Goal: Task Accomplishment & Management: Manage account settings

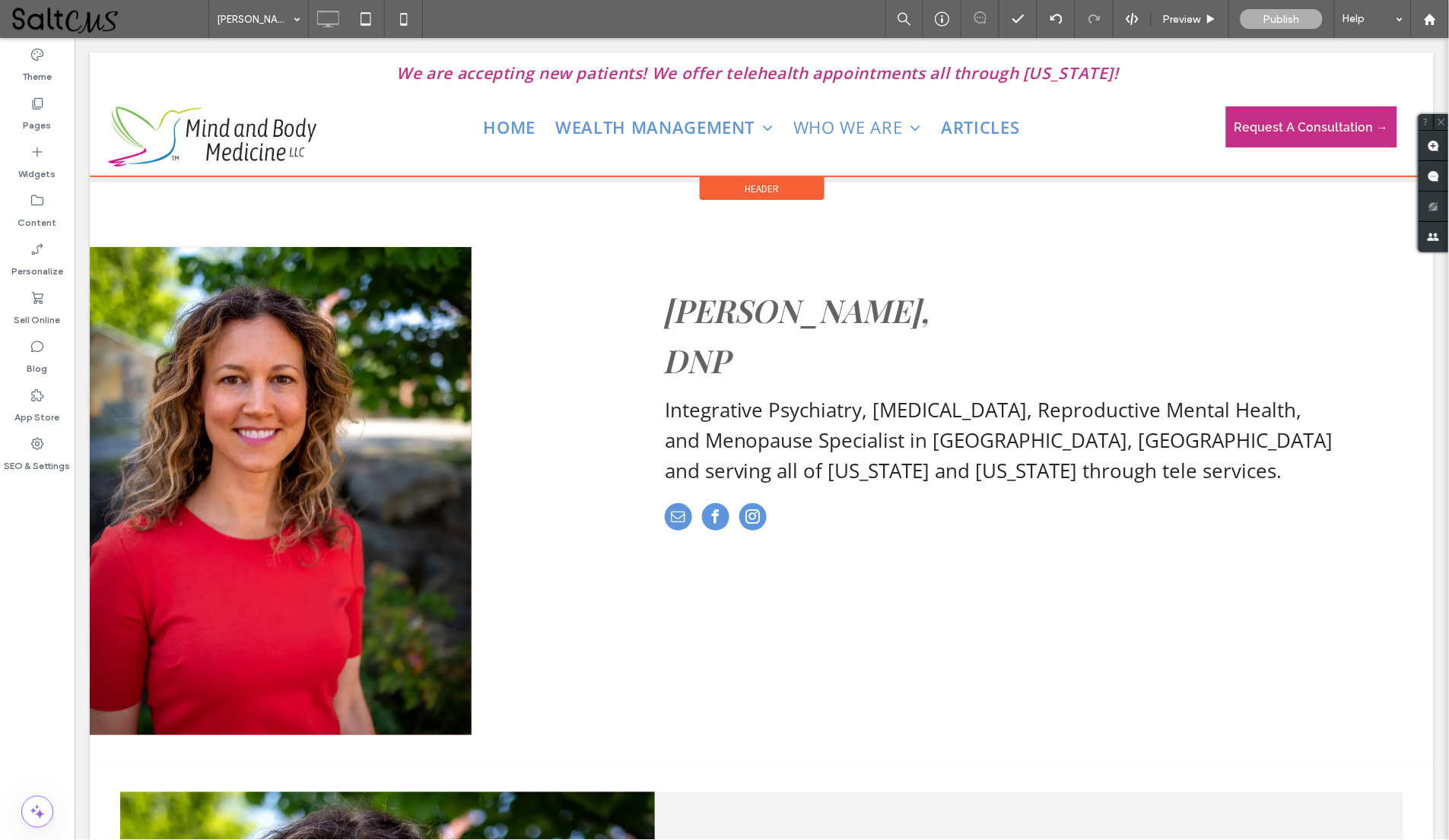
click at [793, 191] on div "Header" at bounding box center [761, 187] width 125 height 22
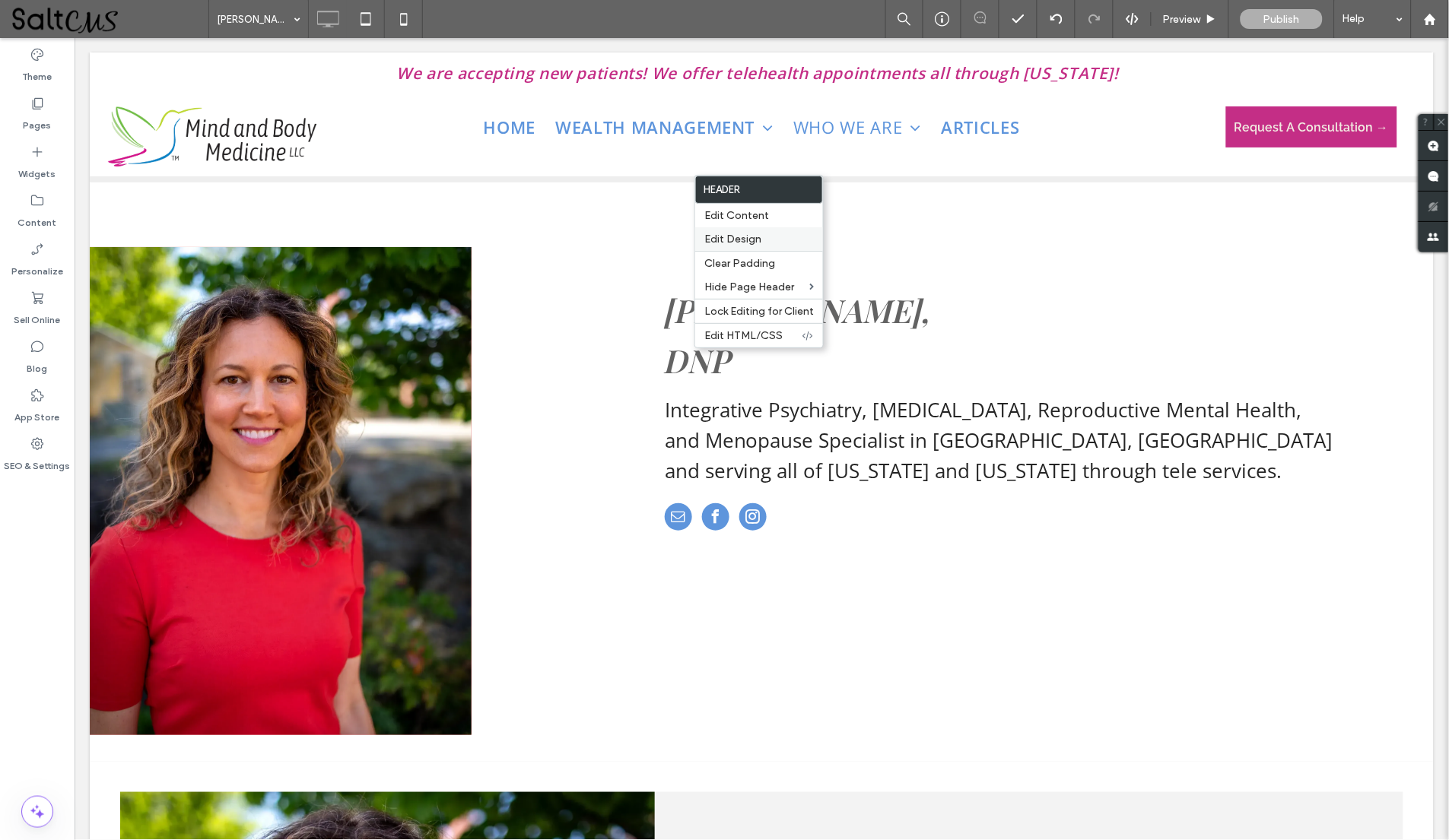
click at [793, 244] on label "Edit Design" at bounding box center [759, 239] width 109 height 13
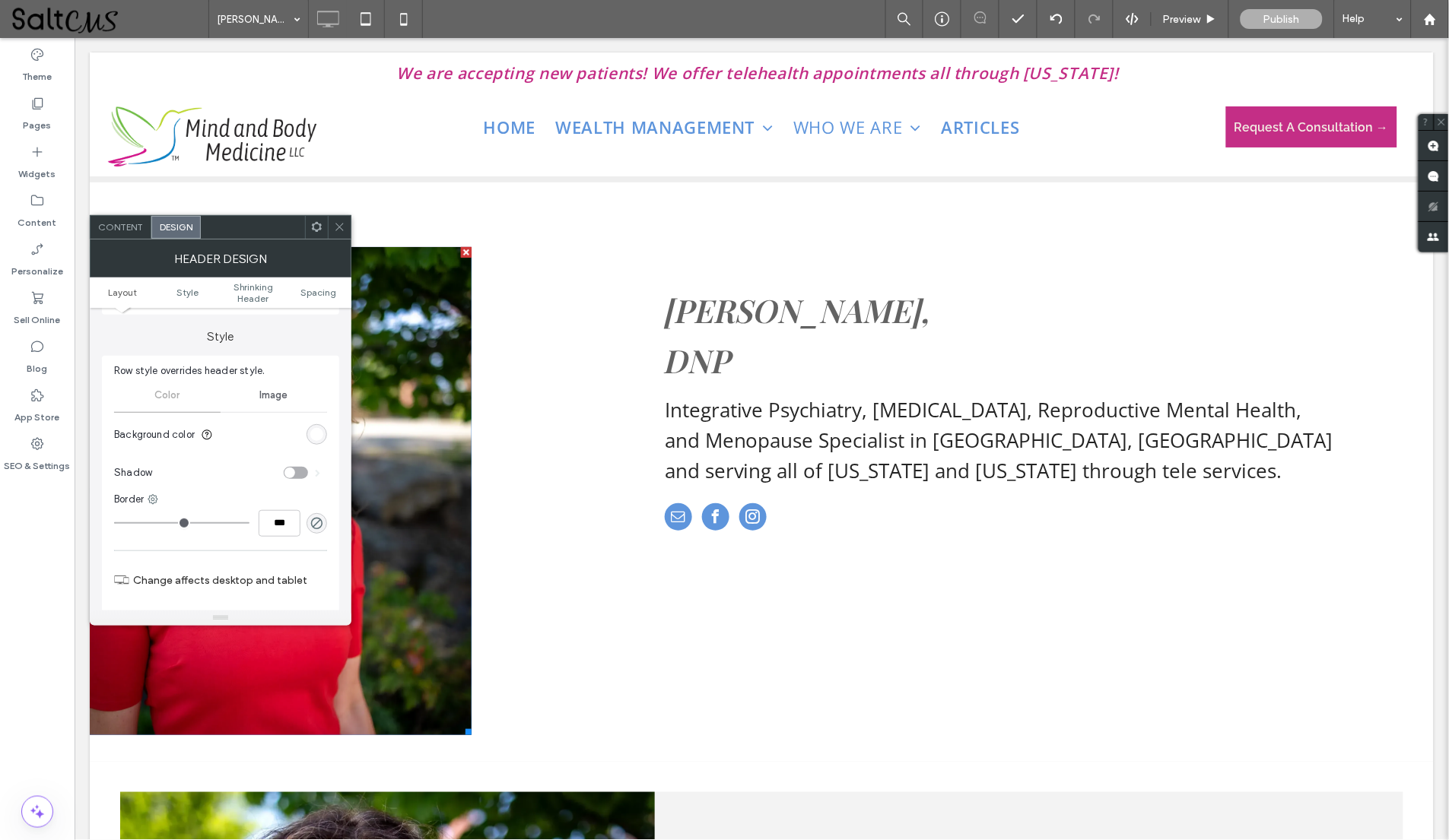
scroll to position [134, 0]
click at [288, 466] on div "toggle" at bounding box center [290, 471] width 11 height 11
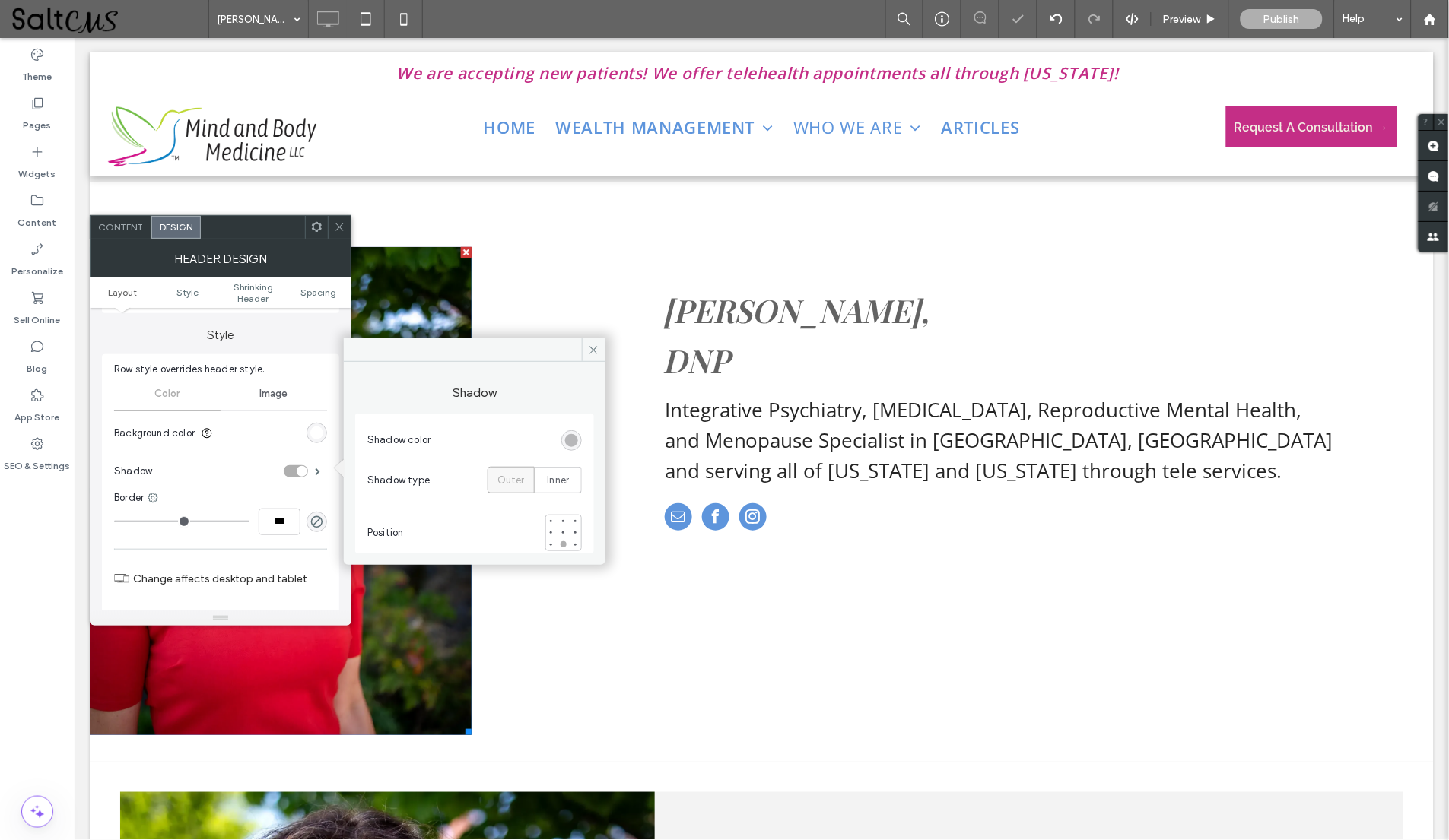
click at [288, 465] on div "toggle" at bounding box center [296, 471] width 24 height 12
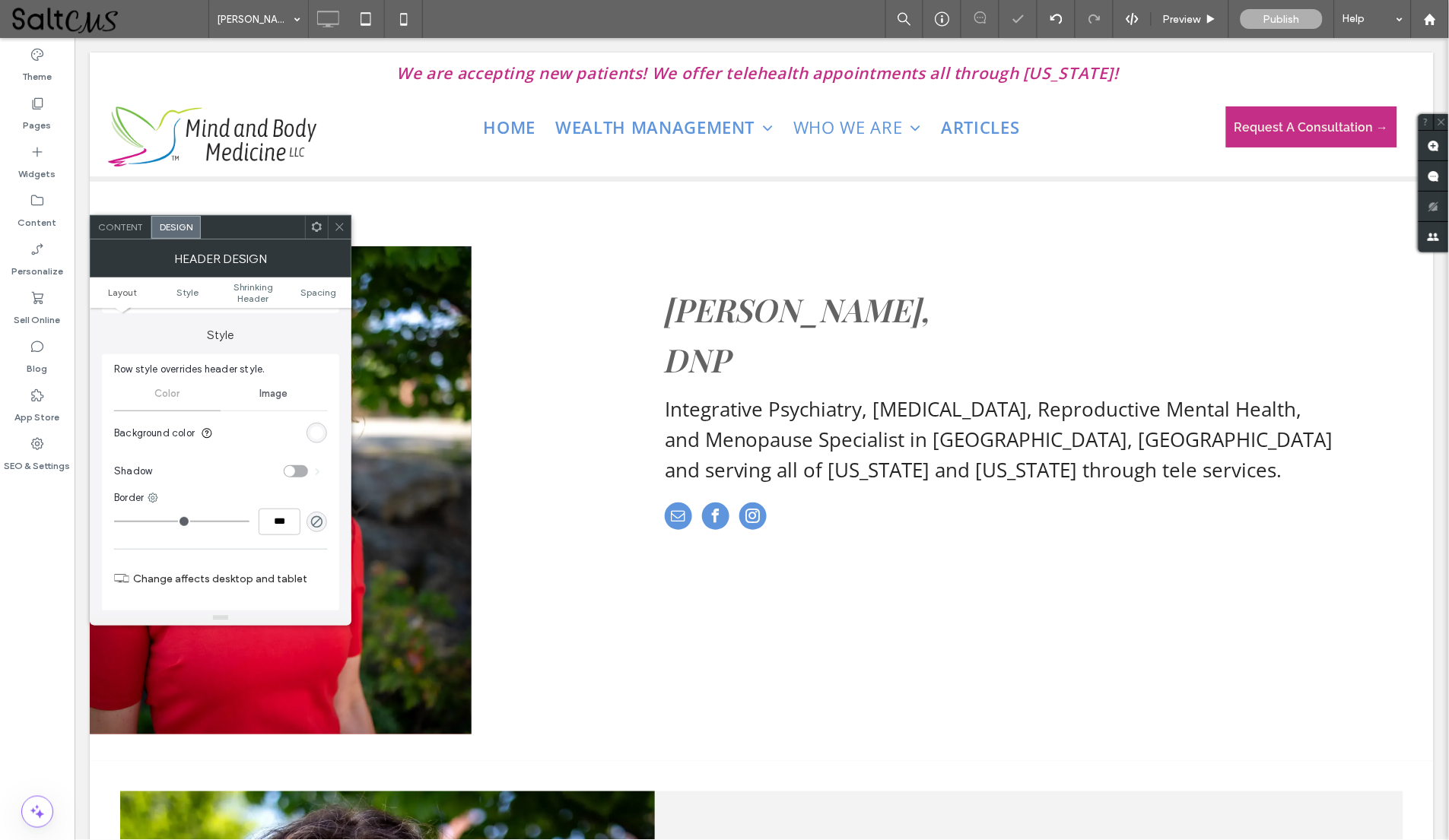
click at [331, 221] on div at bounding box center [339, 226] width 22 height 22
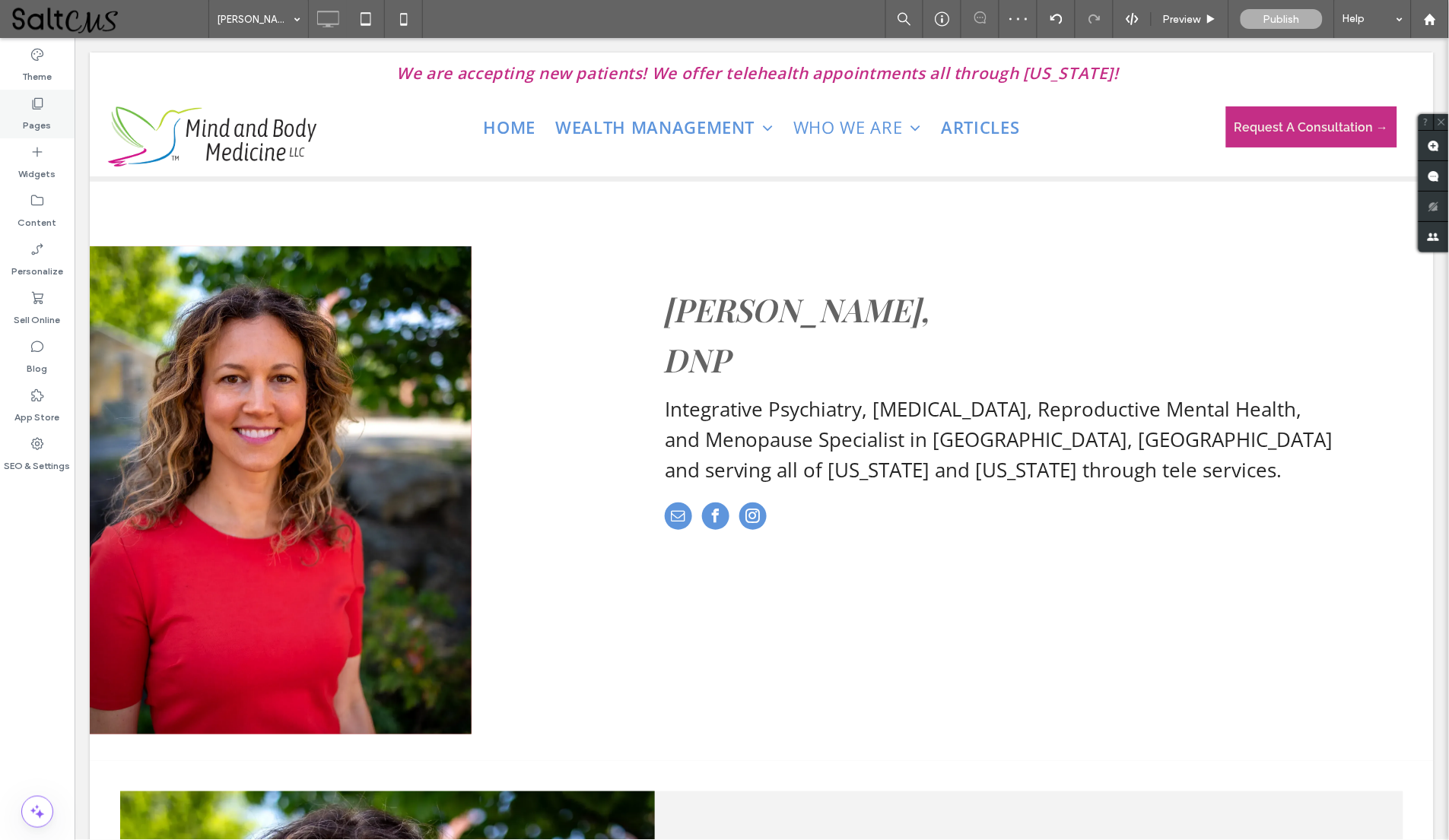
scroll to position [0, 0]
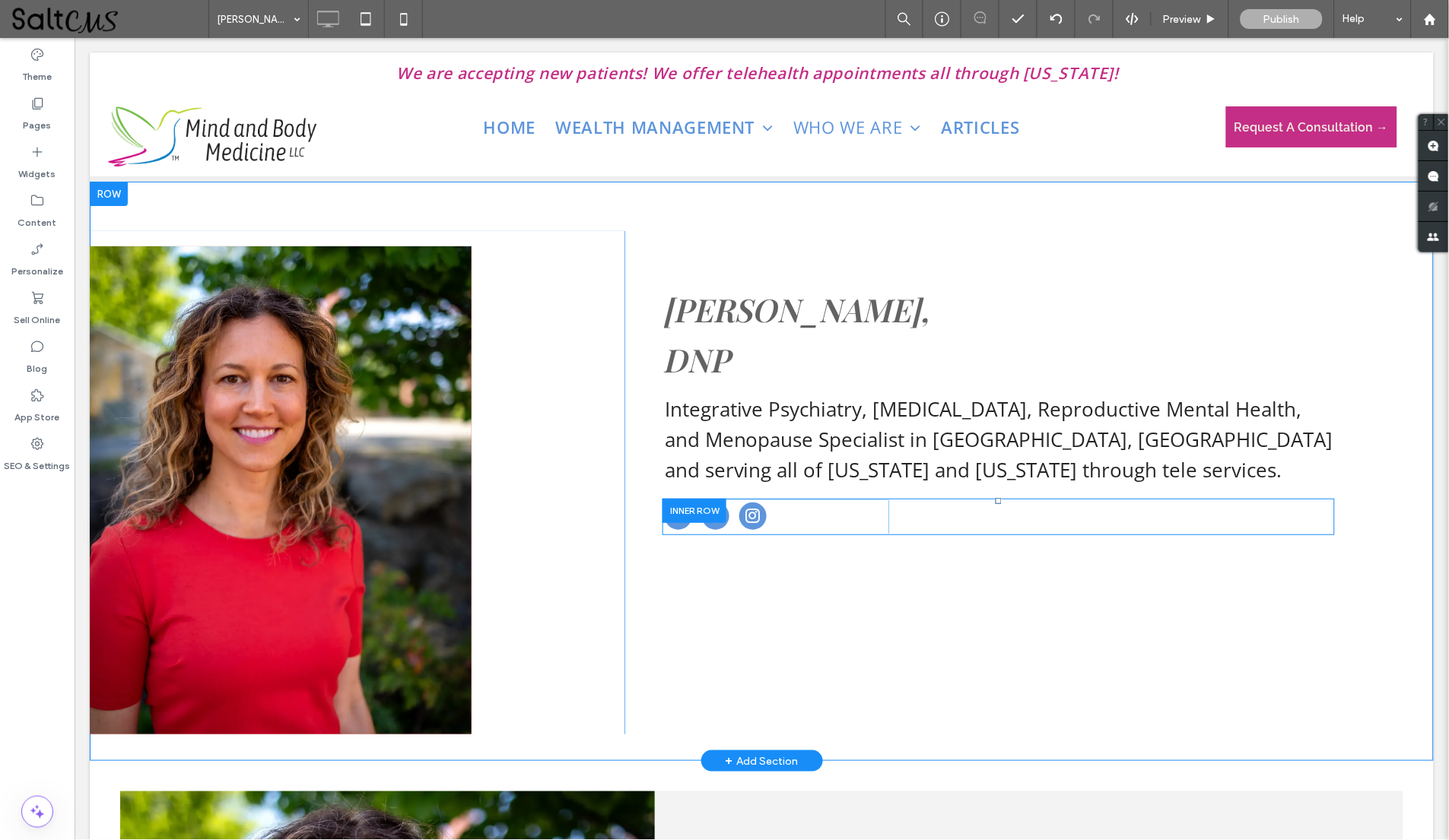
click at [704, 509] on div at bounding box center [693, 509] width 64 height 23
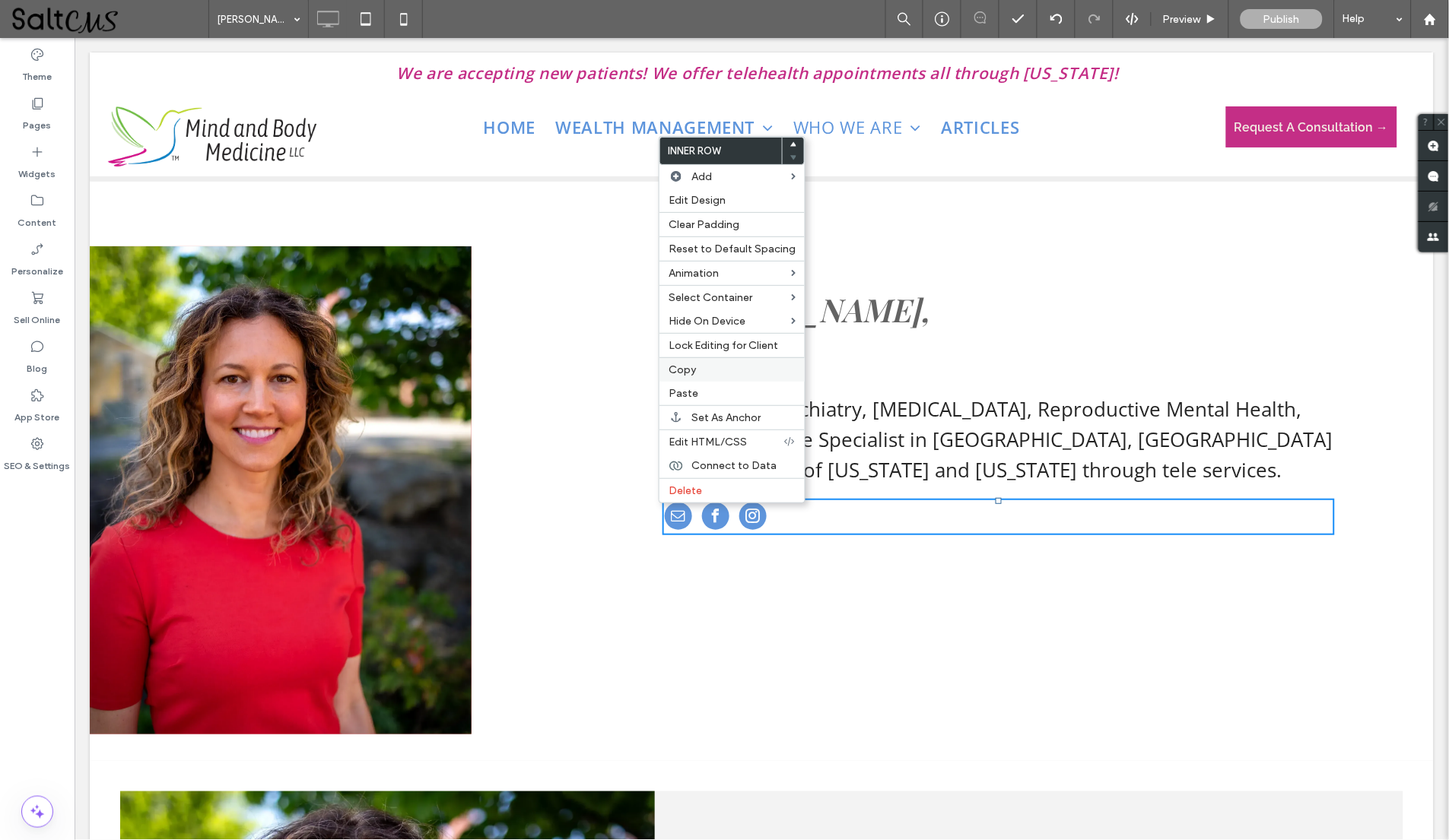
click at [682, 370] on span "Copy" at bounding box center [682, 370] width 27 height 13
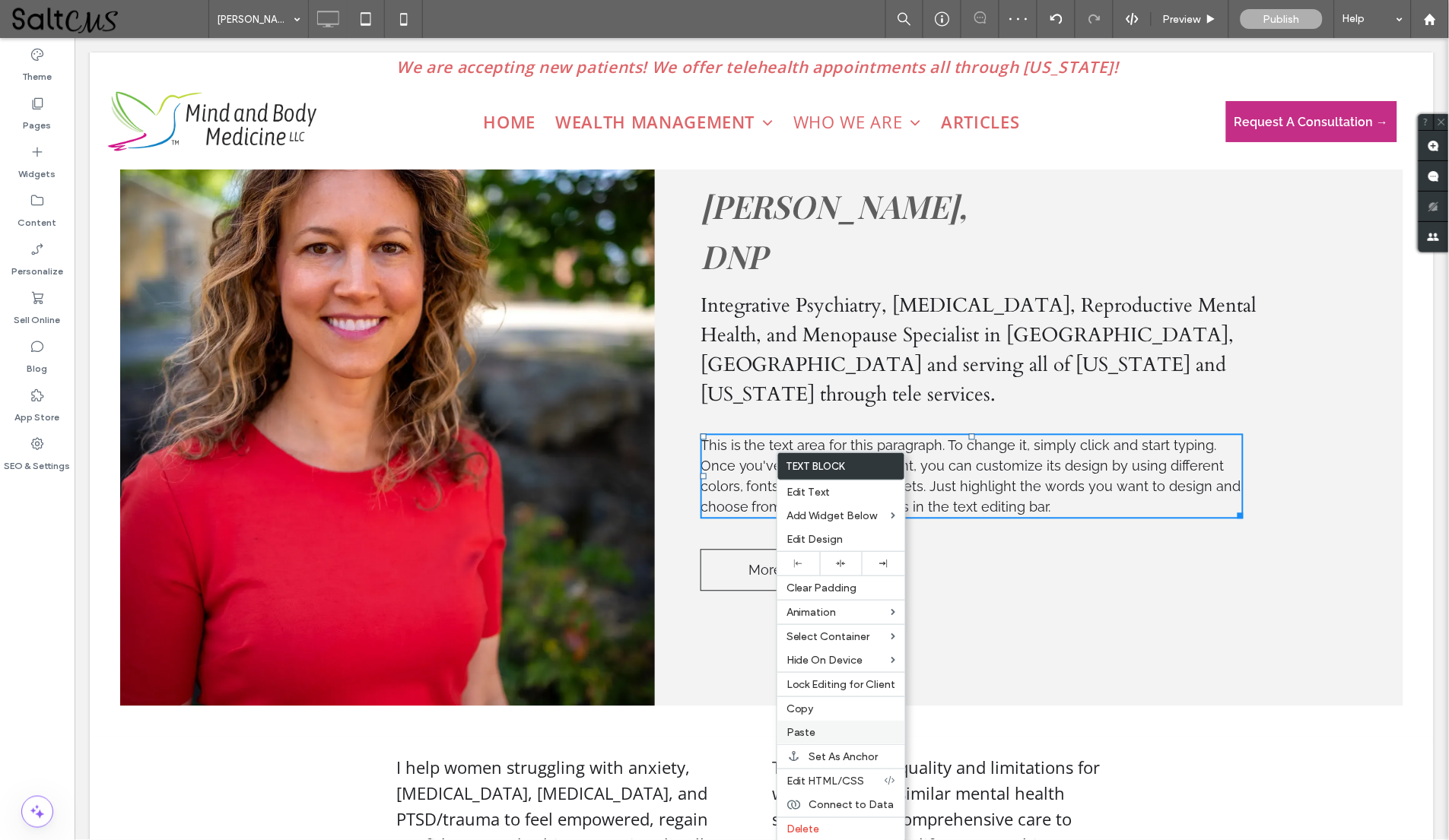
click at [832, 733] on label "Paste" at bounding box center [840, 733] width 109 height 13
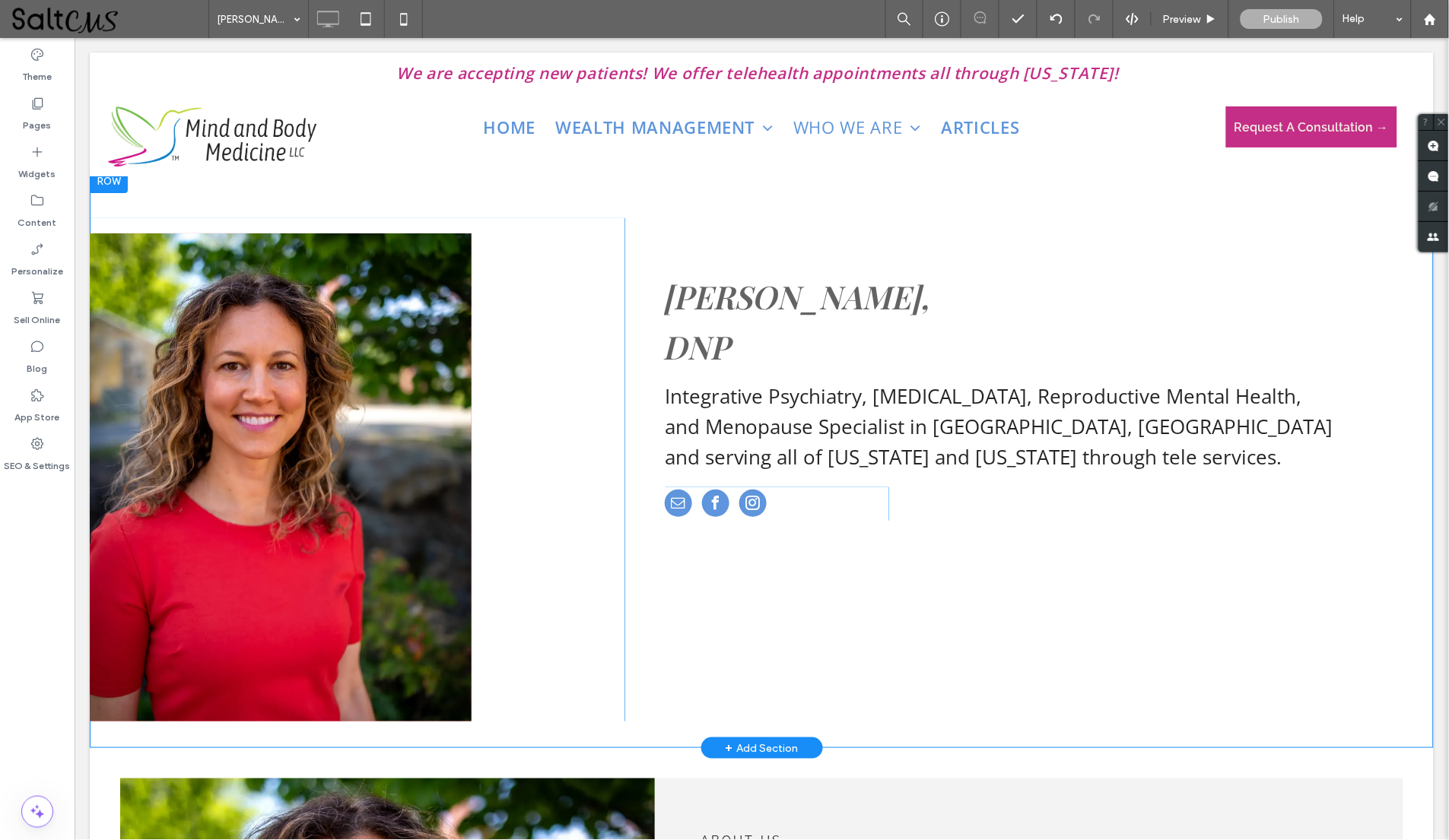
click at [107, 188] on div at bounding box center [108, 180] width 38 height 24
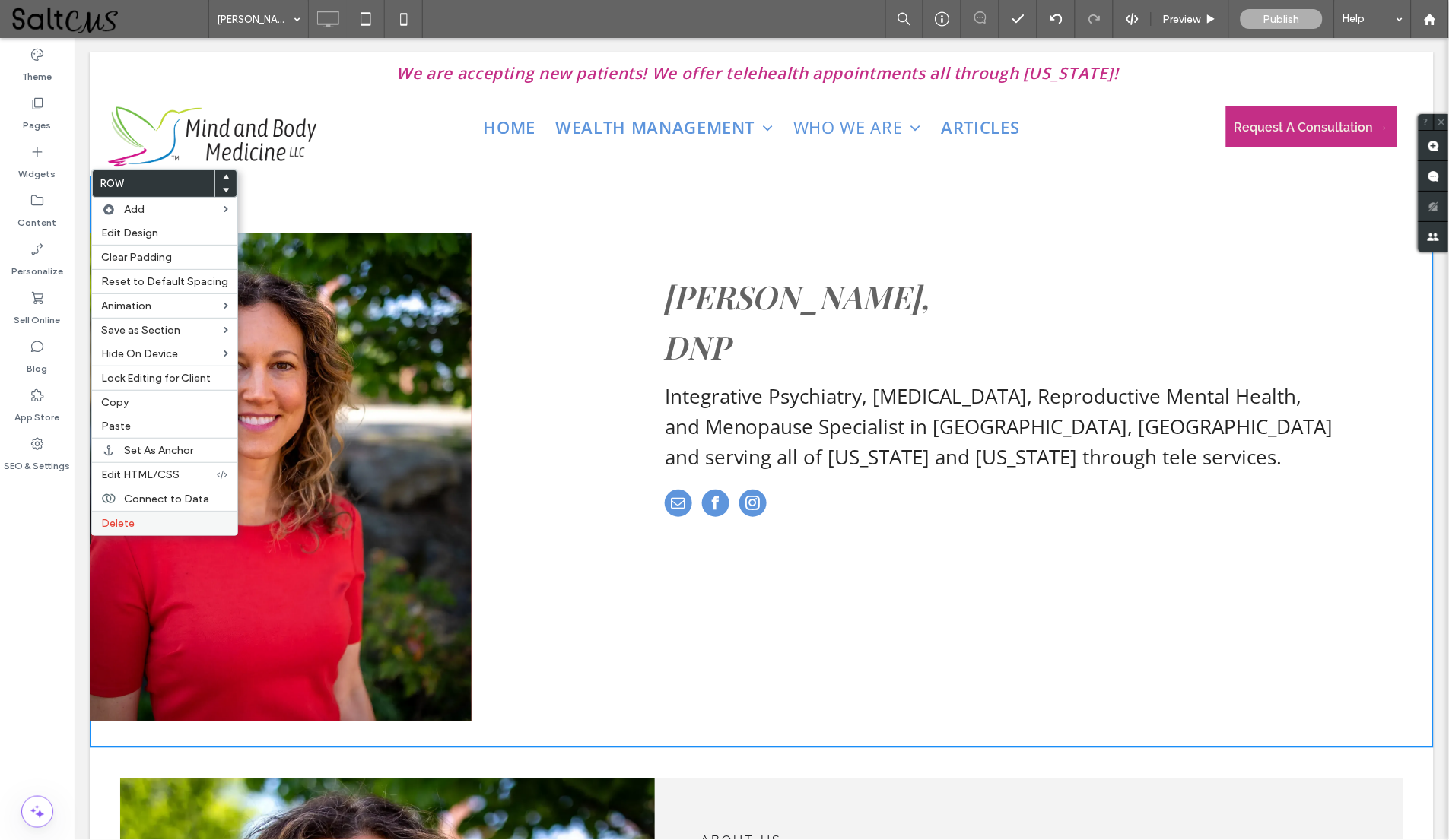
click at [153, 519] on label "Delete" at bounding box center [164, 524] width 127 height 13
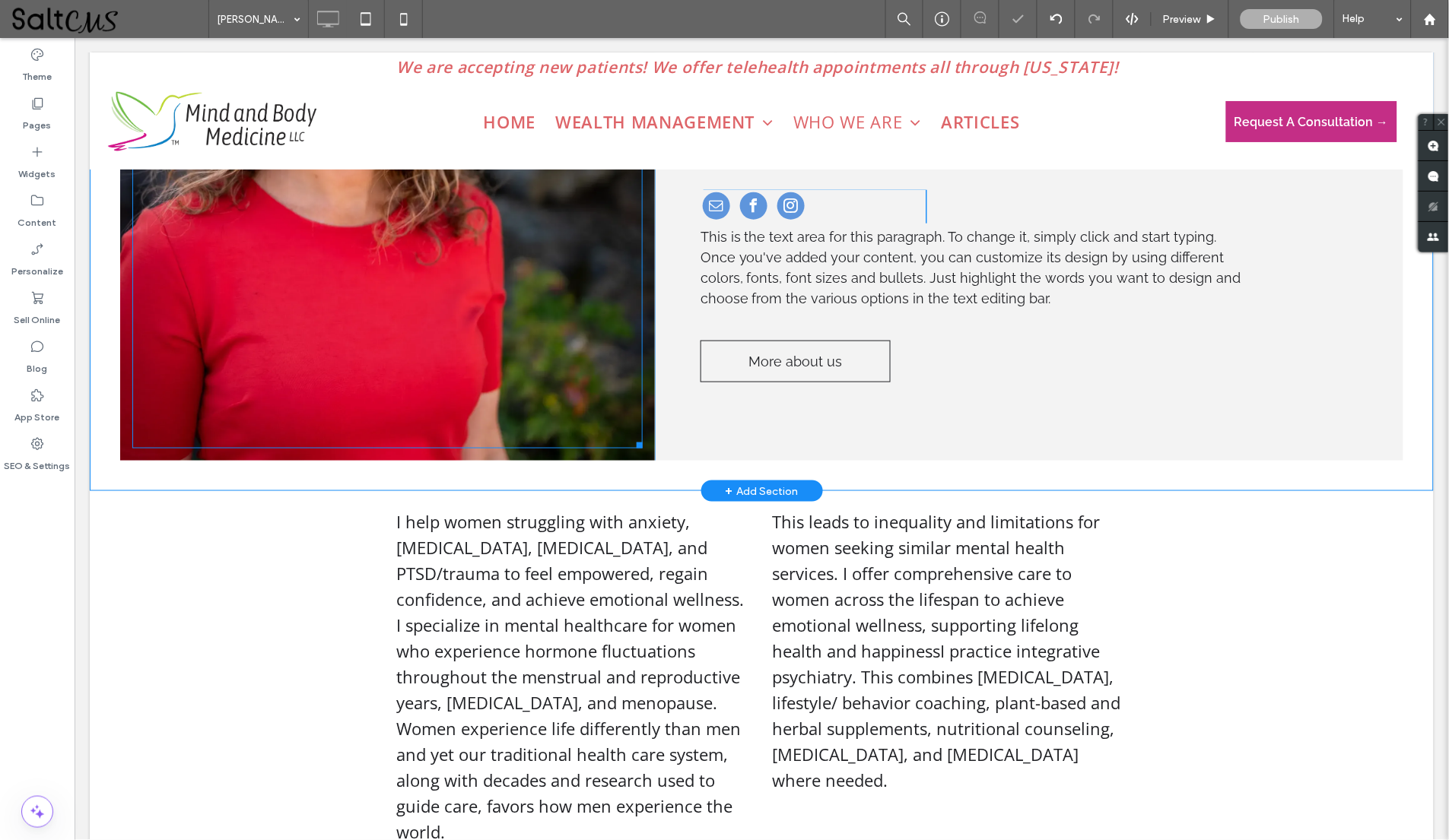
scroll to position [255, 0]
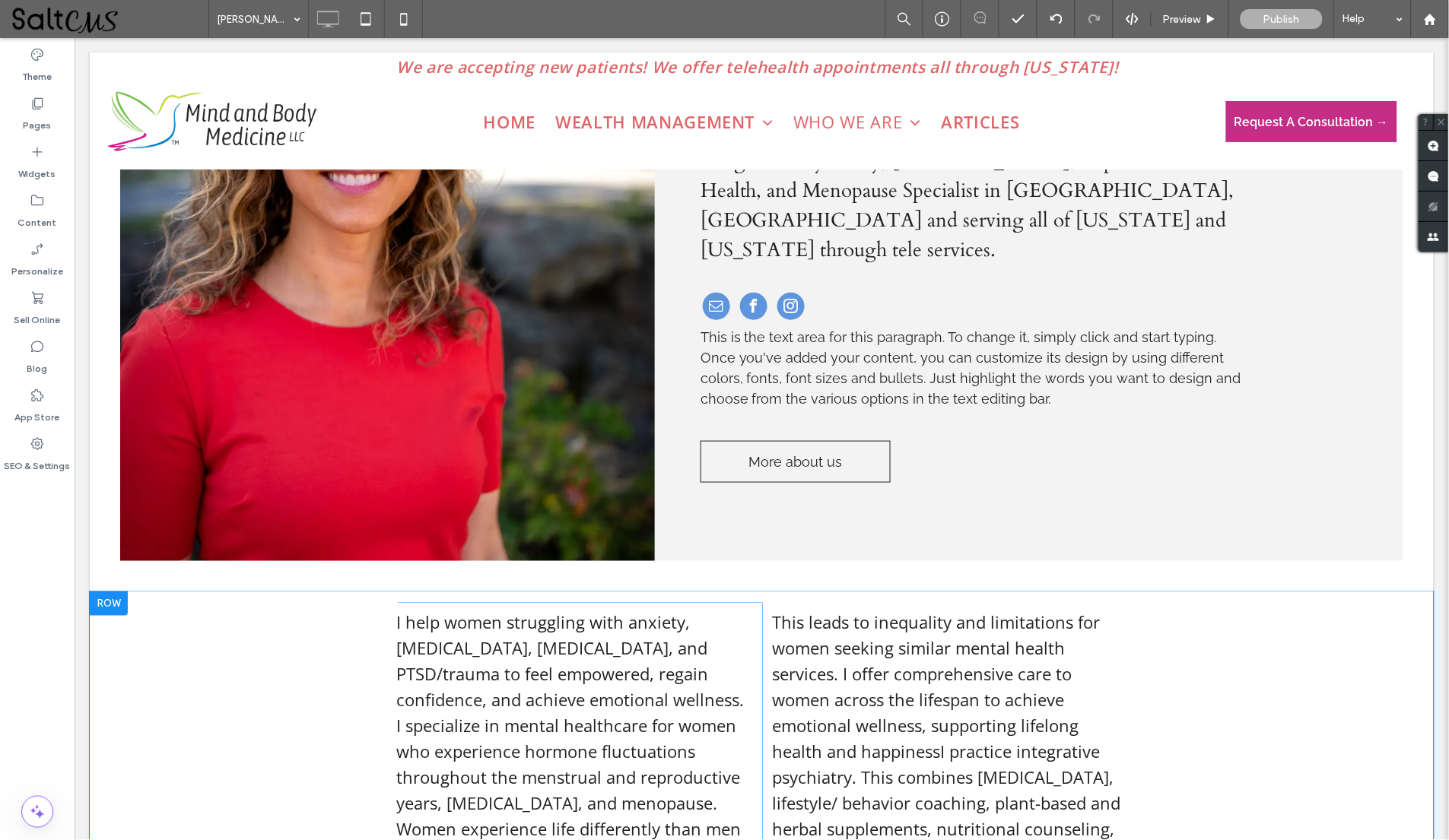
click at [121, 600] on div at bounding box center [108, 603] width 38 height 24
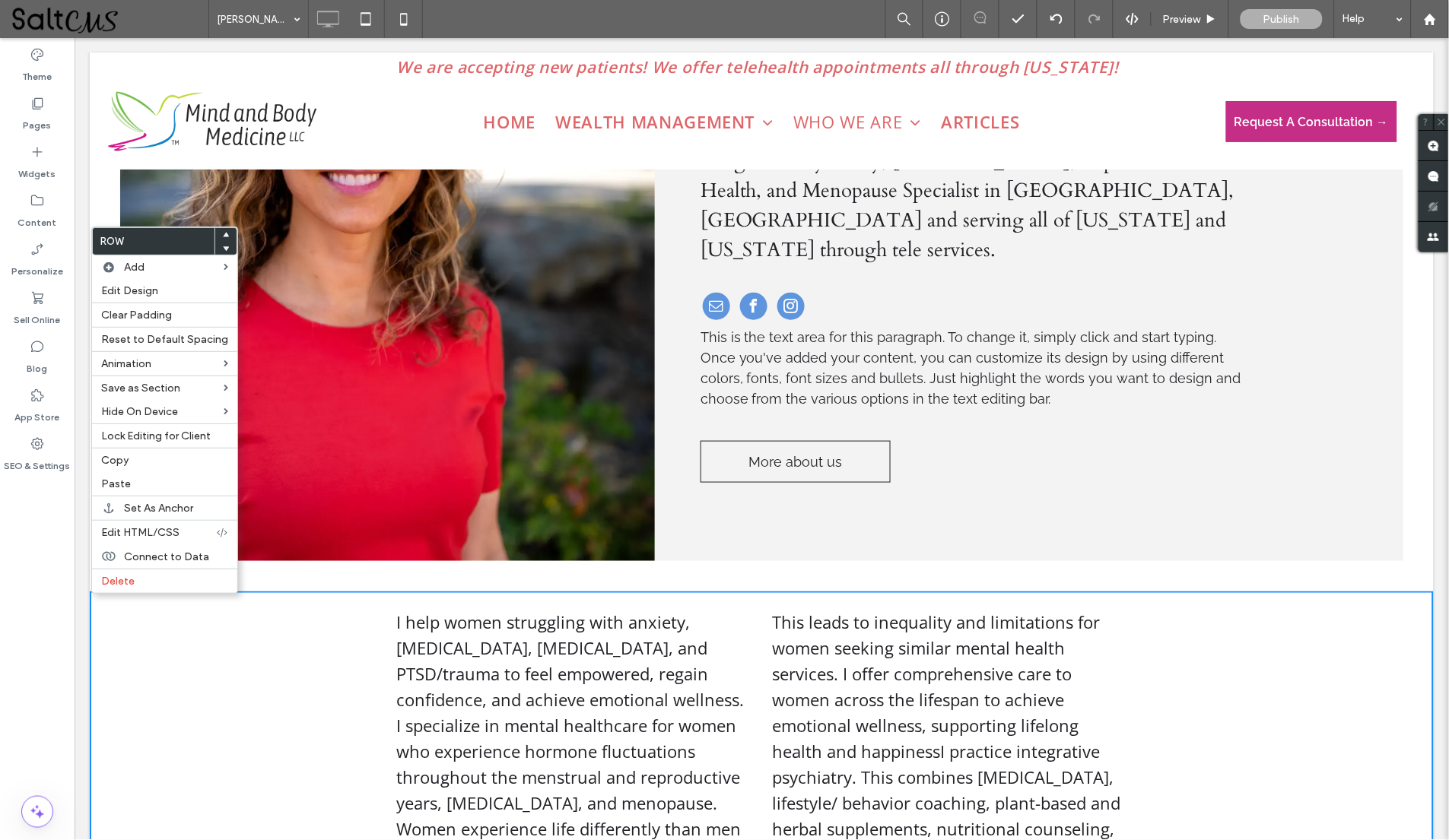
click at [320, 425] on div at bounding box center [386, 259] width 510 height 579
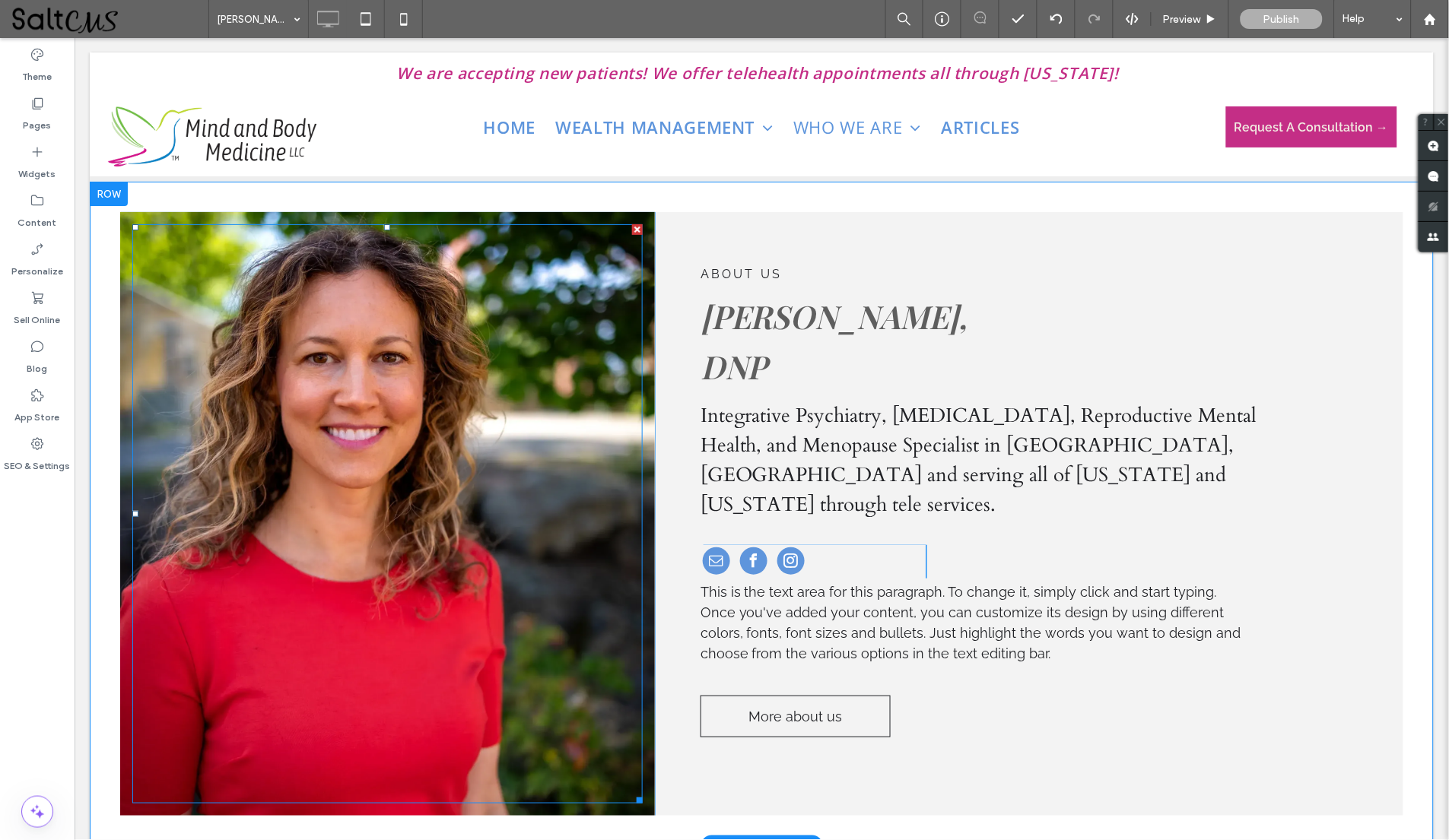
scroll to position [0, 0]
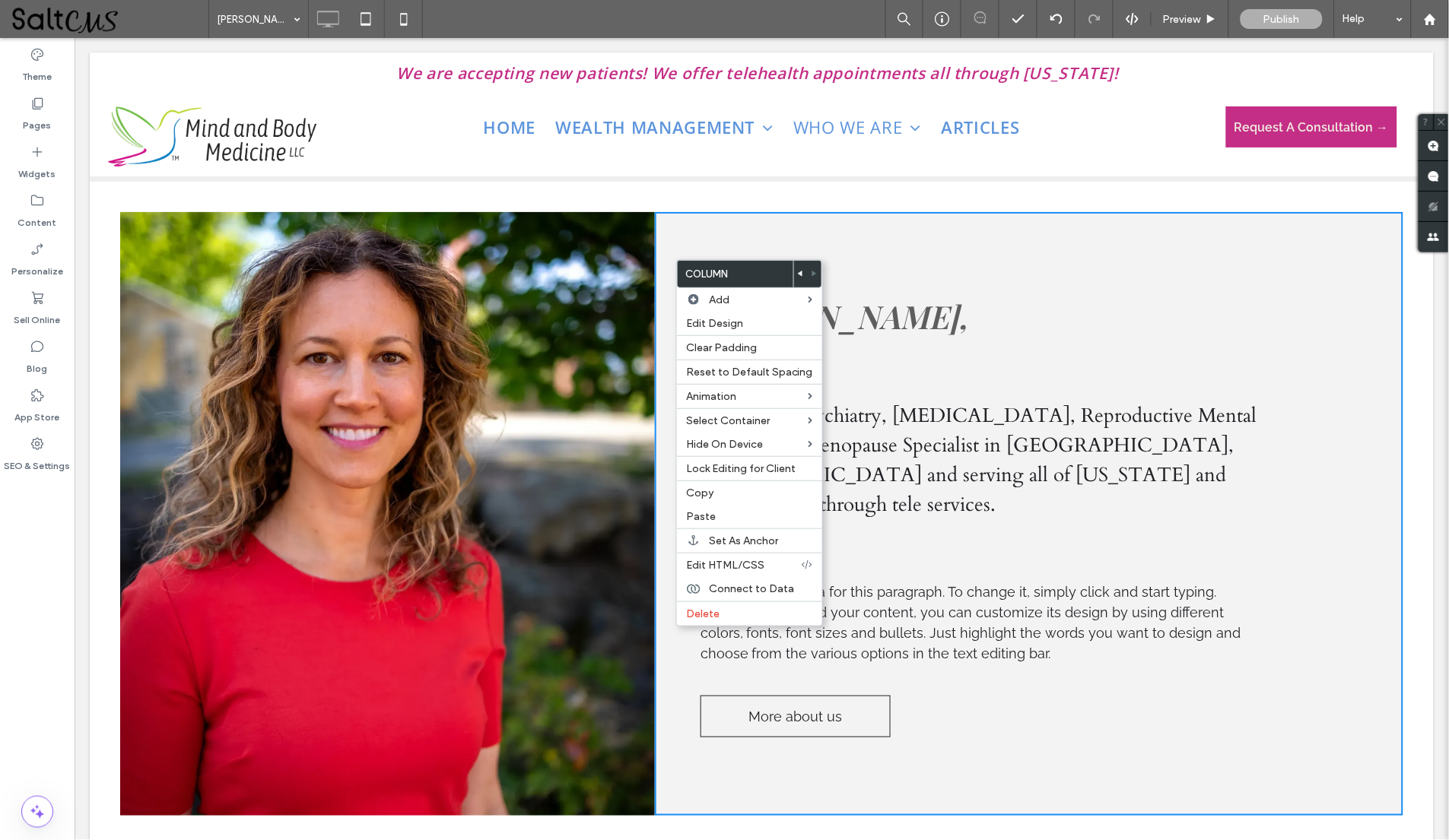
drag, startPoint x: 758, startPoint y: 304, endPoint x: 673, endPoint y: 246, distance: 102.9
click at [673, 246] on div "ABOUT US [PERSON_NAME], DNP Integrative Psychiatry, [MEDICAL_DATA], Reproductiv…" at bounding box center [1028, 513] width 749 height 604
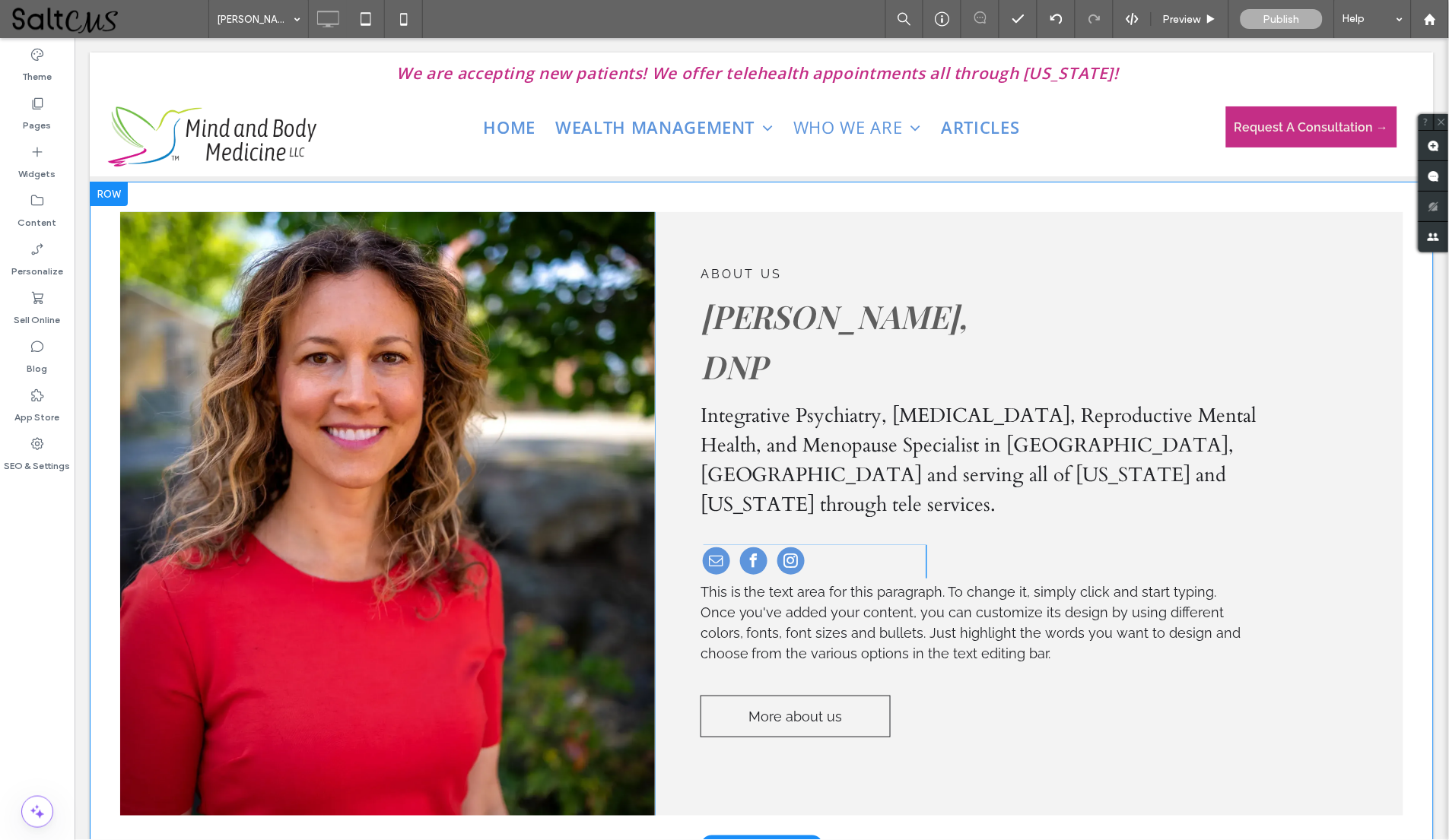
click at [116, 191] on div at bounding box center [108, 192] width 38 height 24
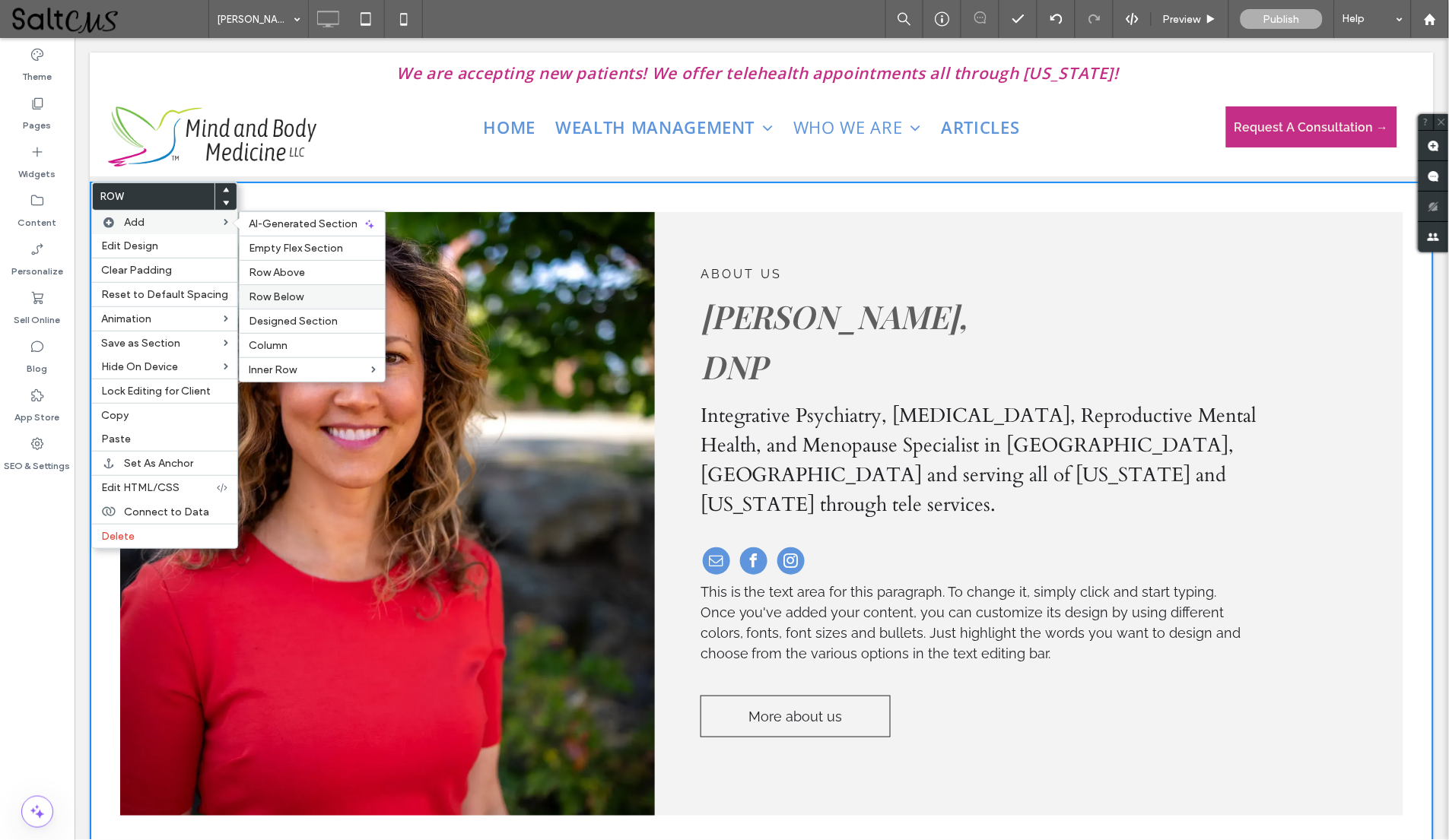
click at [266, 294] on span "Row Below" at bounding box center [276, 297] width 55 height 13
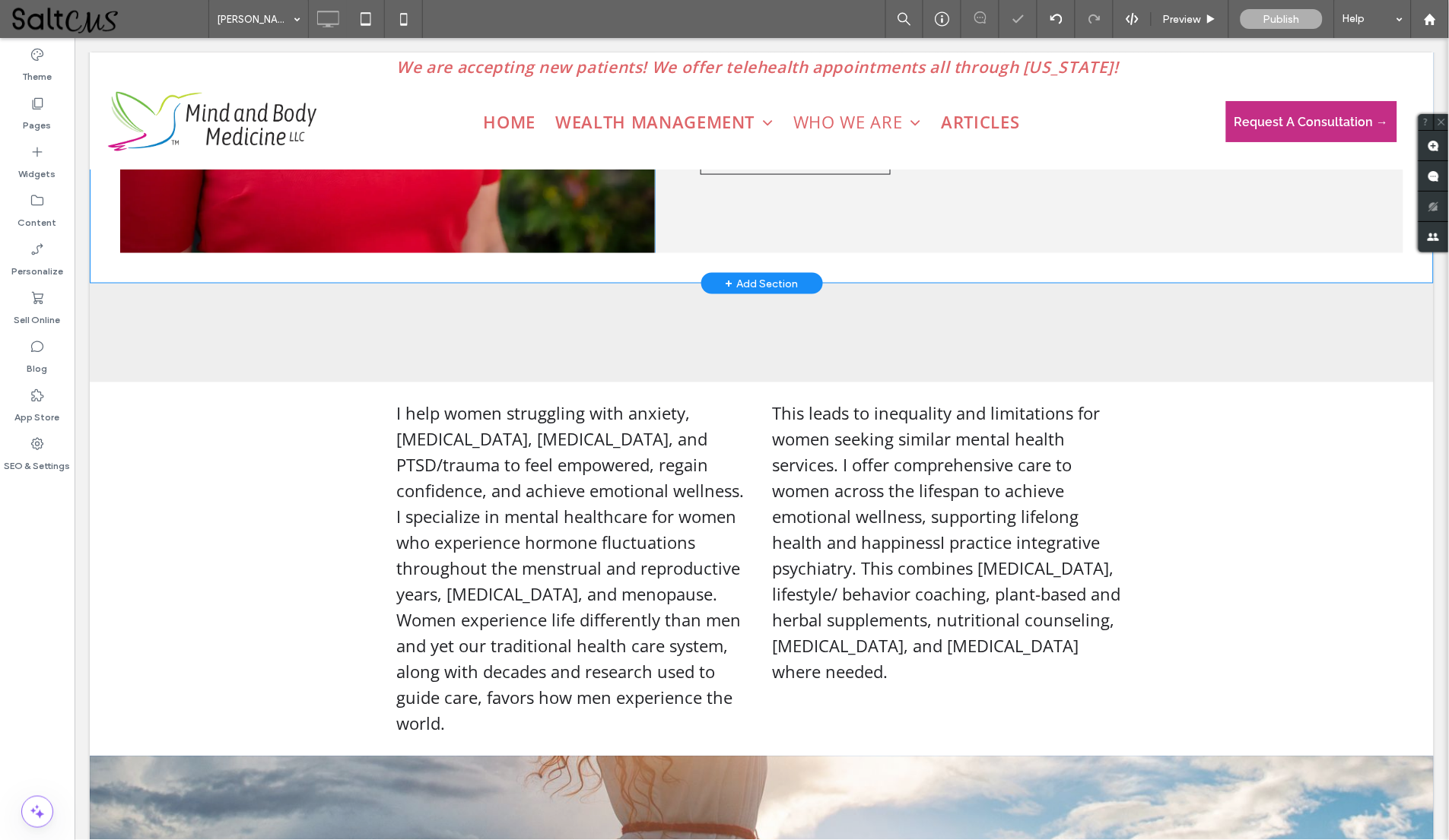
scroll to position [574, 0]
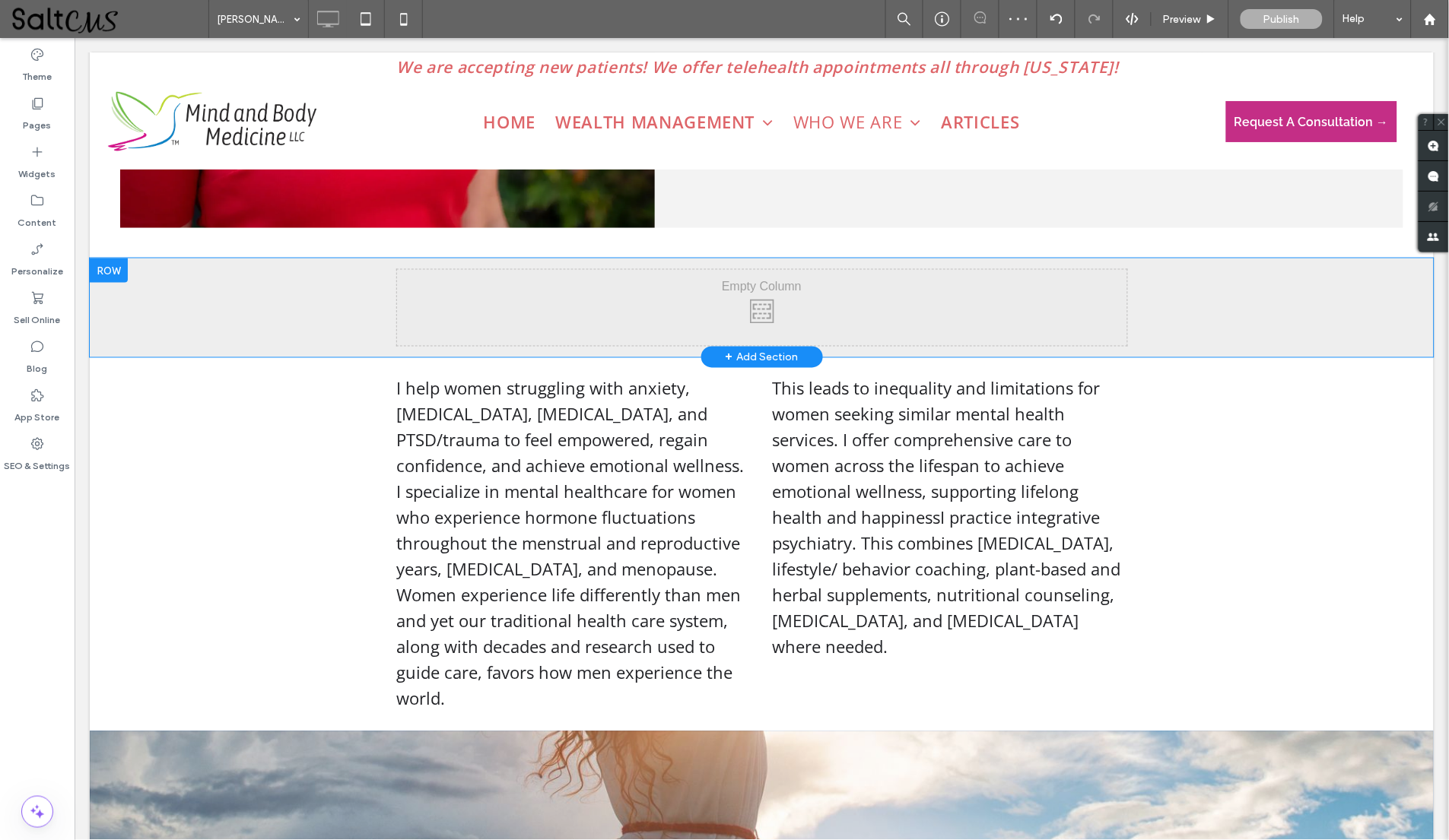
click at [117, 267] on div at bounding box center [108, 270] width 38 height 24
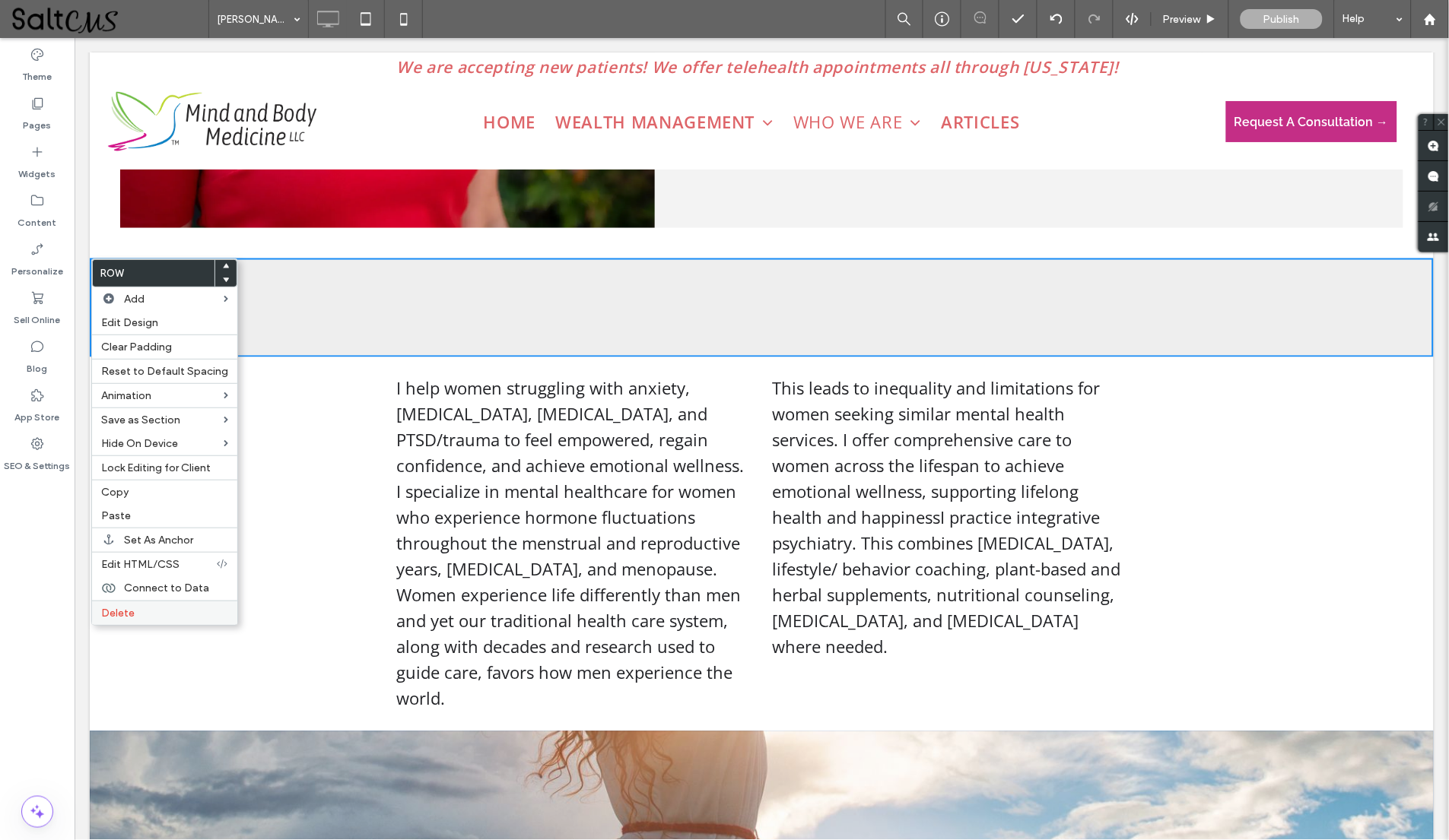
click at [151, 609] on label "Delete" at bounding box center [164, 614] width 127 height 13
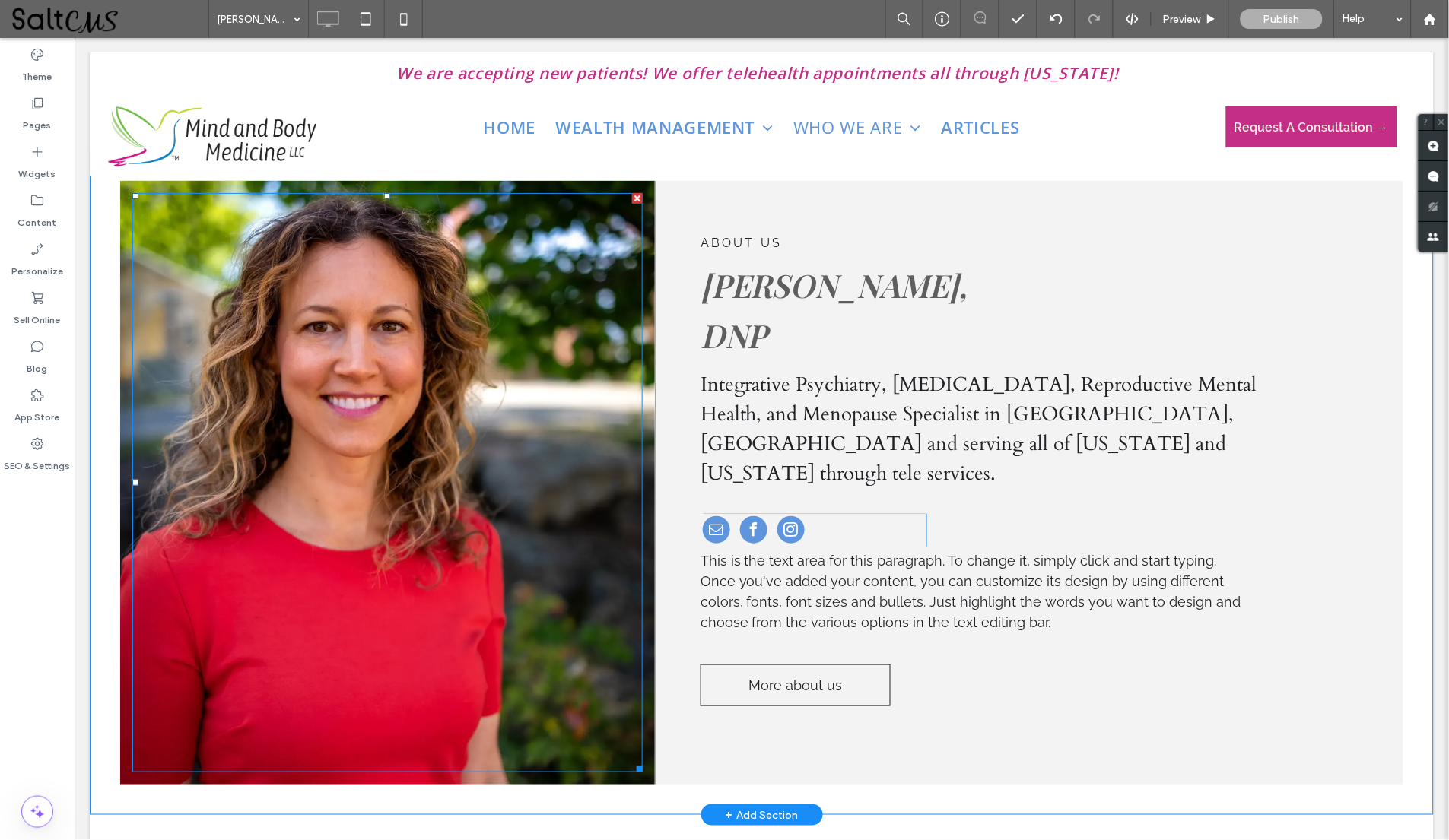
scroll to position [23, 0]
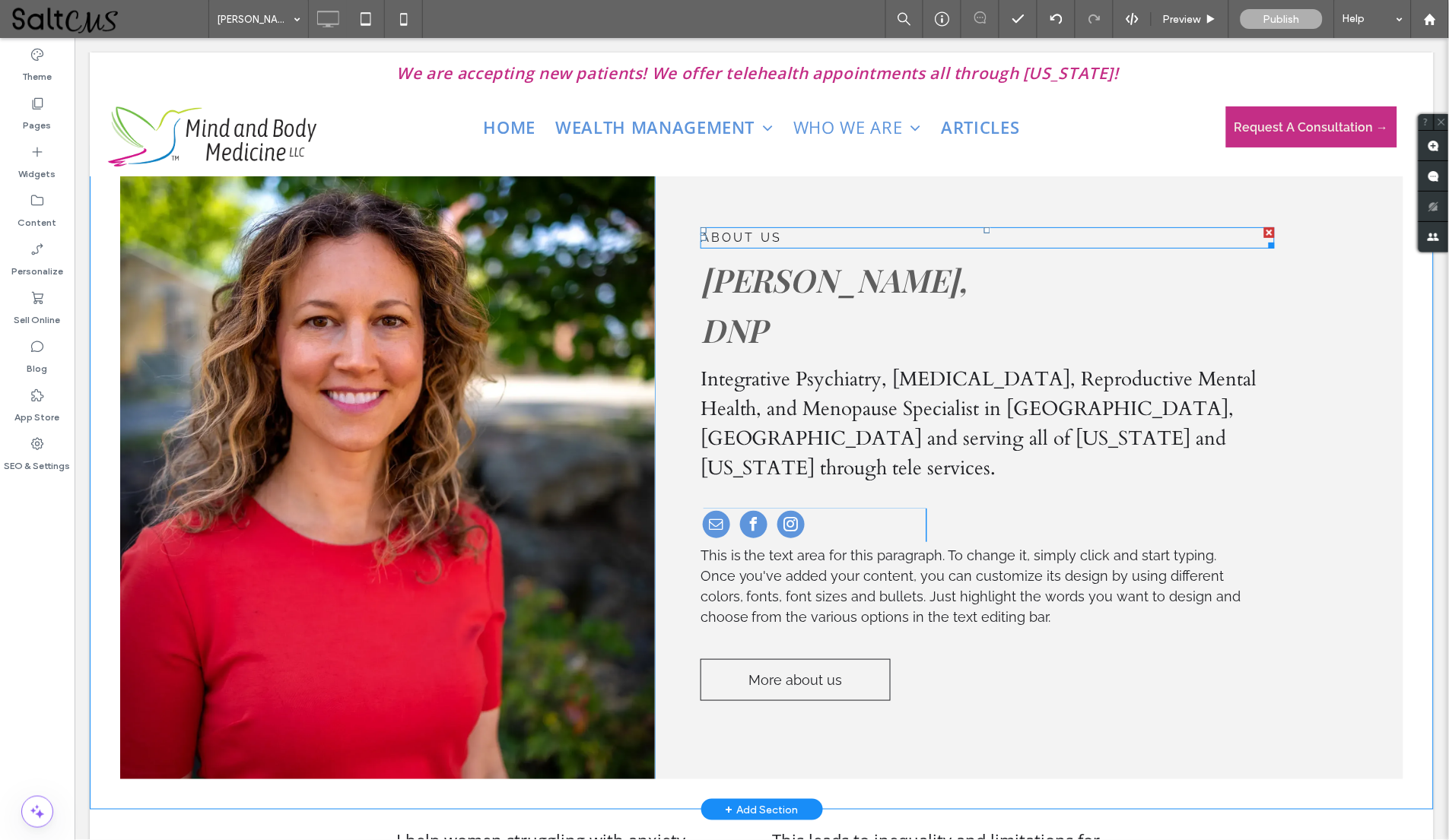
click at [779, 237] on p "ABOUT US" at bounding box center [986, 237] width 574 height 18
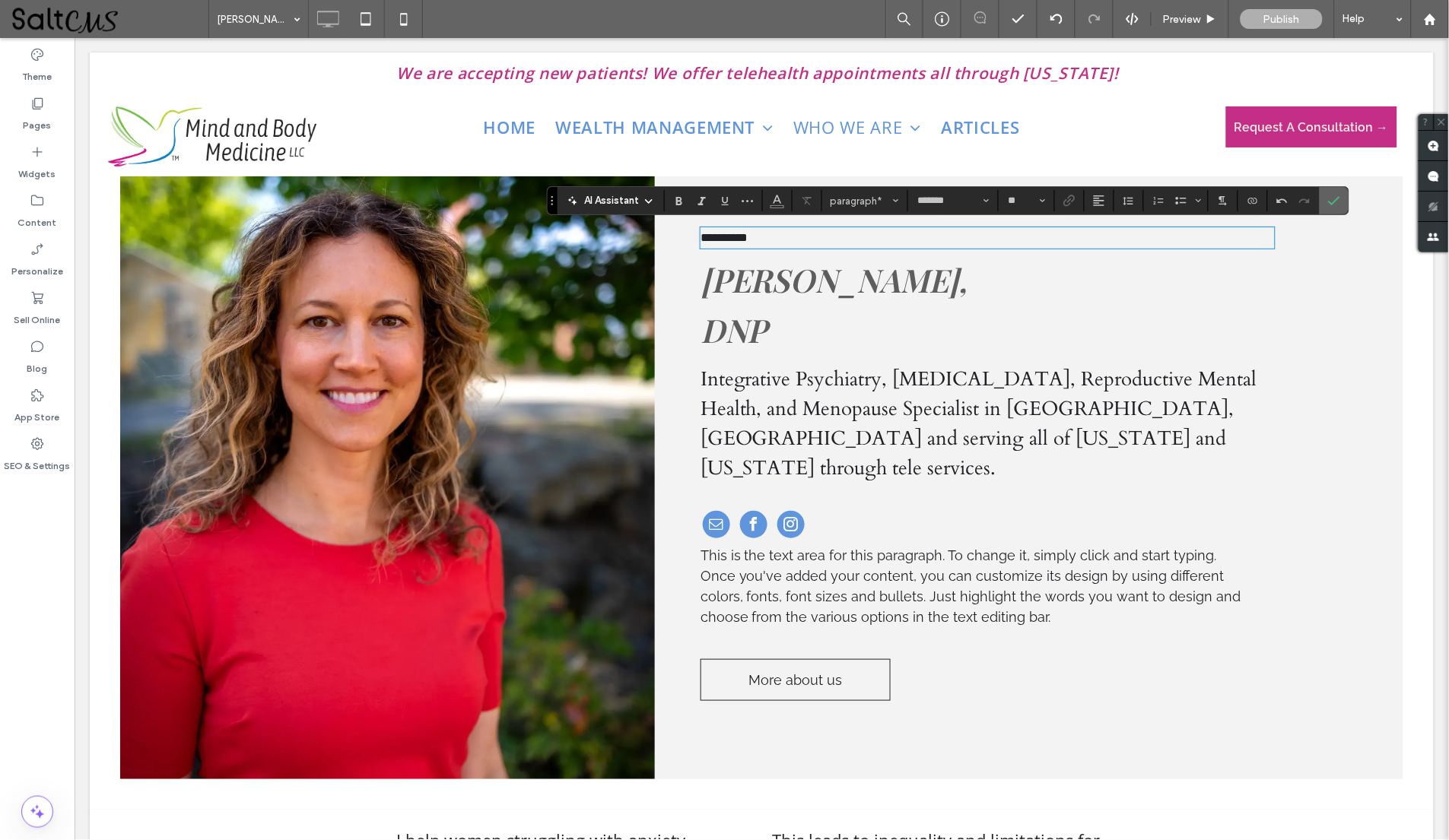
click at [1336, 201] on use "Confirm" at bounding box center [1333, 201] width 12 height 9
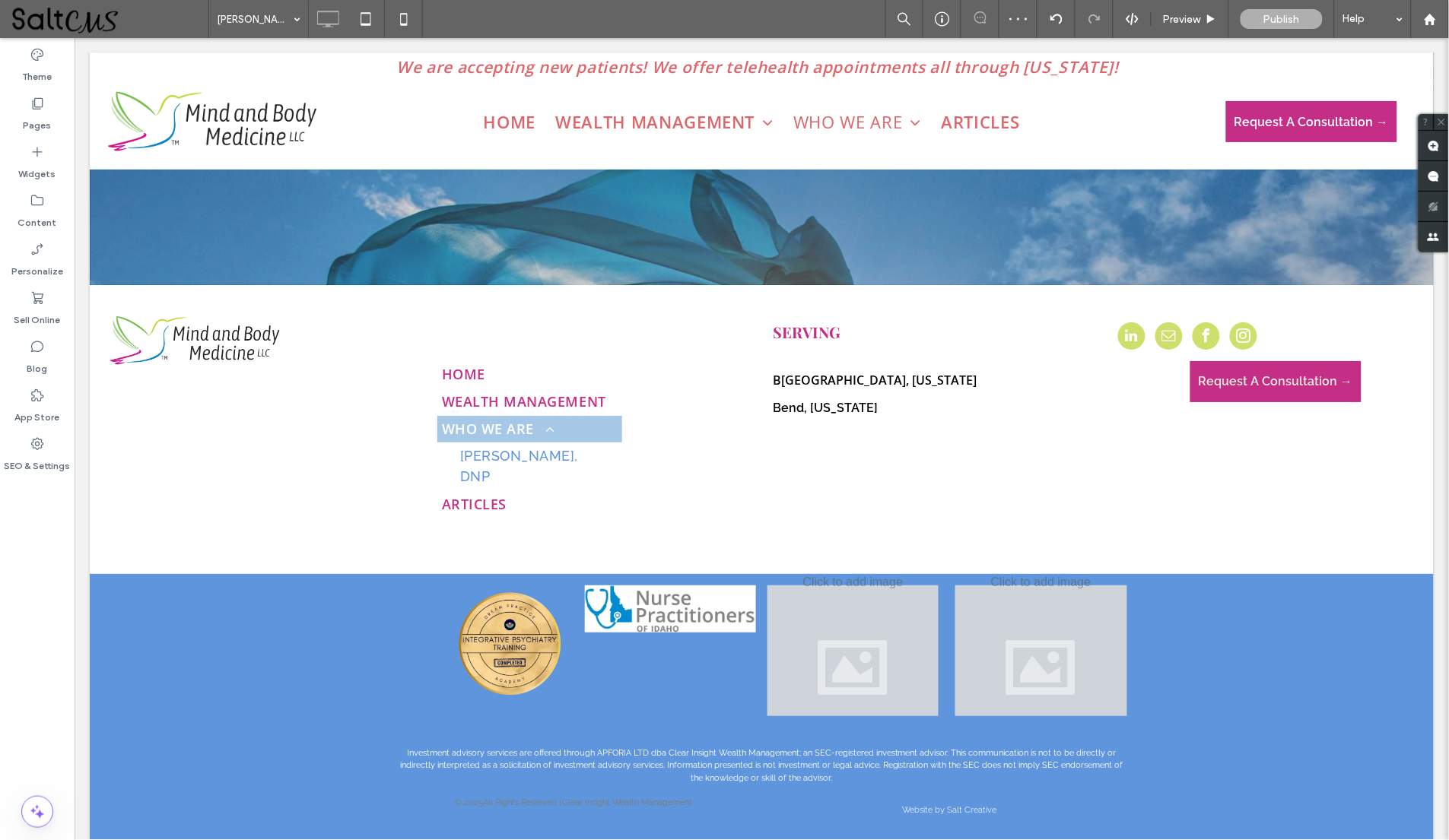
scroll to position [1414, 0]
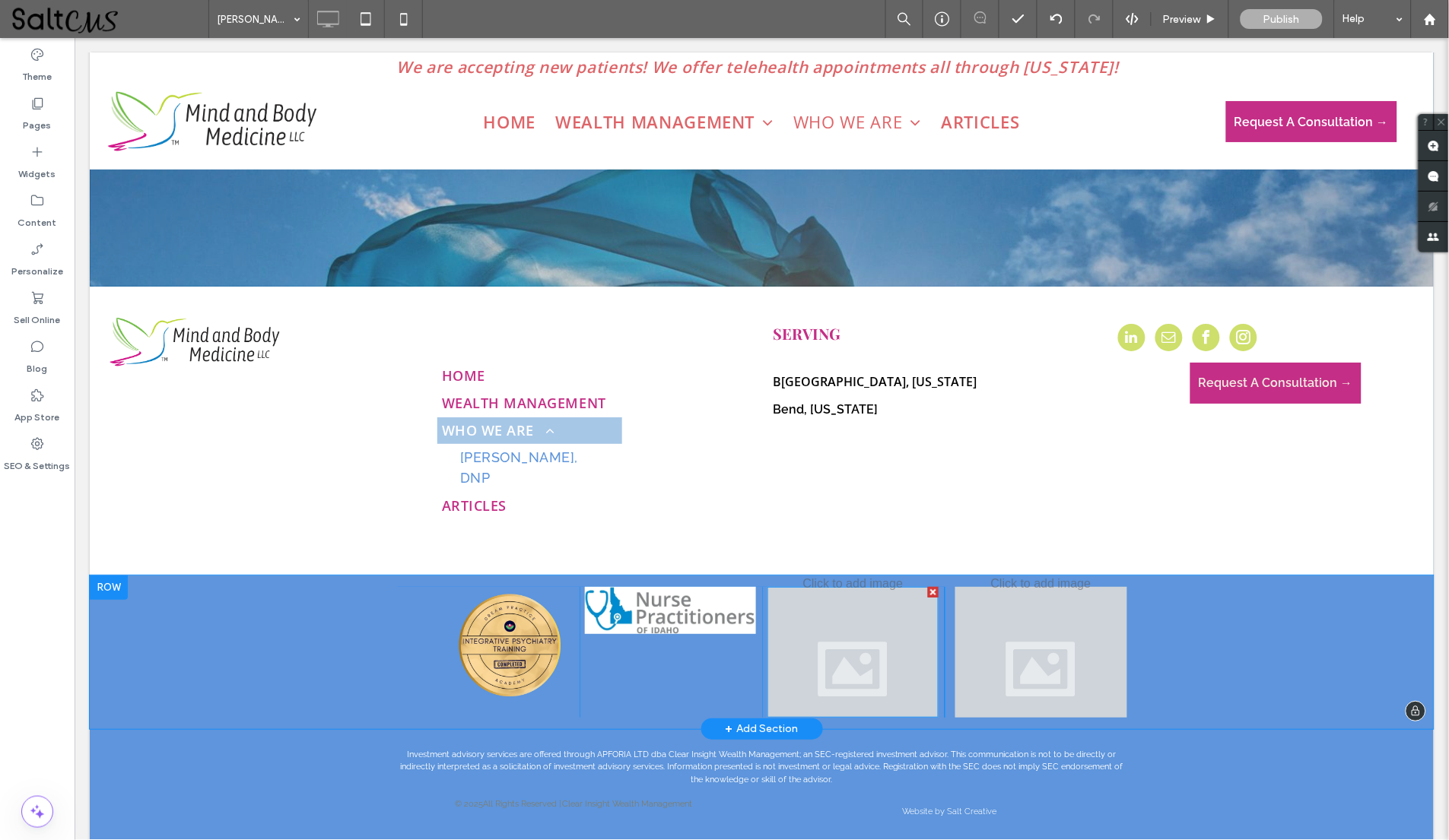
click at [889, 586] on div at bounding box center [852, 651] width 172 height 131
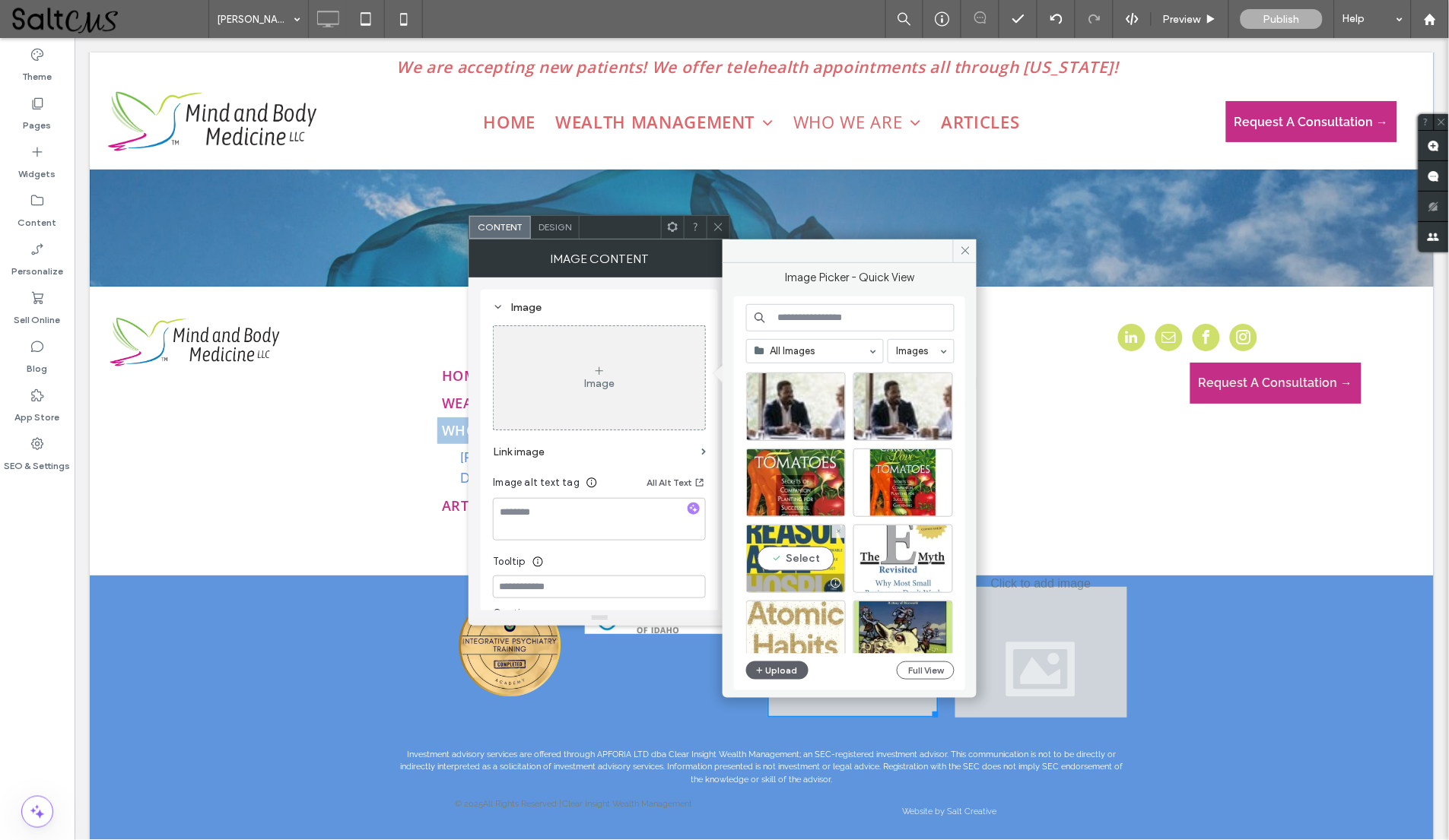
scroll to position [585, 0]
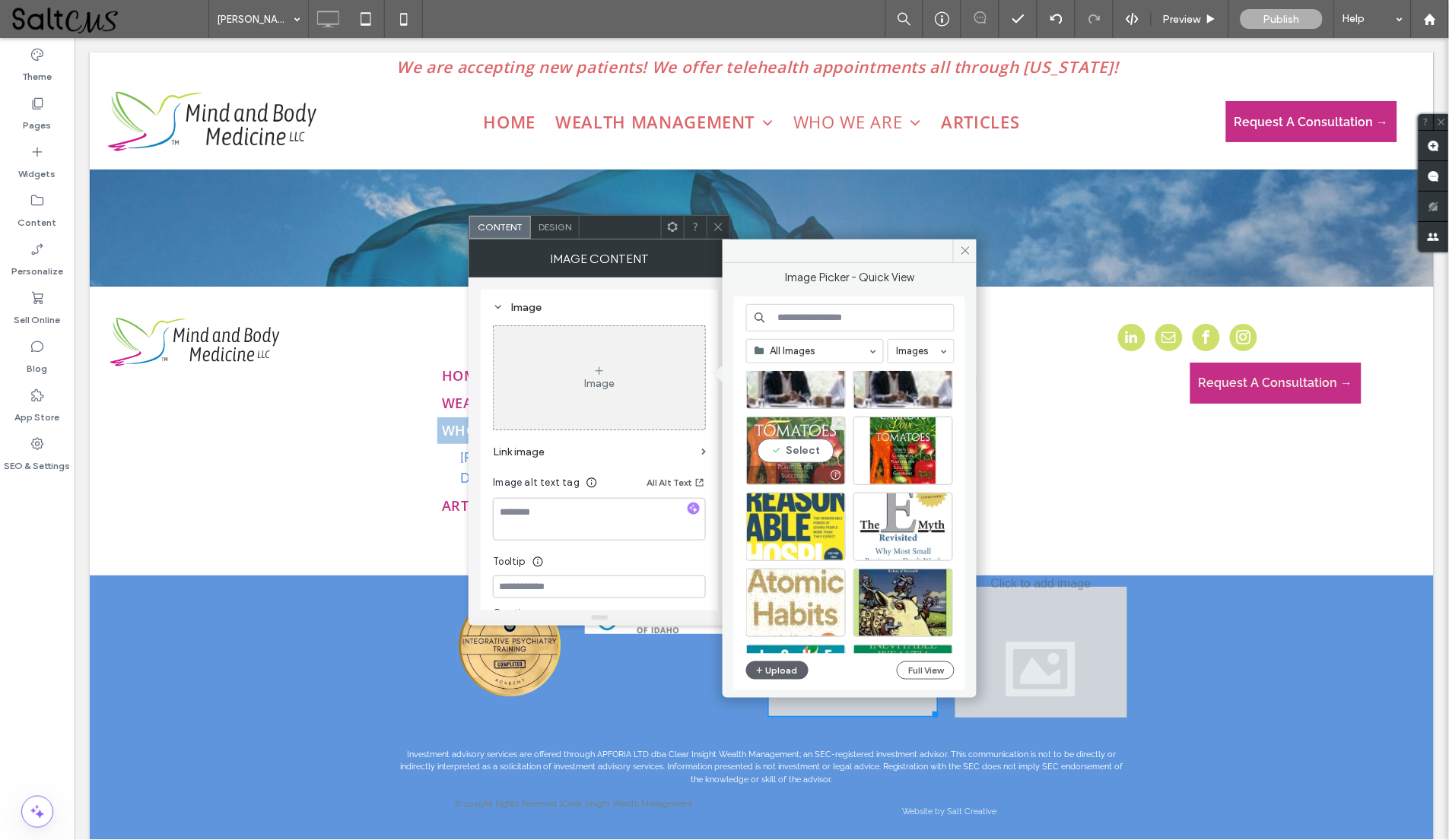
click at [837, 422] on use at bounding box center [839, 424] width 4 height 4
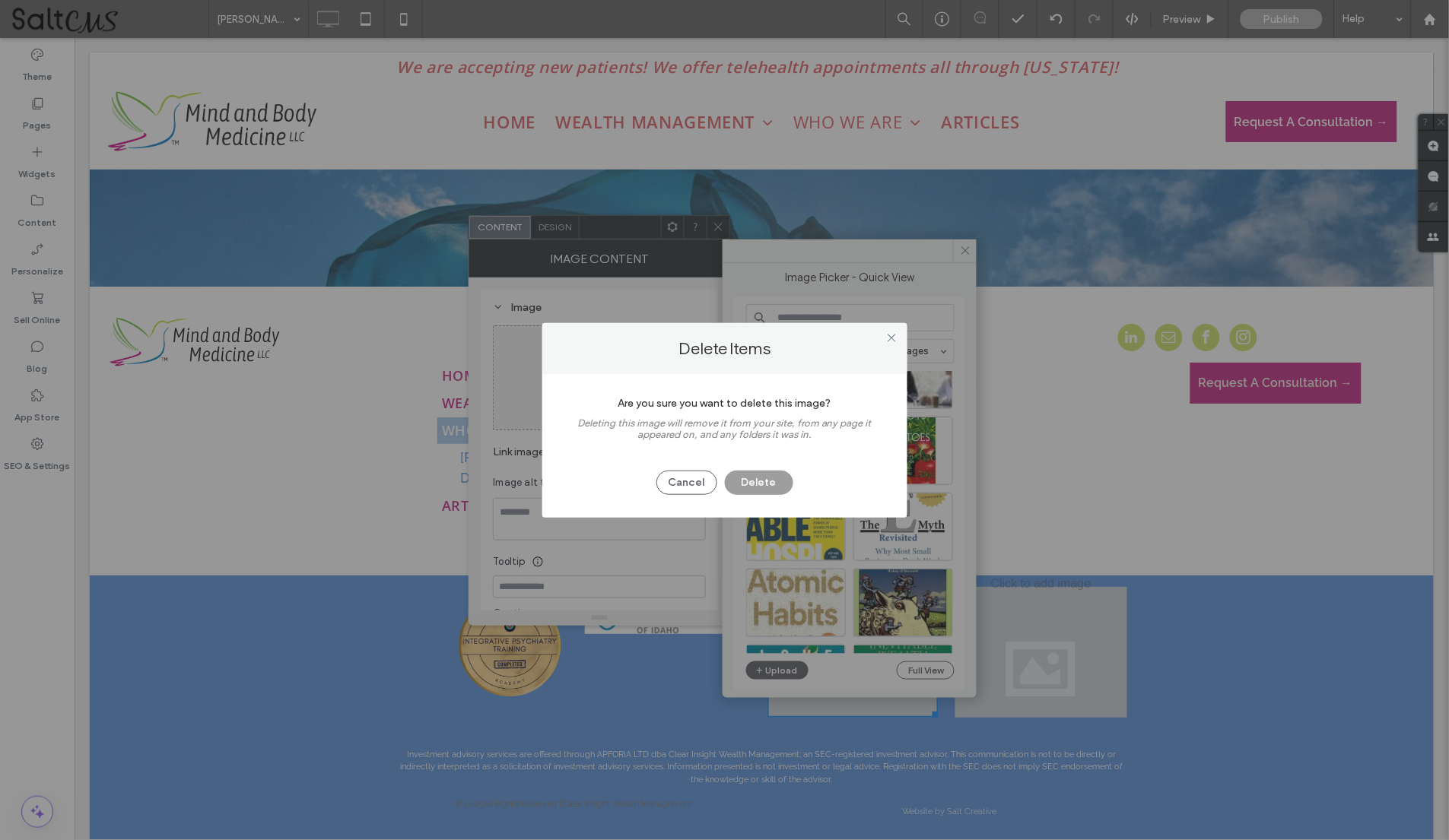
click at [749, 480] on button "Delete" at bounding box center [759, 482] width 68 height 24
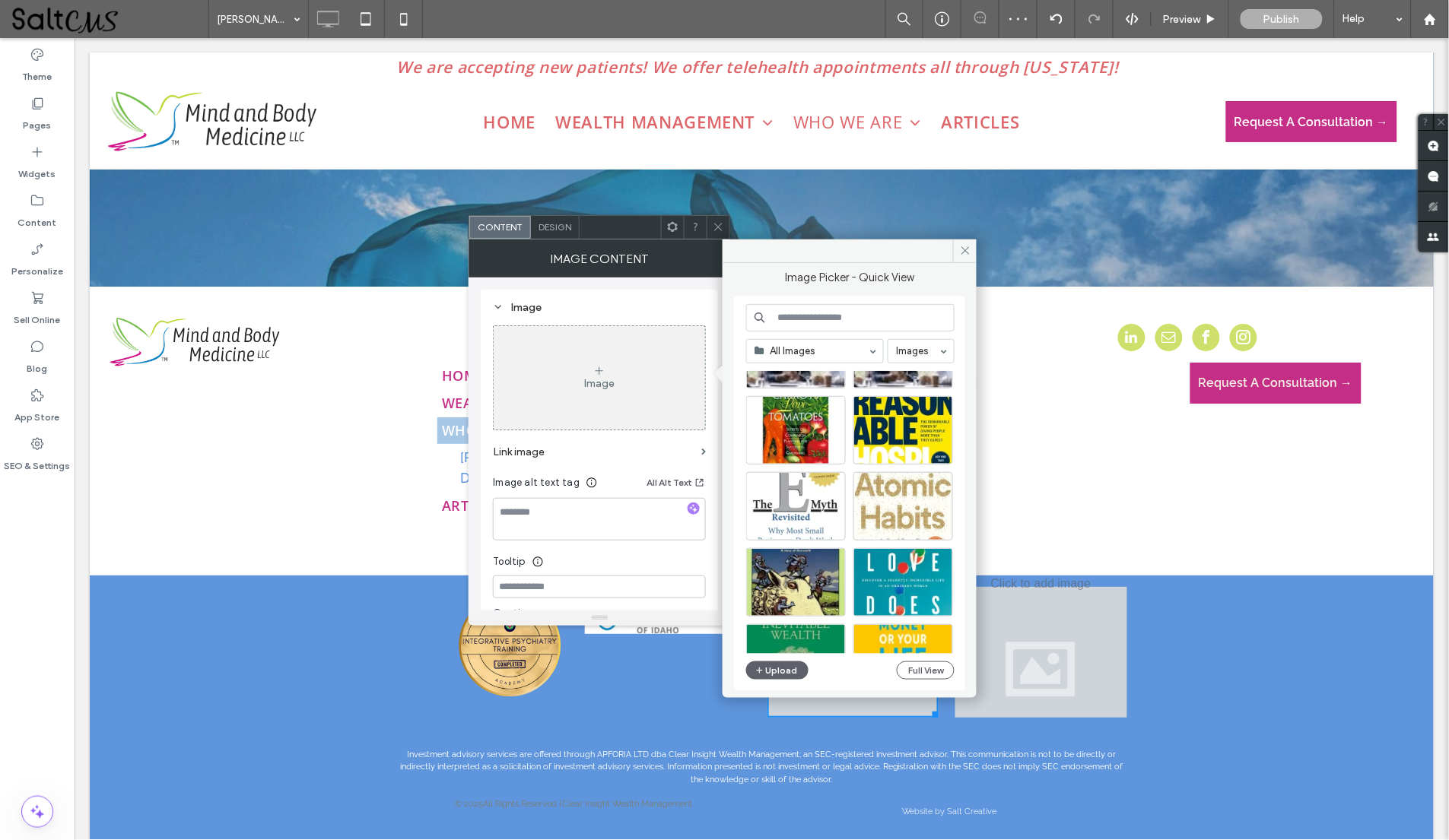
scroll to position [590, 0]
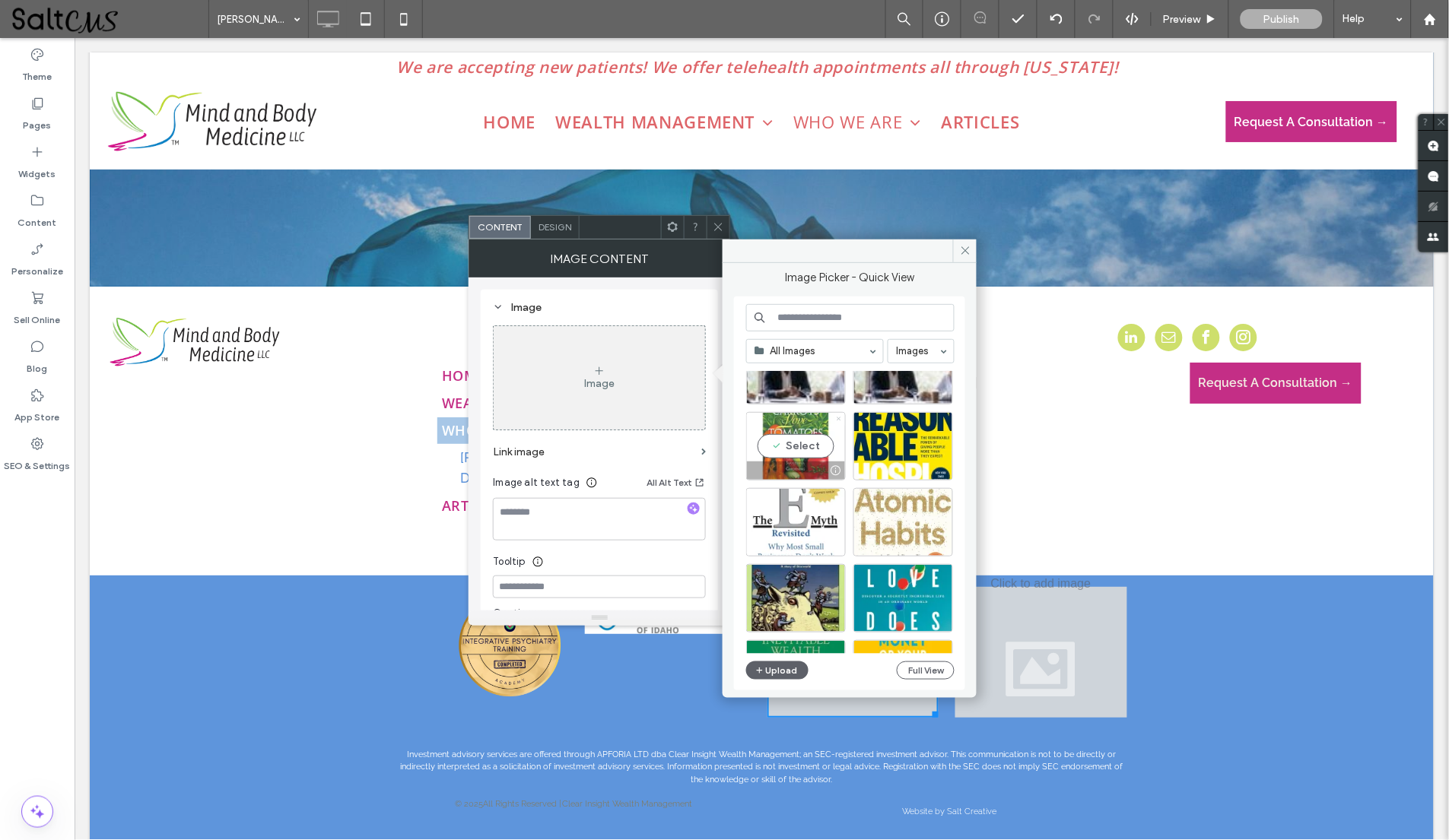
click at [836, 419] on icon at bounding box center [839, 419] width 6 height 6
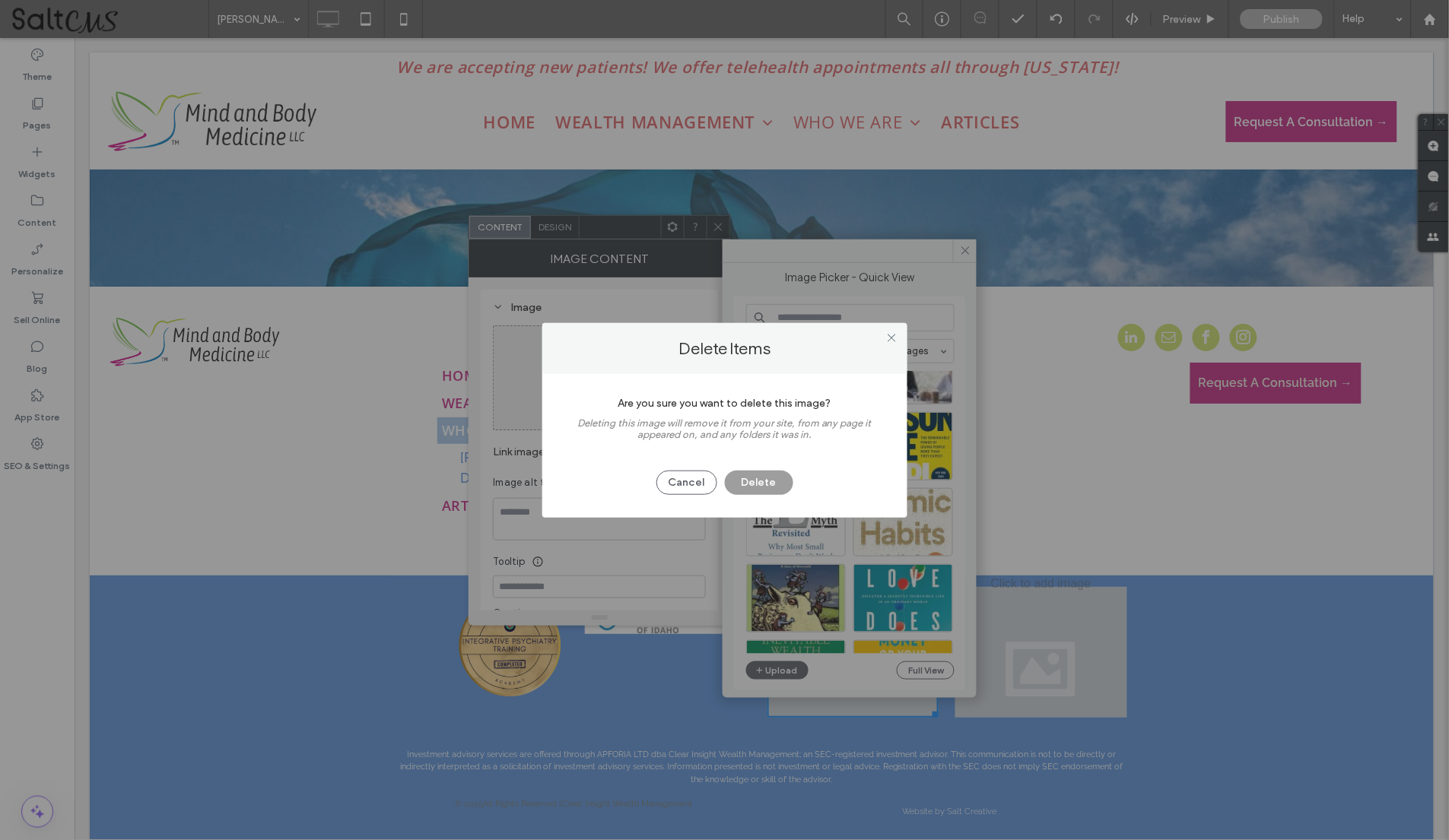
click at [759, 487] on button "Delete" at bounding box center [759, 482] width 68 height 24
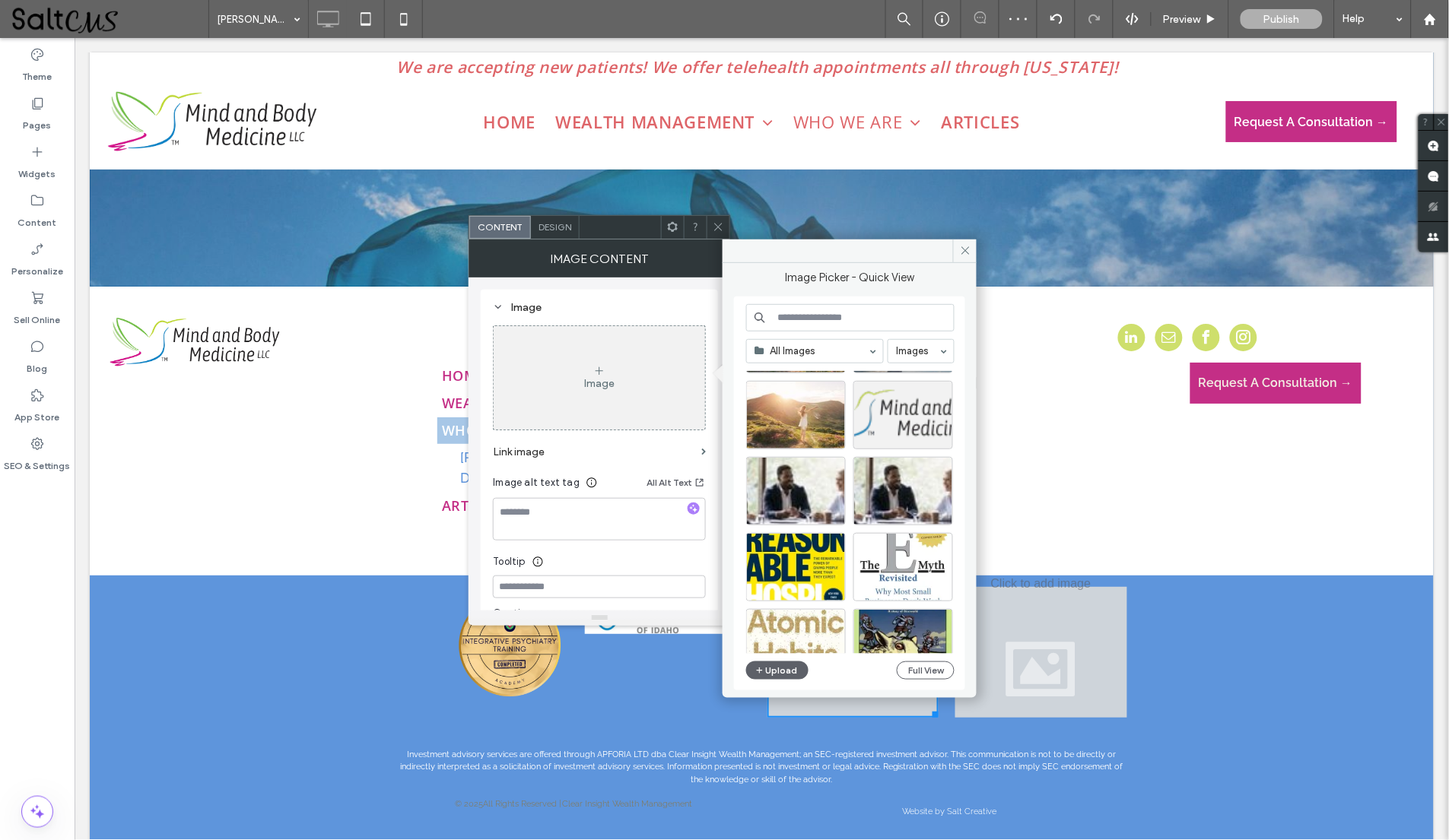
scroll to position [474, 0]
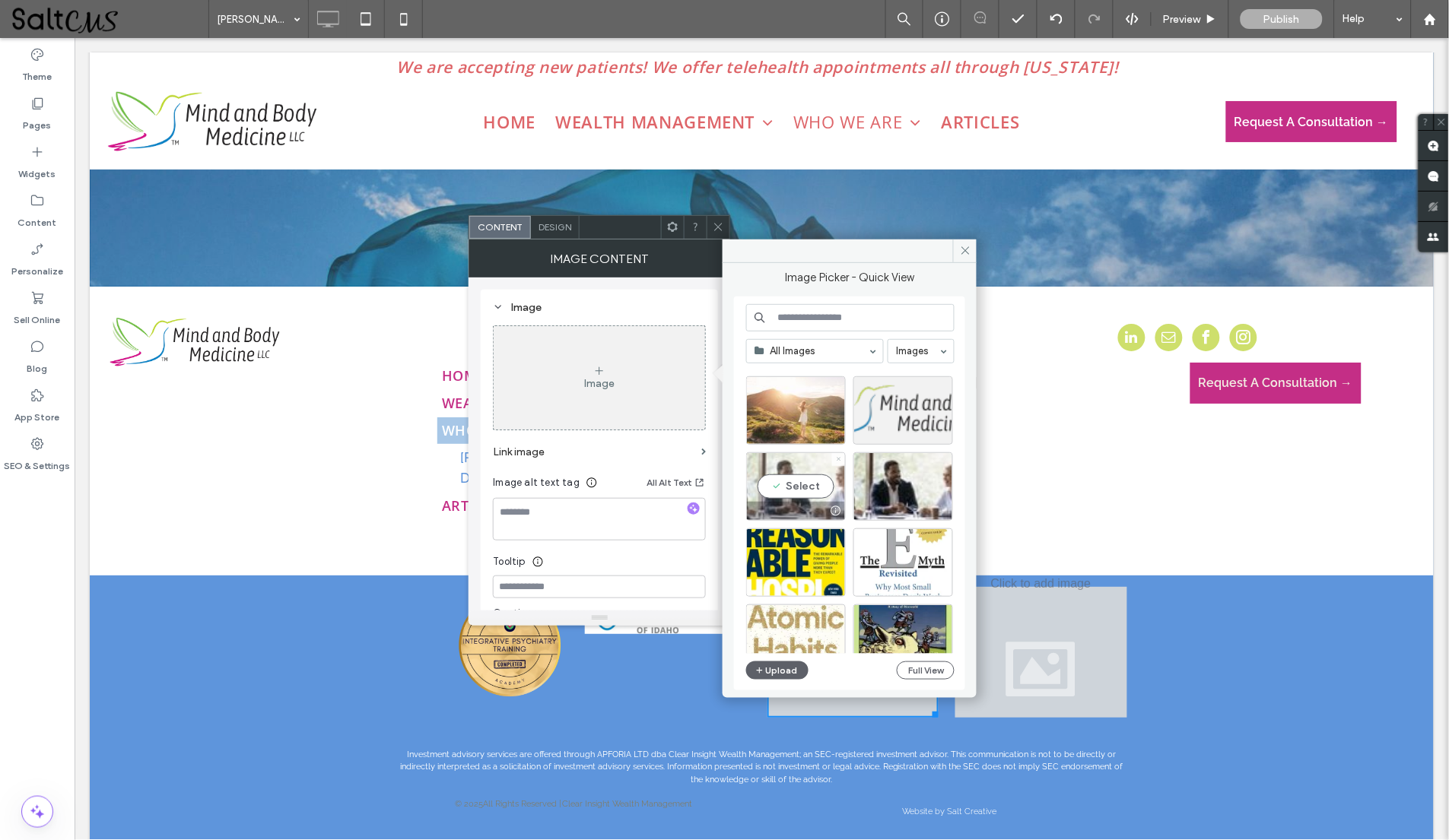
click at [840, 459] on icon at bounding box center [839, 459] width 6 height 6
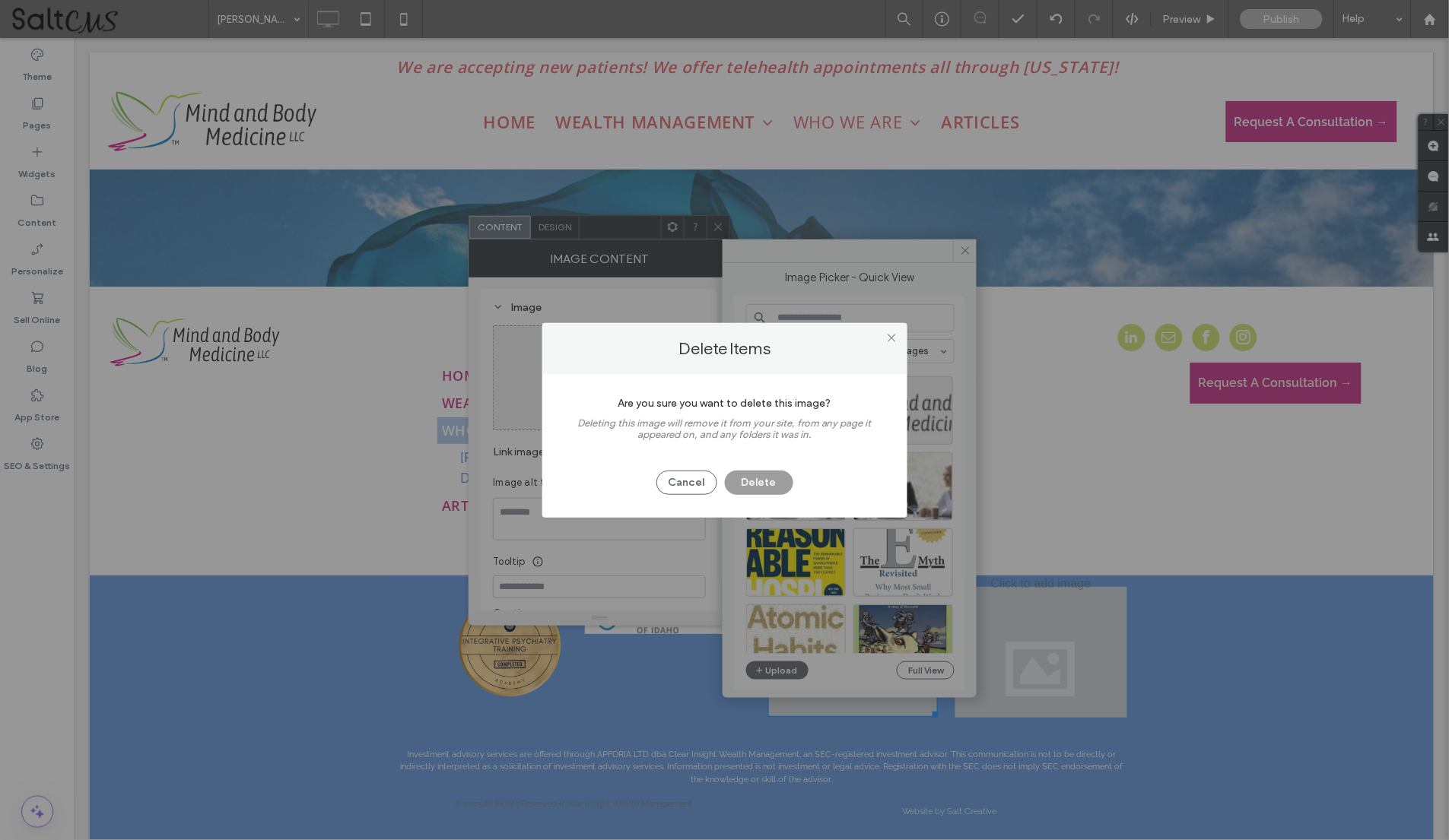
click at [757, 485] on button "Delete" at bounding box center [759, 482] width 68 height 24
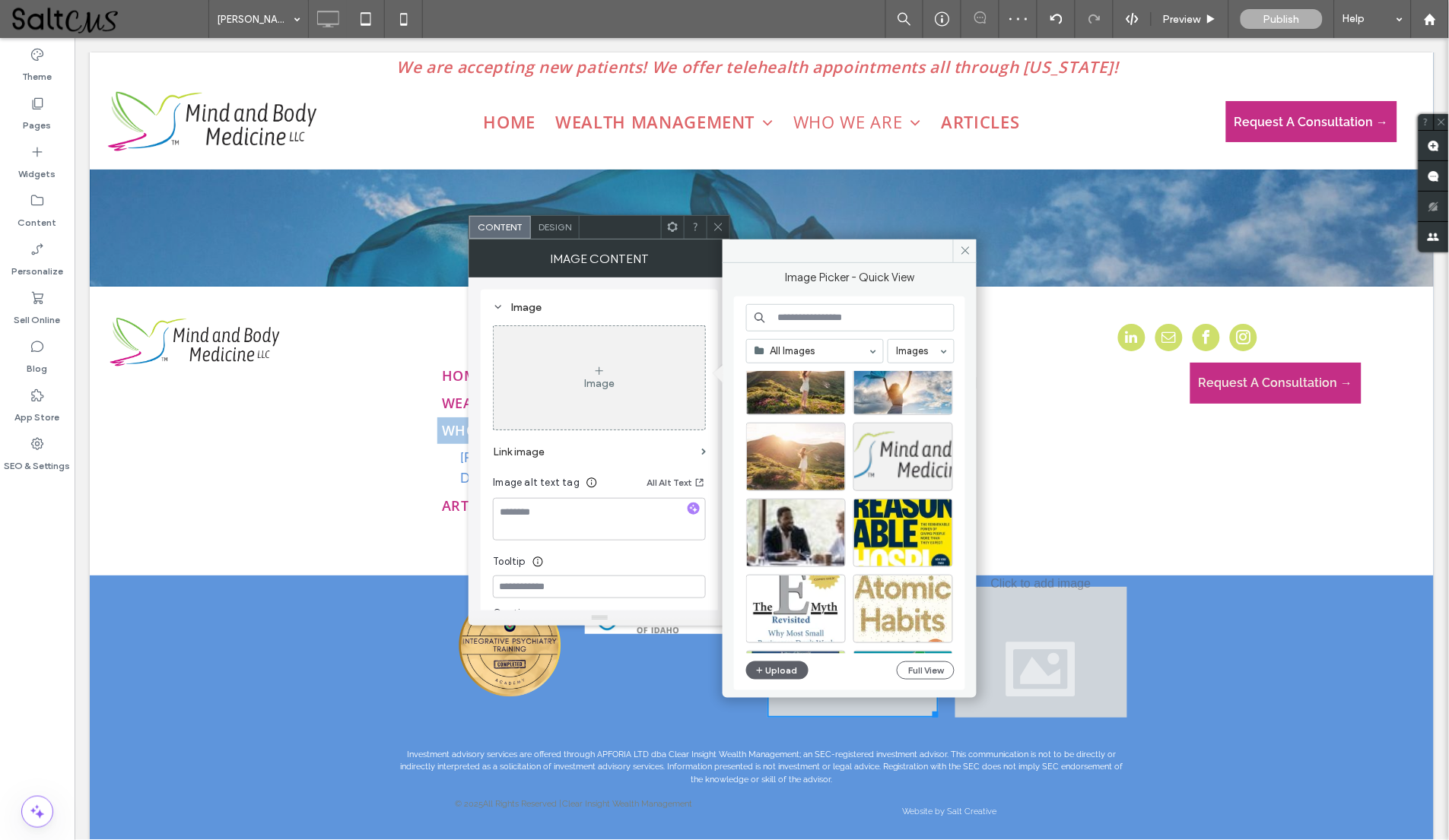
scroll to position [461, 0]
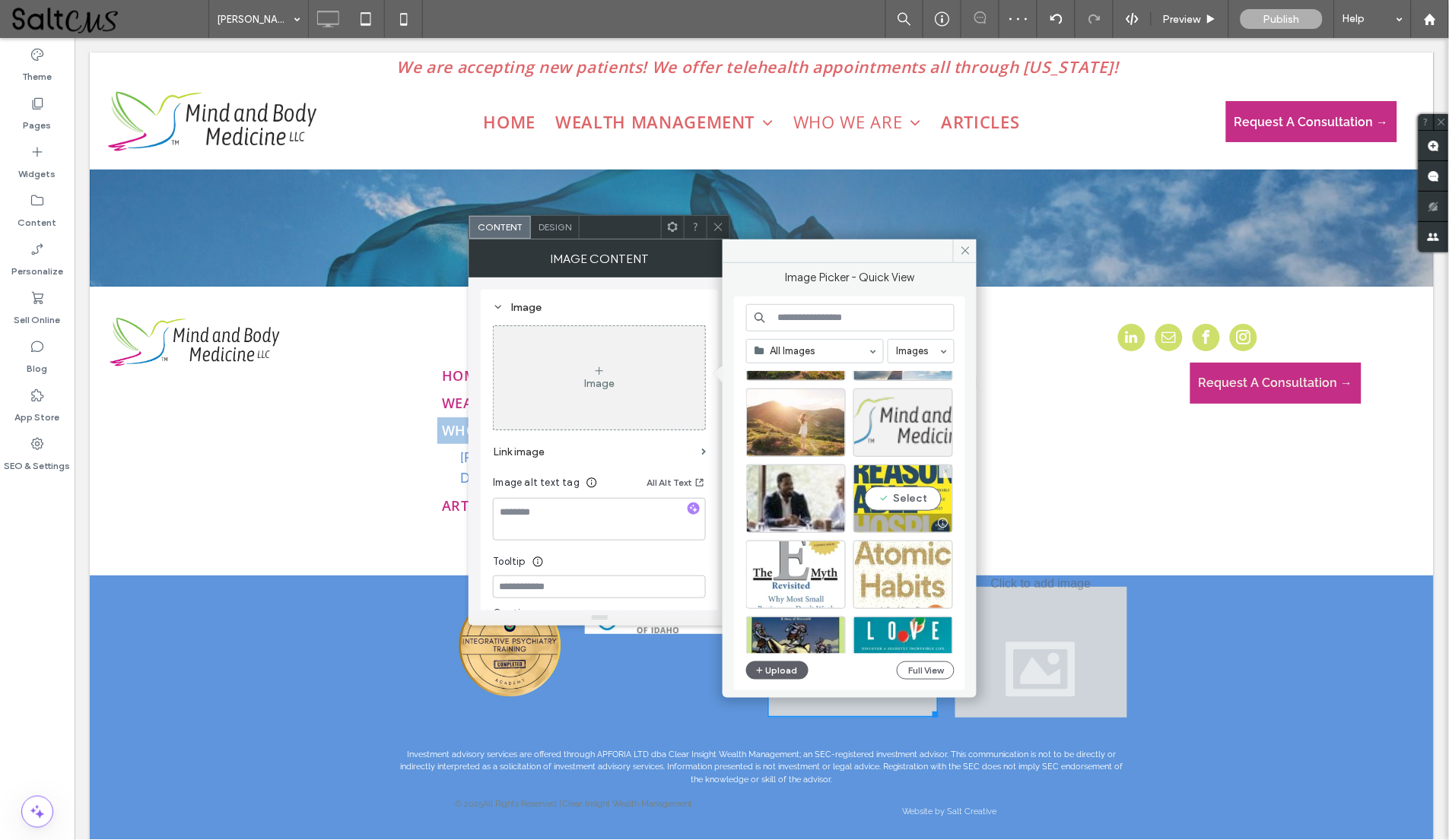
click at [947, 469] on icon at bounding box center [945, 471] width 6 height 6
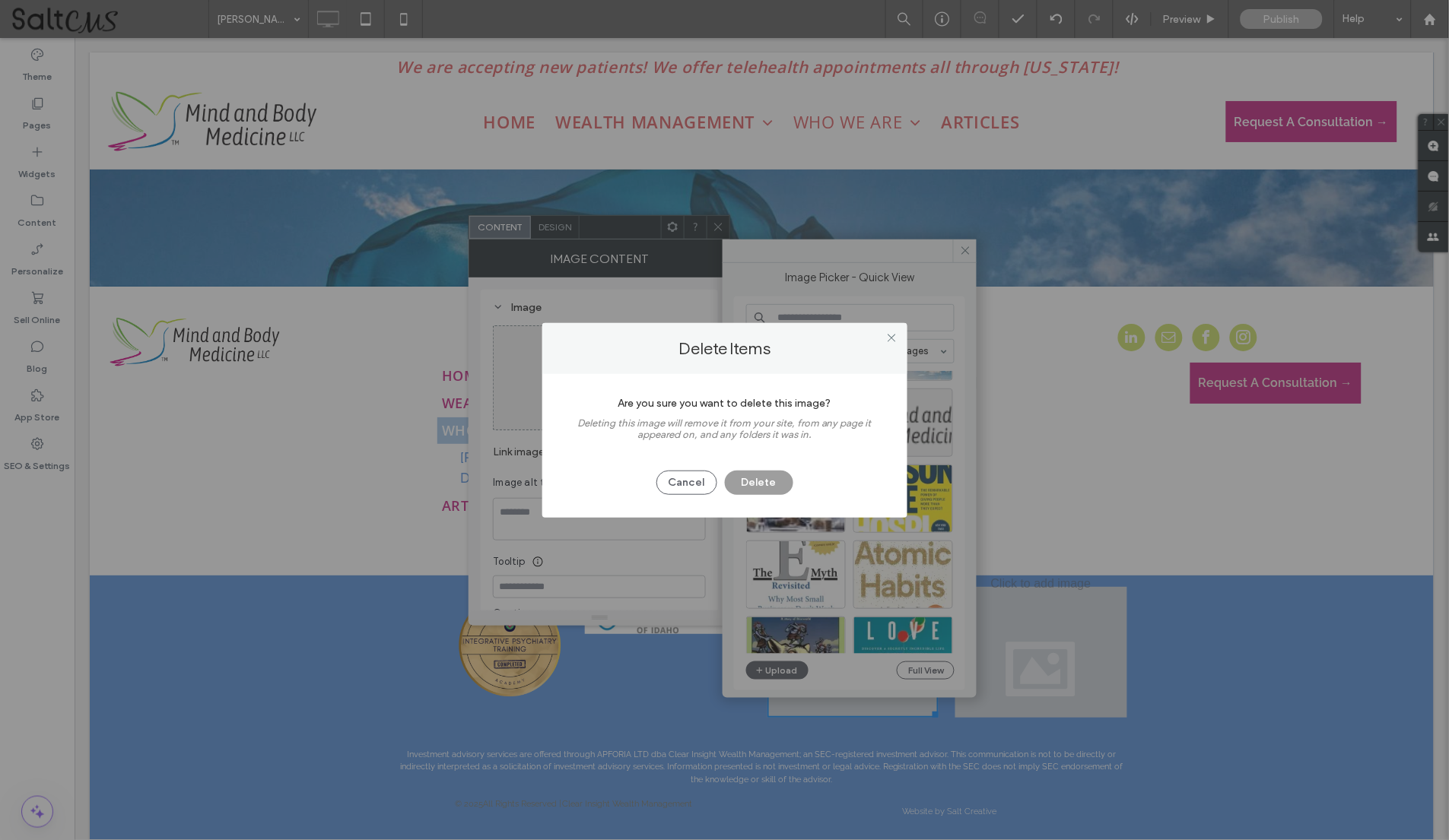
click at [766, 484] on button "Delete" at bounding box center [759, 482] width 68 height 24
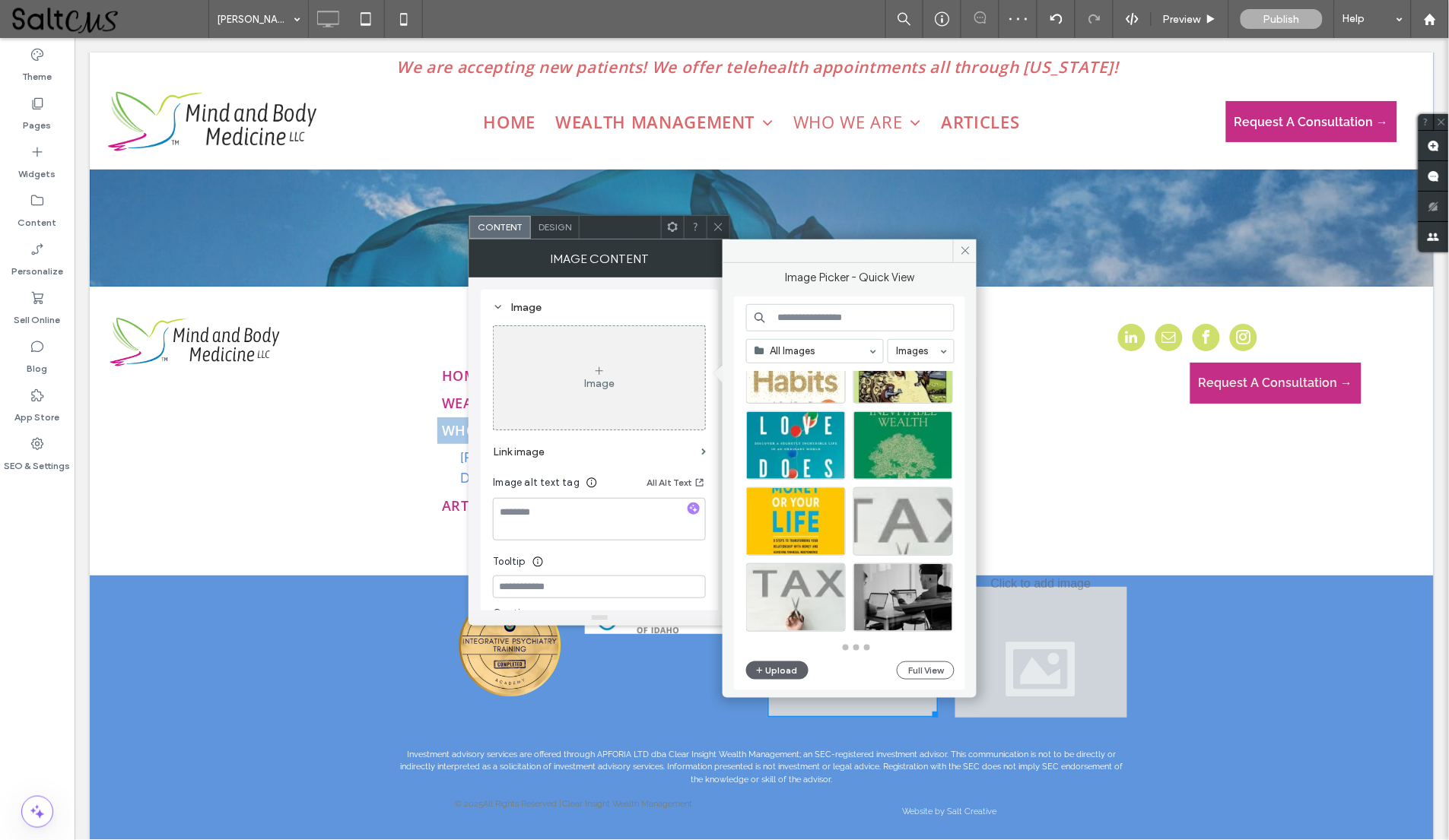
scroll to position [667, 0]
click at [837, 576] on div "Select" at bounding box center [796, 598] width 100 height 68
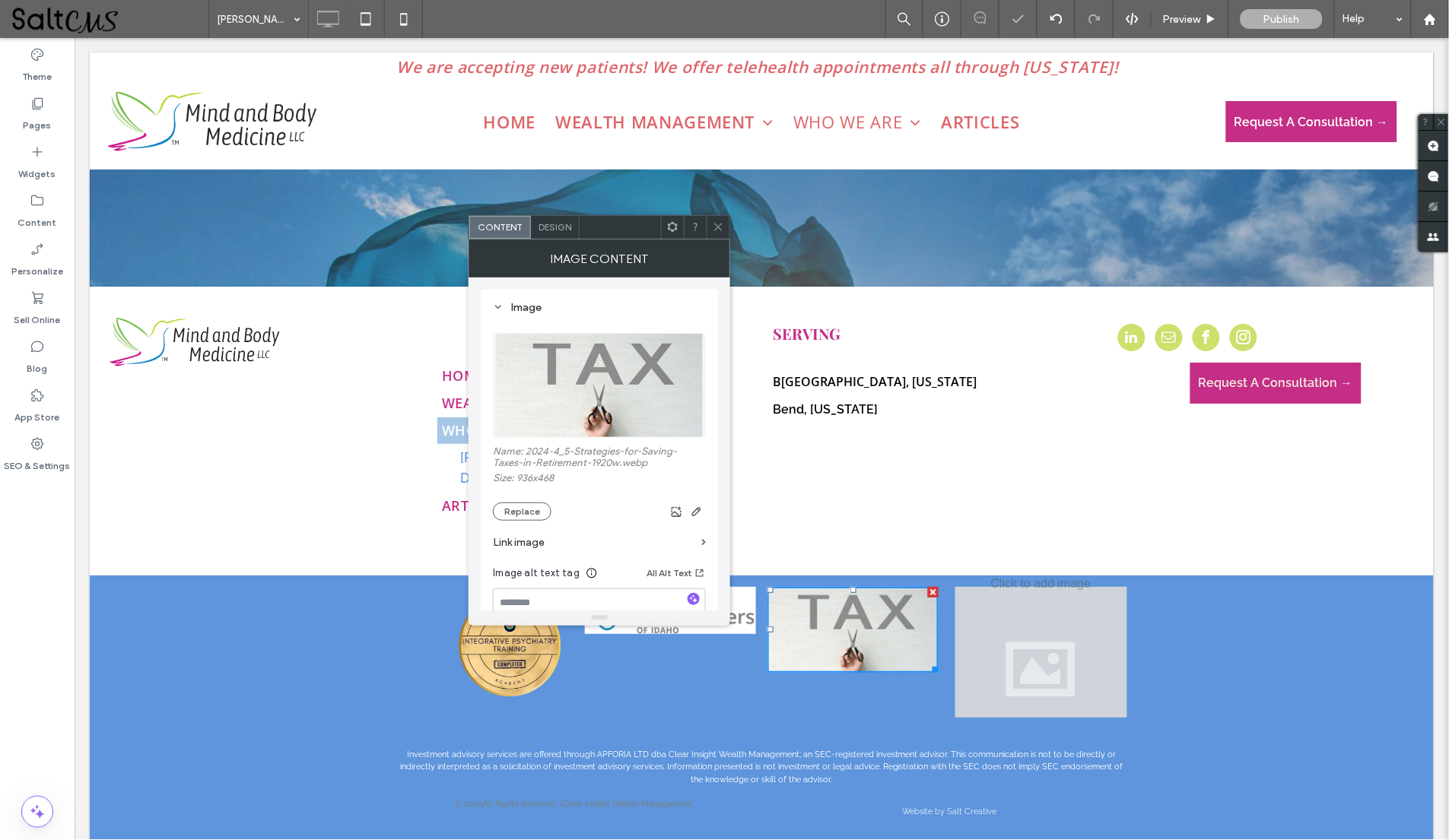
click at [714, 220] on span at bounding box center [719, 226] width 12 height 22
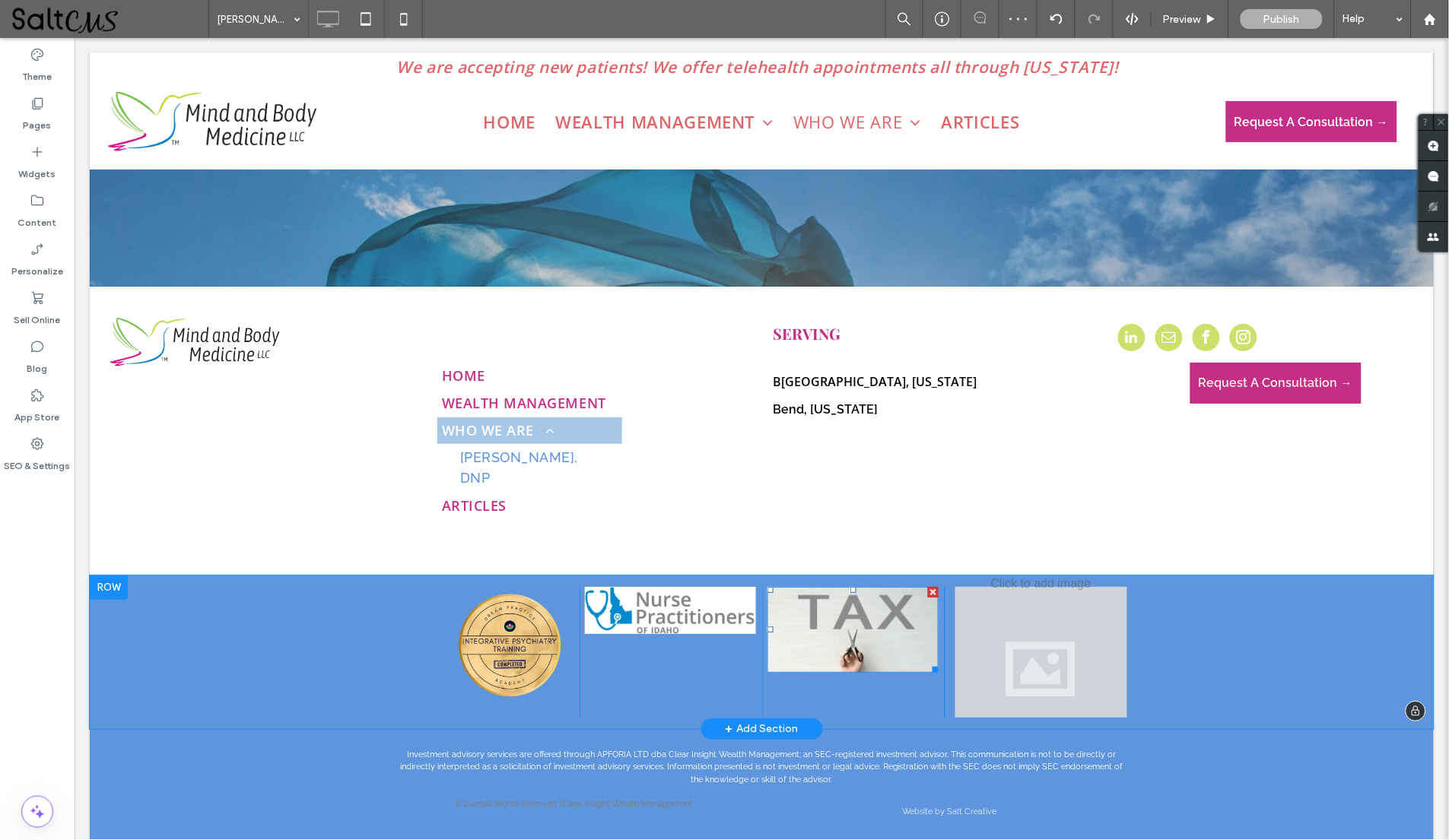
click at [880, 586] on img at bounding box center [852, 629] width 172 height 86
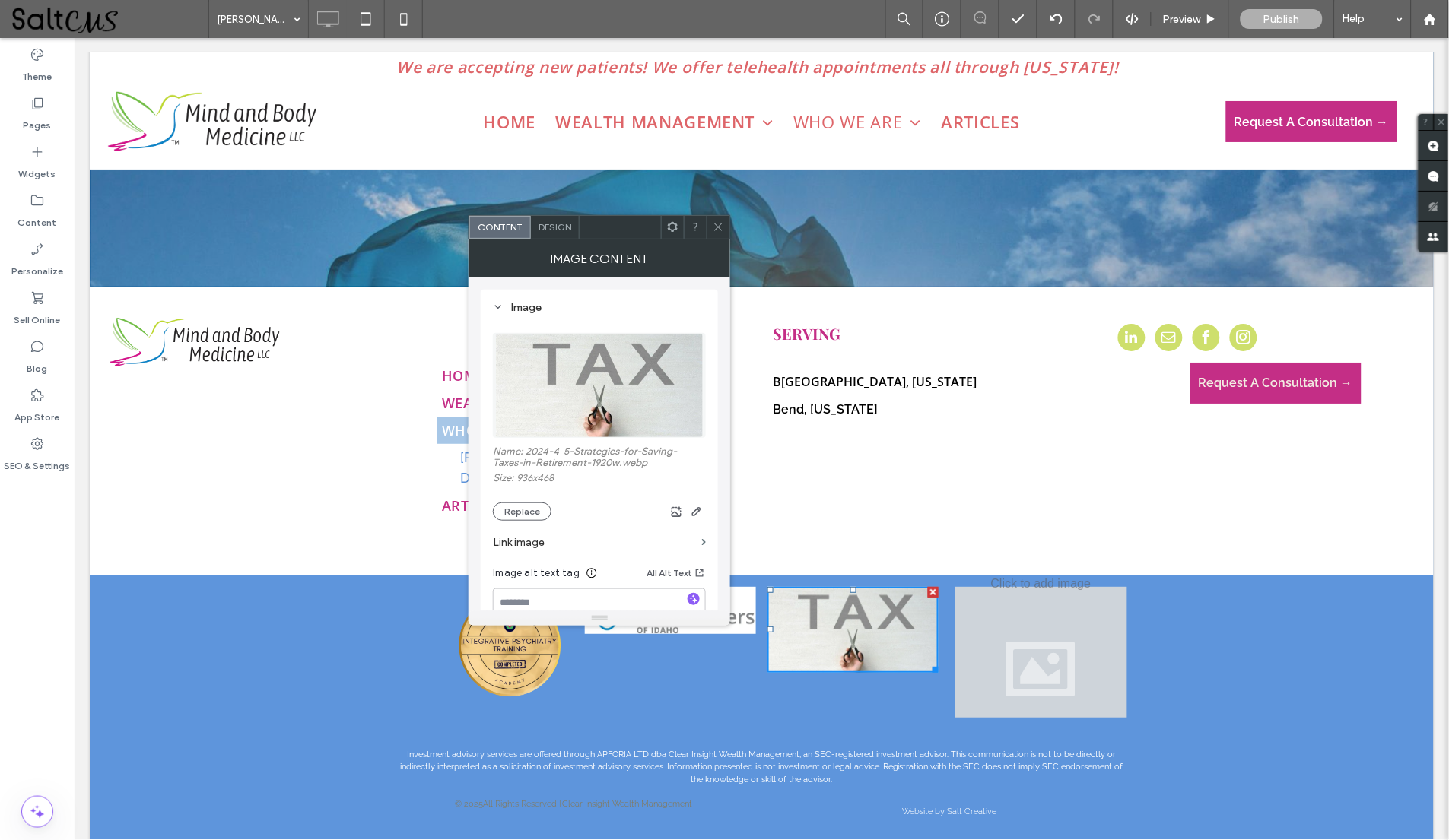
click at [713, 226] on icon at bounding box center [719, 227] width 12 height 12
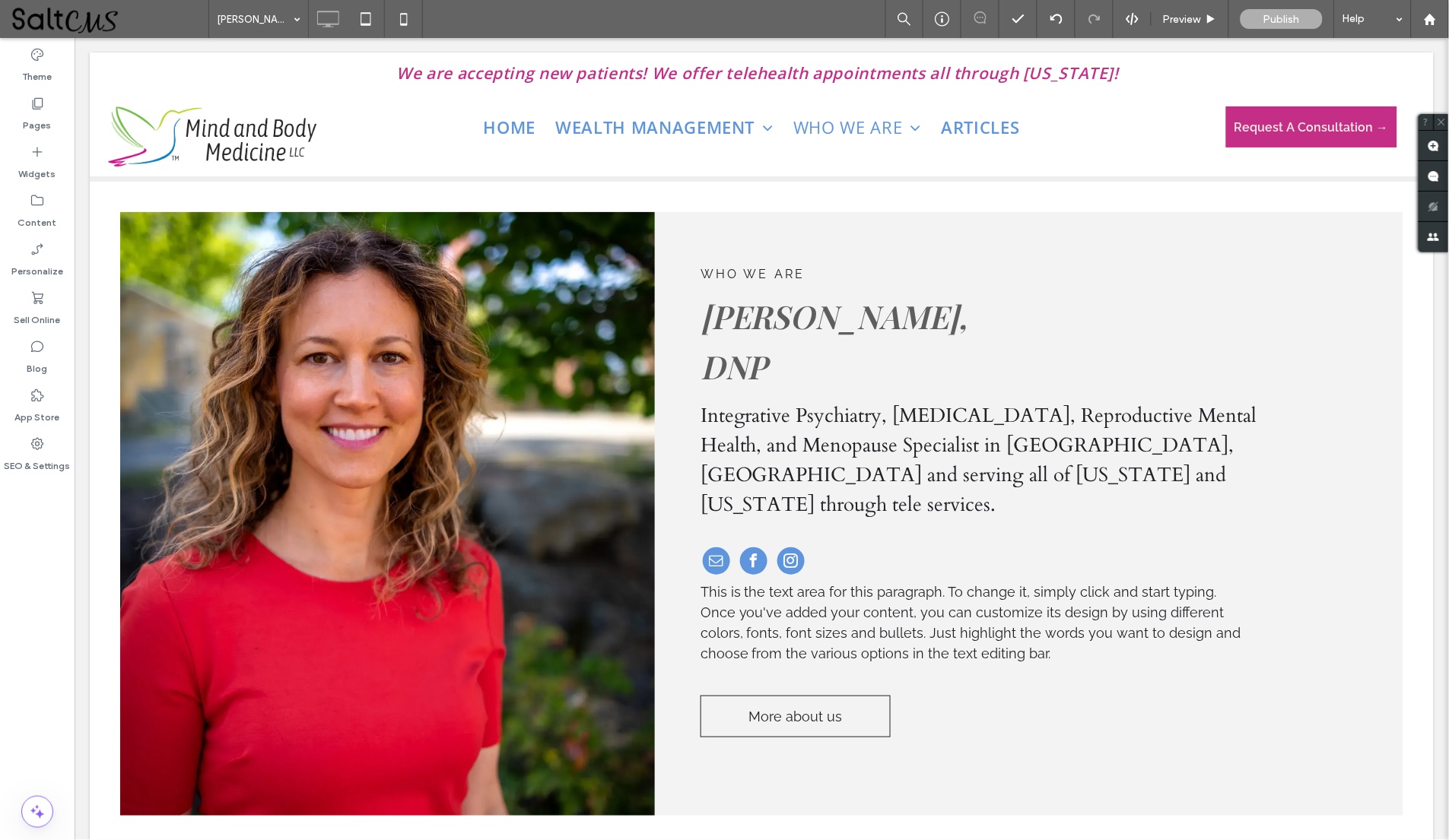
scroll to position [0, 0]
click at [38, 103] on icon at bounding box center [37, 103] width 15 height 15
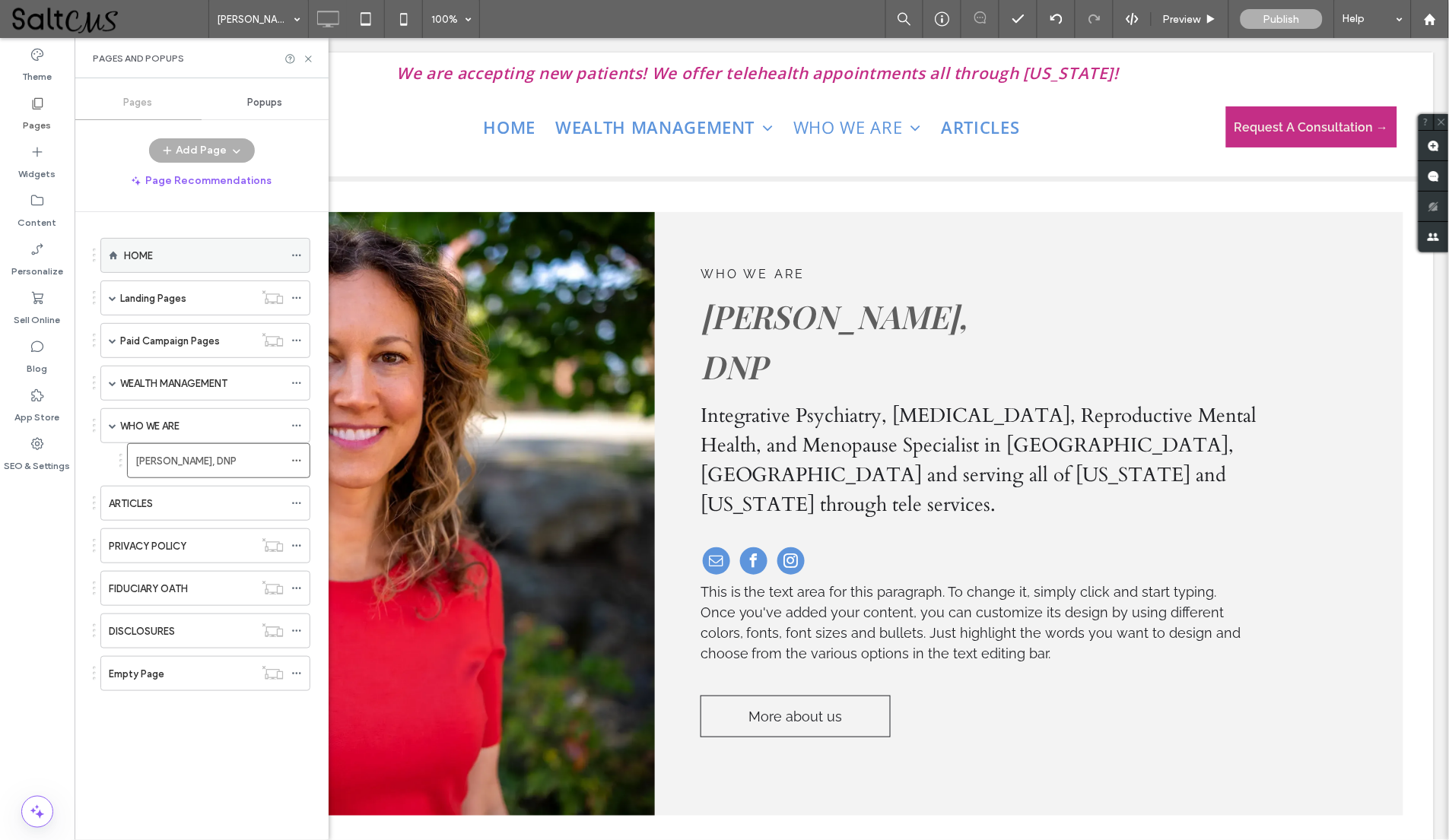
click at [148, 256] on label "HOME" at bounding box center [138, 256] width 29 height 27
click at [308, 57] on icon at bounding box center [308, 59] width 12 height 12
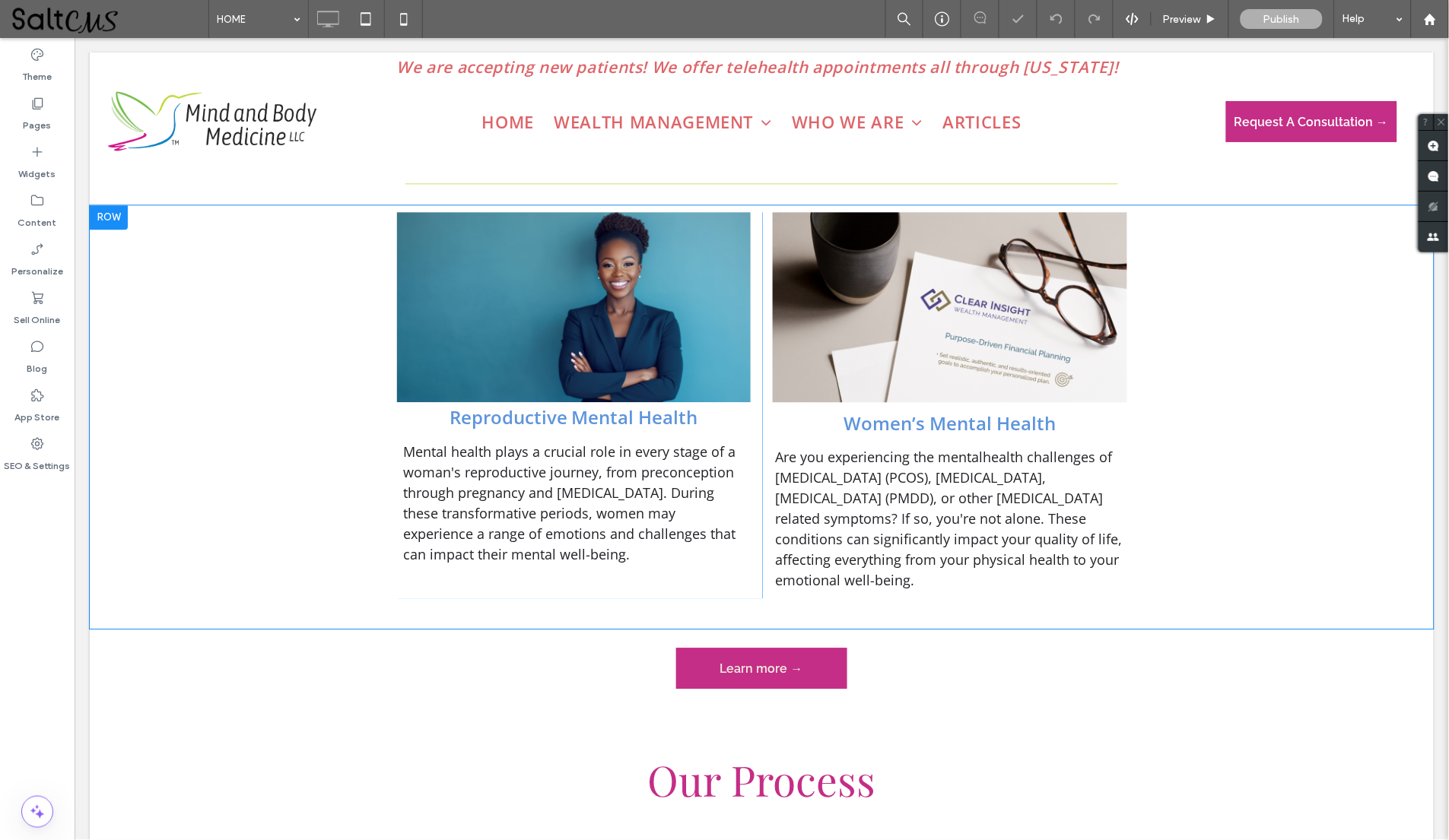
scroll to position [919, 0]
click at [456, 304] on img at bounding box center [574, 306] width 355 height 190
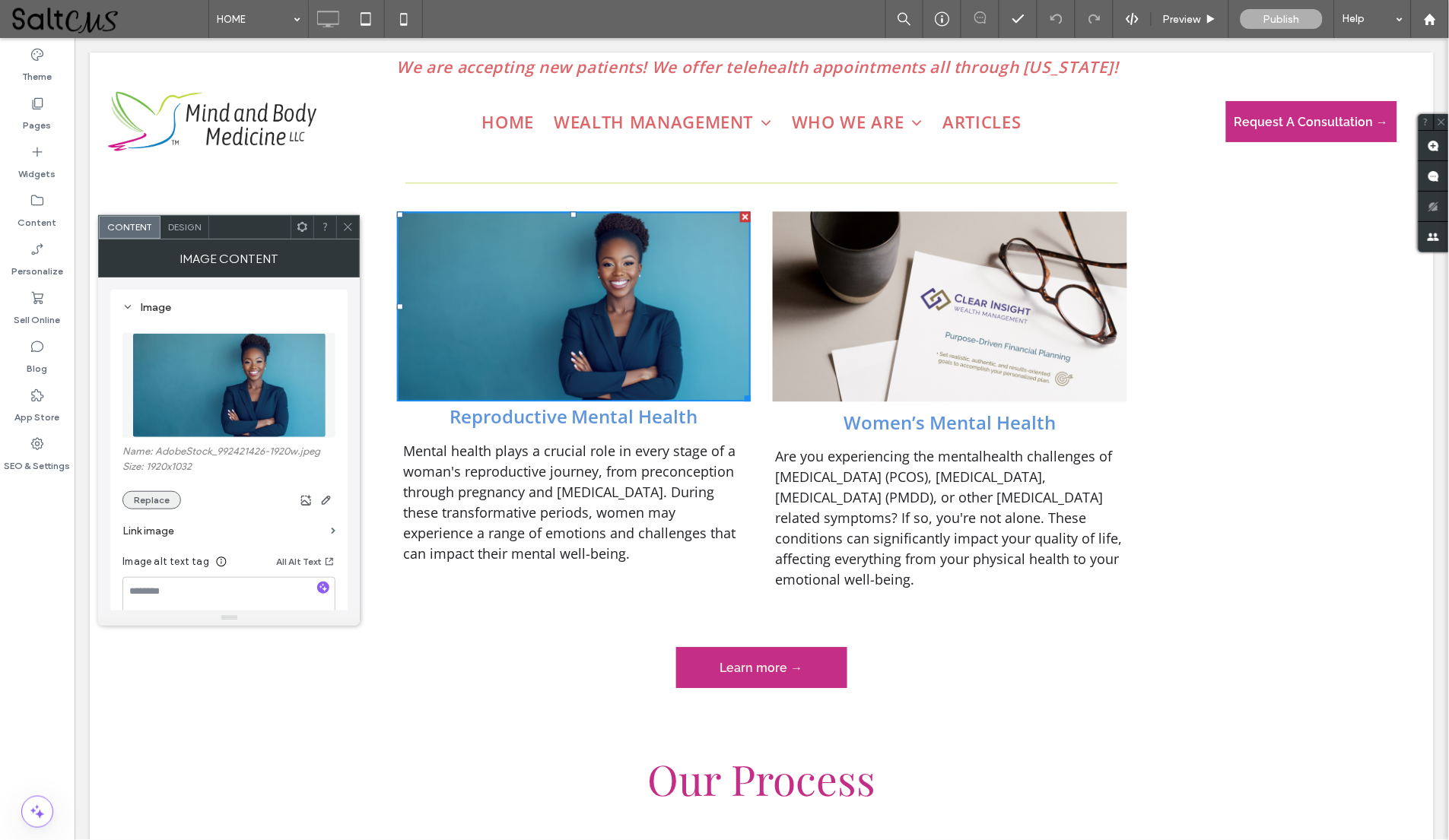
click at [158, 504] on button "Replace" at bounding box center [152, 500] width 58 height 18
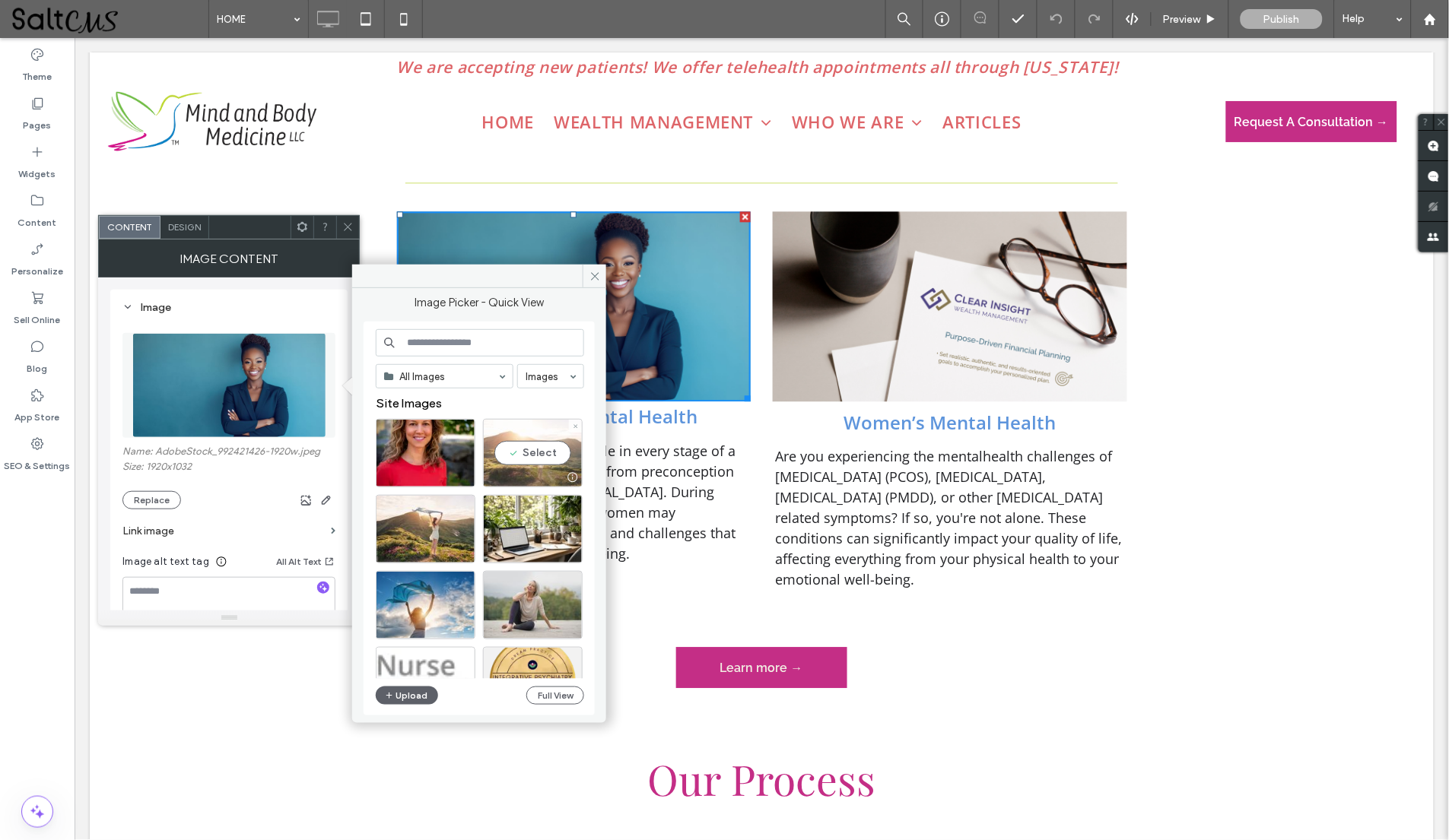
click at [533, 464] on div "Select" at bounding box center [533, 453] width 100 height 68
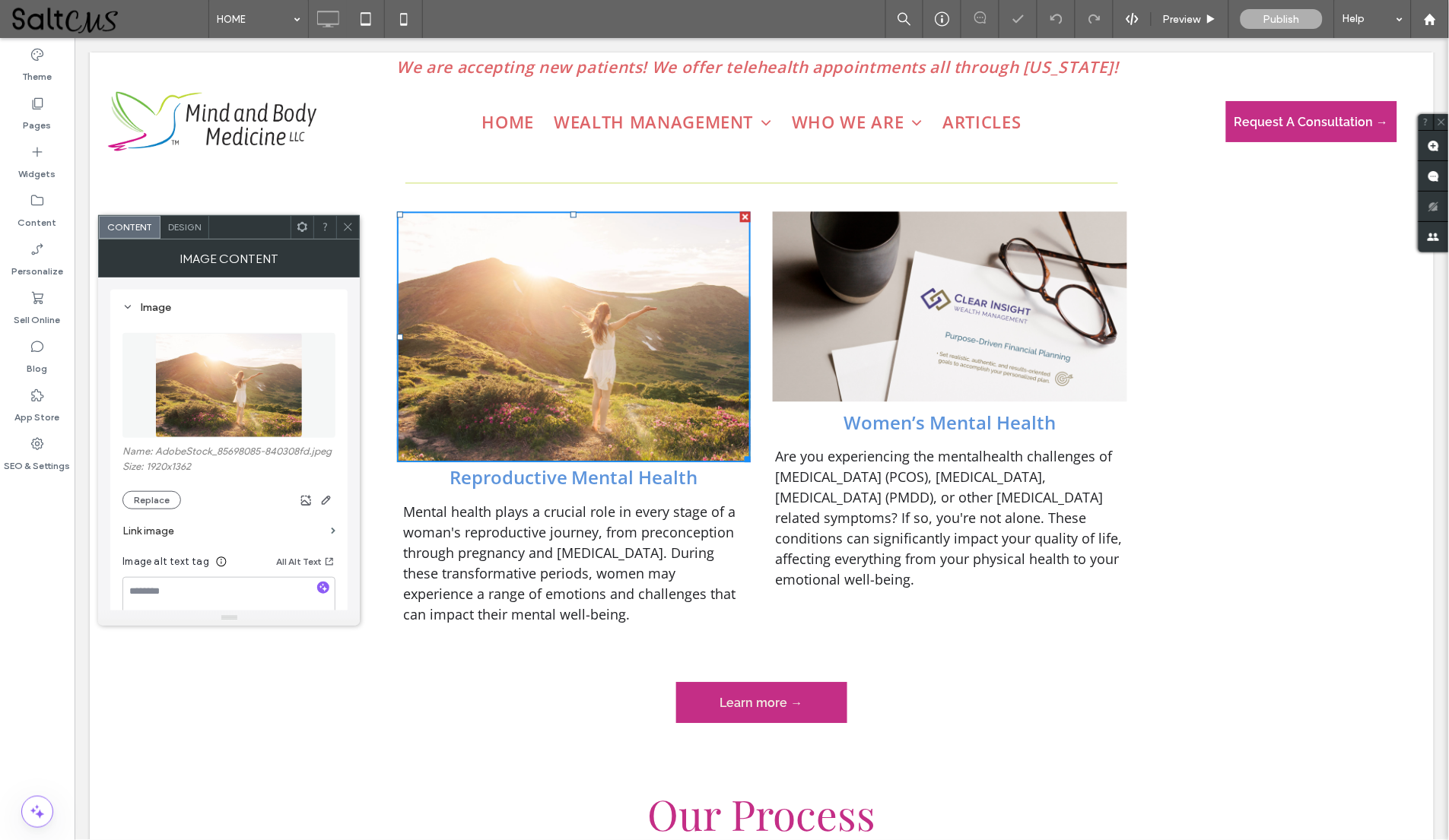
click at [342, 223] on icon at bounding box center [348, 227] width 12 height 12
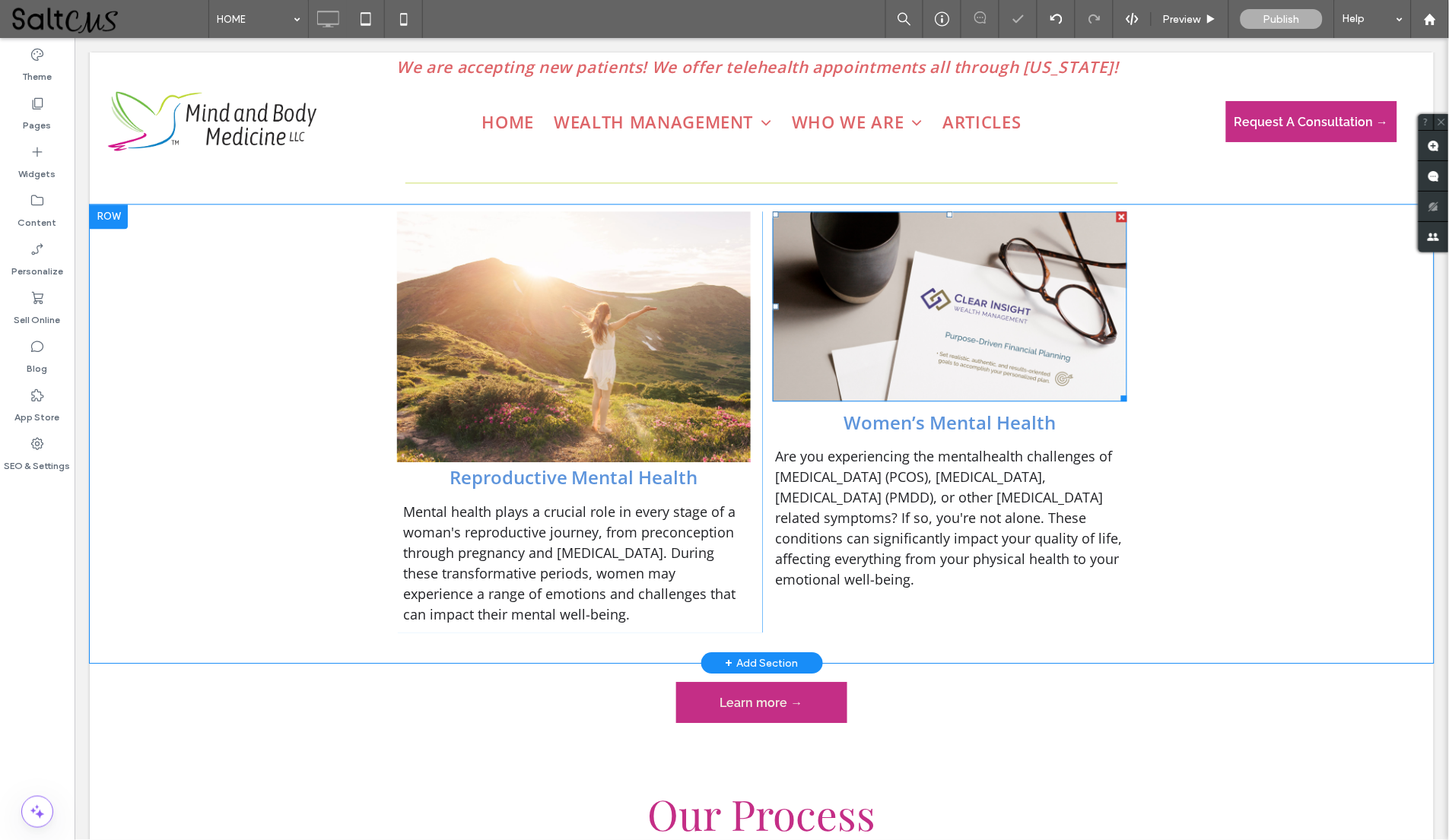
click at [810, 344] on img at bounding box center [949, 306] width 355 height 190
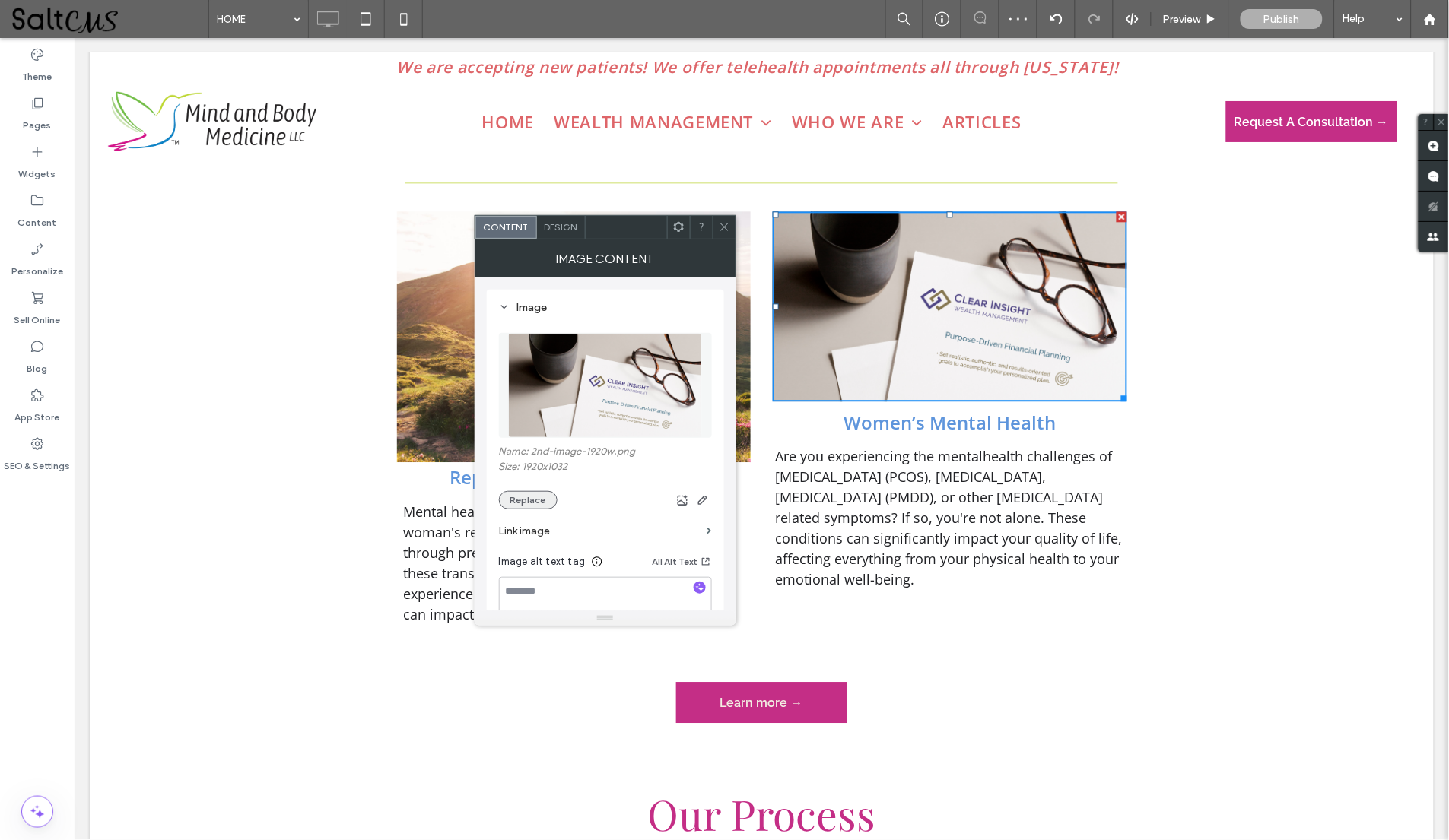
click at [521, 499] on button "Replace" at bounding box center [528, 500] width 58 height 18
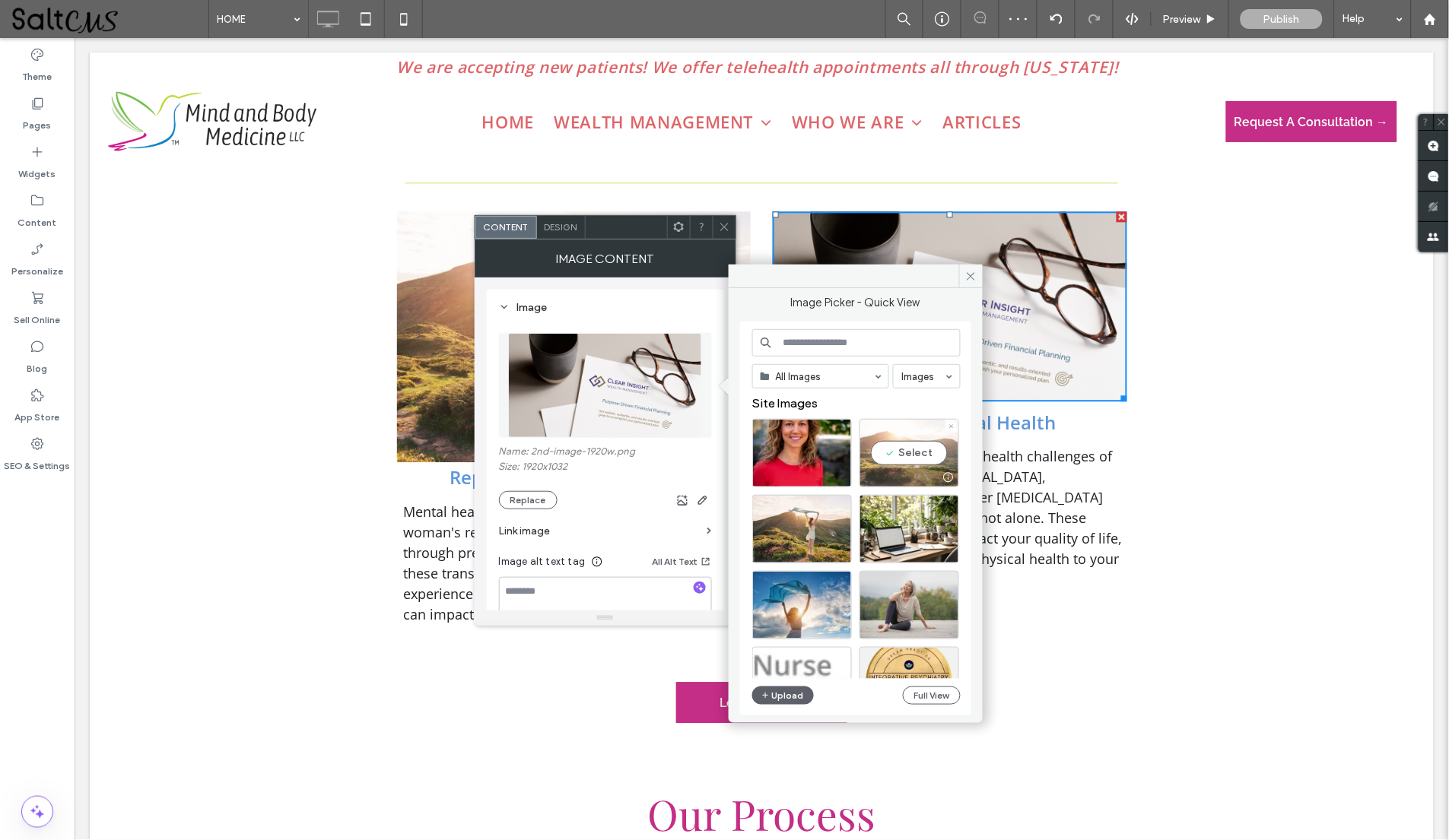
click at [900, 458] on div "Select" at bounding box center [909, 453] width 100 height 68
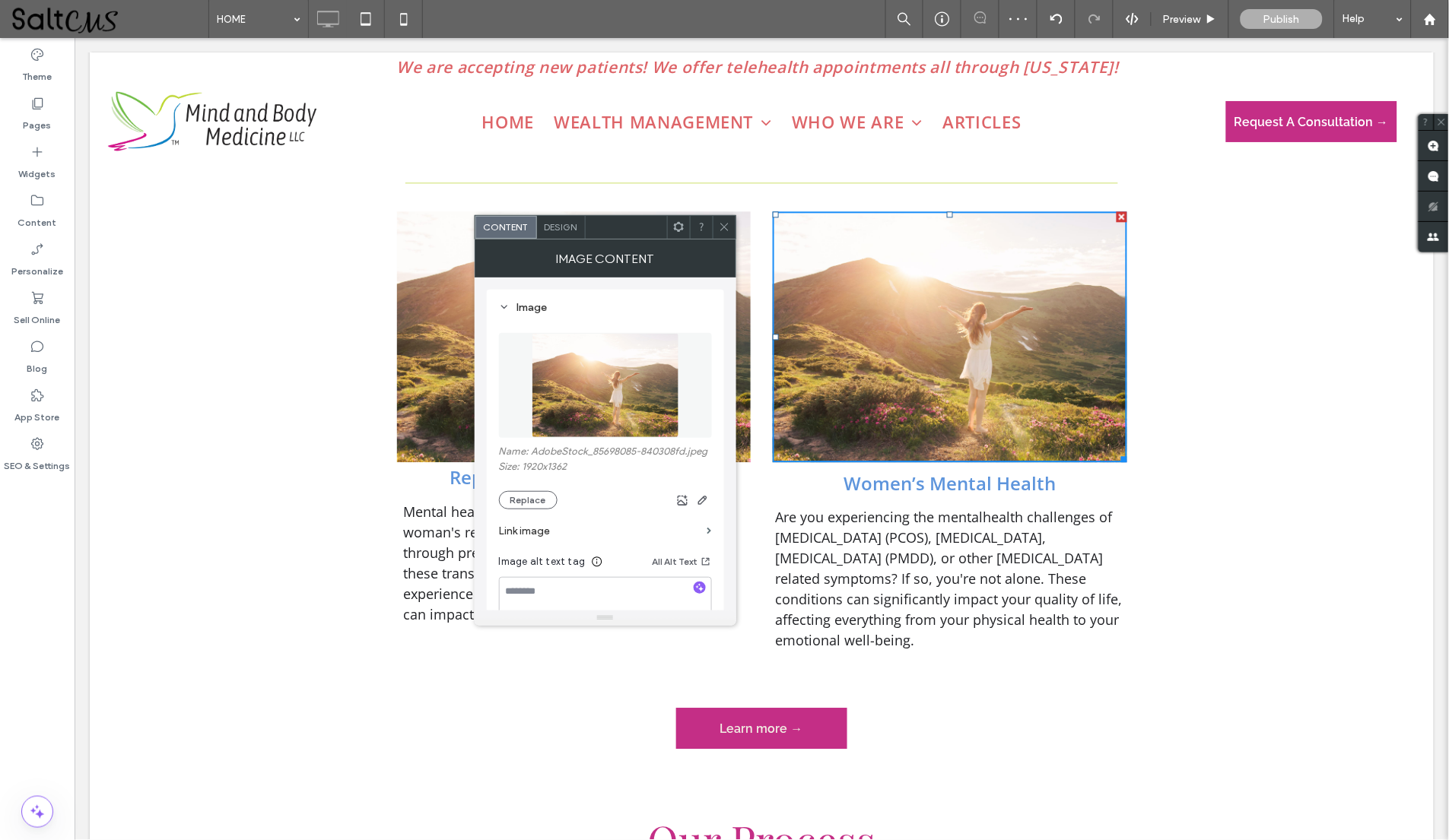
click at [719, 220] on span at bounding box center [724, 226] width 12 height 22
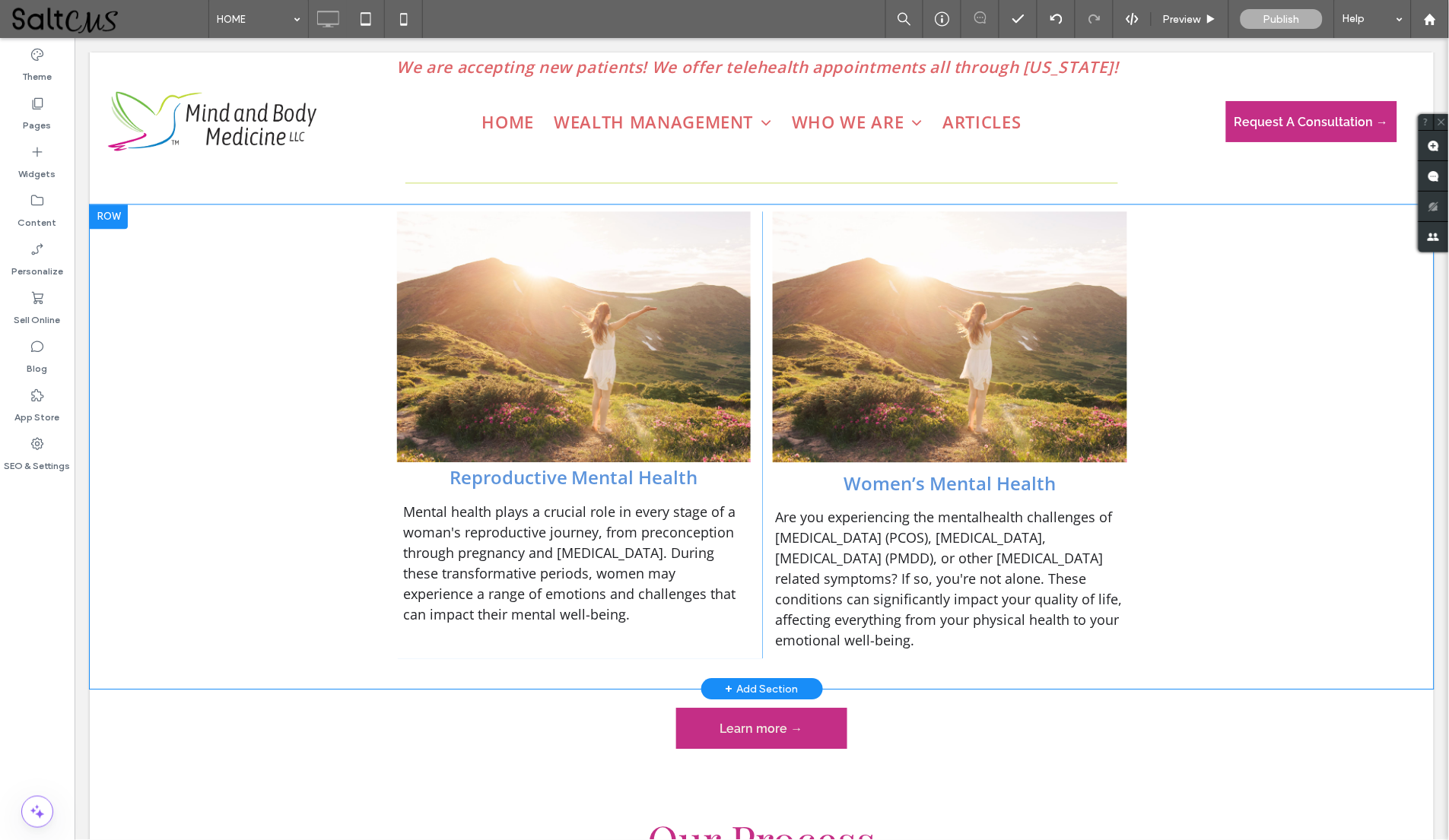
click at [110, 216] on div at bounding box center [108, 216] width 38 height 24
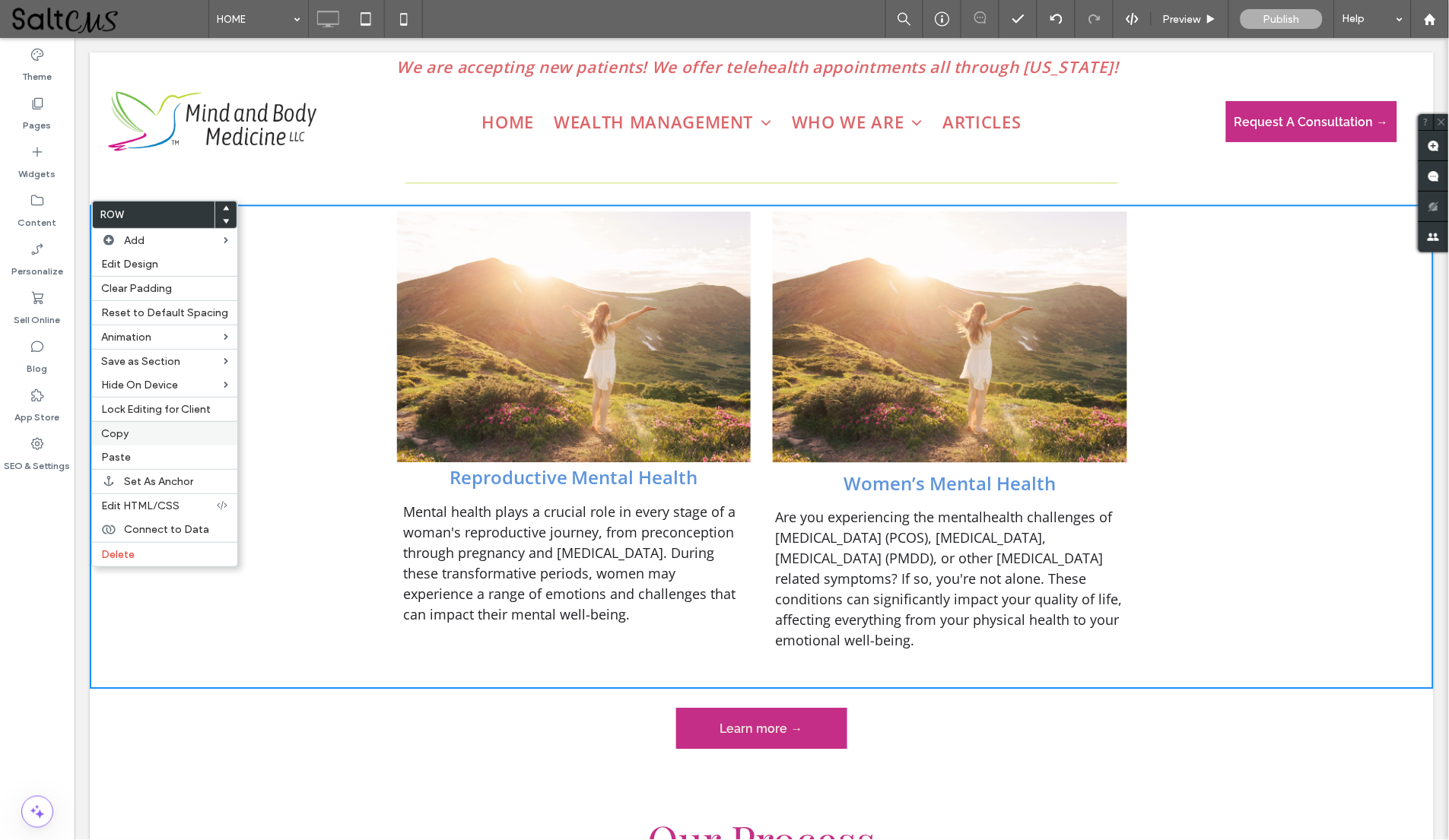
click at [136, 428] on label "Copy" at bounding box center [164, 434] width 127 height 13
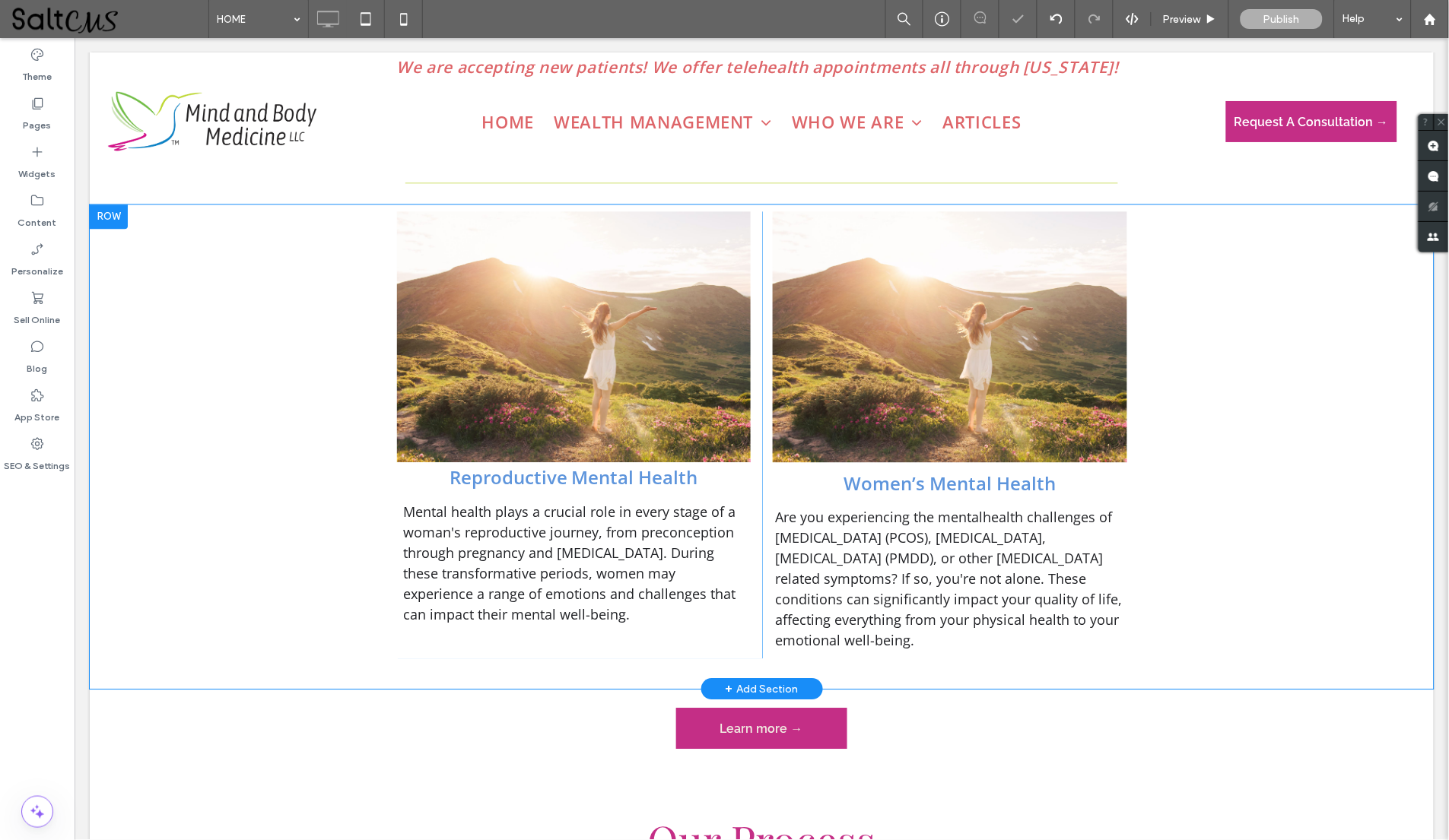
click at [121, 211] on div at bounding box center [108, 216] width 38 height 24
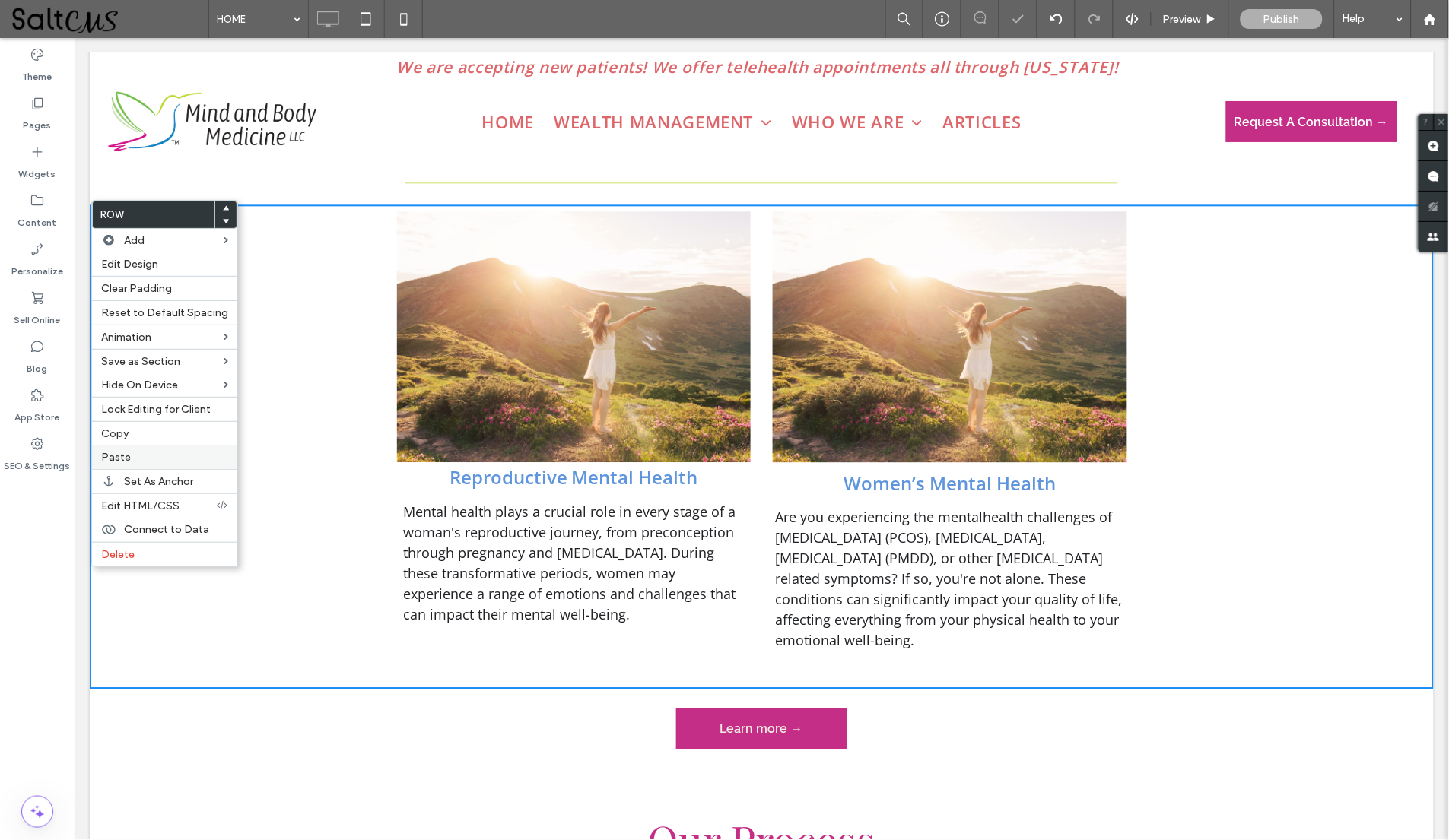
click at [162, 455] on label "Paste" at bounding box center [164, 458] width 127 height 13
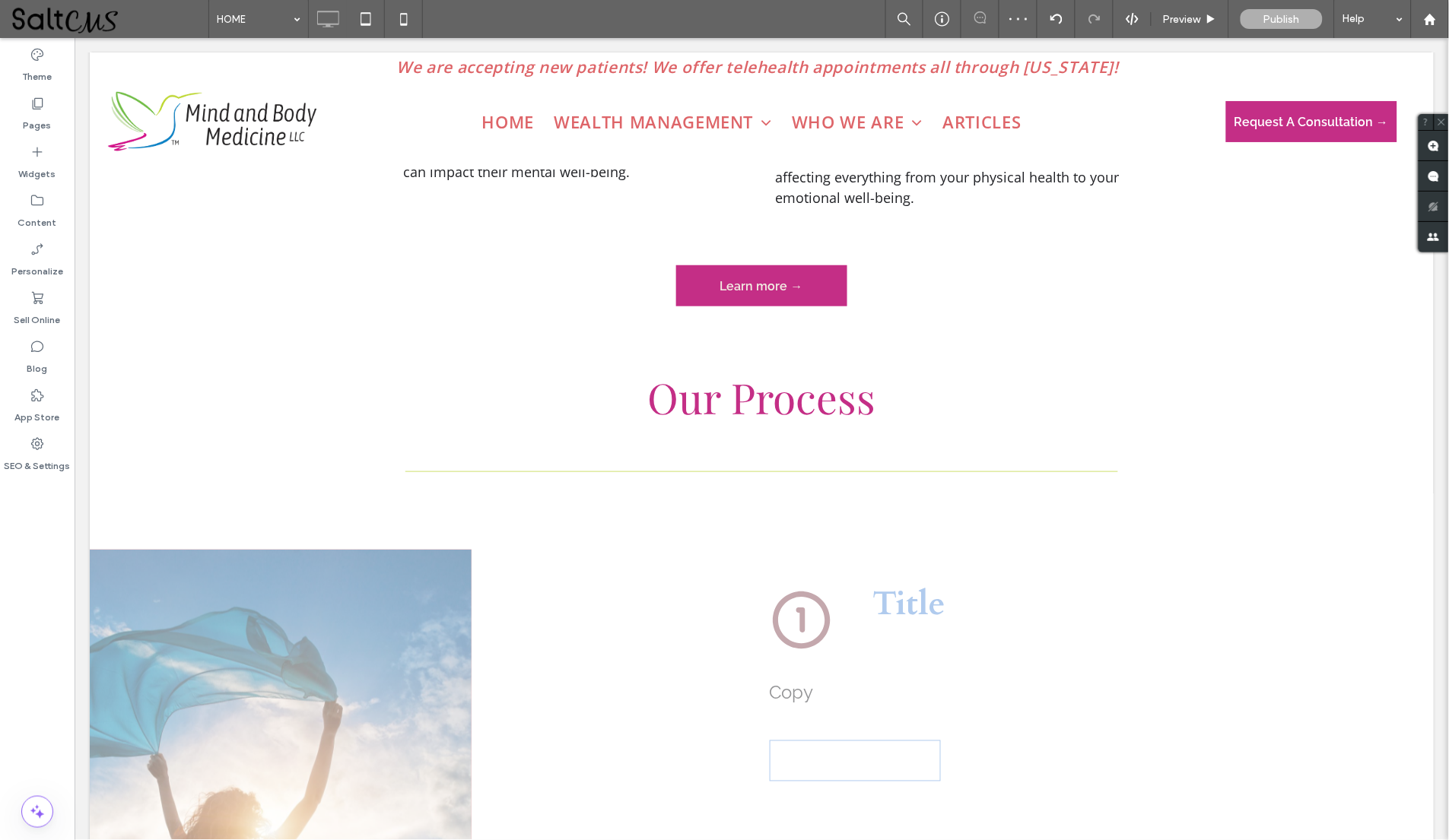
scroll to position [1868, 0]
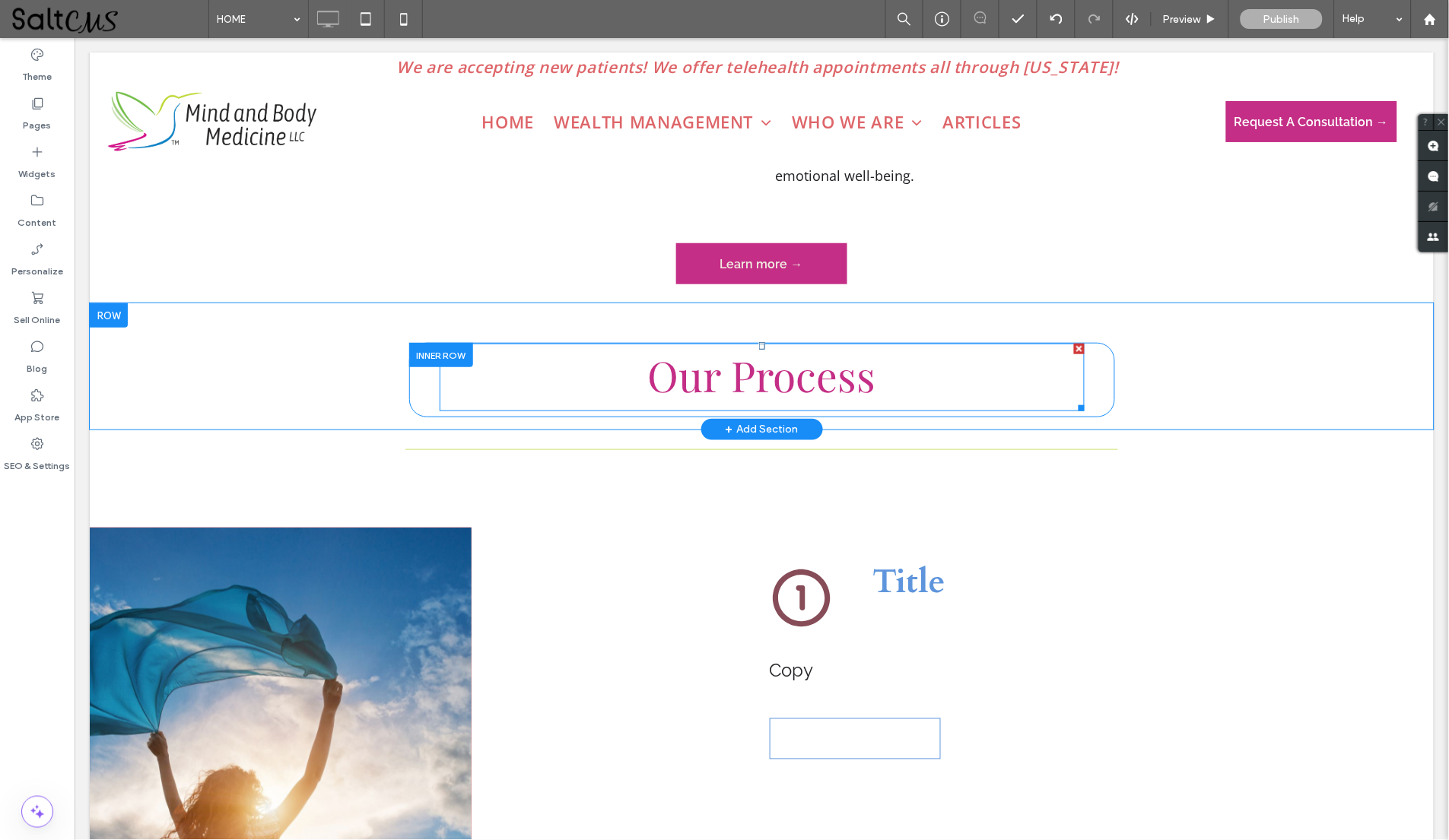
click at [790, 376] on span "Our Process" at bounding box center [761, 375] width 228 height 57
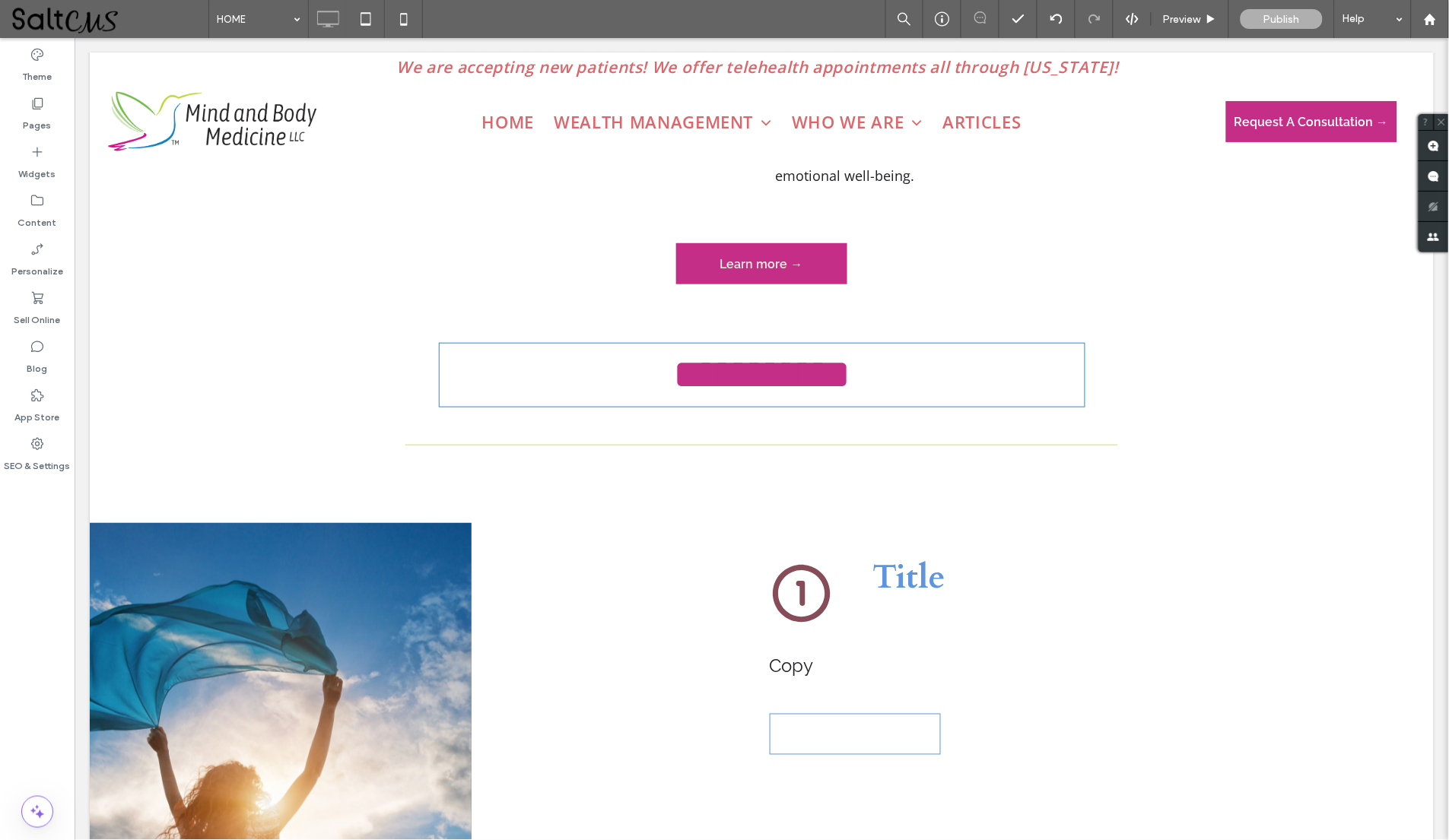
type input "**********"
type input "**"
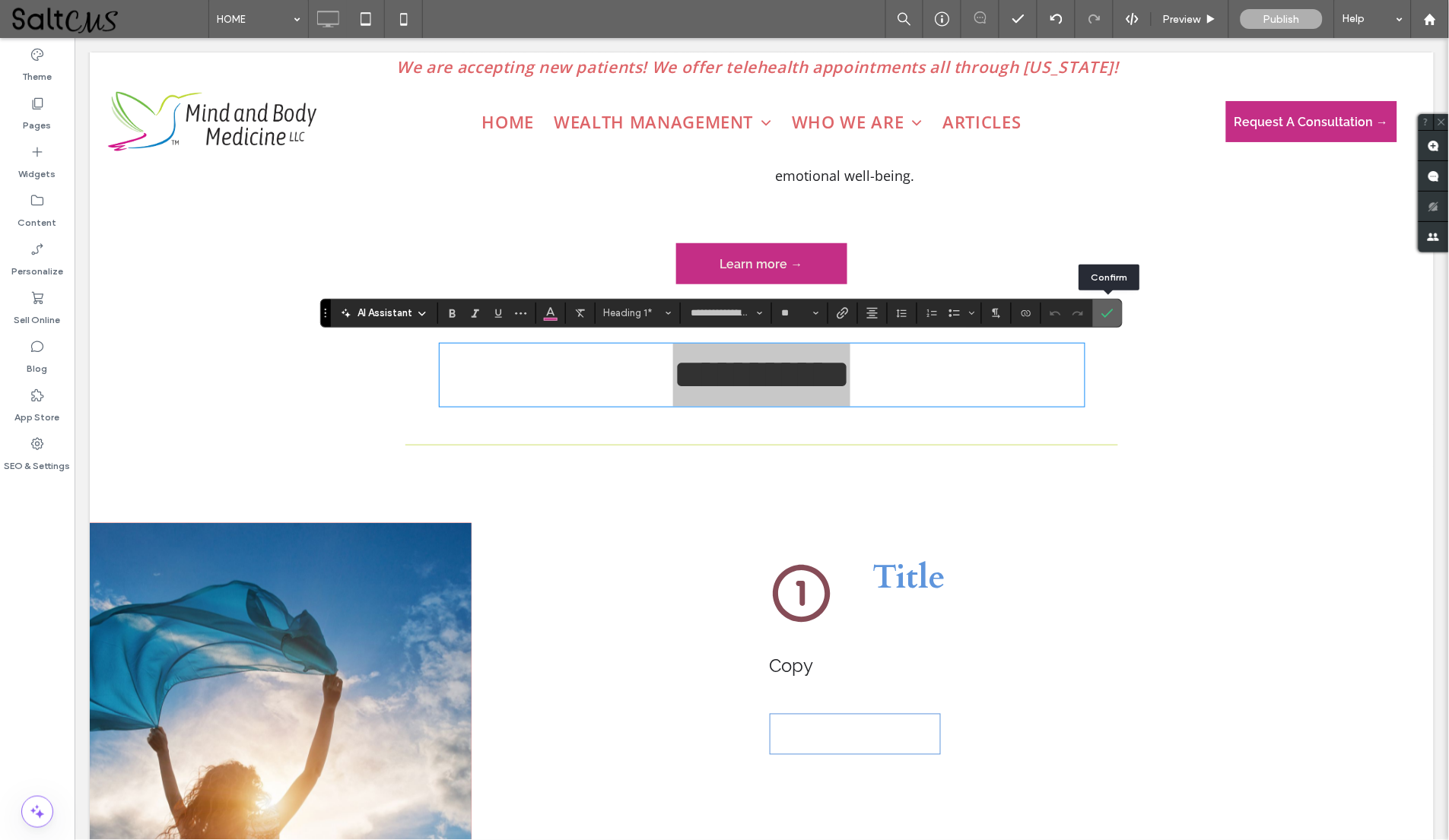
click at [1117, 307] on label "Confirm" at bounding box center [1107, 313] width 22 height 27
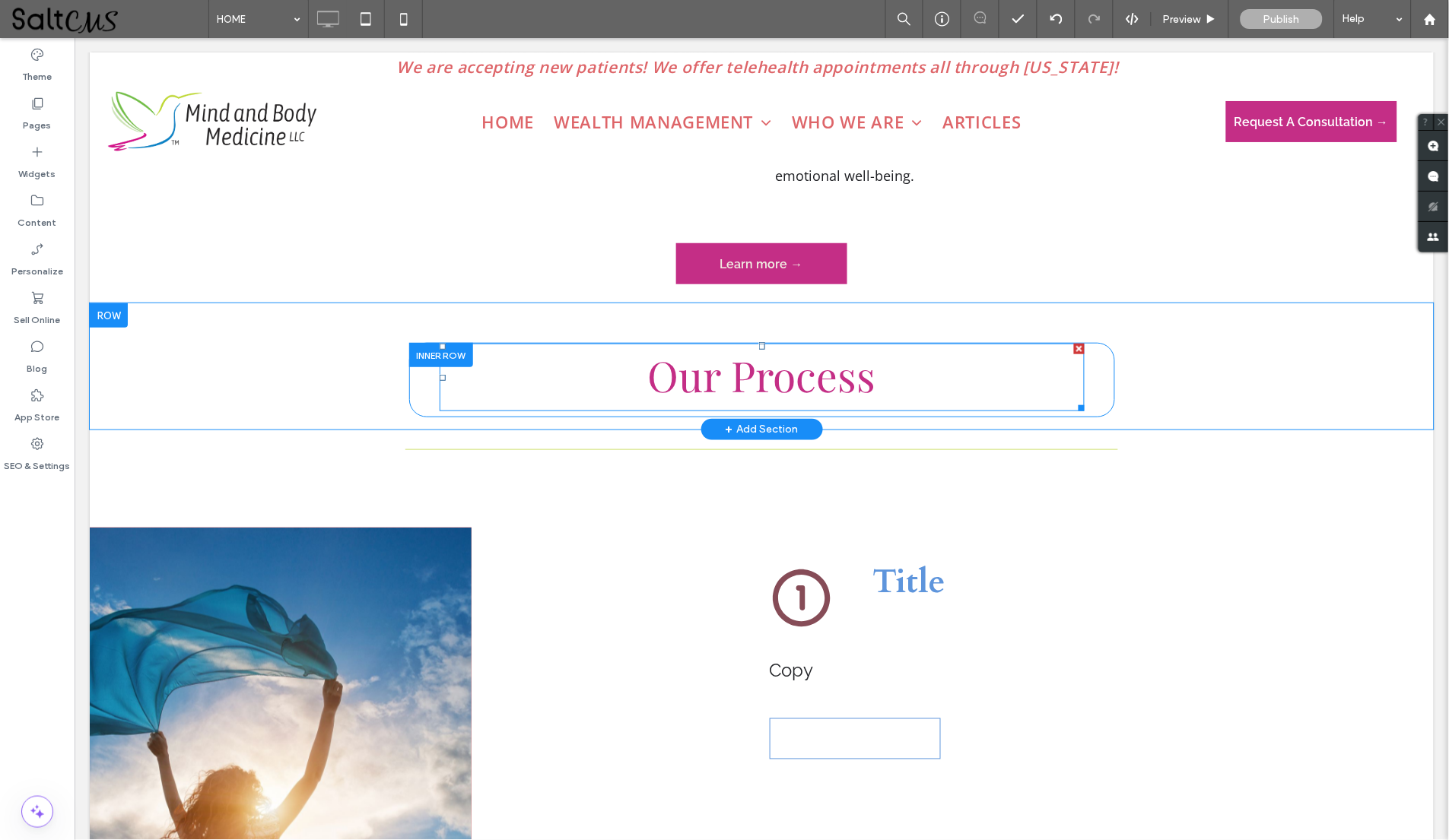
click at [918, 373] on h1 "Our Process" at bounding box center [761, 376] width 645 height 67
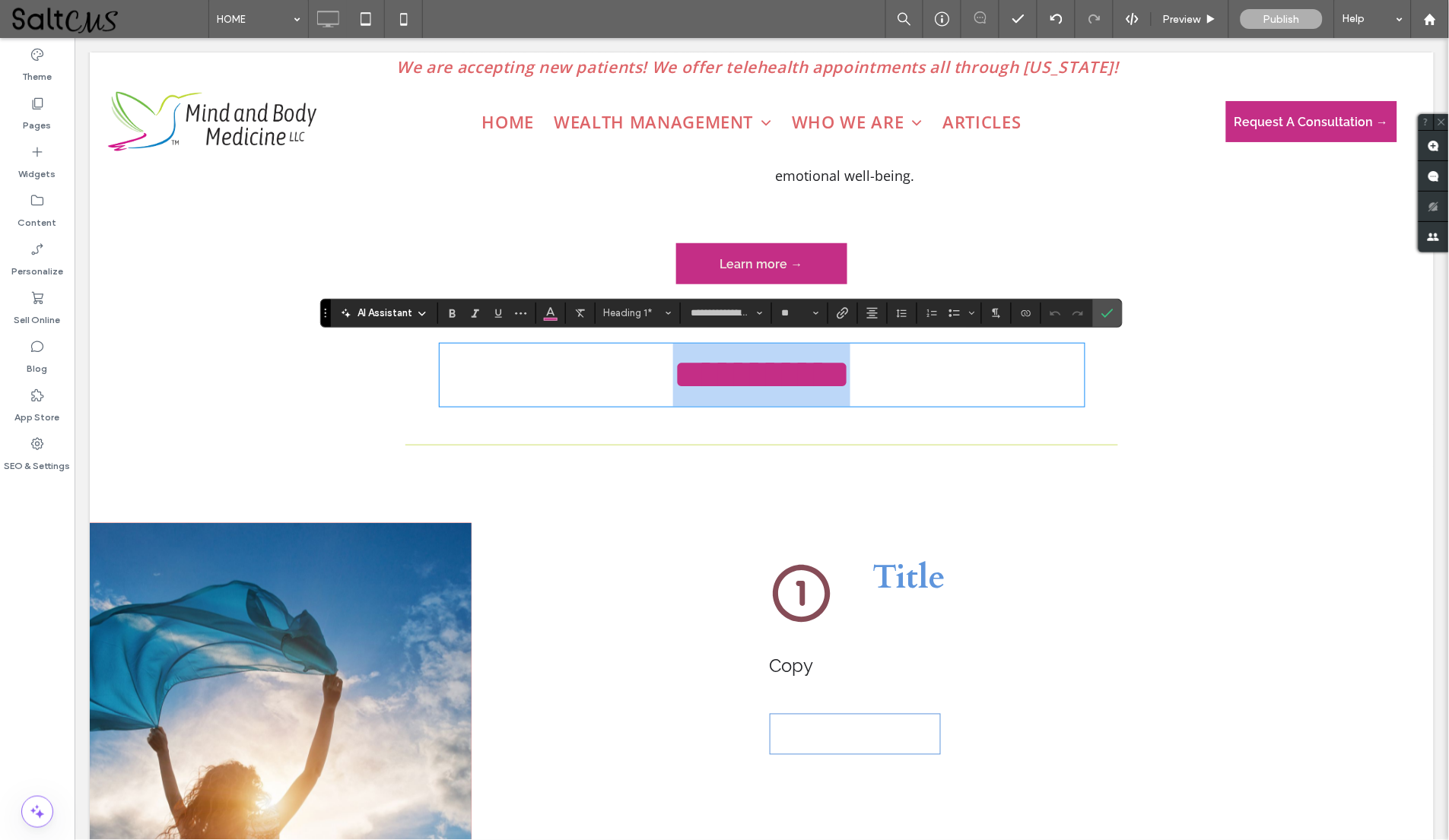
click at [917, 370] on h1 "**********" at bounding box center [761, 375] width 645 height 63
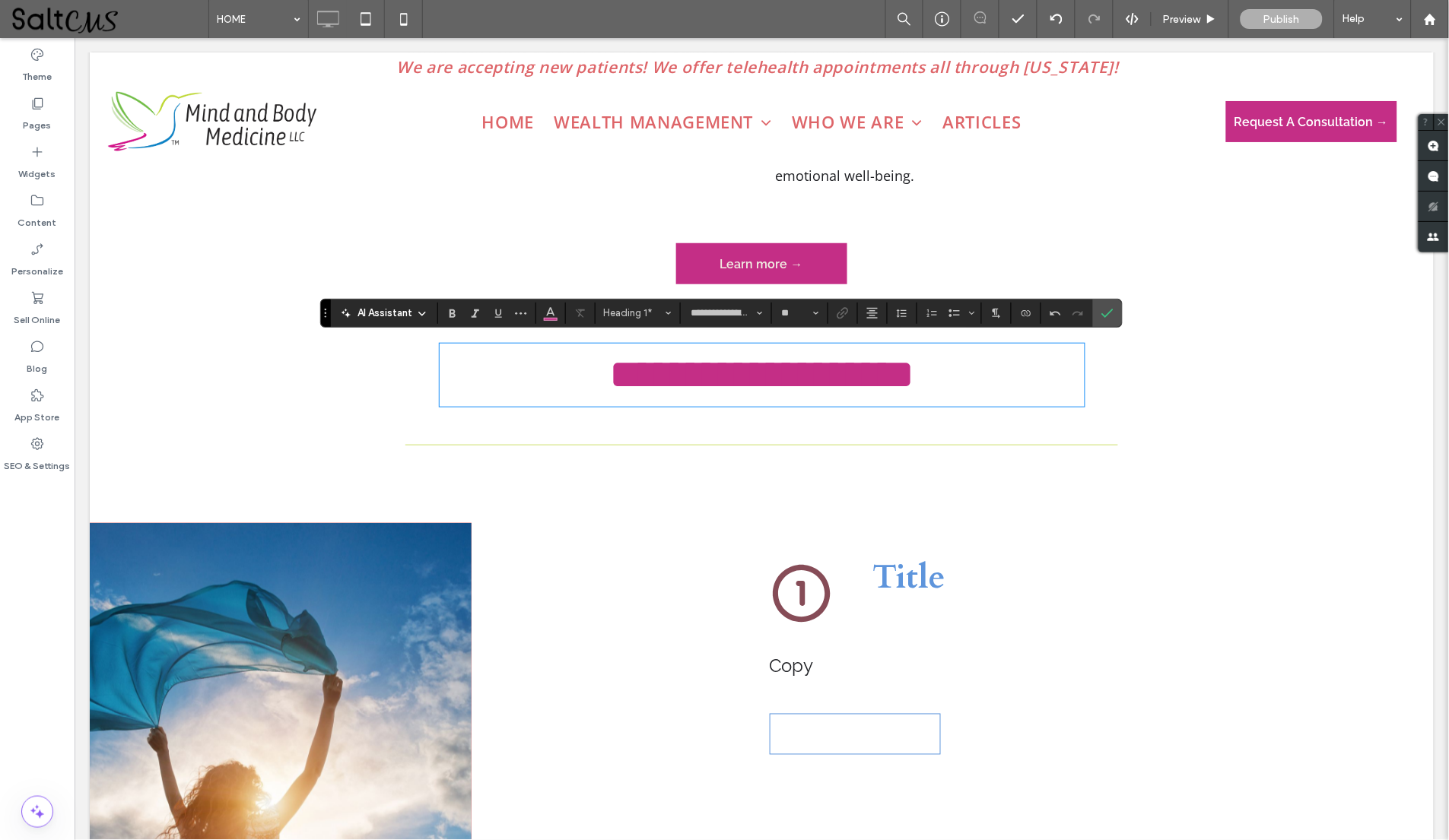
click at [771, 364] on span "**********" at bounding box center [761, 374] width 305 height 42
click at [1108, 313] on icon "Confirm" at bounding box center [1107, 313] width 12 height 12
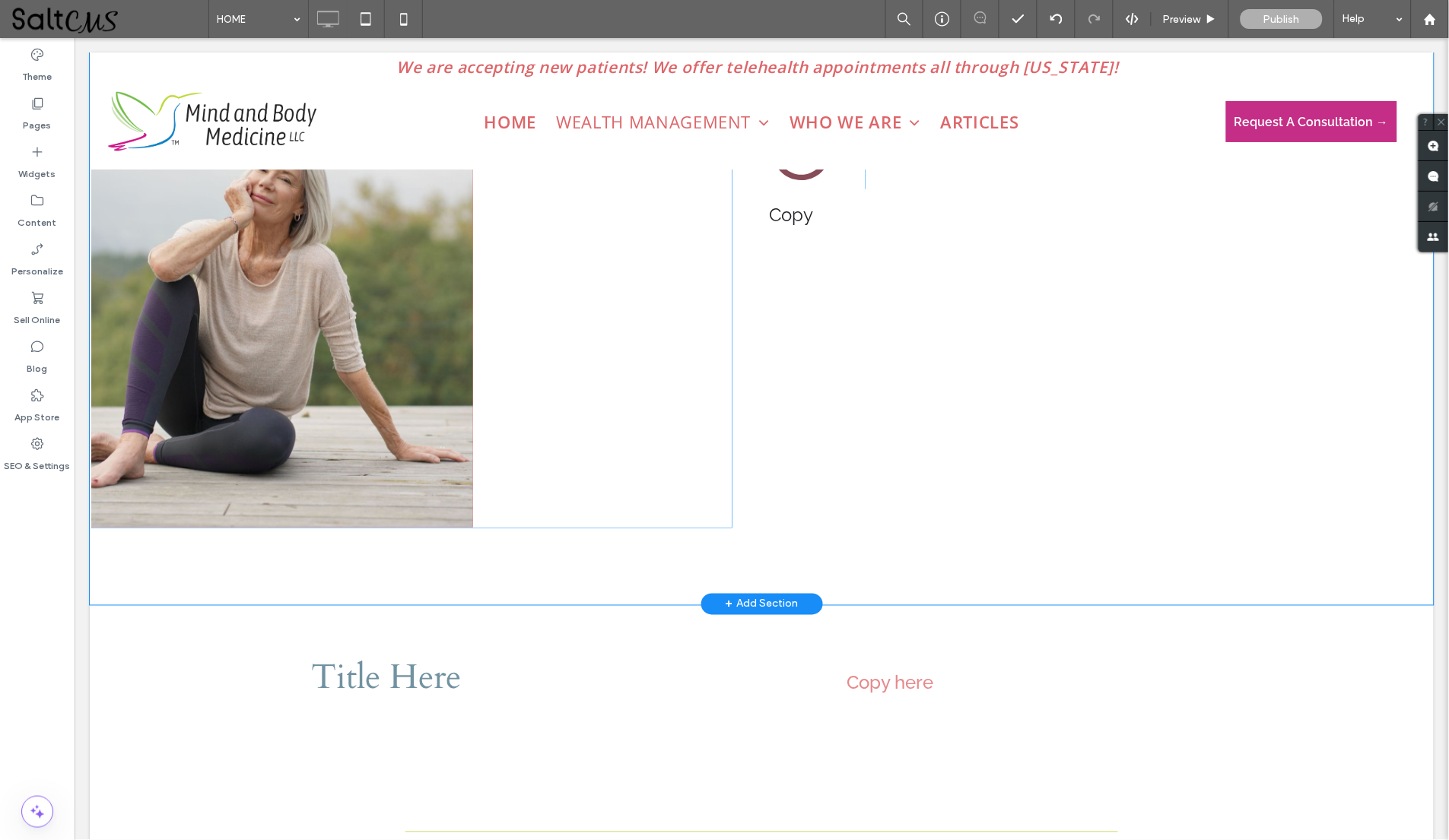
scroll to position [3624, 0]
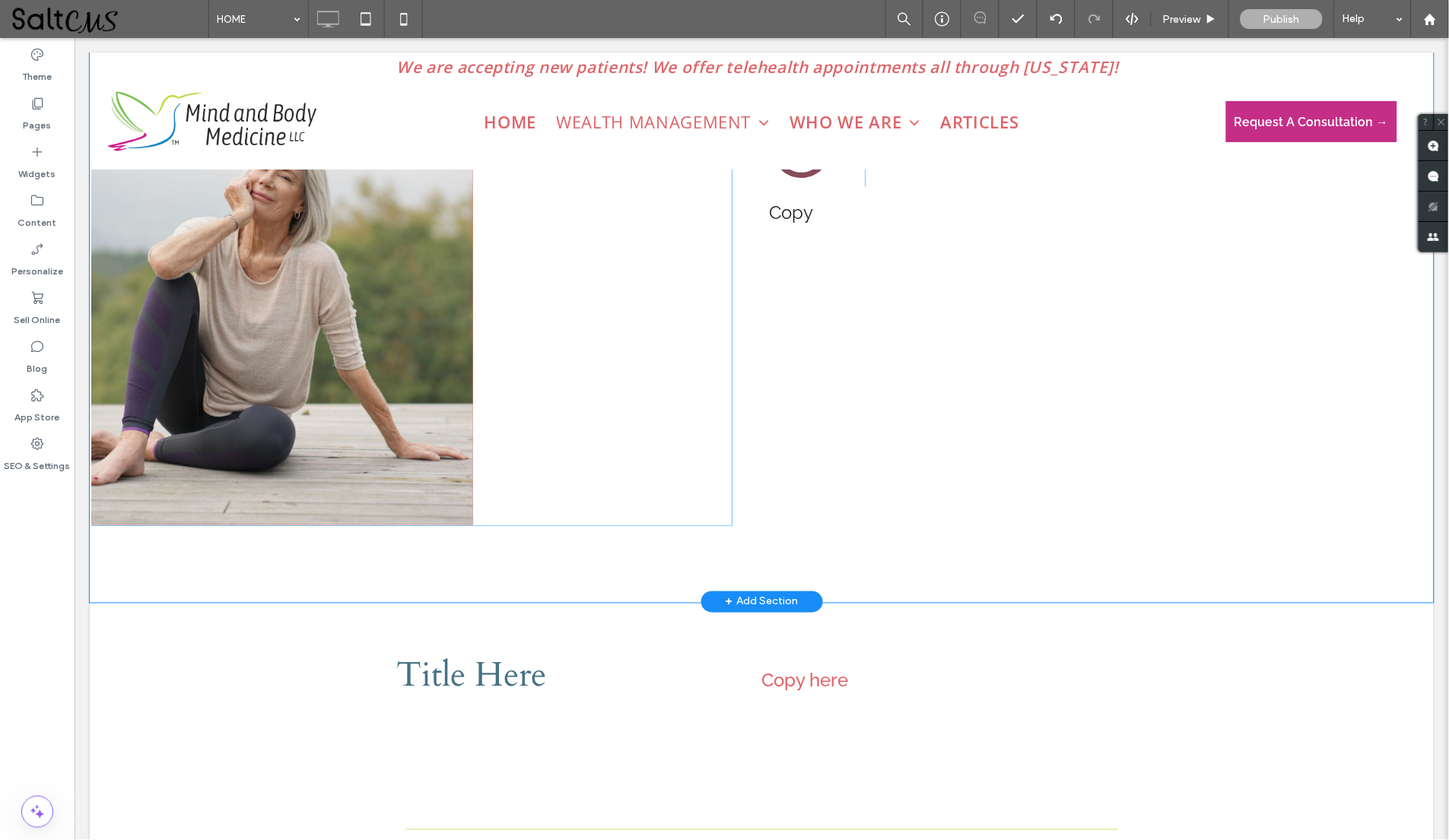
click at [540, 424] on div "City skyline Photo By: [PERSON_NAME] Button Click To Paste" at bounding box center [411, 311] width 641 height 428
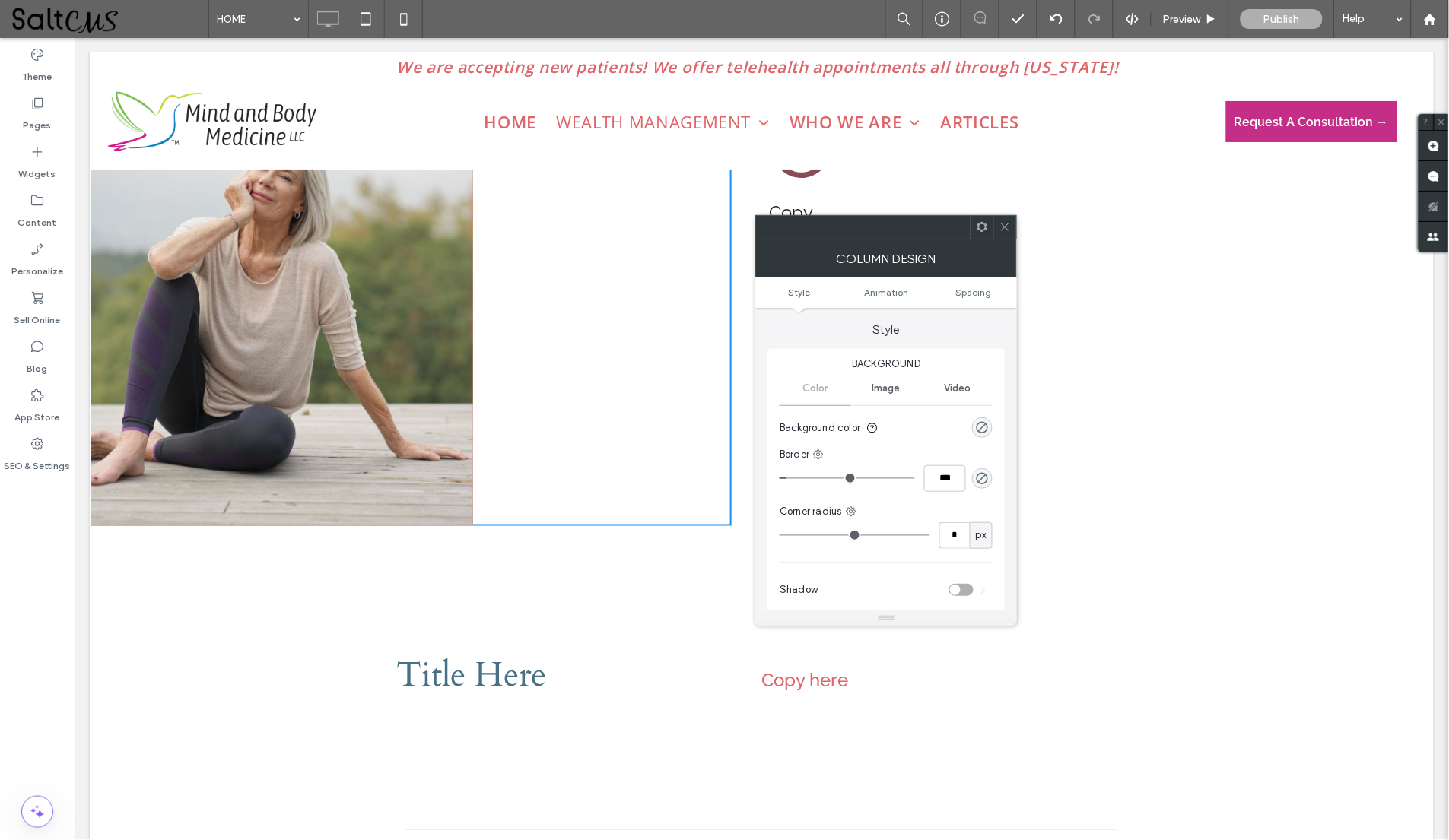
click at [1007, 218] on span at bounding box center [1005, 226] width 12 height 22
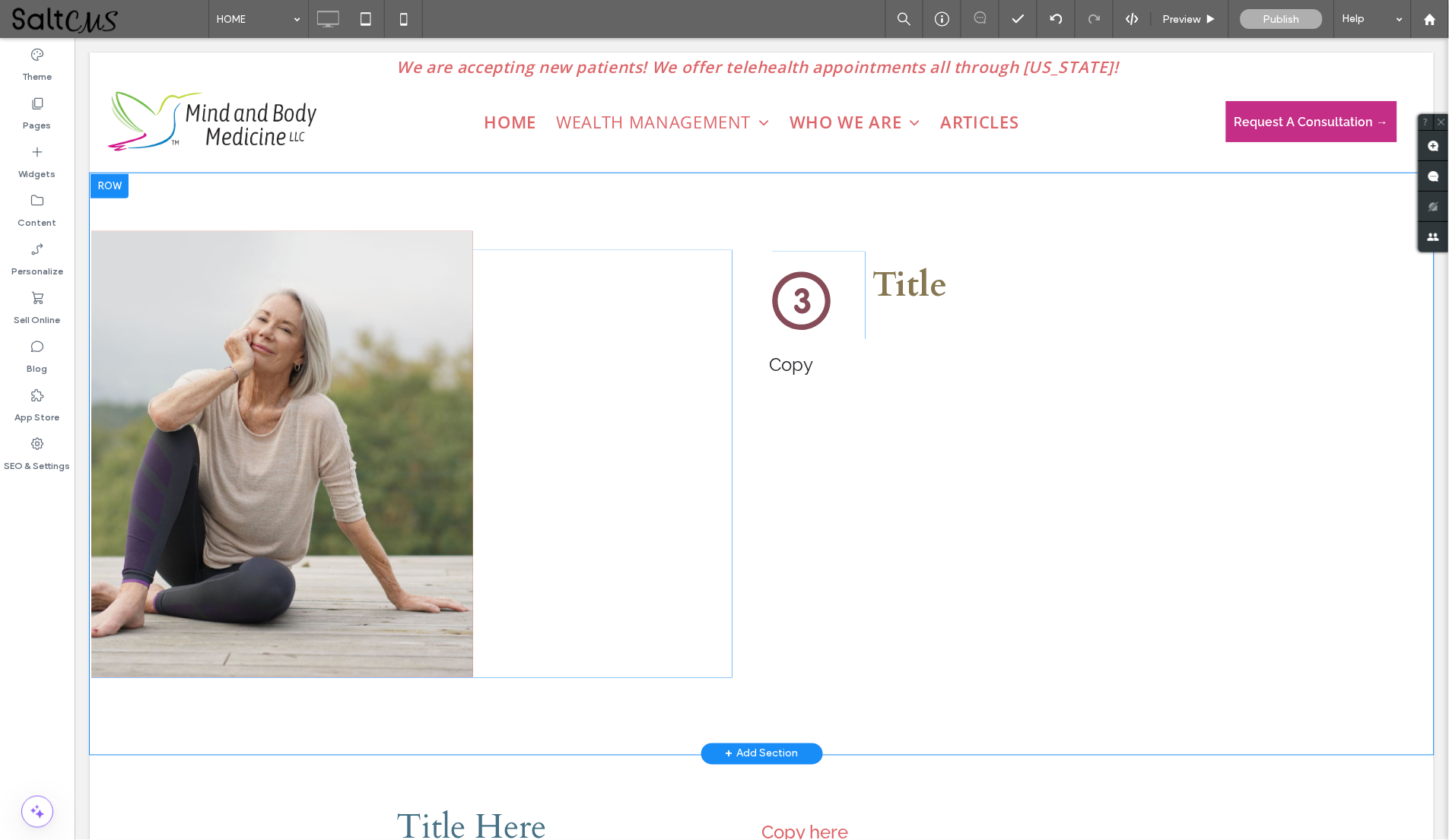
scroll to position [3463, 0]
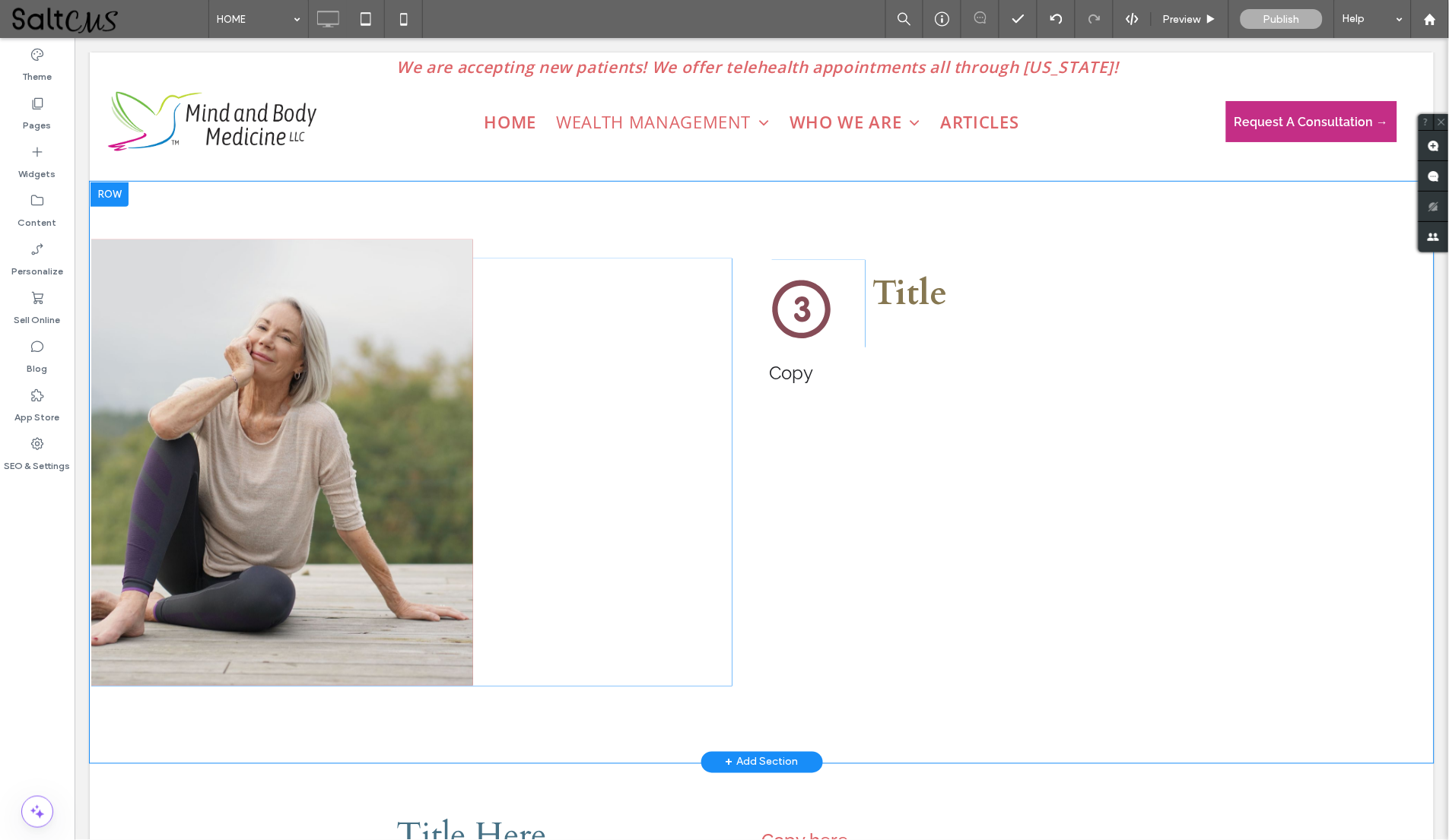
click at [425, 205] on div "City skyline Photo By: [PERSON_NAME] Button Click To Paste .cls-1-1284004551-12…" at bounding box center [761, 471] width 1344 height 582
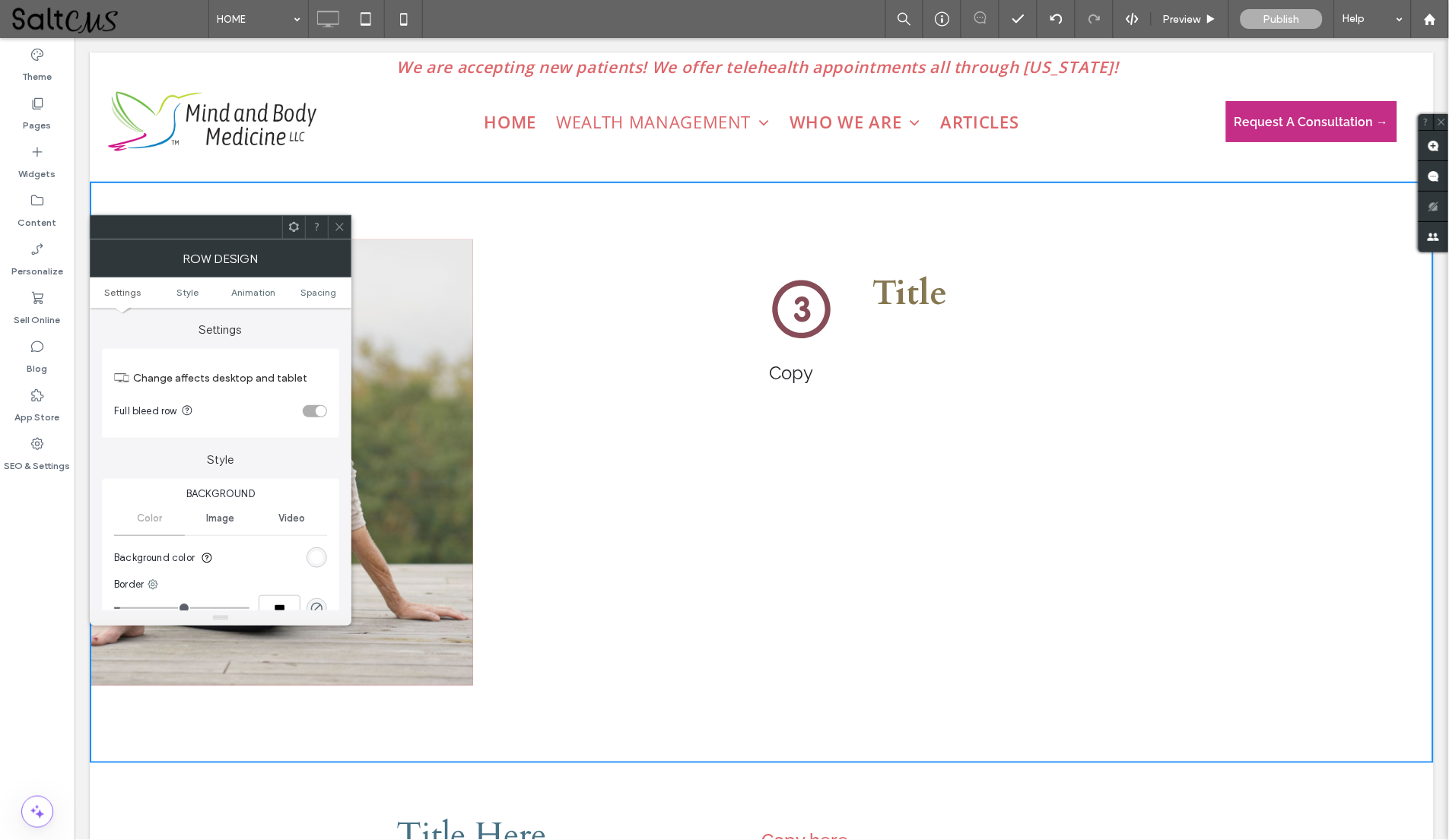
click at [316, 551] on div "rgb(255, 255, 255)" at bounding box center [317, 558] width 13 height 13
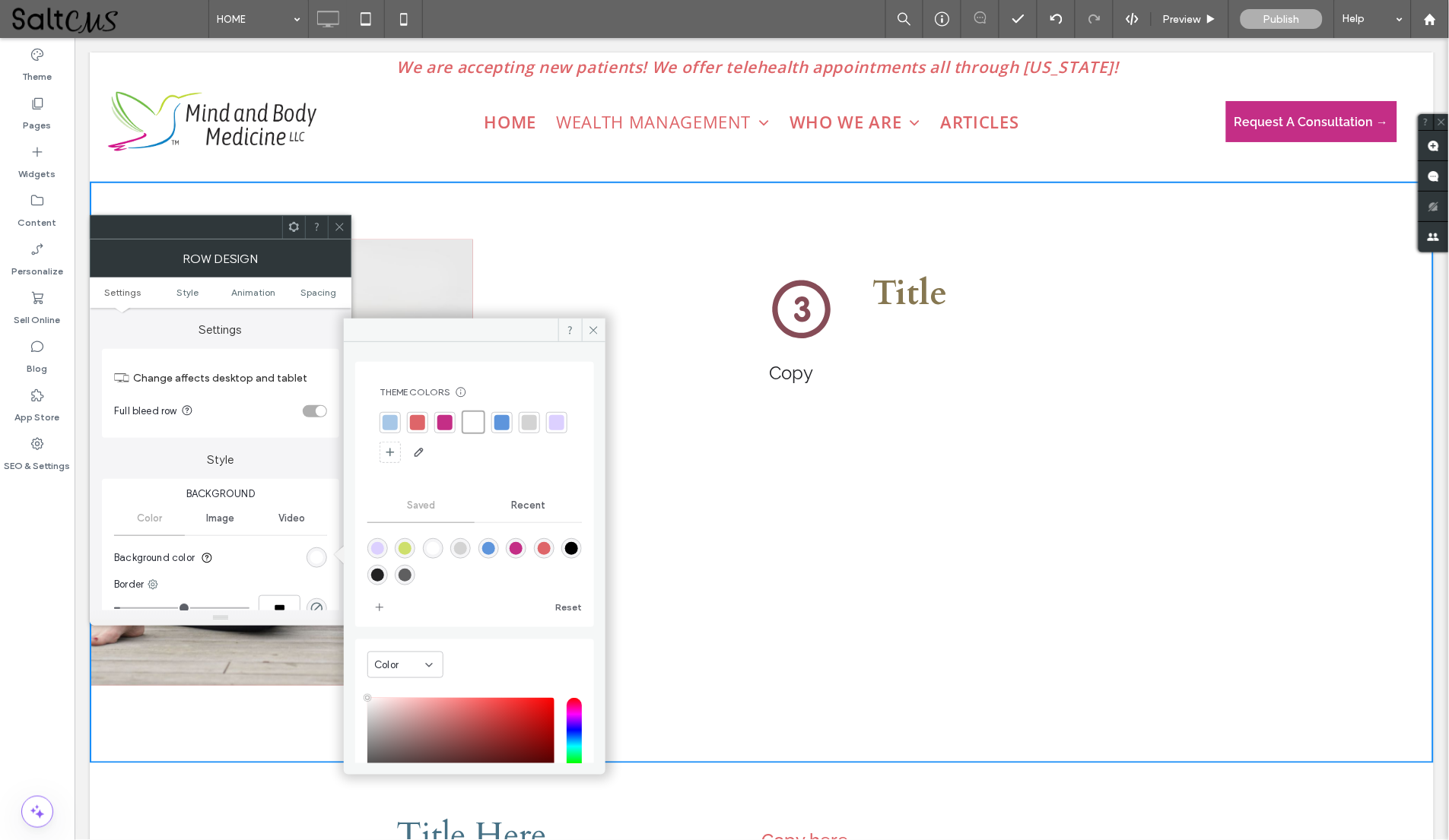
click at [384, 425] on div at bounding box center [390, 423] width 15 height 15
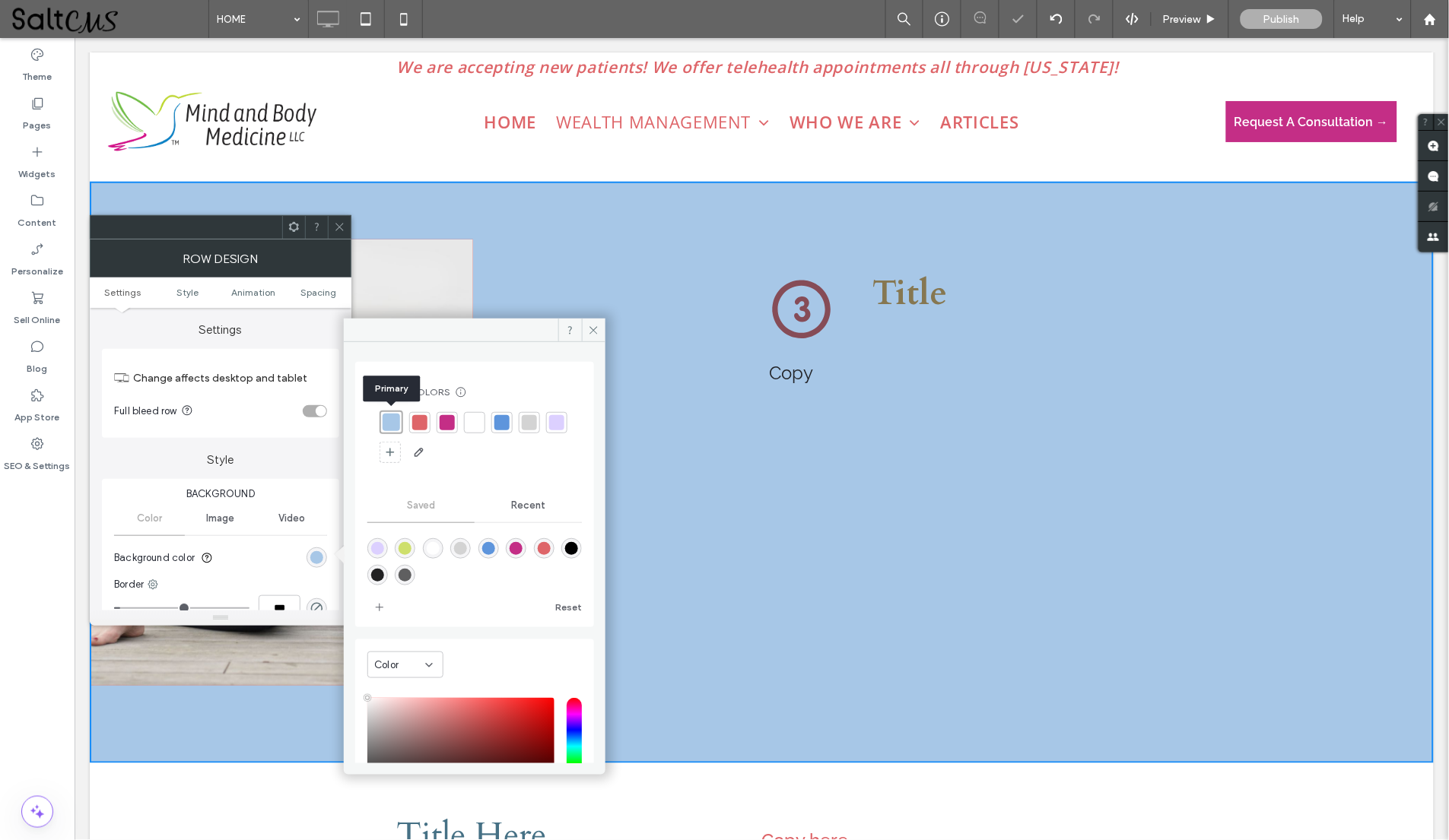
click at [549, 430] on div at bounding box center [556, 423] width 15 height 15
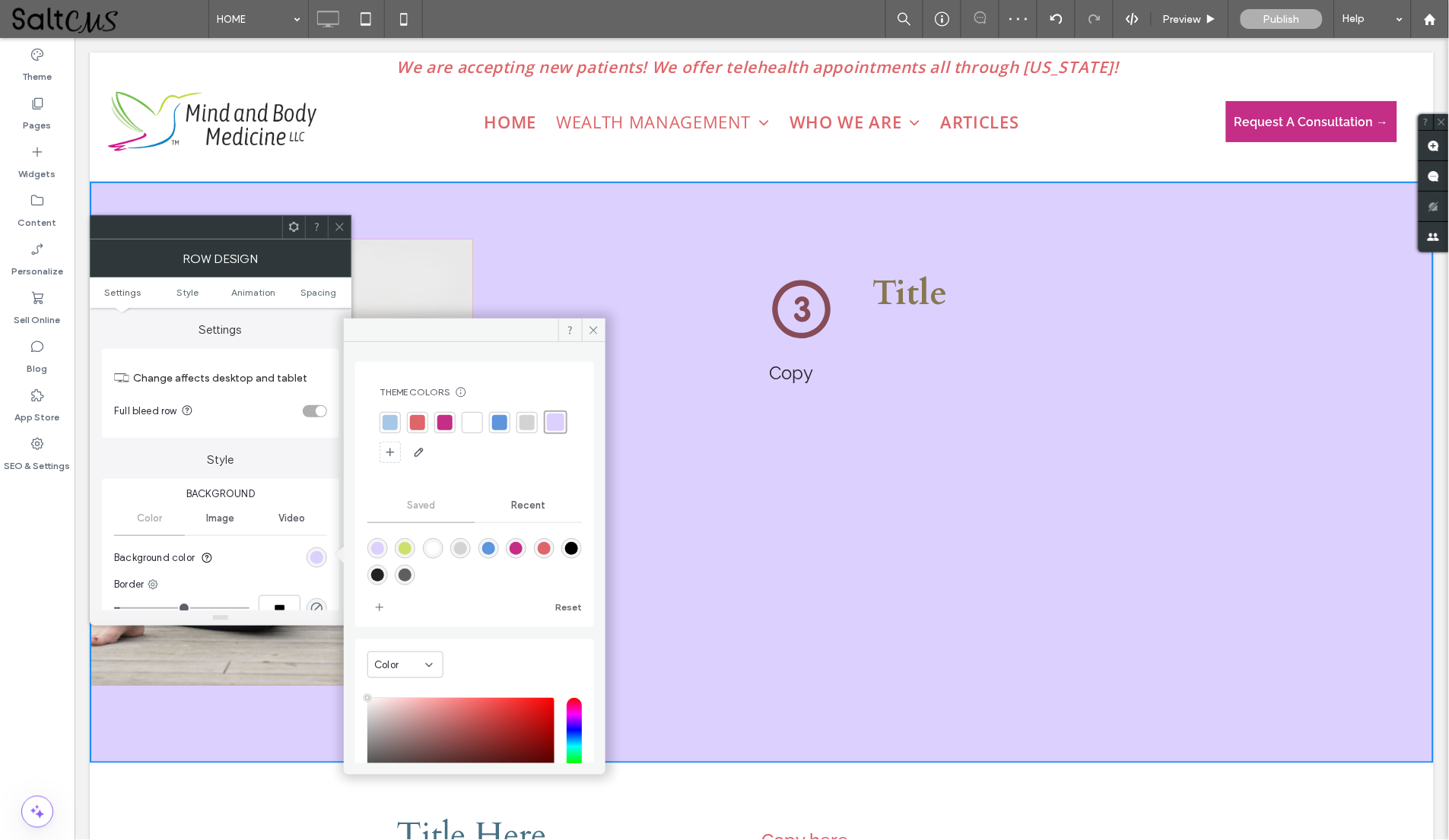
click at [471, 425] on div at bounding box center [472, 423] width 15 height 15
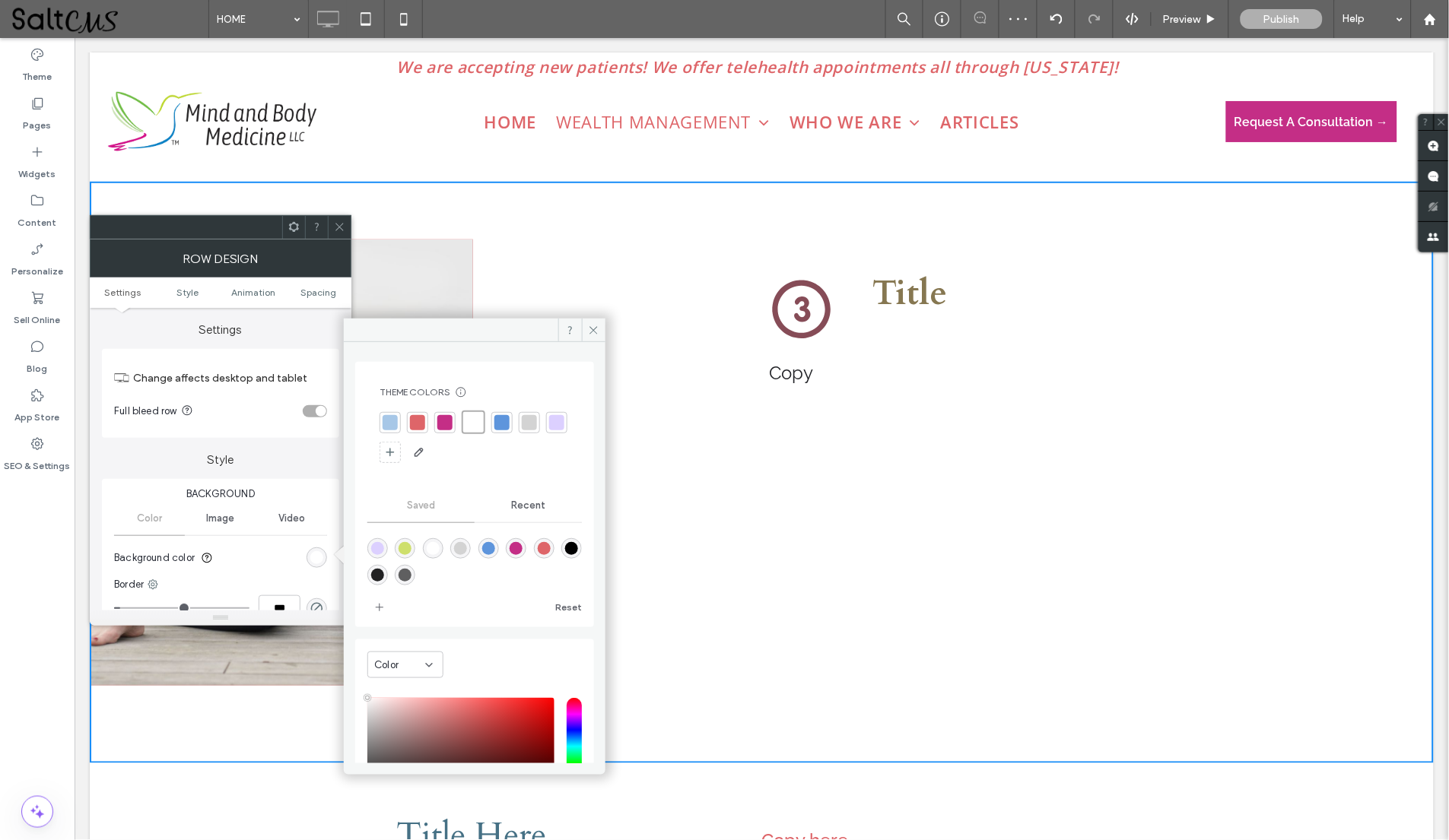
click at [334, 222] on icon at bounding box center [340, 227] width 12 height 12
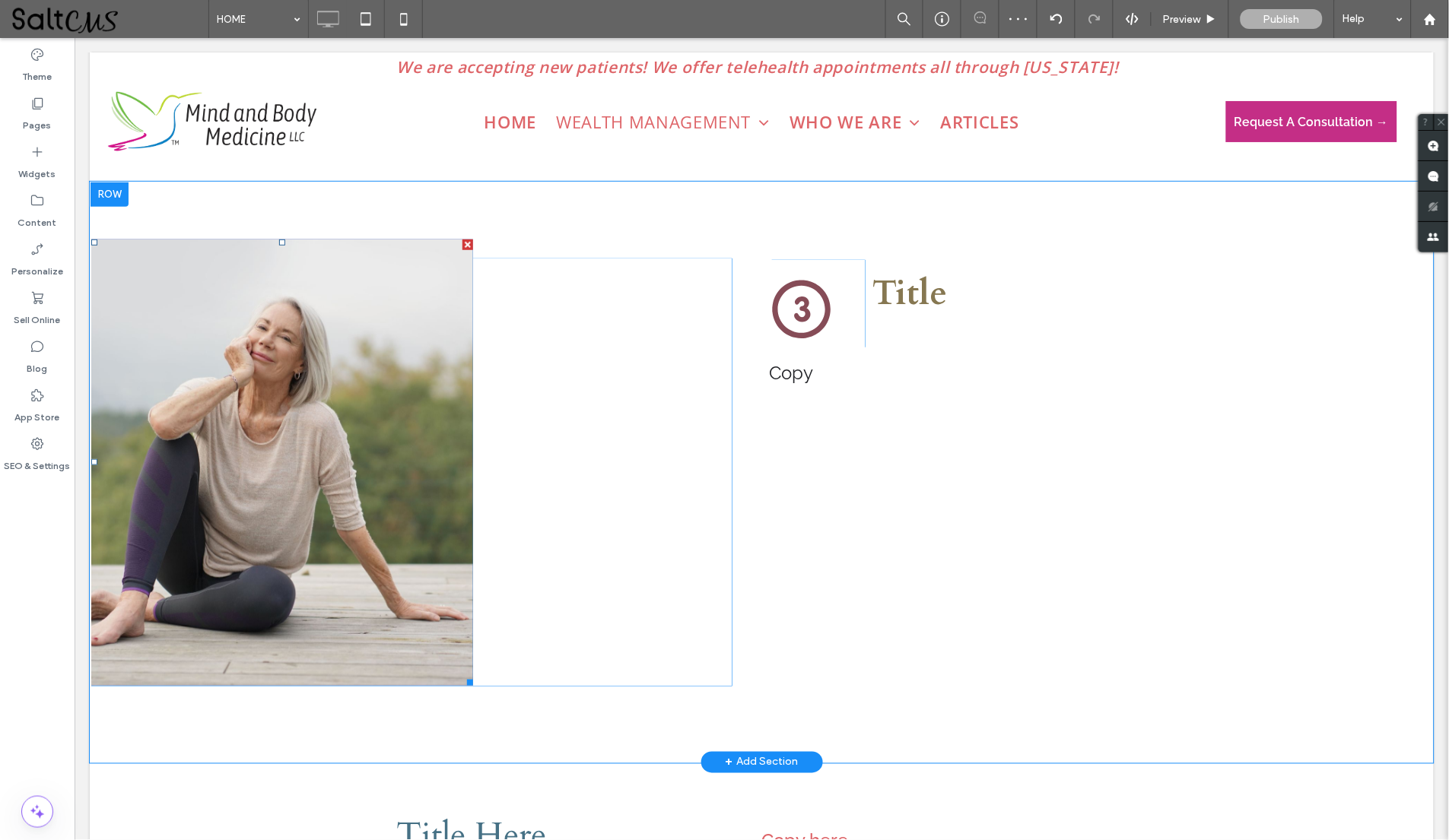
click at [458, 357] on link at bounding box center [281, 462] width 381 height 446
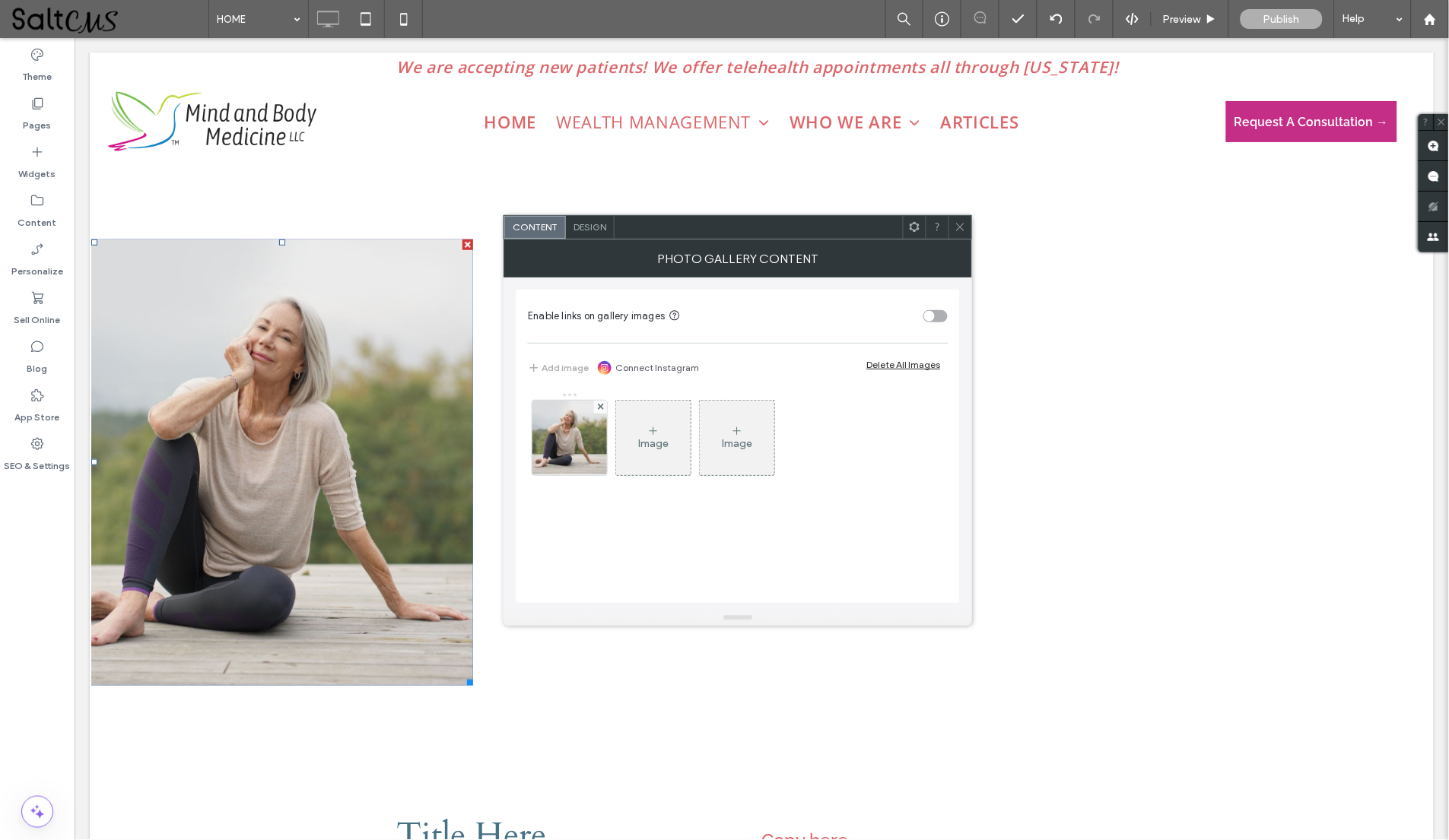
click at [590, 229] on span "Design" at bounding box center [590, 227] width 32 height 12
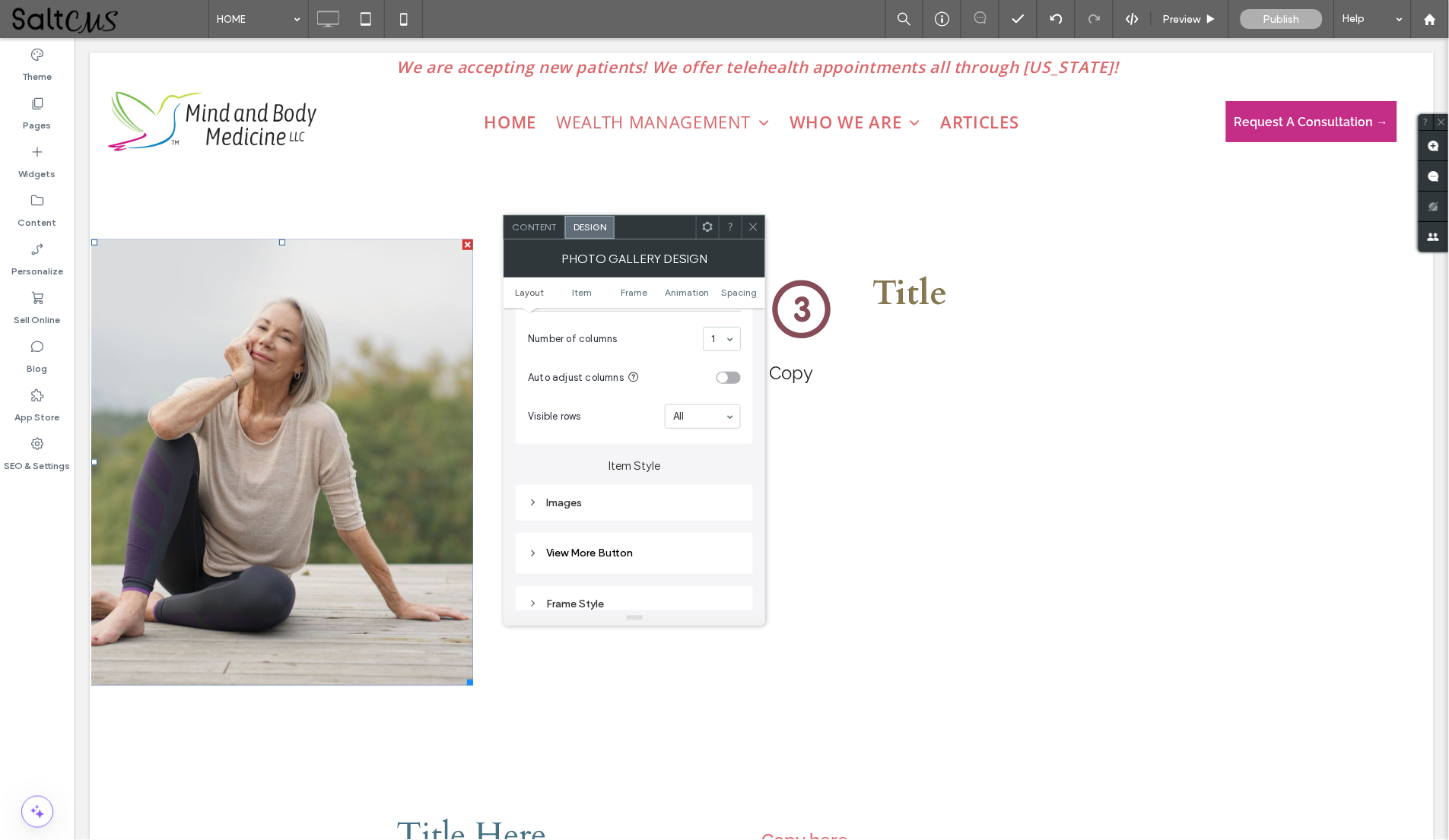
click at [631, 500] on div "Images" at bounding box center [635, 503] width 213 height 13
click at [726, 509] on div "rgb(222, 101, 105)" at bounding box center [730, 508] width 13 height 13
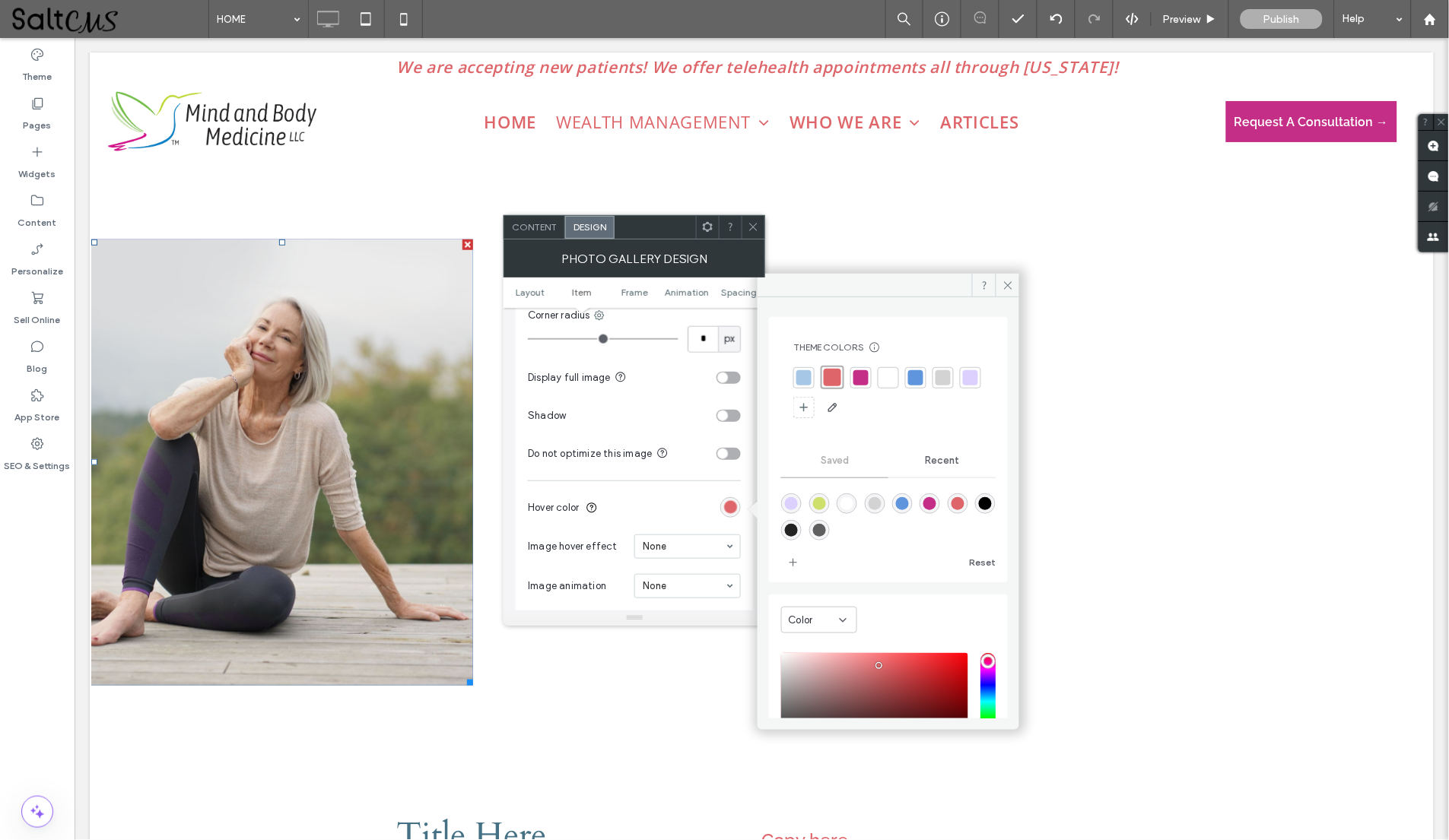
click at [963, 385] on div at bounding box center [970, 378] width 15 height 15
click at [750, 224] on use at bounding box center [753, 226] width 7 height 7
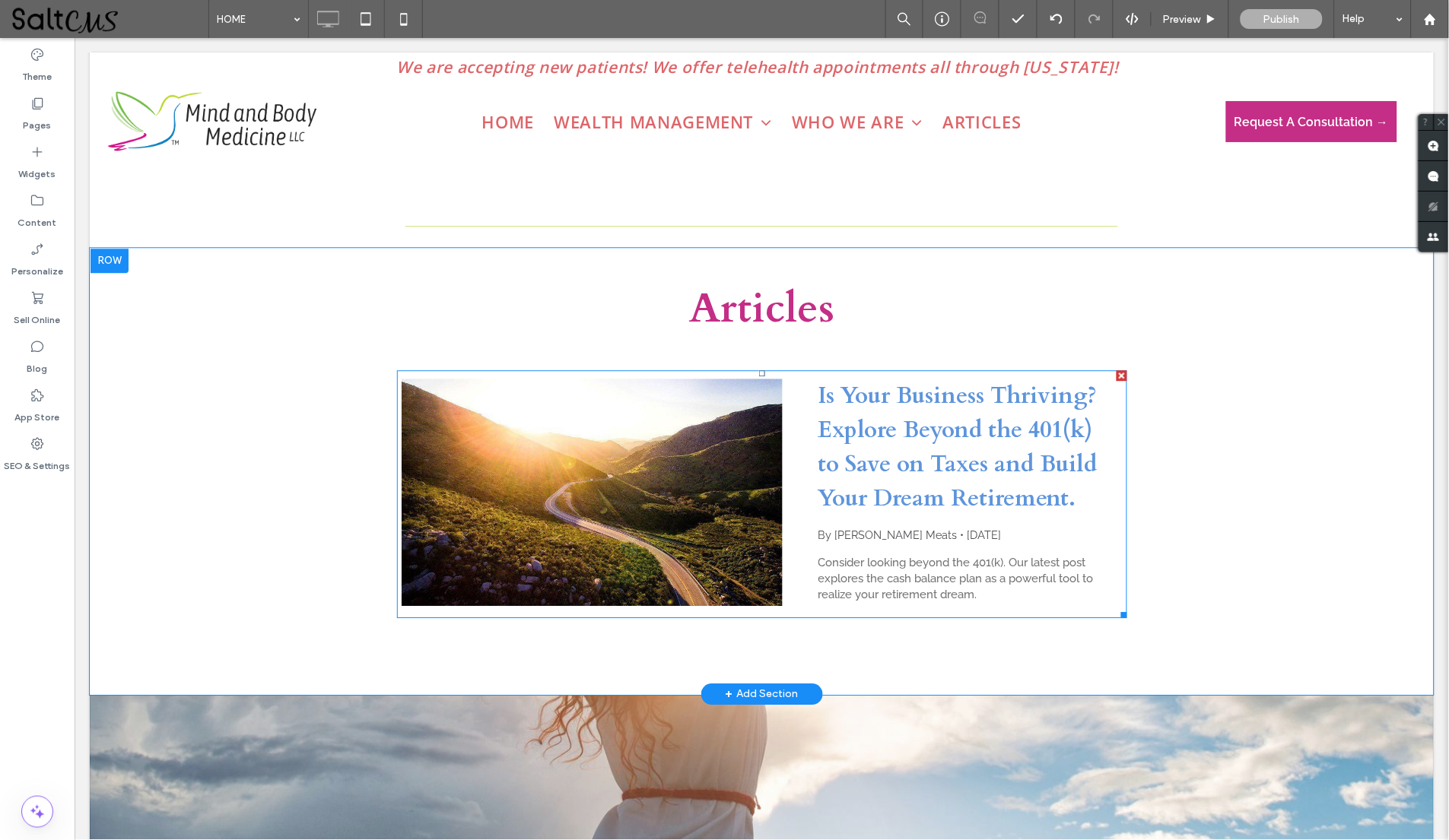
scroll to position [4237, 0]
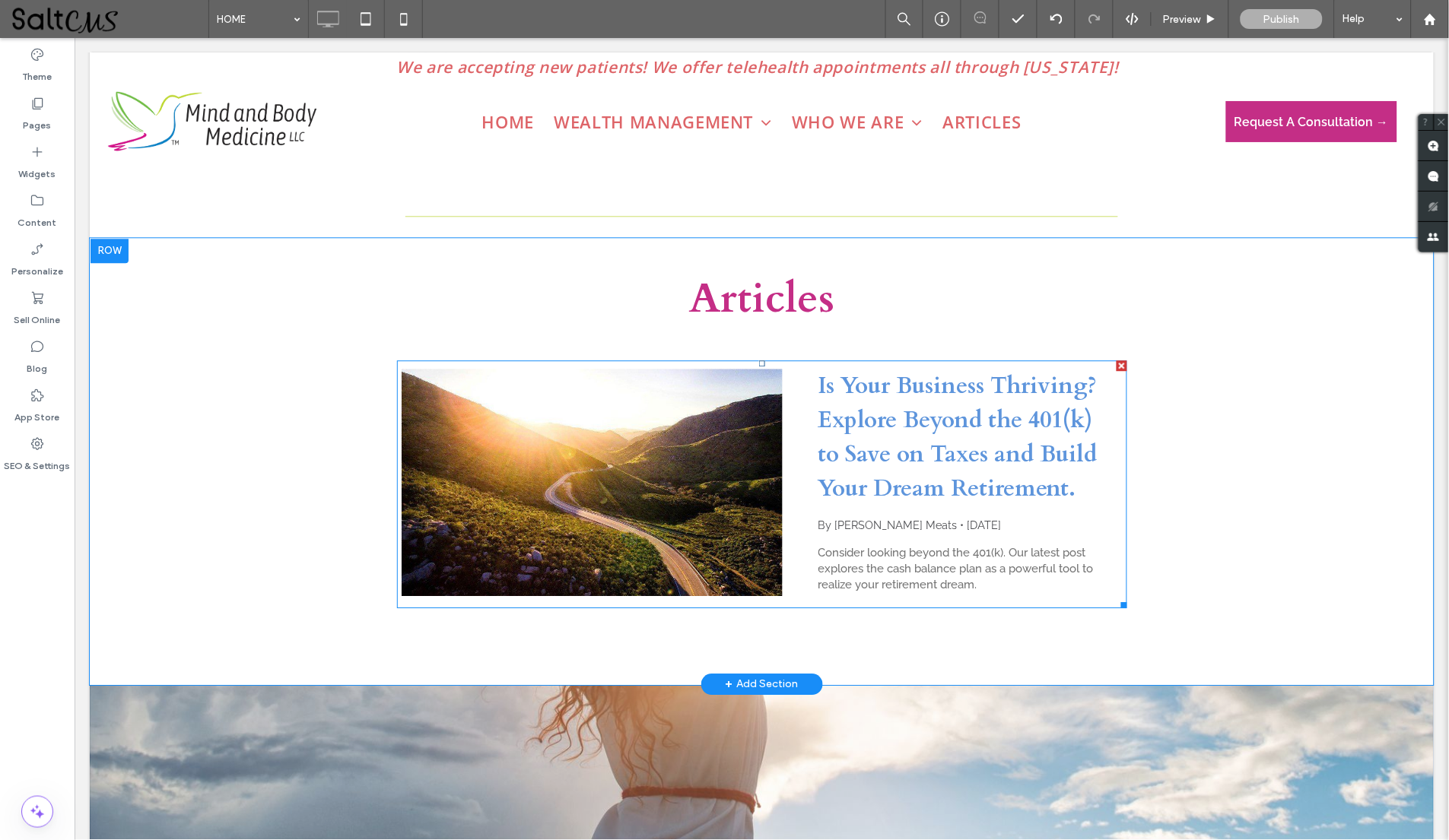
click at [731, 520] on div at bounding box center [591, 481] width 381 height 227
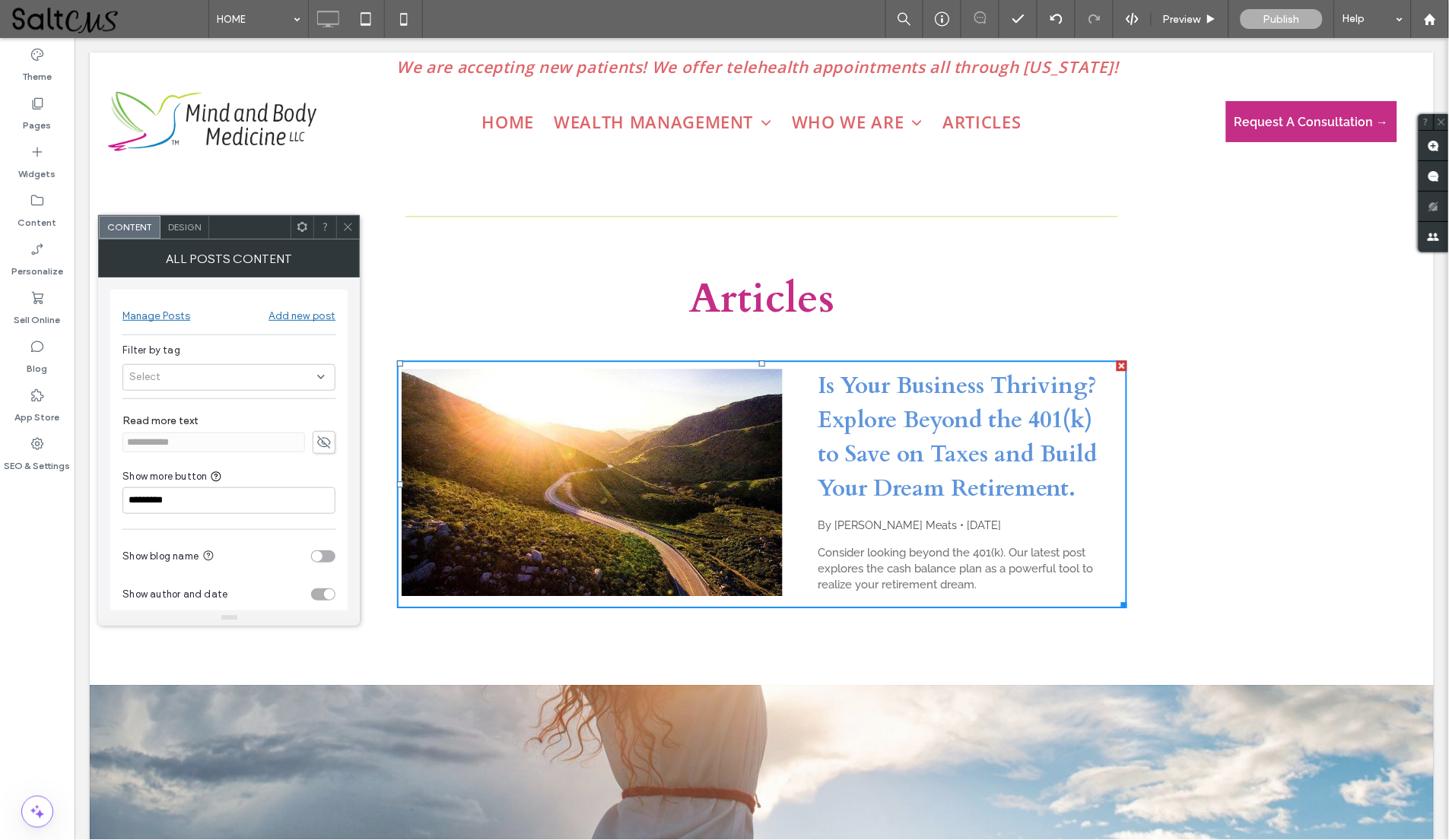
click at [167, 317] on div "Manage Posts" at bounding box center [156, 316] width 67 height 13
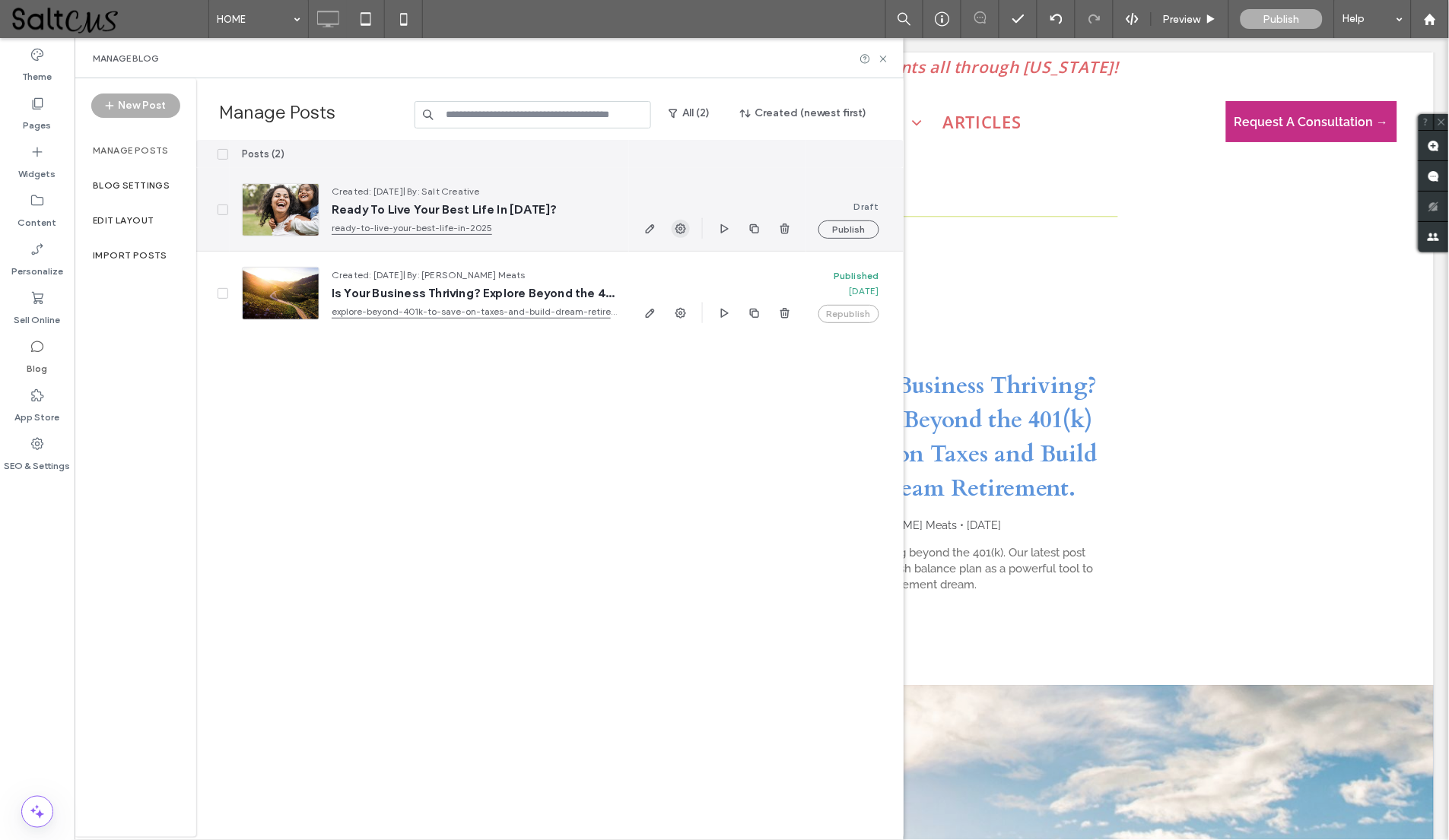
click at [679, 226] on use "button" at bounding box center [680, 228] width 11 height 11
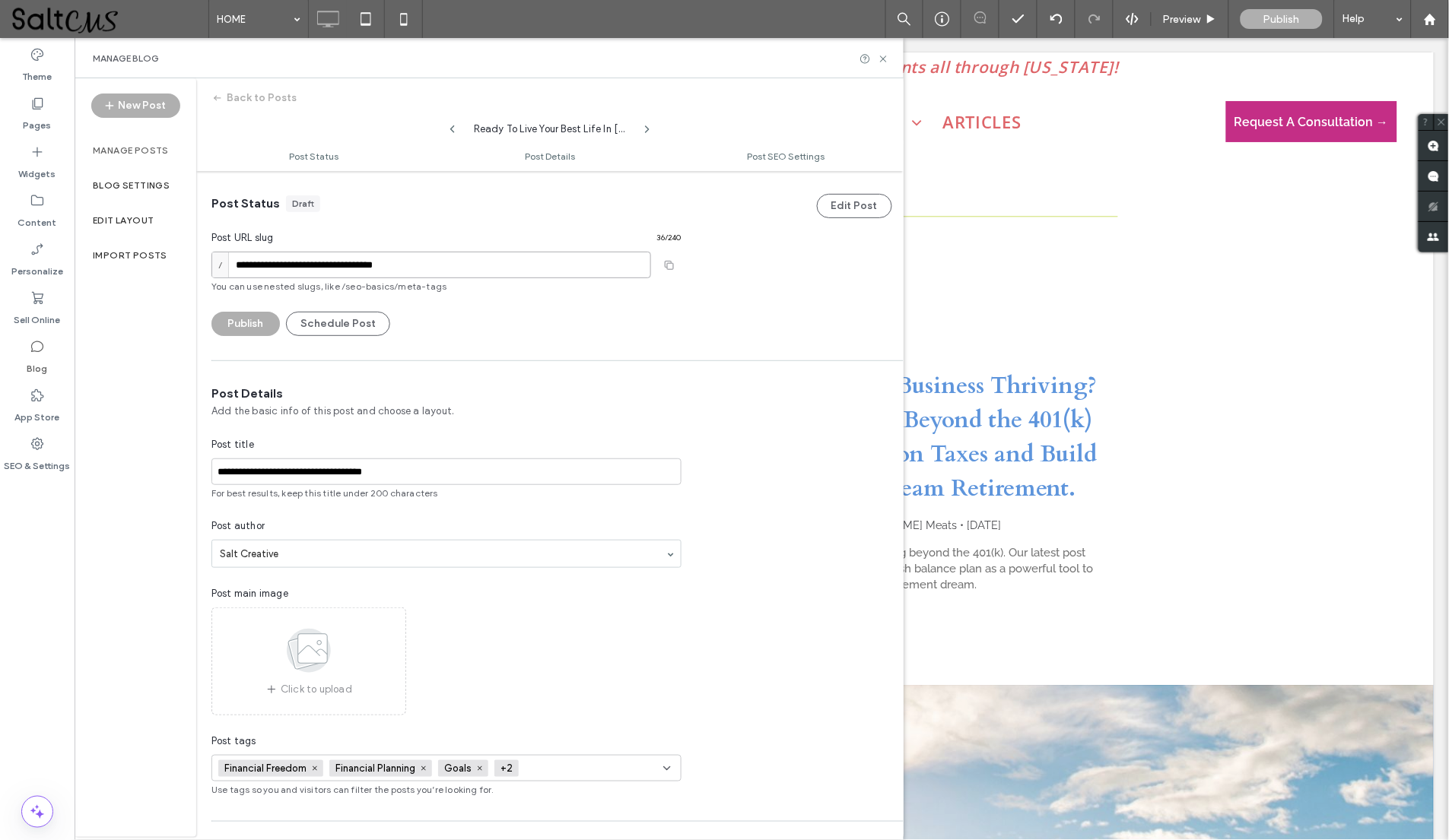
drag, startPoint x: 434, startPoint y: 269, endPoint x: 217, endPoint y: 265, distance: 217.0
click at [217, 265] on div "**********" at bounding box center [431, 265] width 440 height 27
type input "**********"
drag, startPoint x: 366, startPoint y: 469, endPoint x: 162, endPoint y: 465, distance: 204.0
click at [162, 465] on div "**********" at bounding box center [724, 420] width 1449 height 840
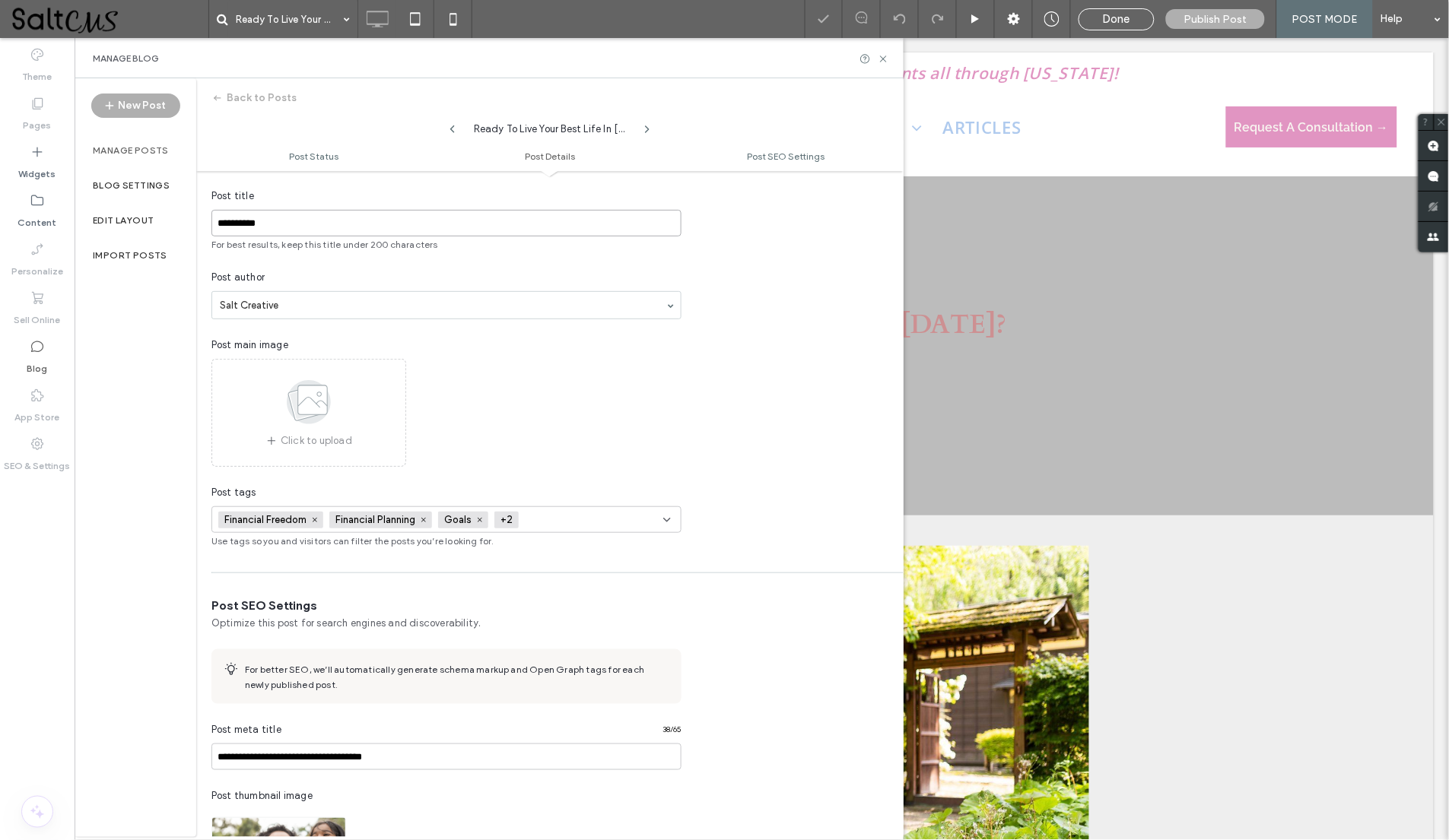
scroll to position [256, 0]
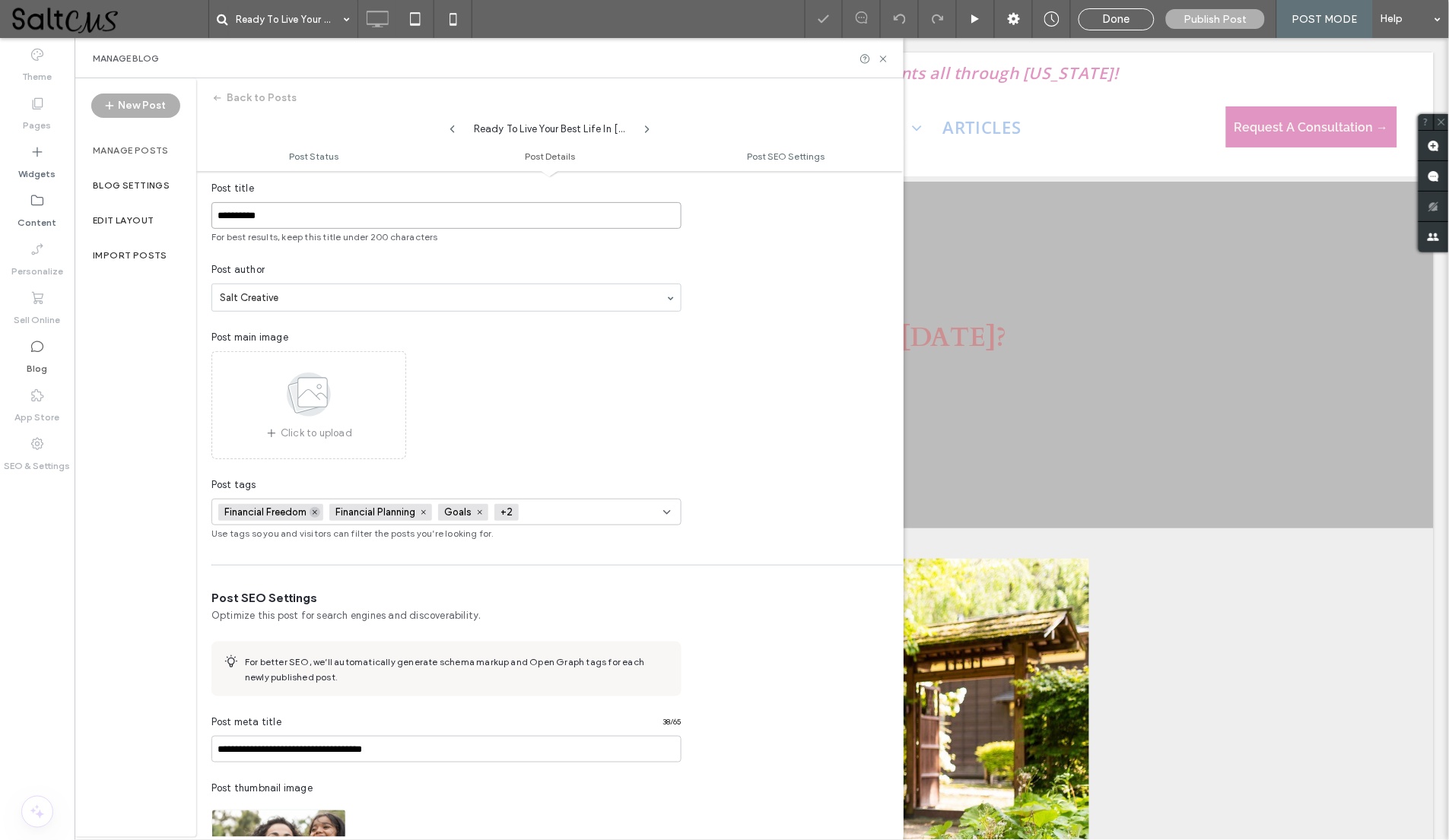
type input "**********"
click at [317, 509] on icon at bounding box center [314, 512] width 7 height 7
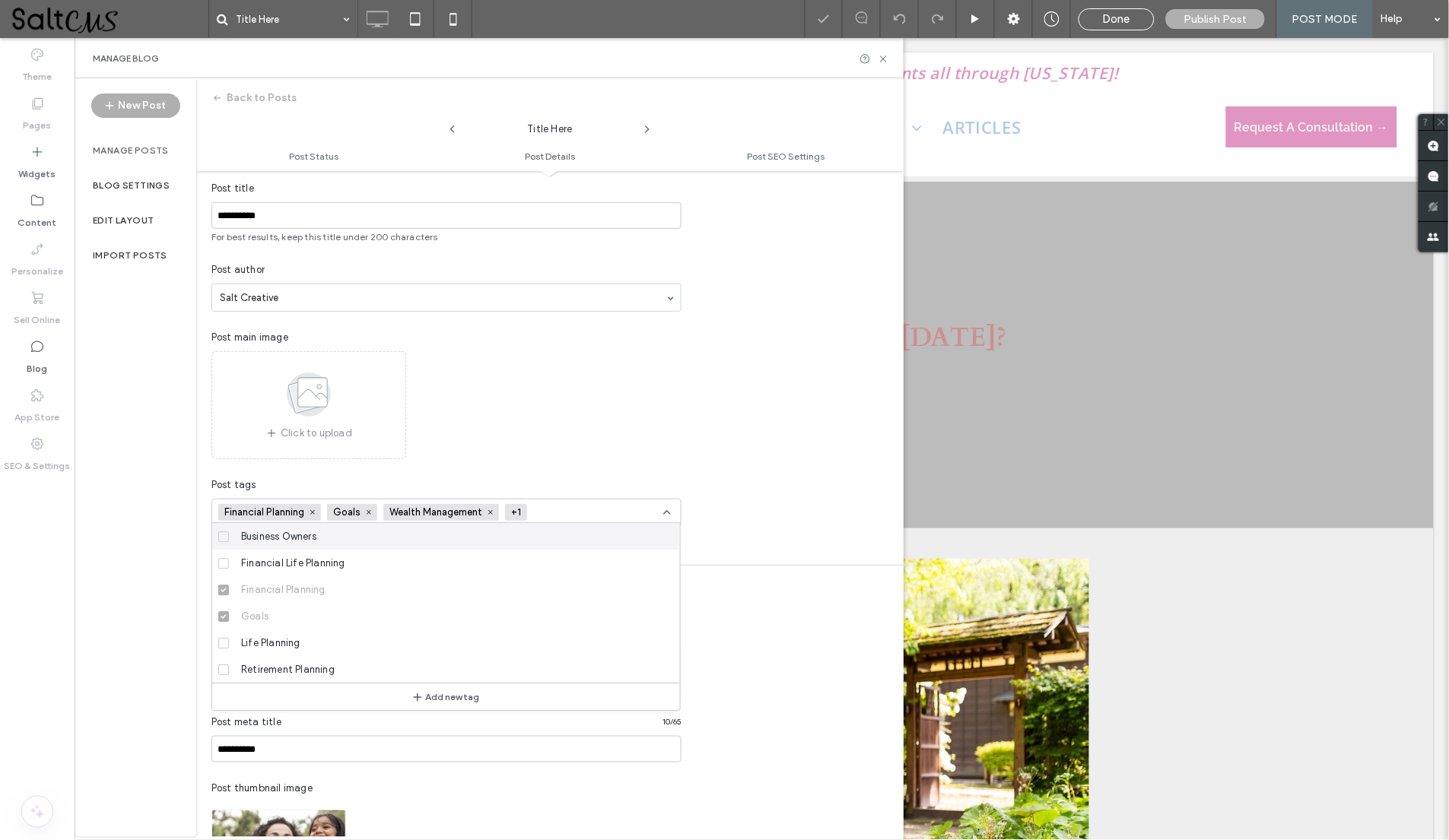
click at [316, 509] on icon at bounding box center [312, 512] width 7 height 7
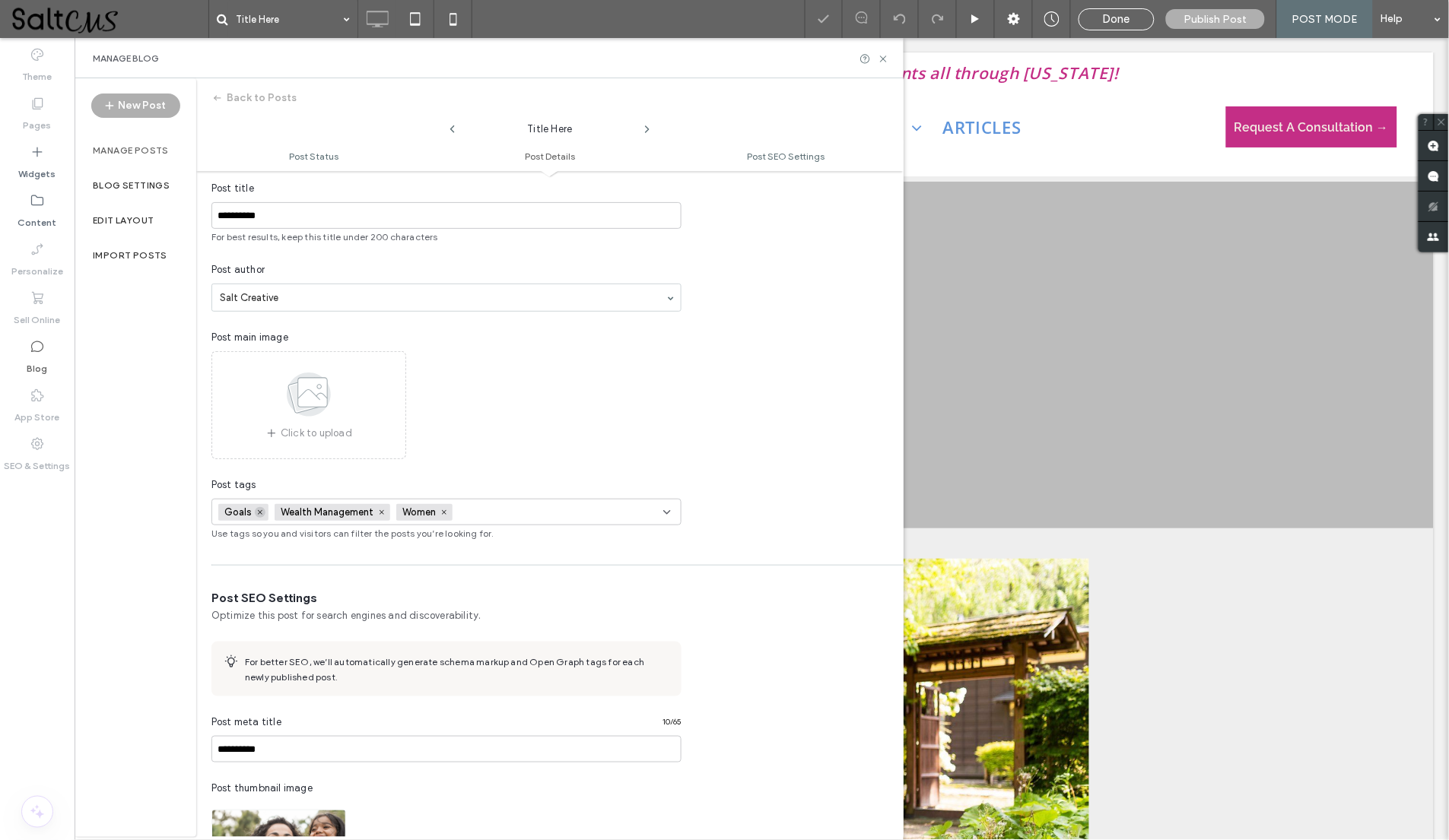
scroll to position [0, 0]
click at [261, 509] on icon at bounding box center [260, 512] width 7 height 7
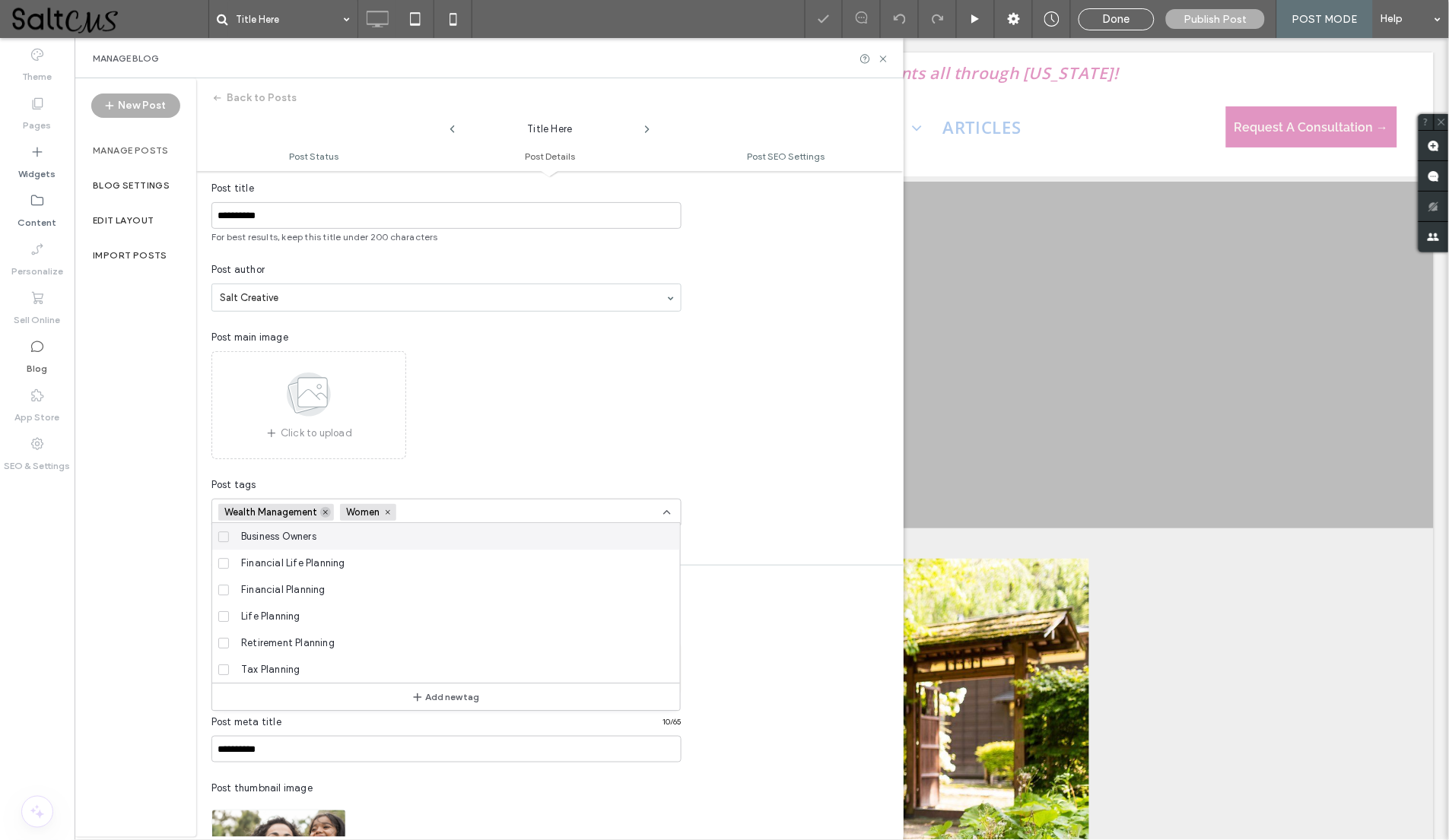
click at [329, 509] on icon at bounding box center [325, 512] width 7 height 7
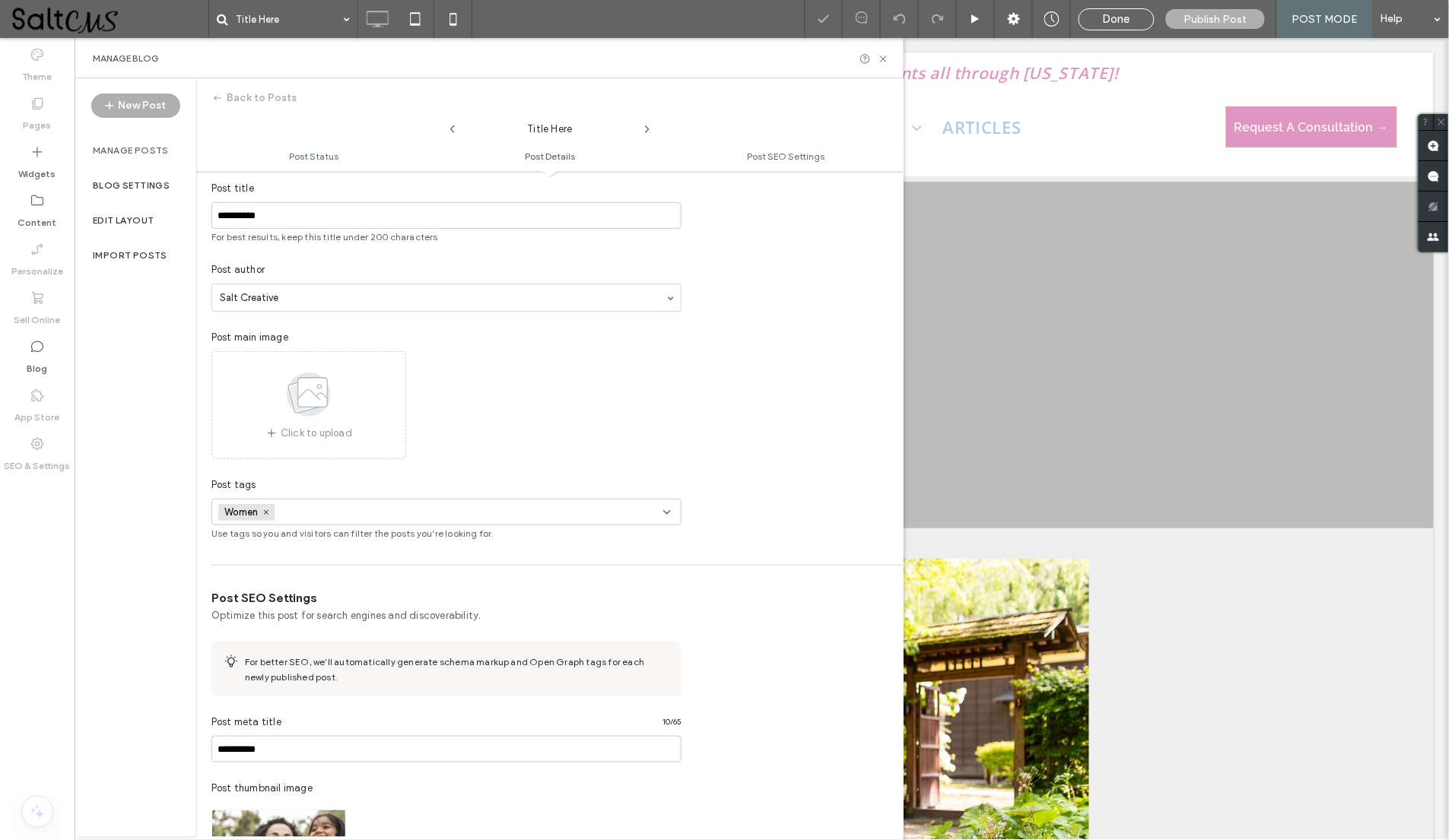
click at [311, 506] on input at bounding box center [333, 512] width 105 height 12
type input "**********"
click at [364, 534] on div "Add new tag" at bounding box center [446, 537] width 468 height 27
click at [376, 543] on div "Add new tag" at bounding box center [446, 537] width 468 height 27
click at [426, 539] on button "Add new tag" at bounding box center [446, 538] width 87 height 18
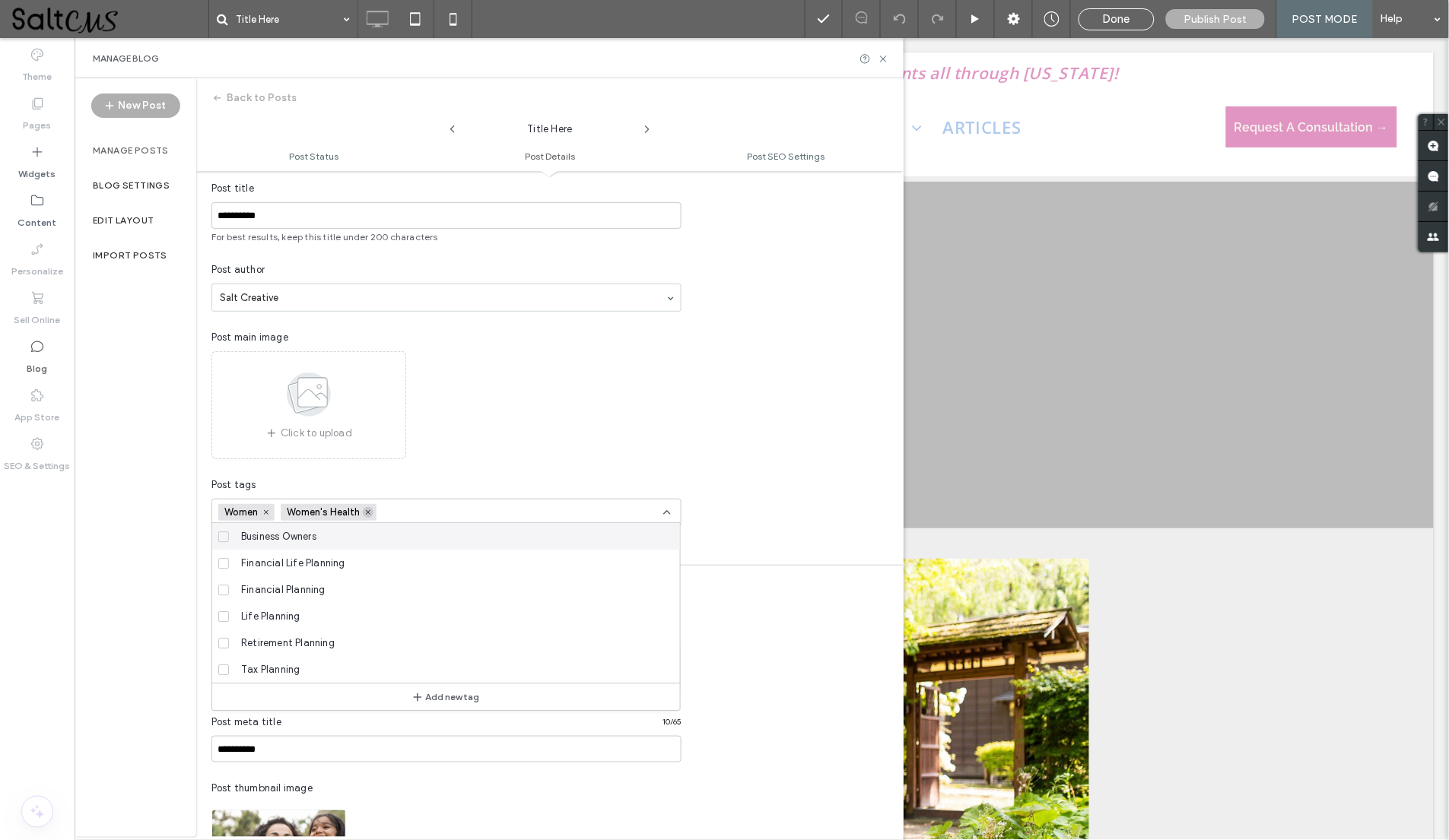
click at [371, 510] on use at bounding box center [367, 512] width 4 height 4
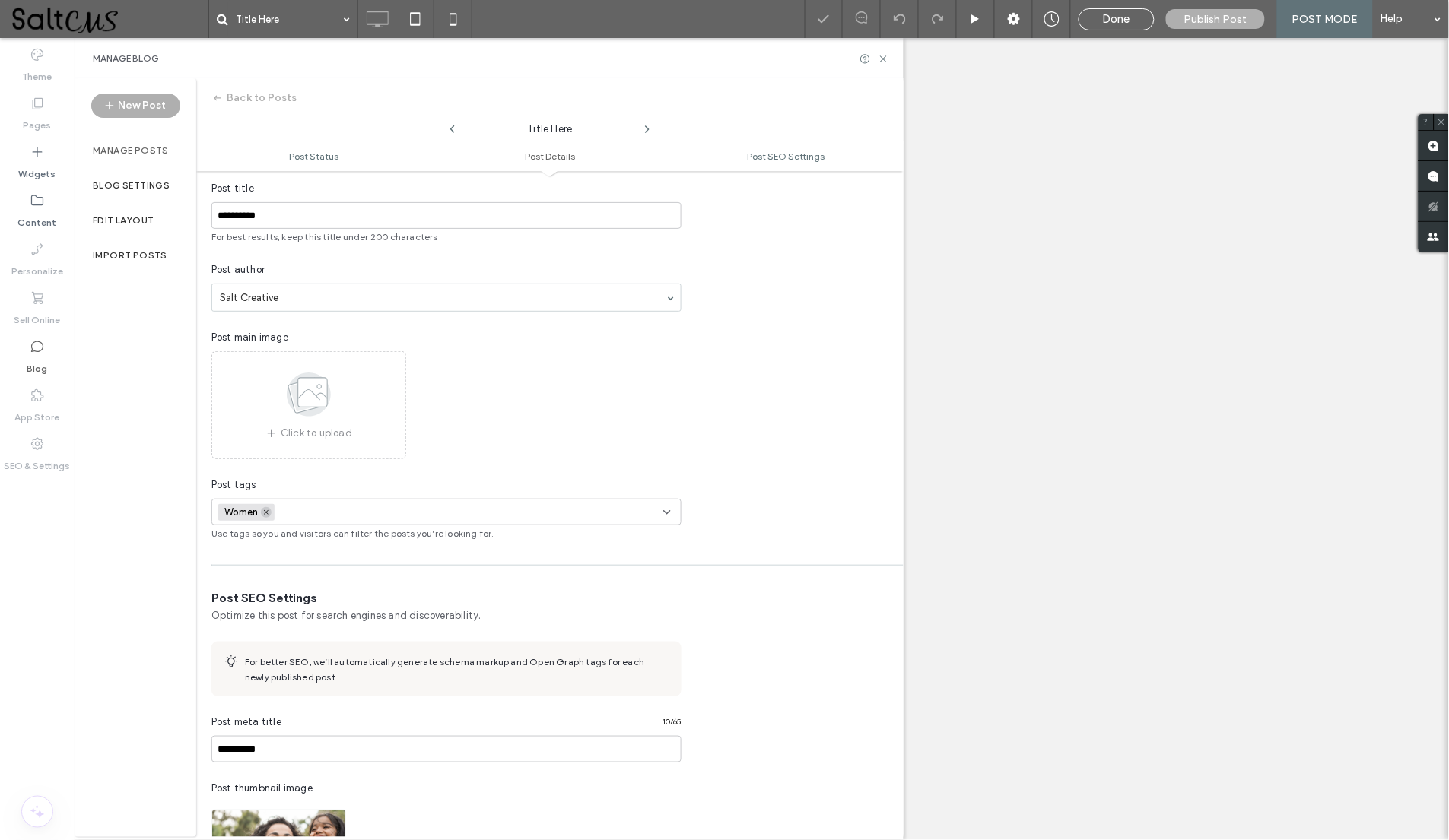
click at [270, 509] on icon at bounding box center [266, 512] width 7 height 7
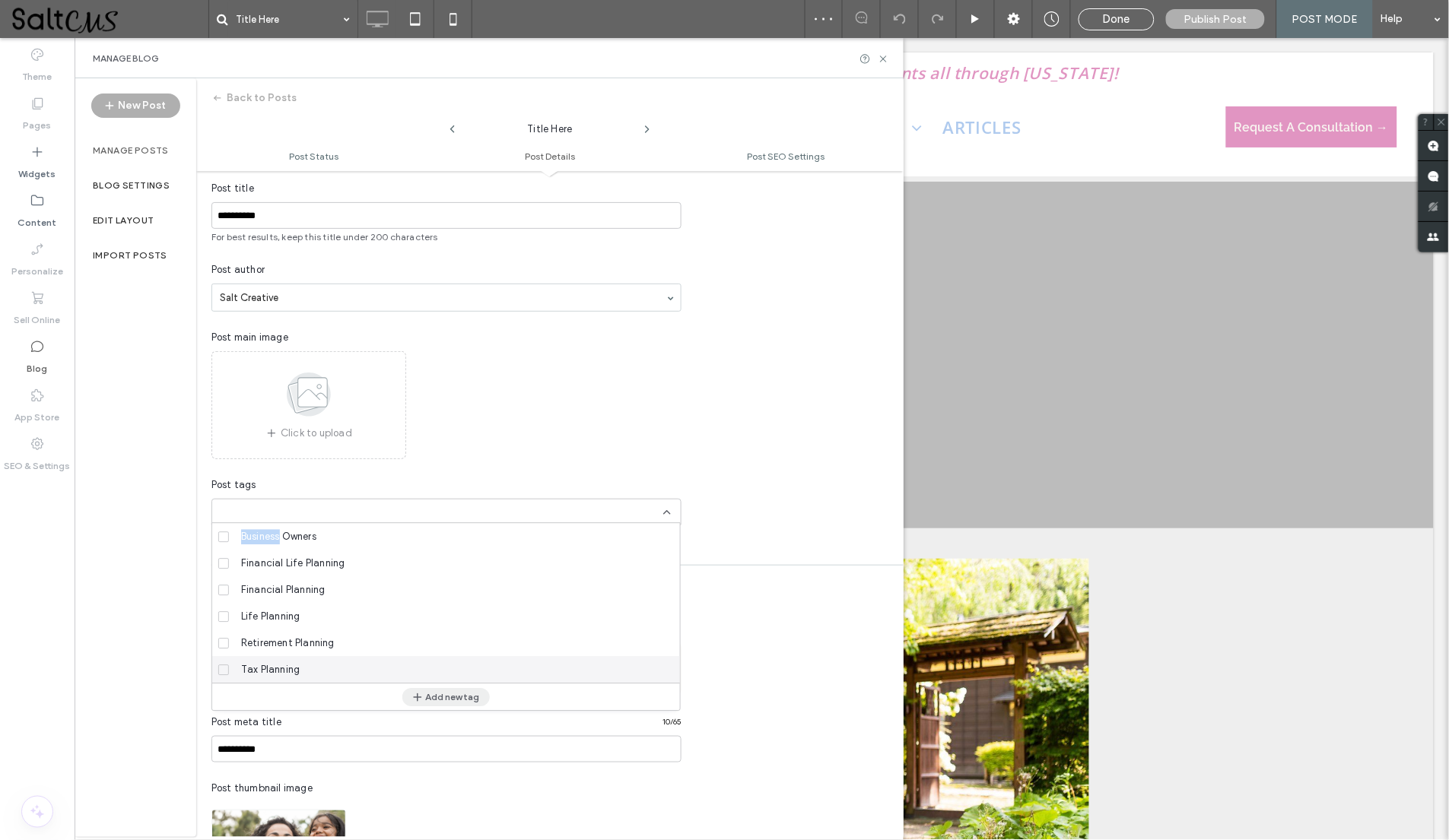
click at [436, 696] on button "Add new tag" at bounding box center [446, 697] width 87 height 18
click at [222, 535] on icon at bounding box center [223, 536] width 6 height 4
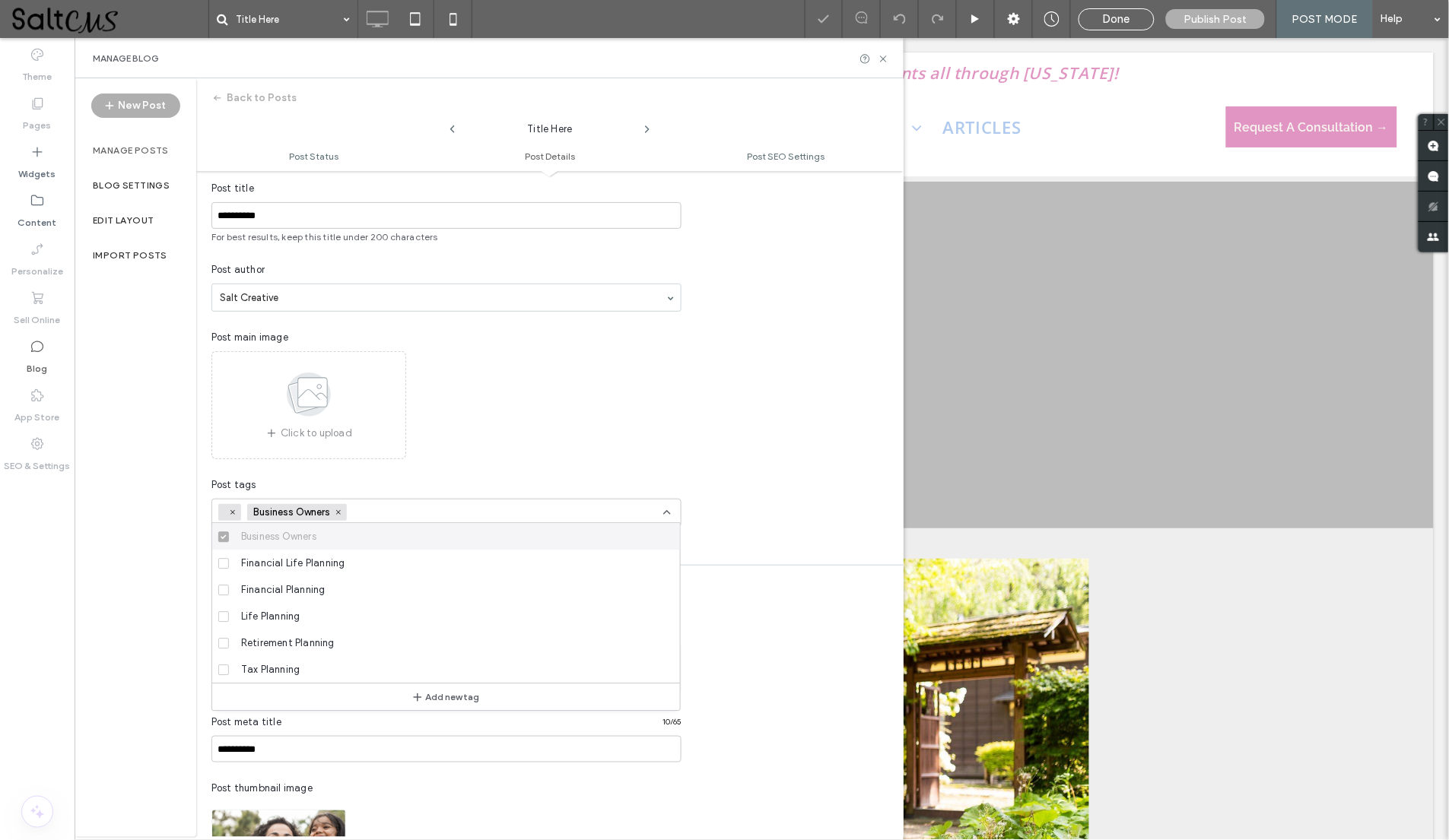
click at [435, 461] on div "**********" at bounding box center [446, 335] width 500 height 411
click at [341, 509] on icon at bounding box center [338, 512] width 7 height 7
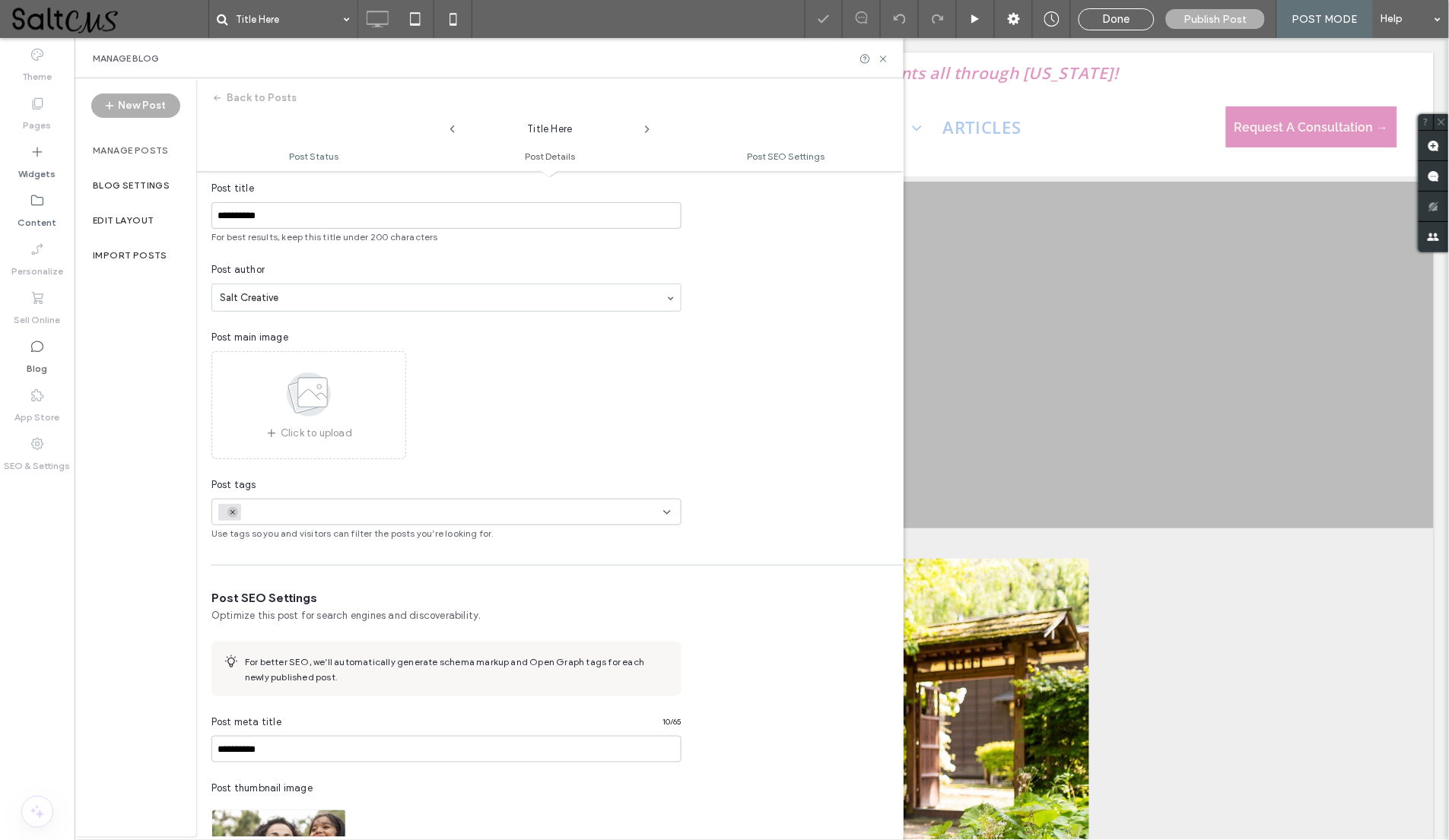
click at [229, 509] on icon at bounding box center [232, 512] width 7 height 7
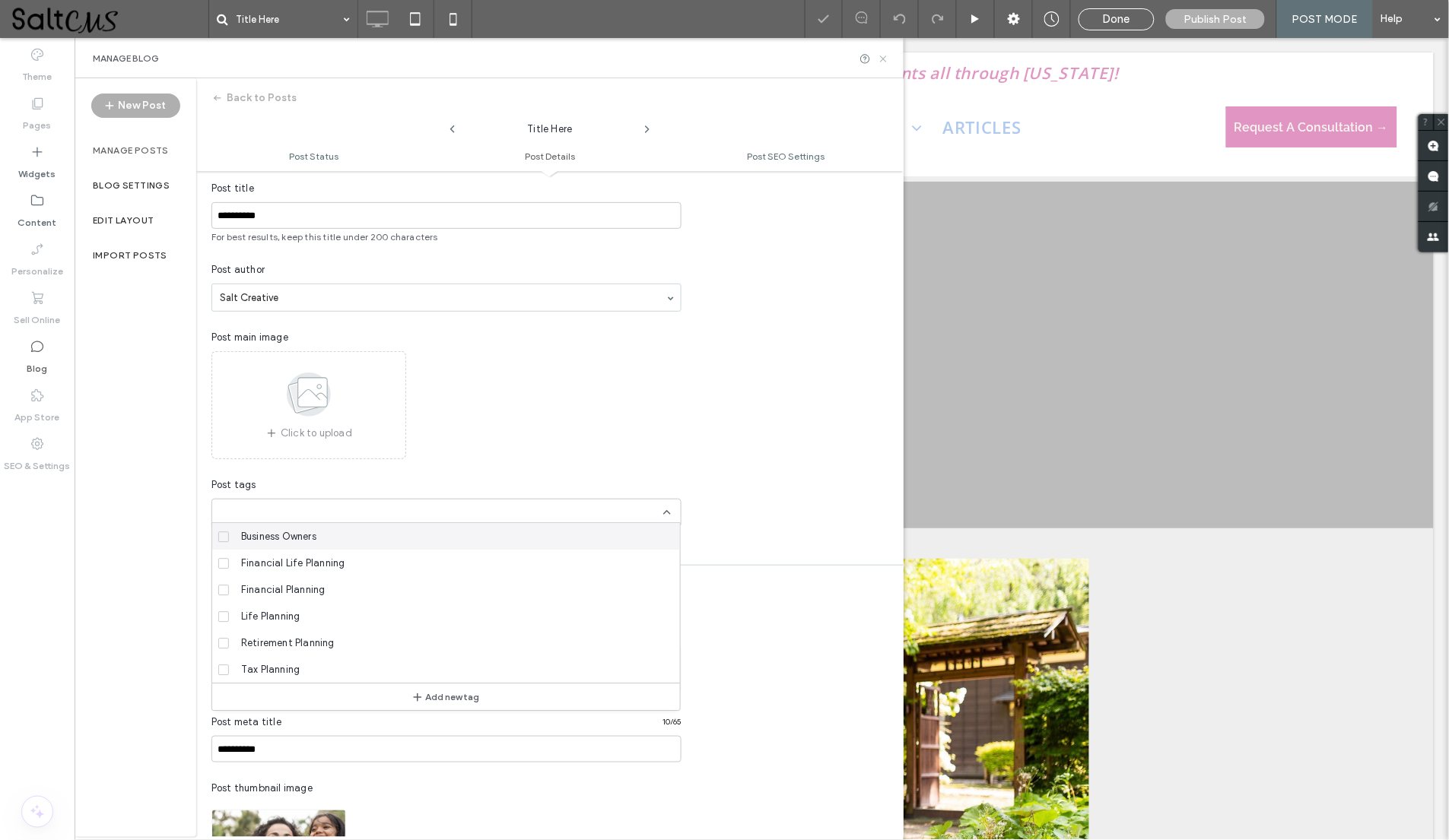
click at [880, 59] on icon at bounding box center [884, 59] width 12 height 12
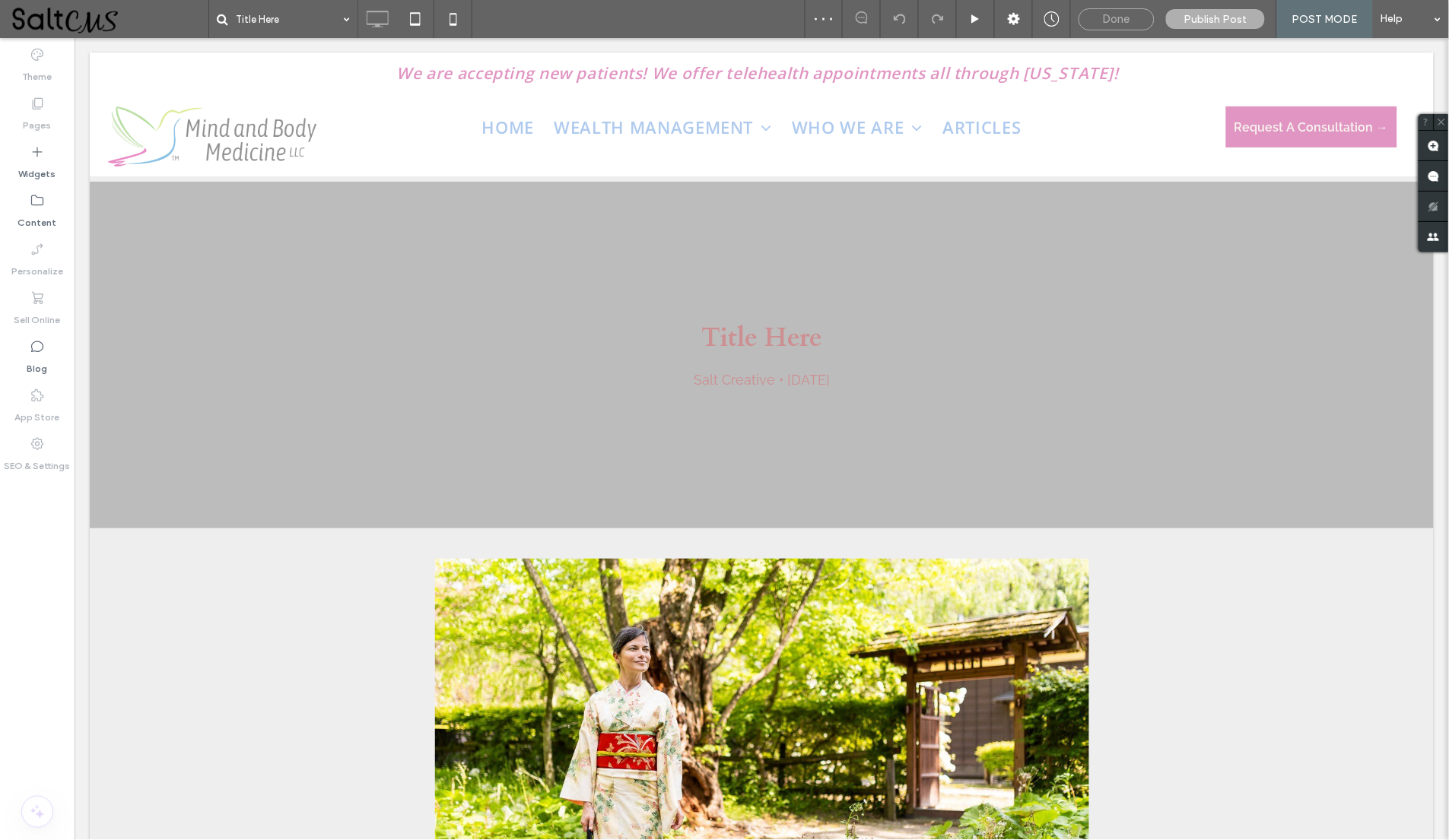
click at [1134, 13] on div "Done" at bounding box center [1116, 19] width 74 height 13
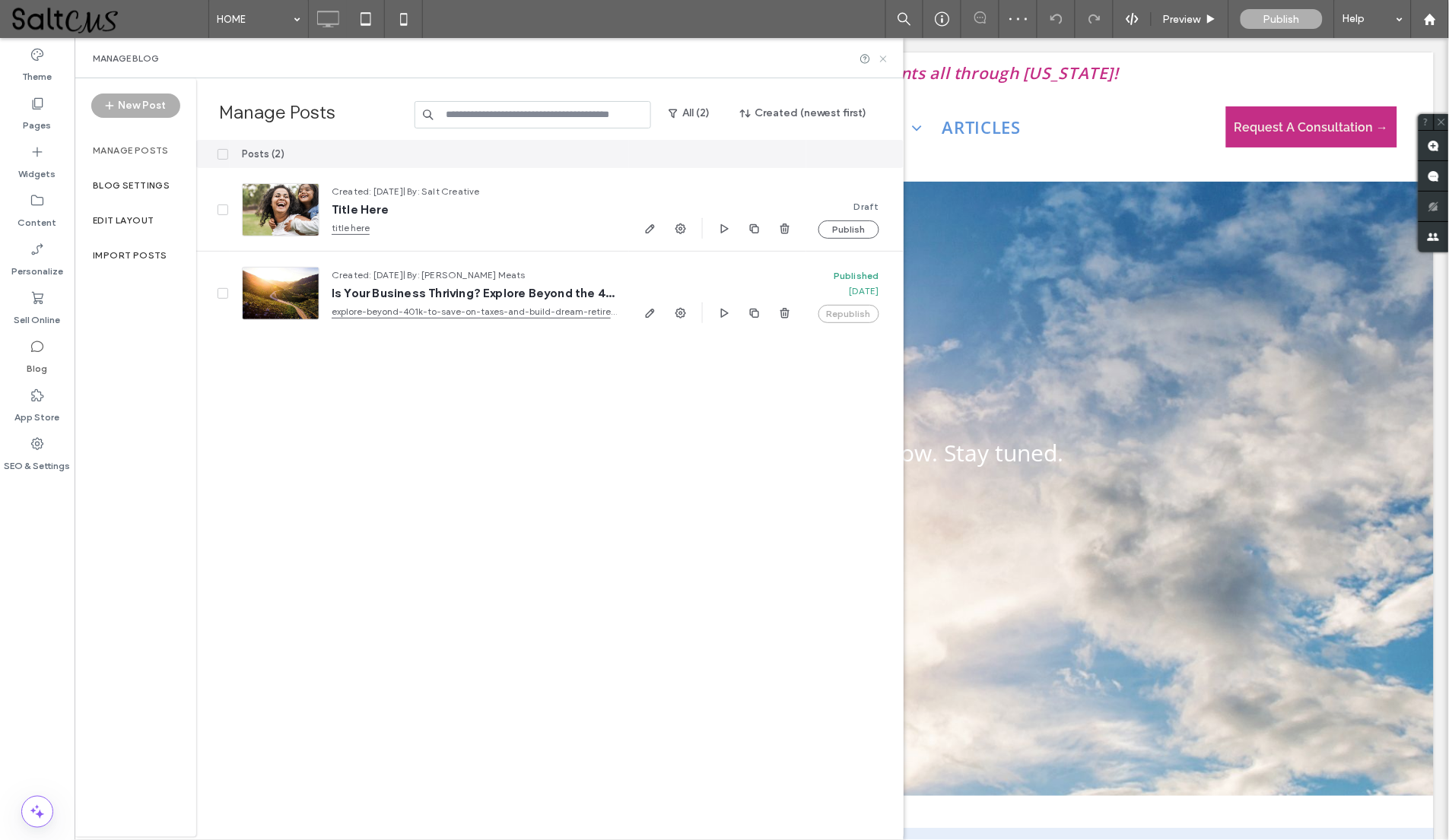
click at [880, 54] on icon at bounding box center [884, 59] width 12 height 12
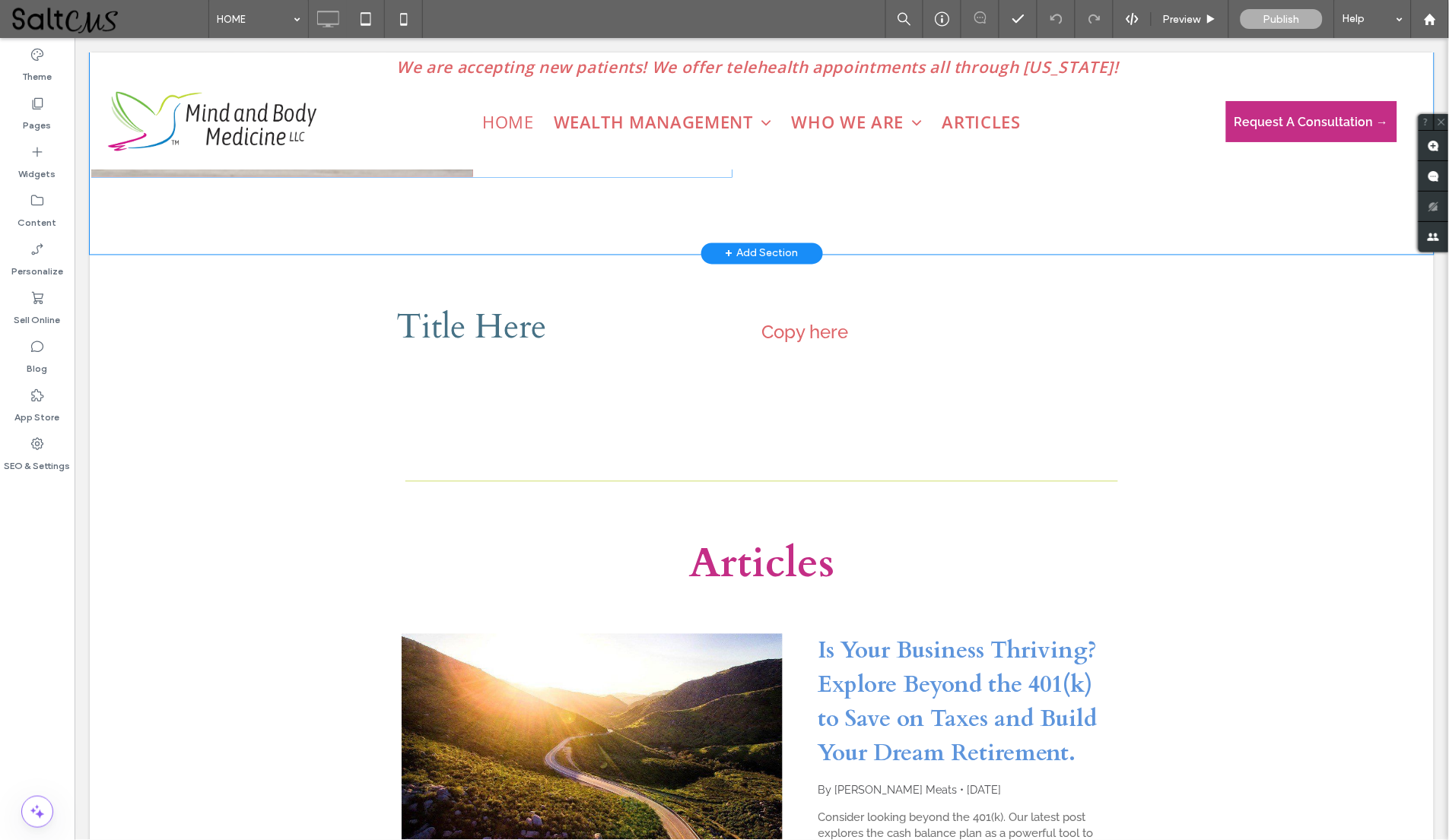
scroll to position [3987, 0]
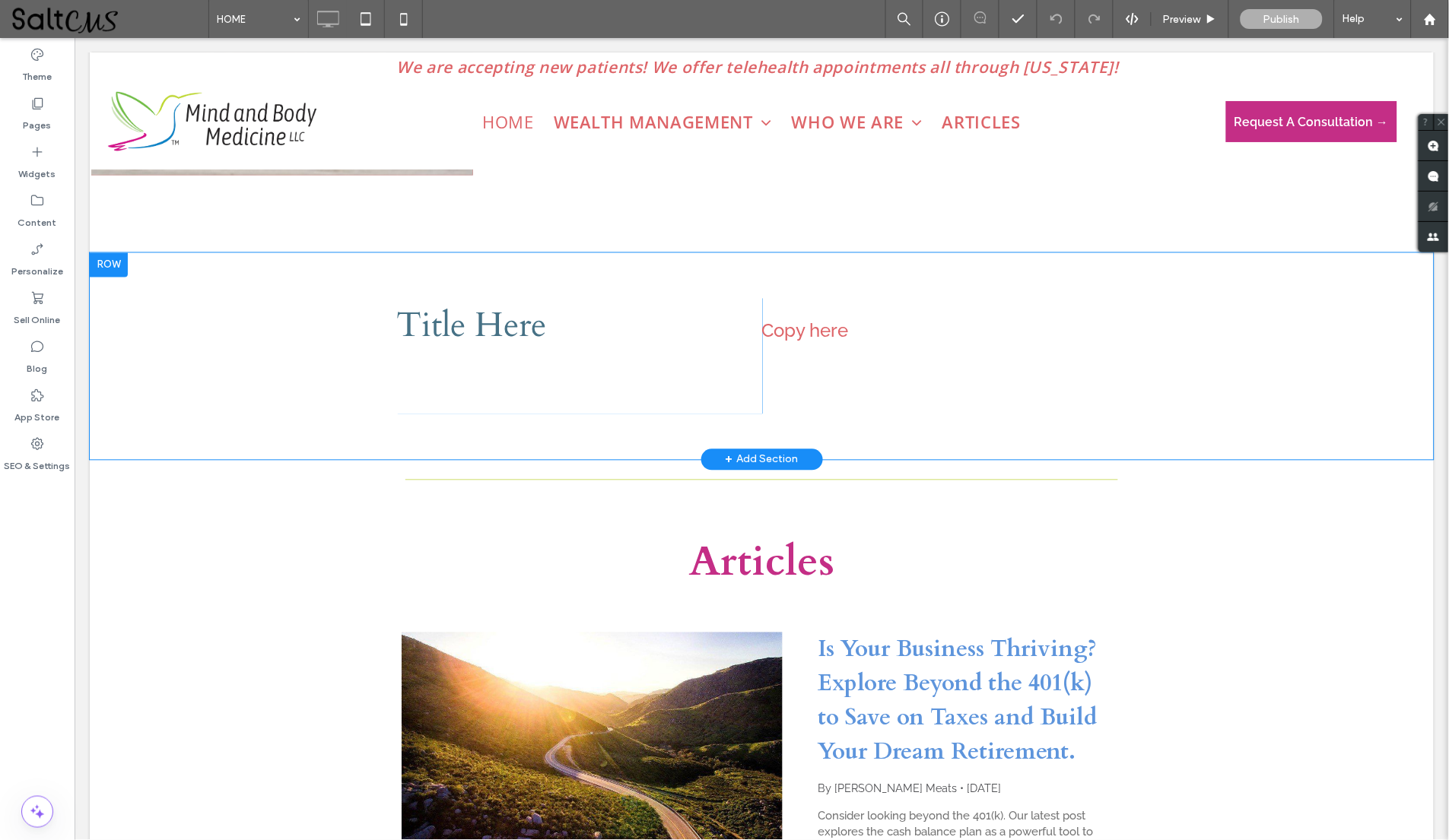
click at [117, 359] on div "T itle Here Click To Paste Copy here ﻿ Click To Paste Row + Add Section" at bounding box center [761, 355] width 1344 height 206
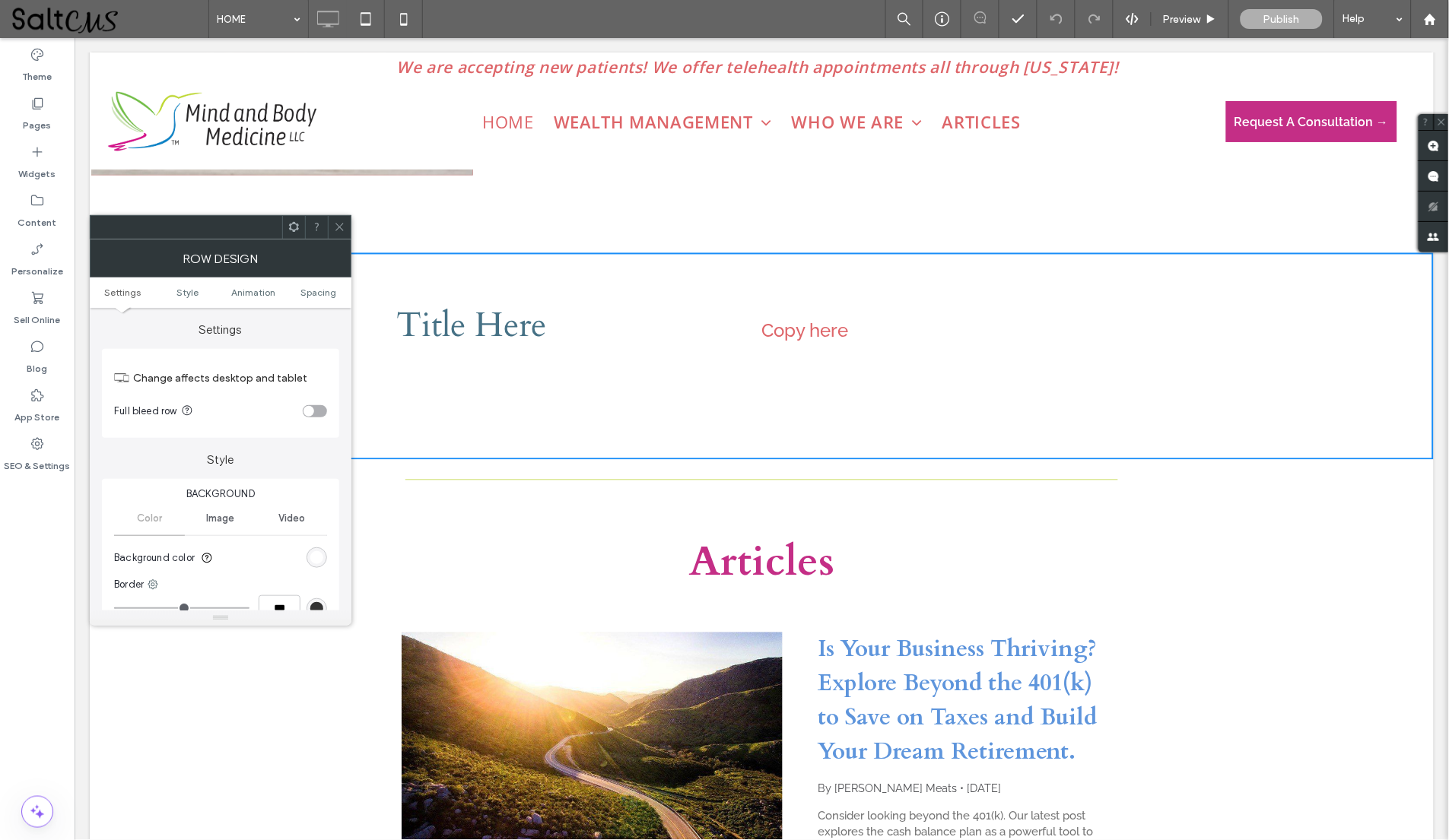
click at [311, 551] on div "rgb(255, 255, 255)" at bounding box center [317, 558] width 13 height 13
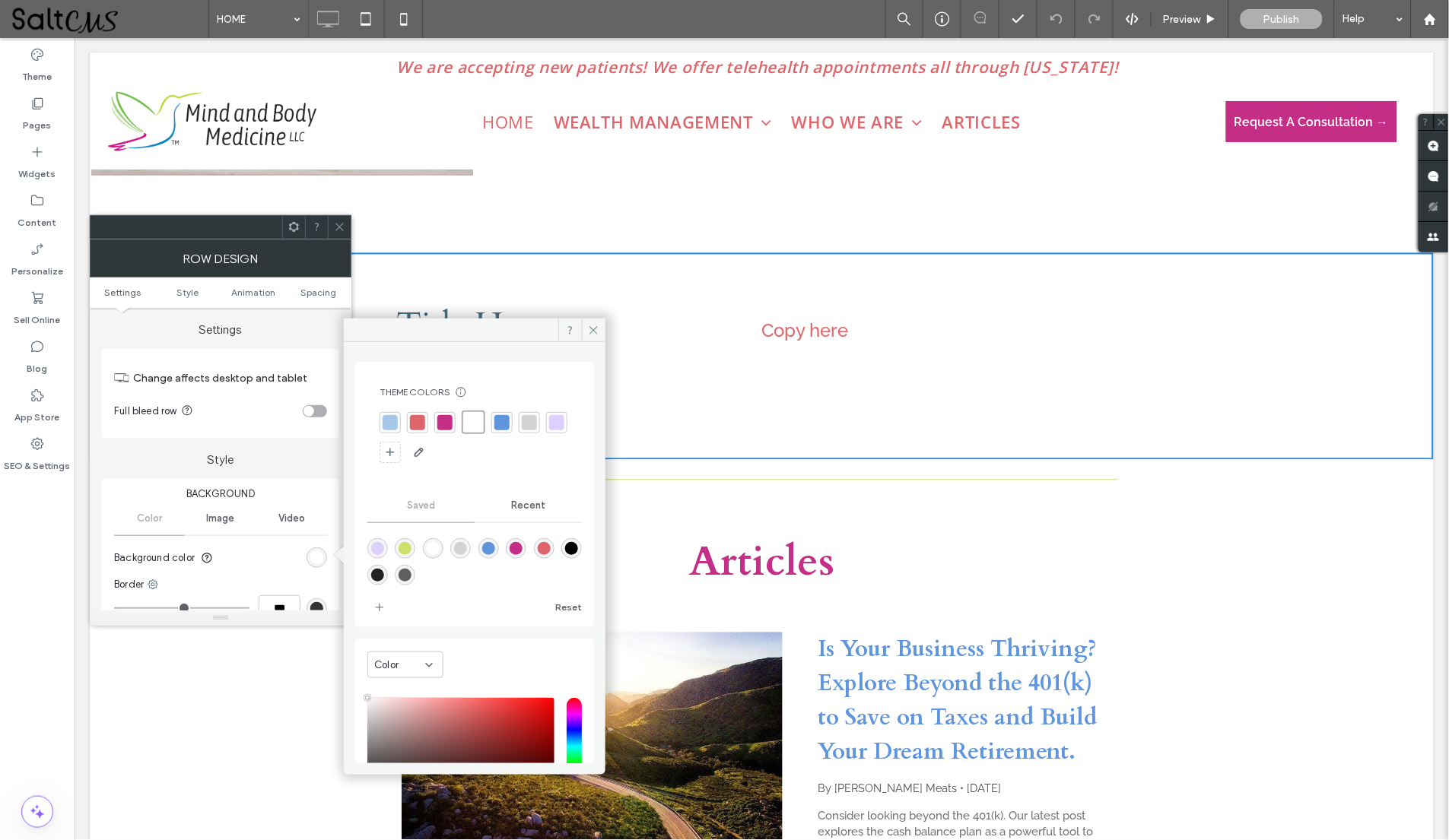
click at [549, 430] on div at bounding box center [556, 423] width 15 height 15
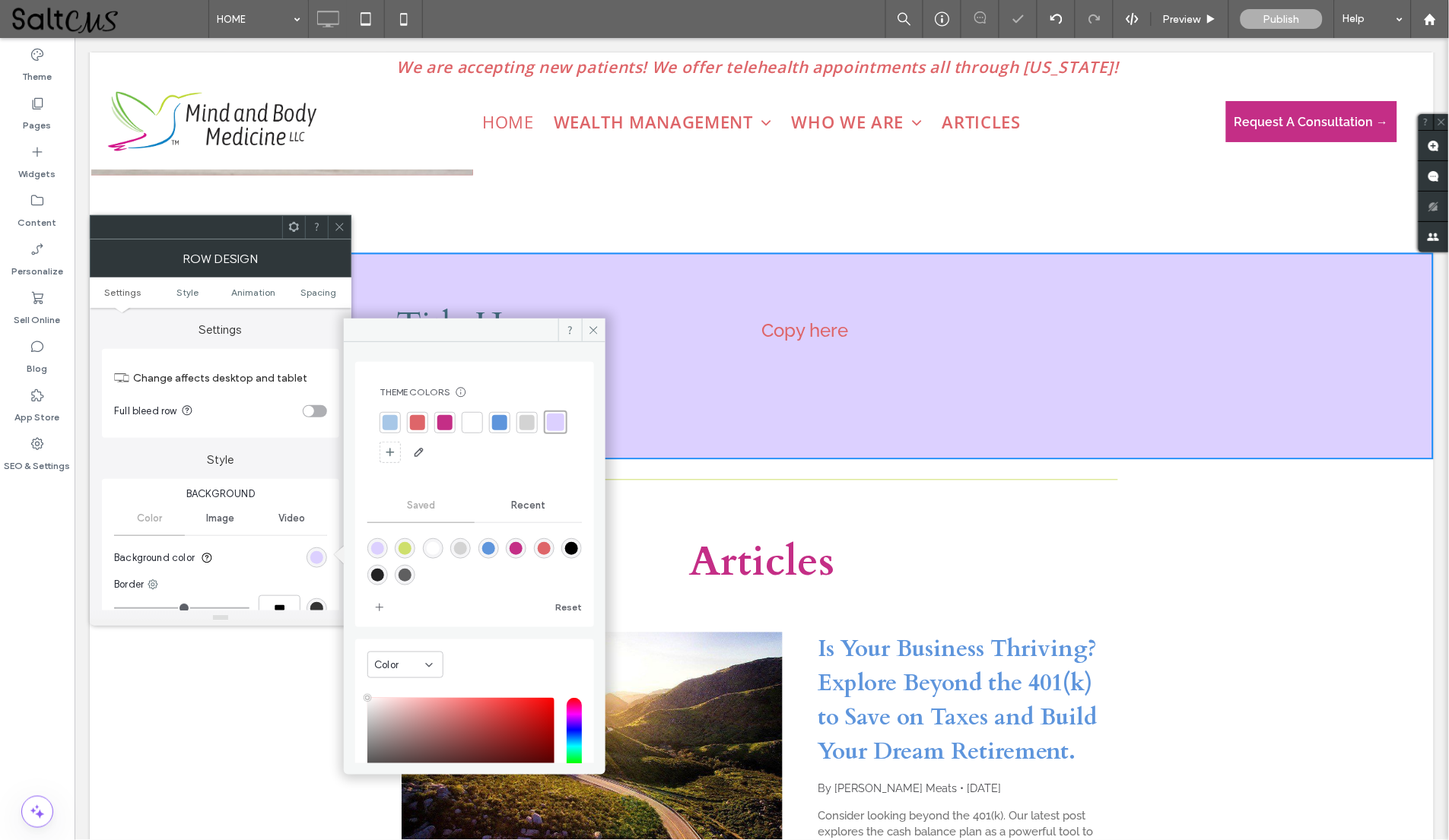
click at [336, 227] on icon at bounding box center [340, 227] width 12 height 12
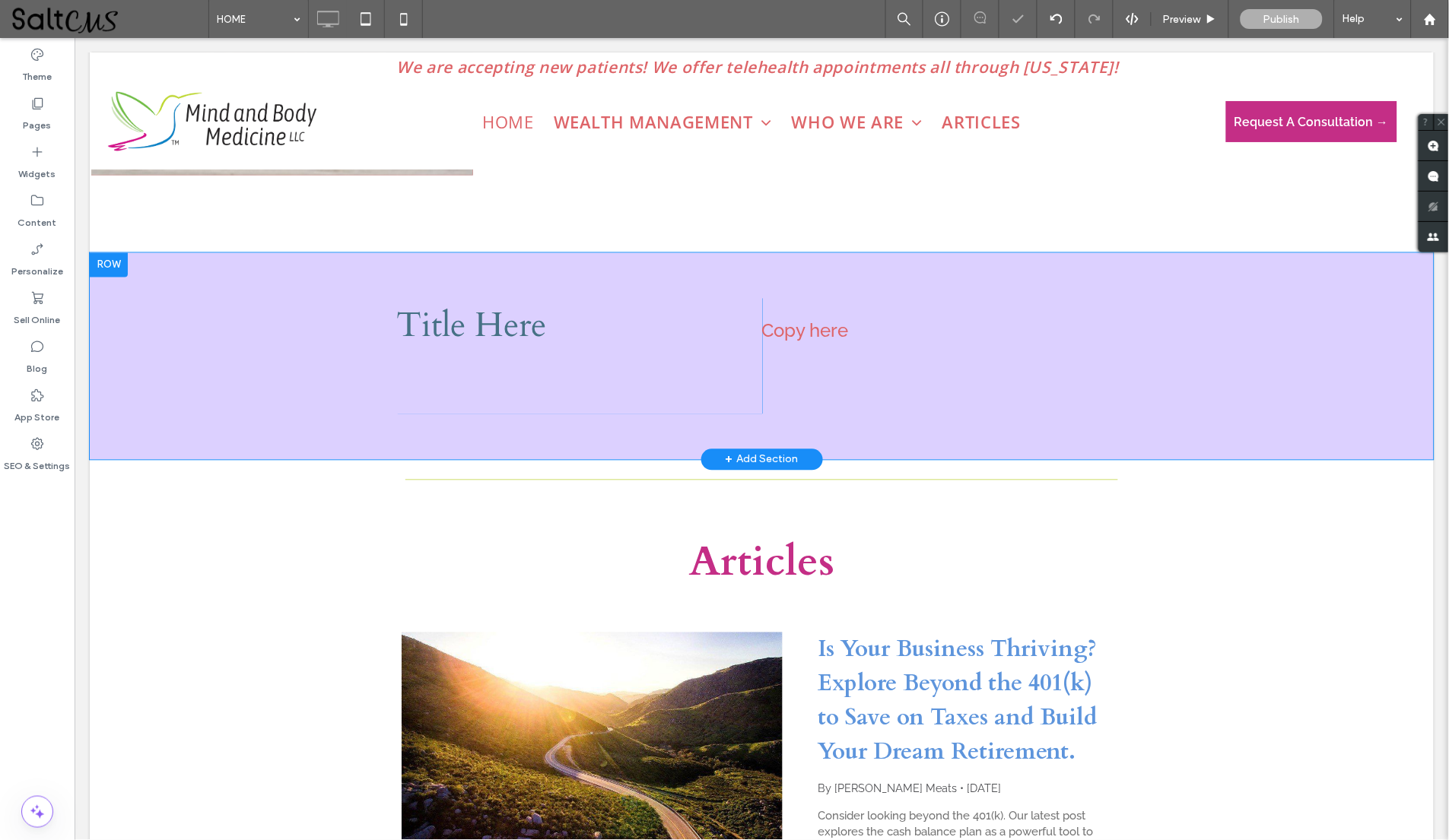
click at [212, 335] on div "T itle Here Click To Paste Copy here ﻿ Click To Paste Row + Add Section" at bounding box center [761, 355] width 1344 height 206
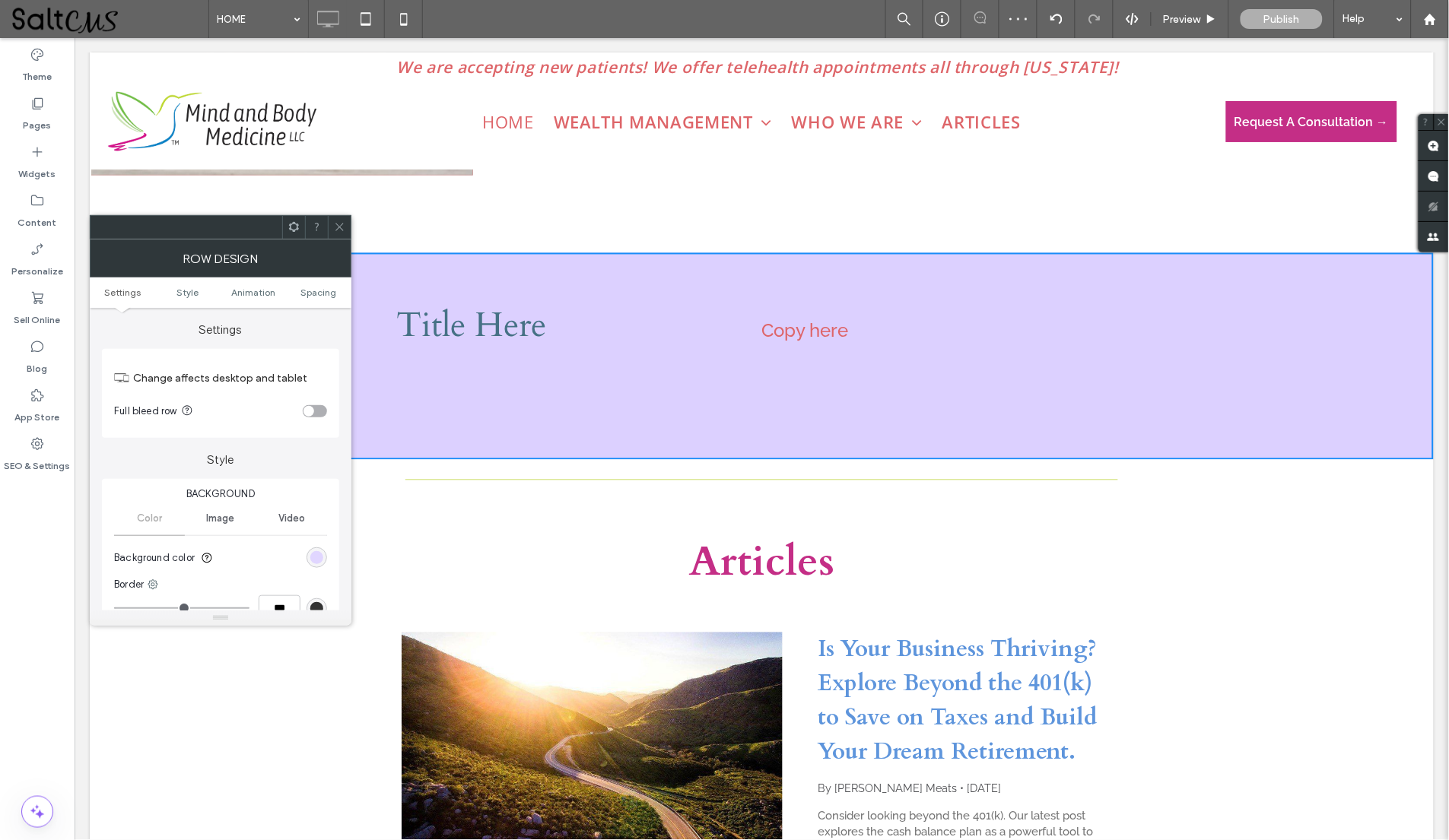
click at [315, 554] on div "rgb(220, 208, 255)" at bounding box center [317, 558] width 13 height 13
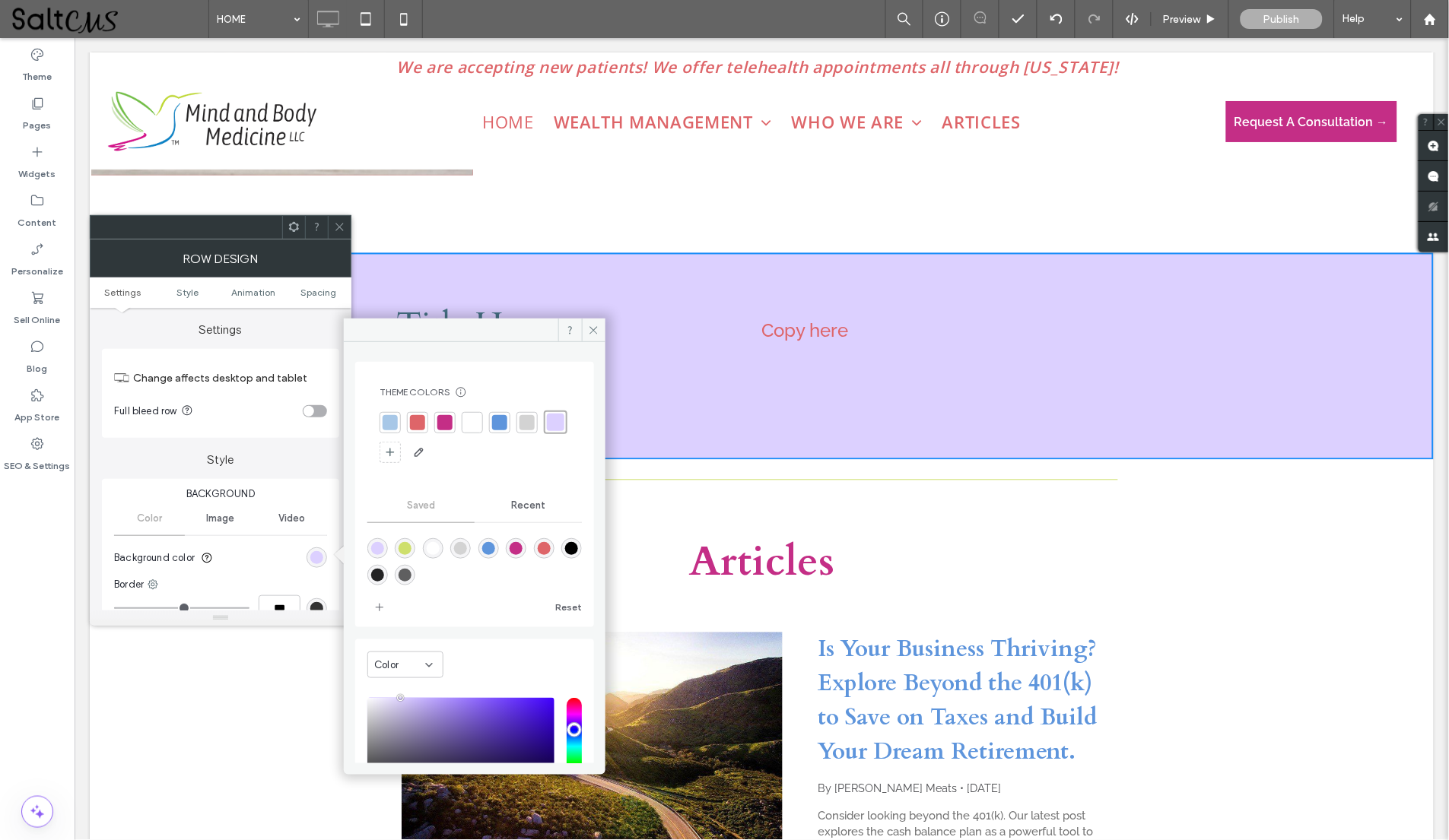
click at [470, 426] on div at bounding box center [472, 423] width 15 height 15
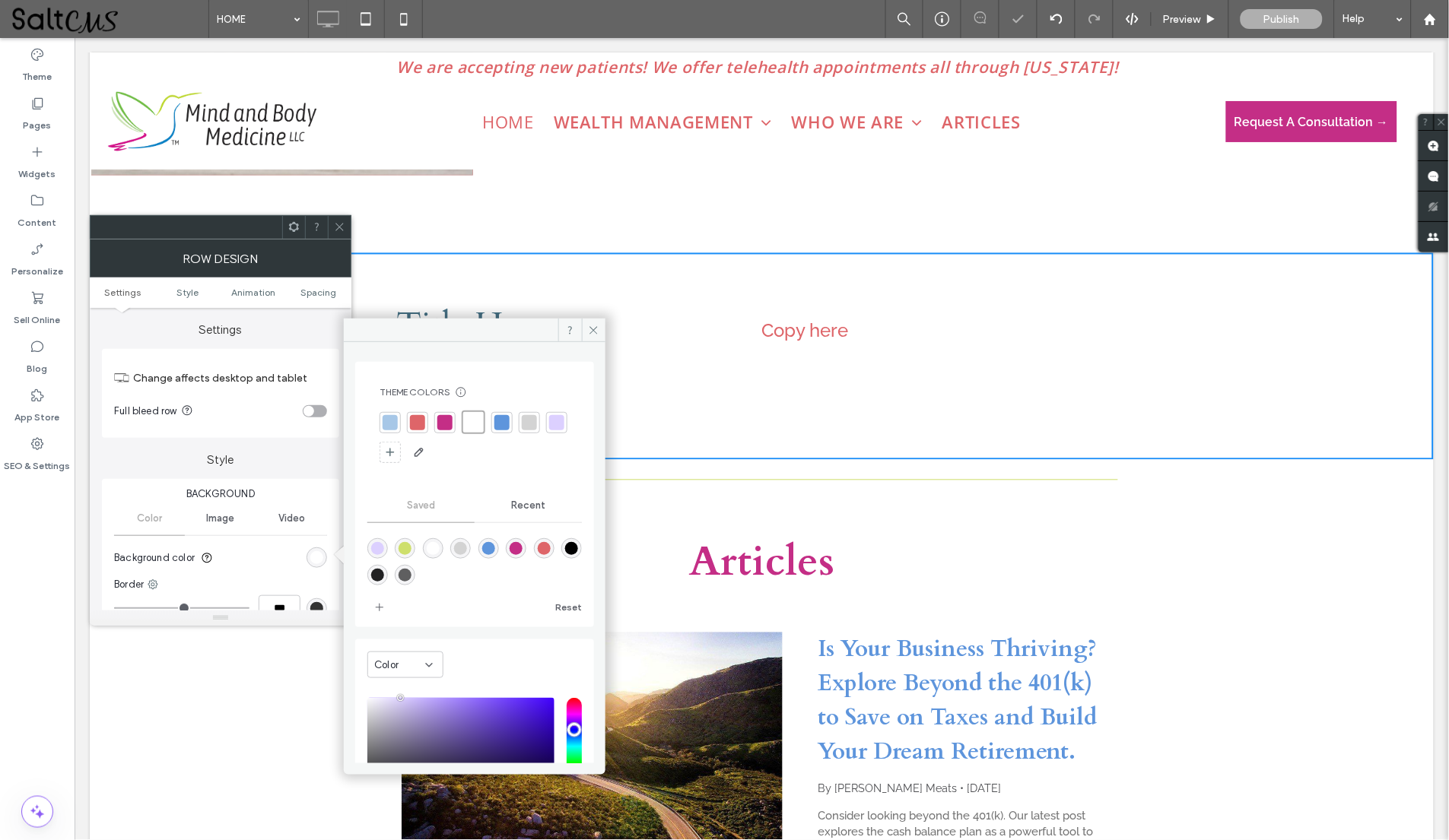
click at [332, 227] on div at bounding box center [339, 226] width 22 height 22
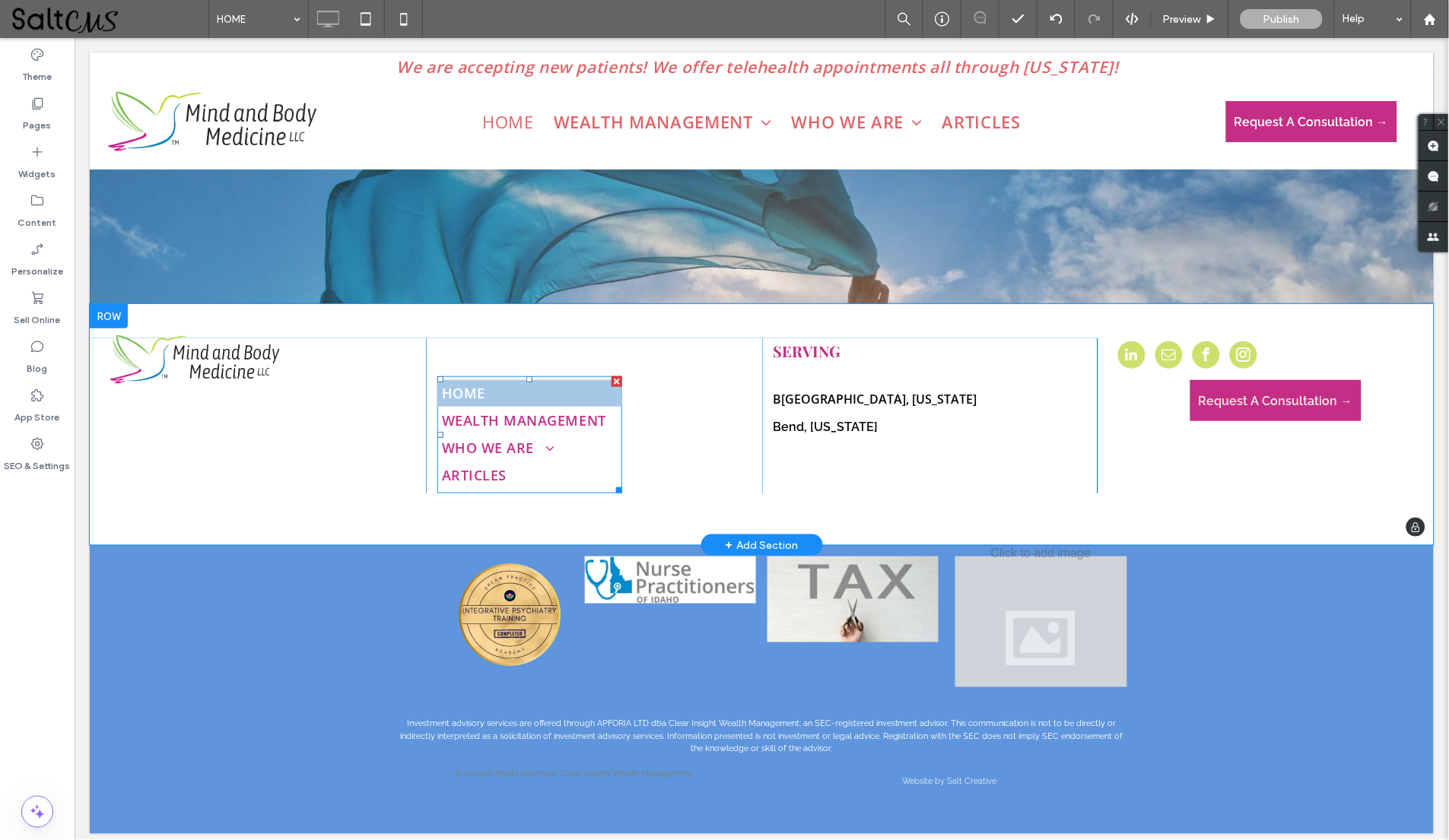
scroll to position [5076, 0]
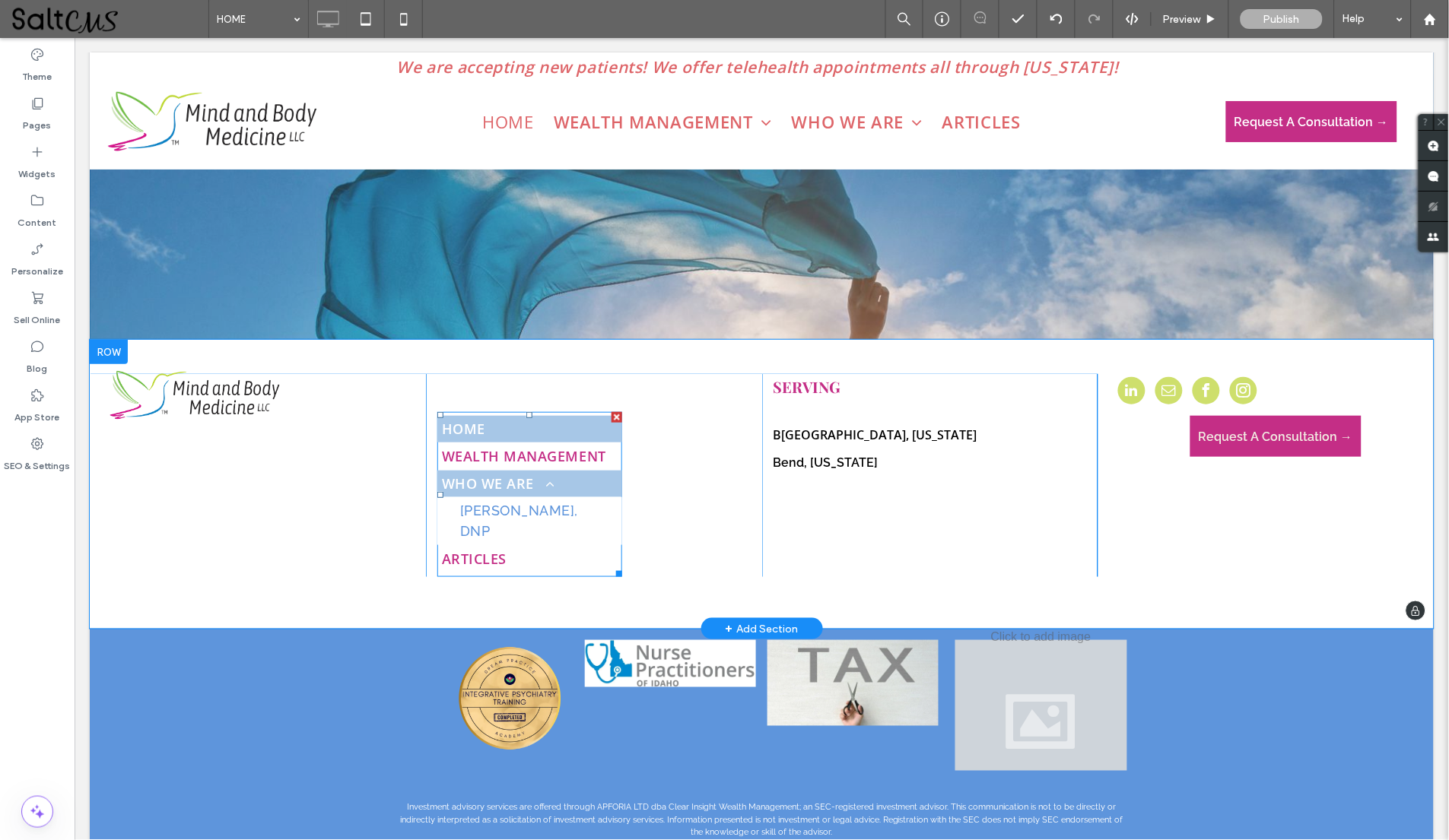
click at [490, 480] on span "WHO WE ARE" at bounding box center [498, 483] width 113 height 21
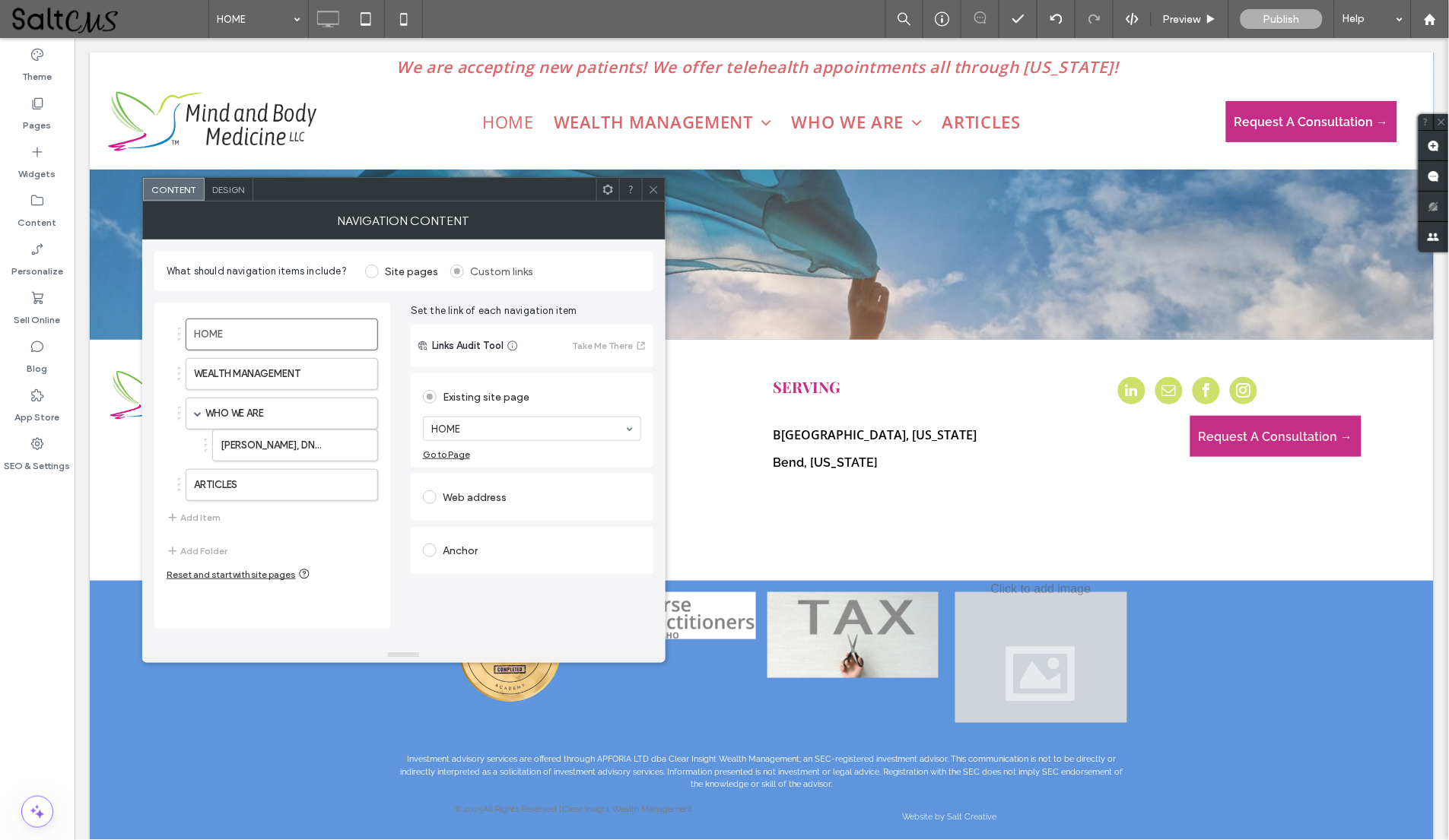
click at [232, 188] on span "Design" at bounding box center [228, 190] width 32 height 12
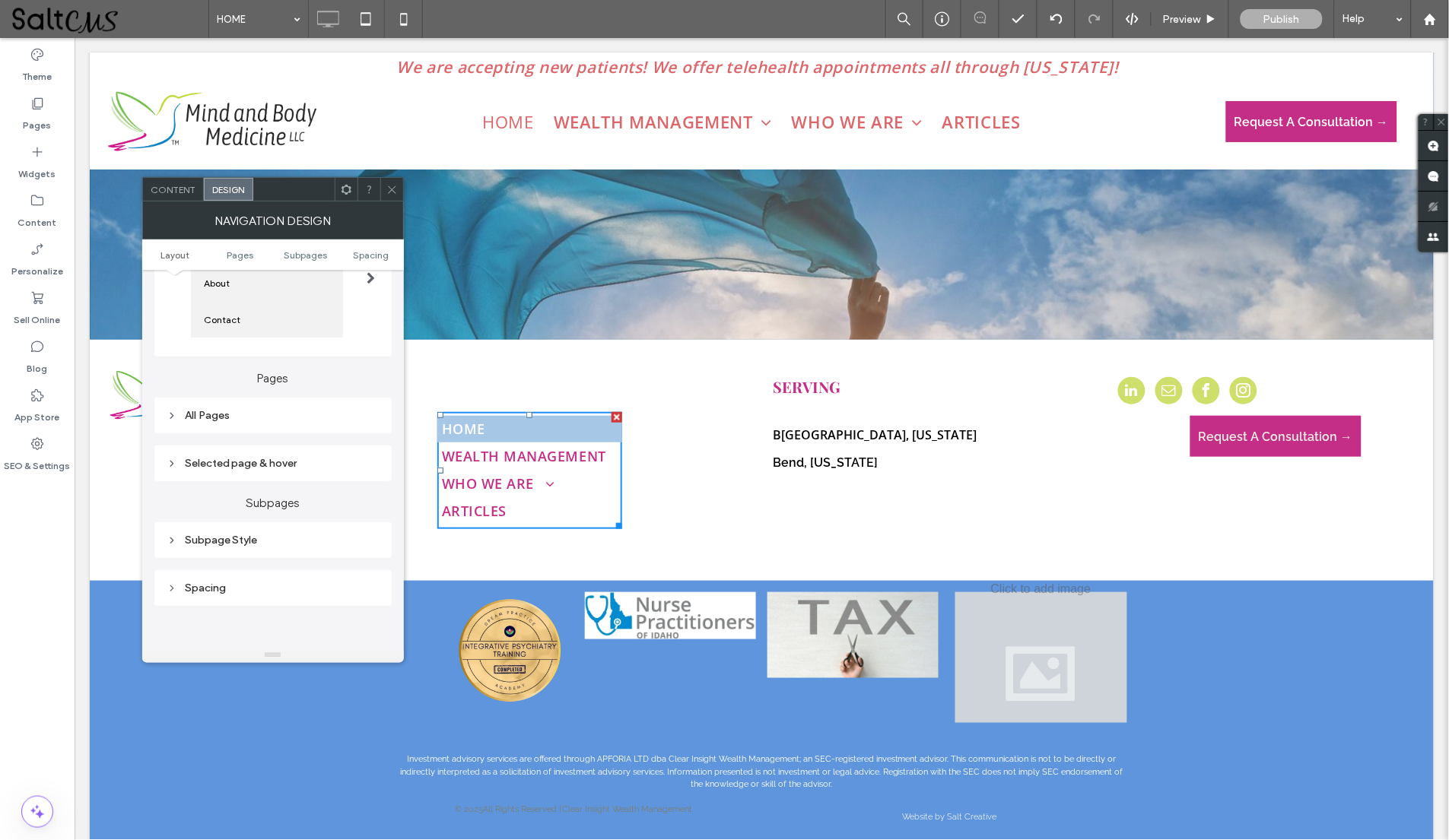
scroll to position [243, 0]
click at [271, 405] on div "All Pages" at bounding box center [273, 410] width 213 height 21
click at [341, 434] on span "Link text" at bounding box center [326, 438] width 39 height 12
click at [371, 591] on div "rgb(196, 46, 134)" at bounding box center [370, 594] width 13 height 13
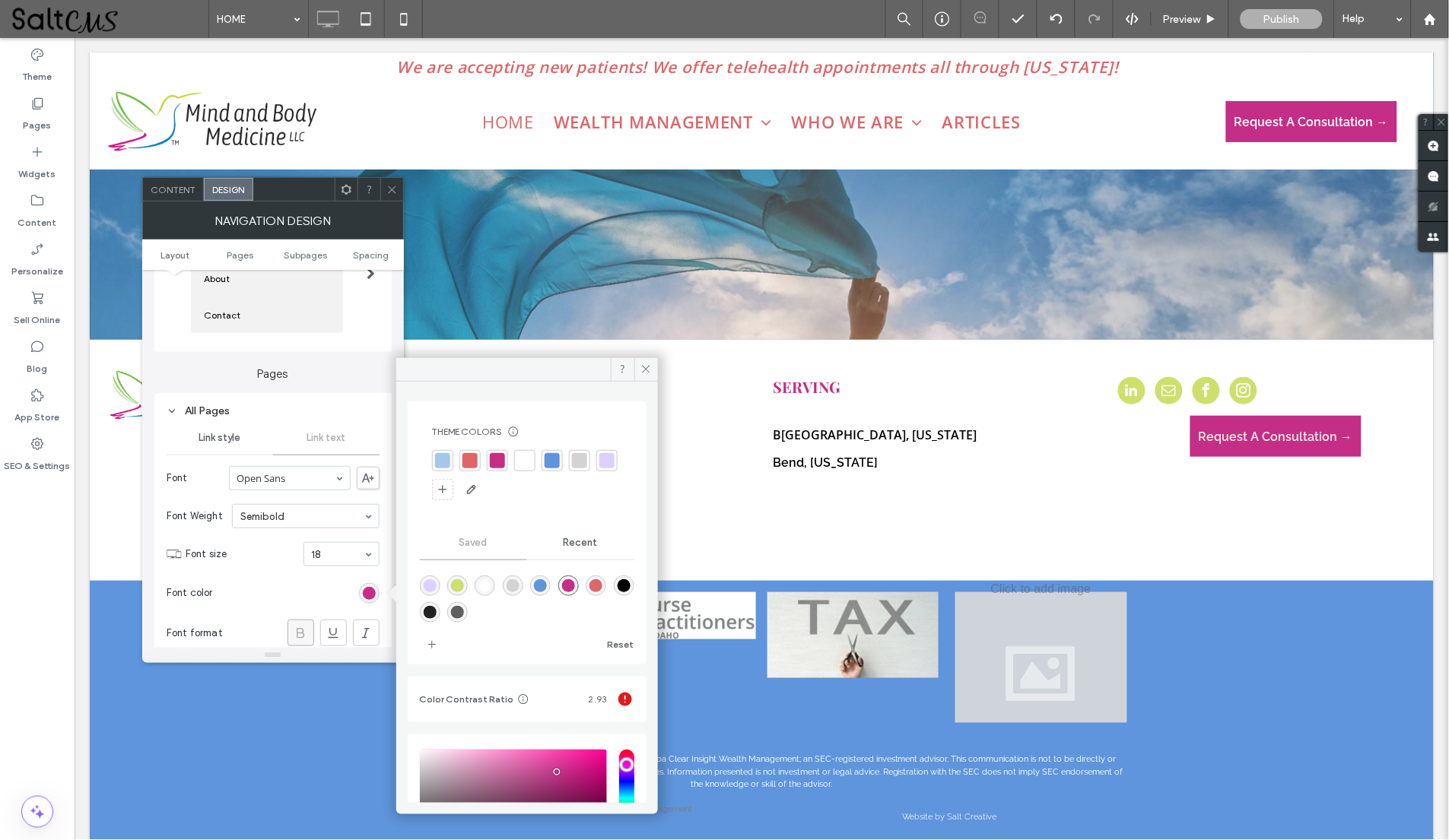
click at [464, 614] on div "rgba(0,0,0,0.61)" at bounding box center [458, 613] width 13 height 13
type input "*******"
type input "**"
type input "***"
click at [389, 191] on icon at bounding box center [392, 190] width 12 height 12
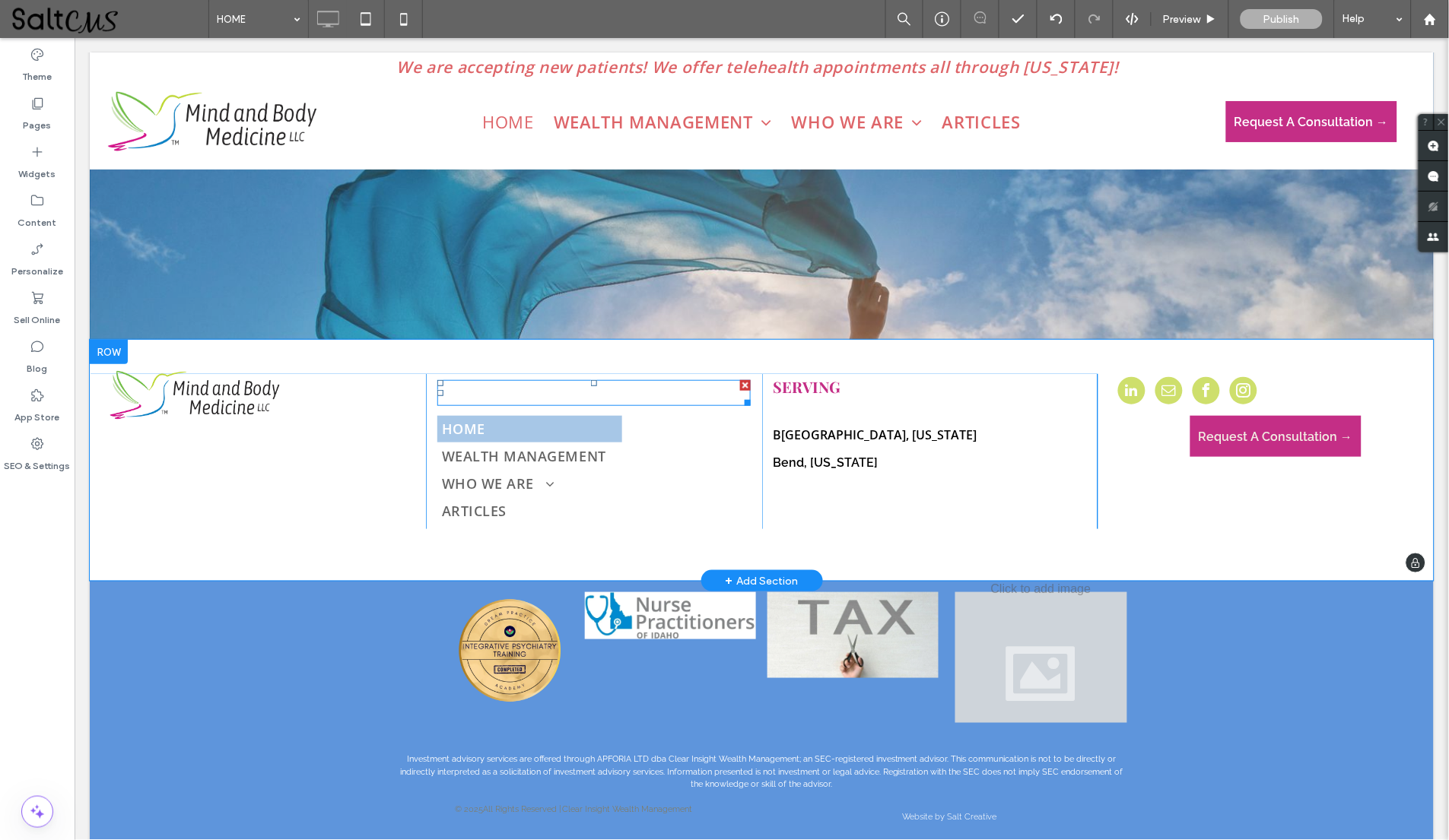
click at [543, 381] on h4 "QUICK LINKS" at bounding box center [593, 392] width 313 height 22
type input "*******"
type input "**"
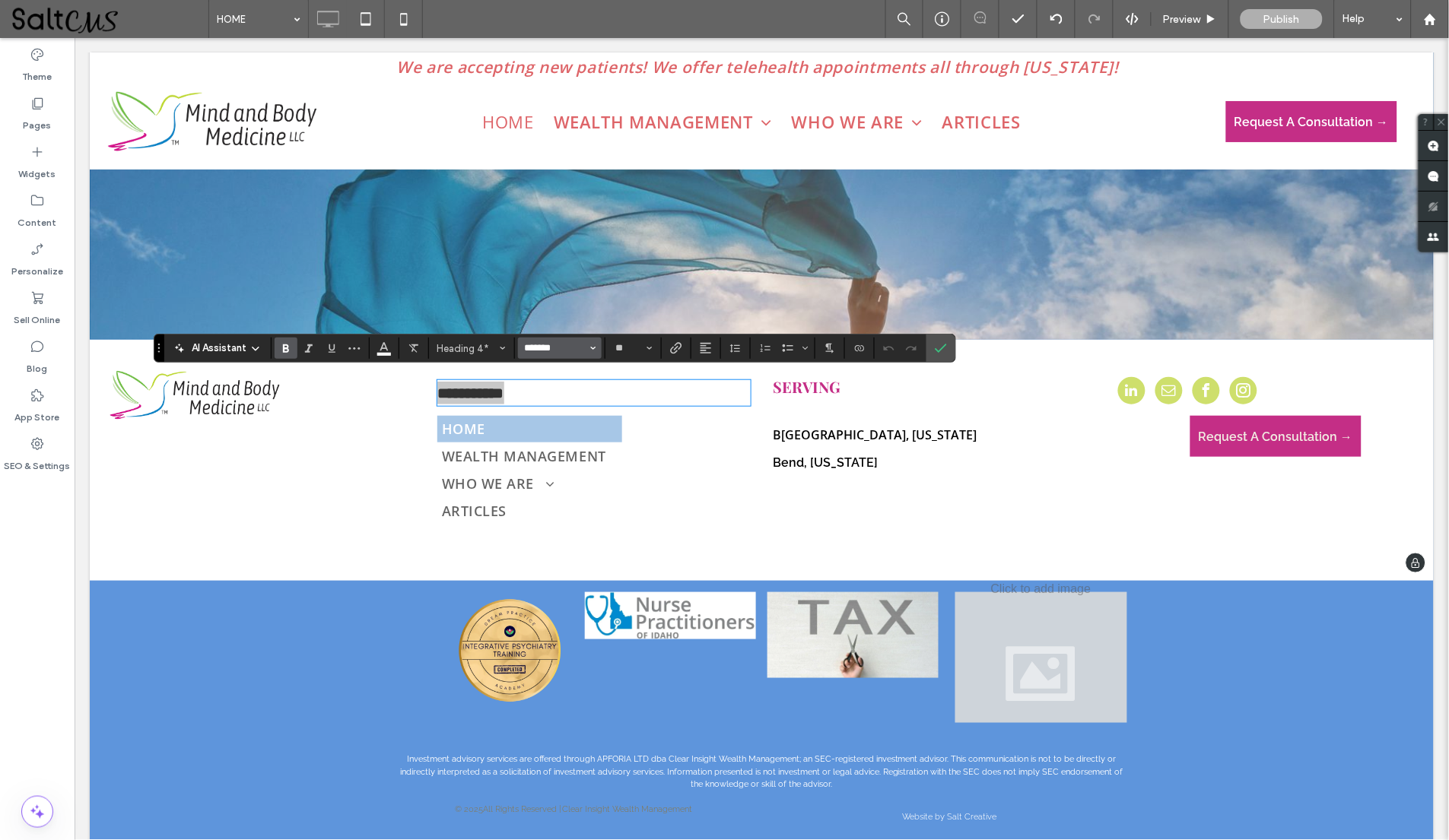
click at [555, 344] on input "*******" at bounding box center [555, 348] width 65 height 12
click at [565, 451] on div "Playfair Display" at bounding box center [568, 450] width 67 height 26
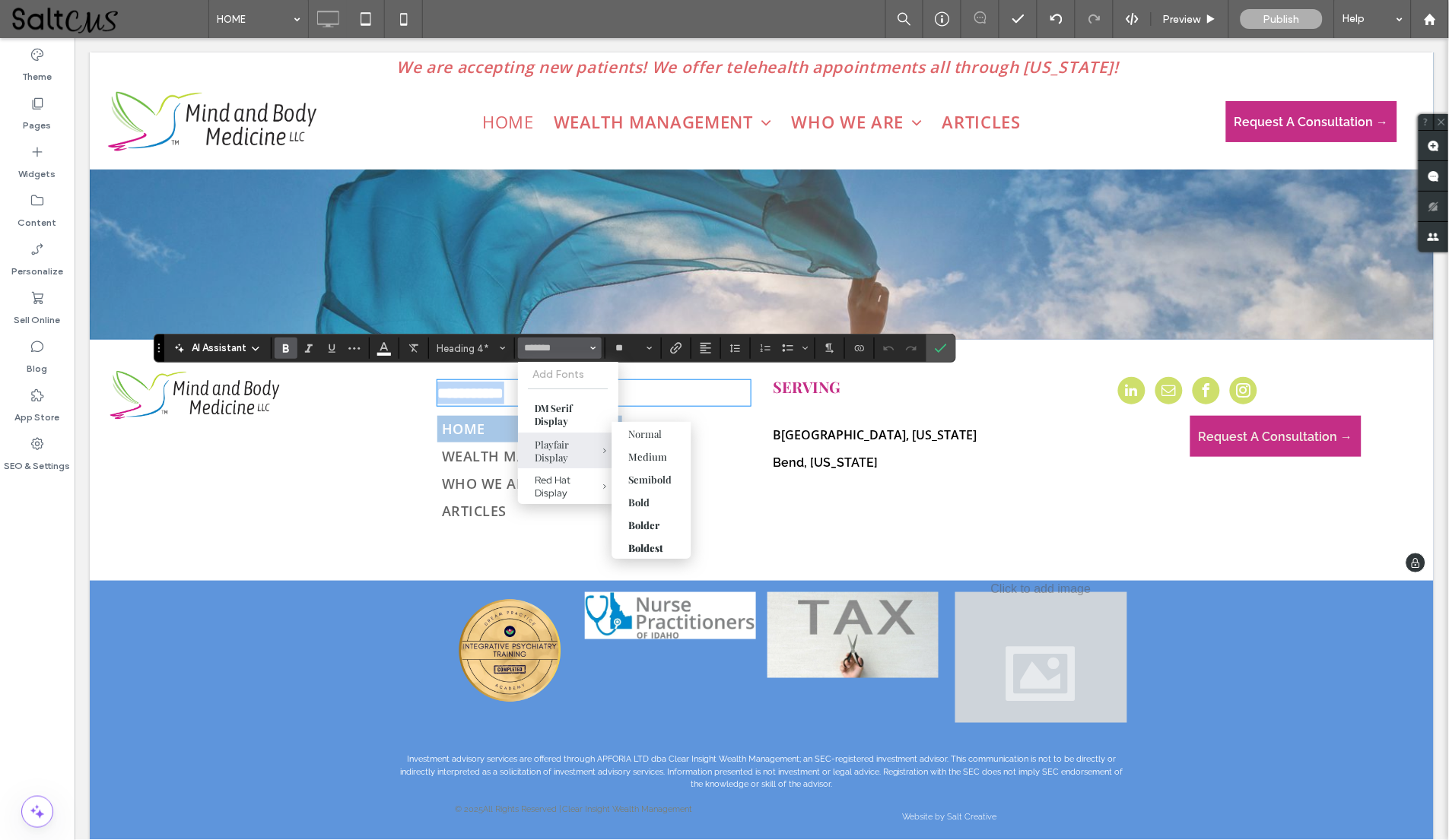
type input "**********"
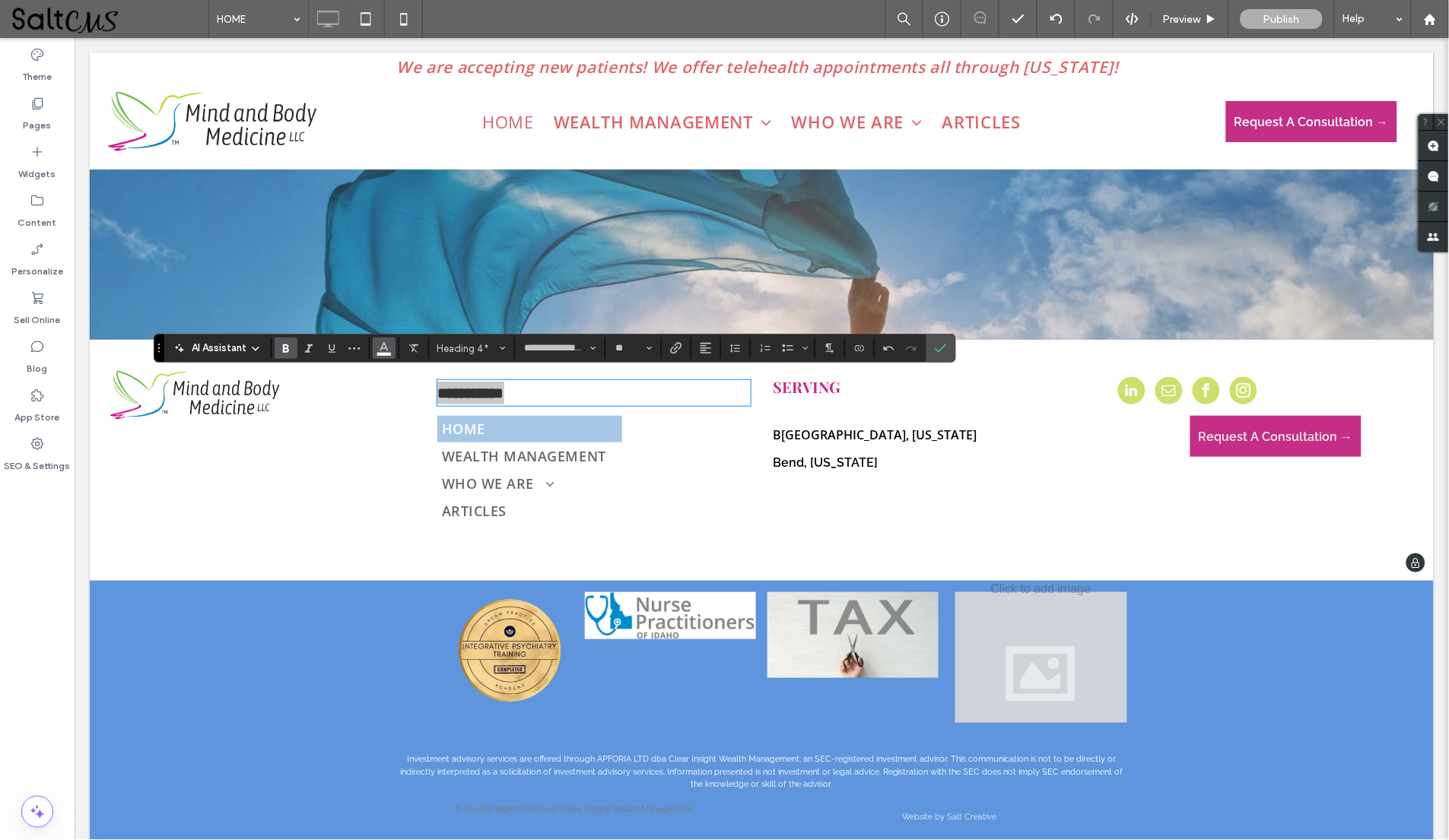
click at [377, 346] on button "Color" at bounding box center [383, 348] width 22 height 22
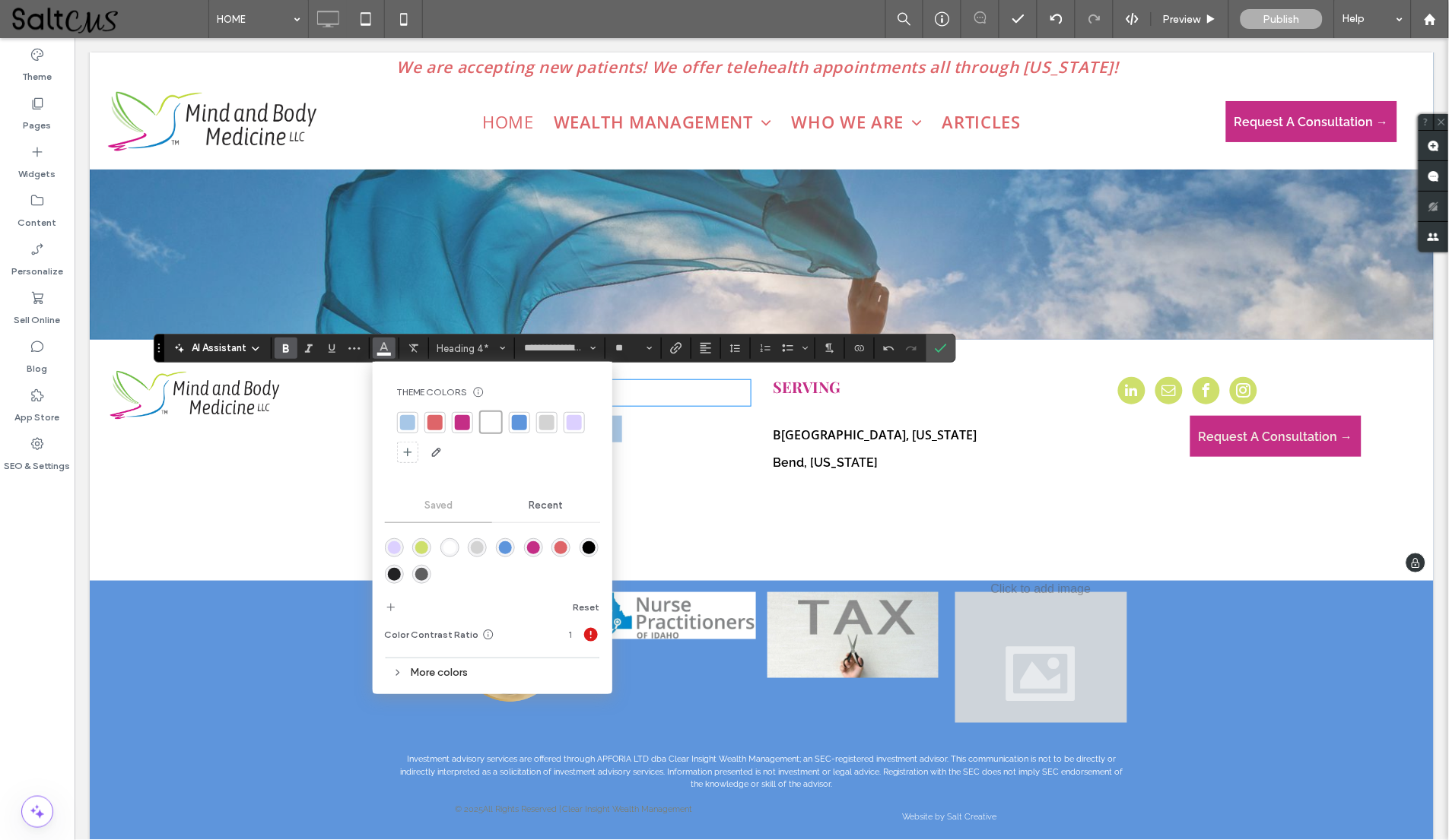
click at [528, 545] on div "rgba(196,46,134,1)" at bounding box center [534, 548] width 13 height 13
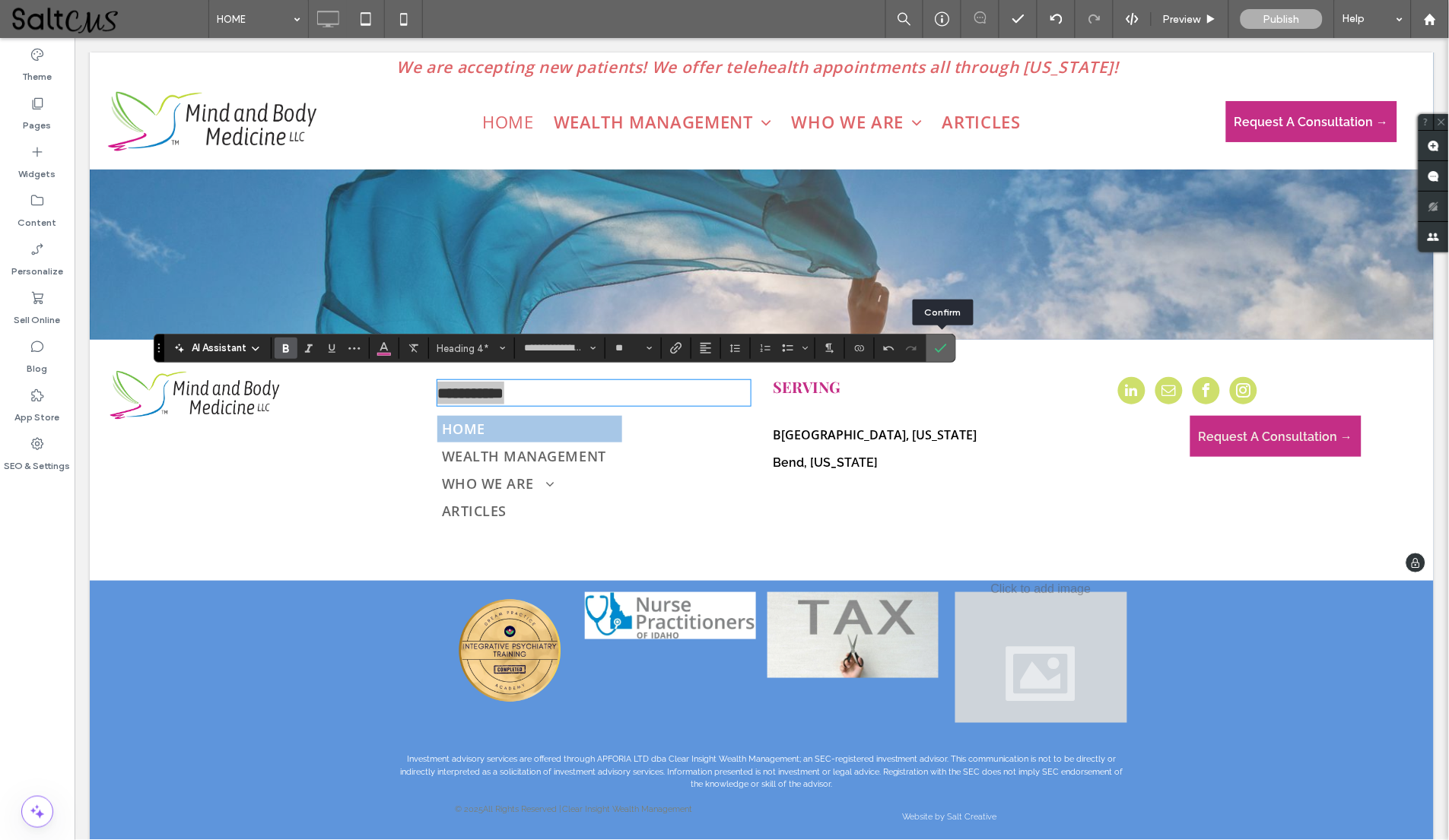
click at [939, 349] on icon "Confirm" at bounding box center [940, 348] width 12 height 12
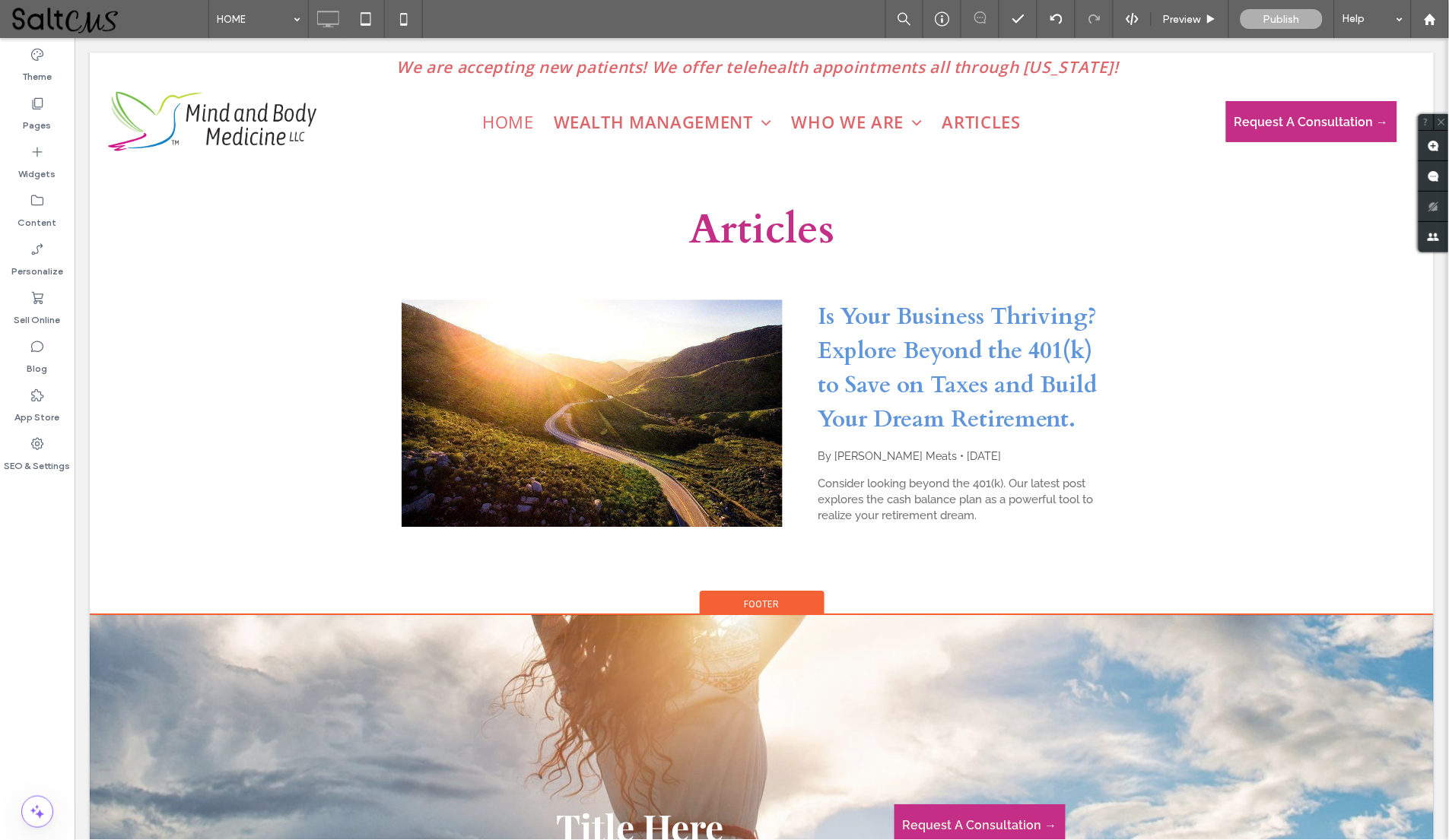
scroll to position [4318, 0]
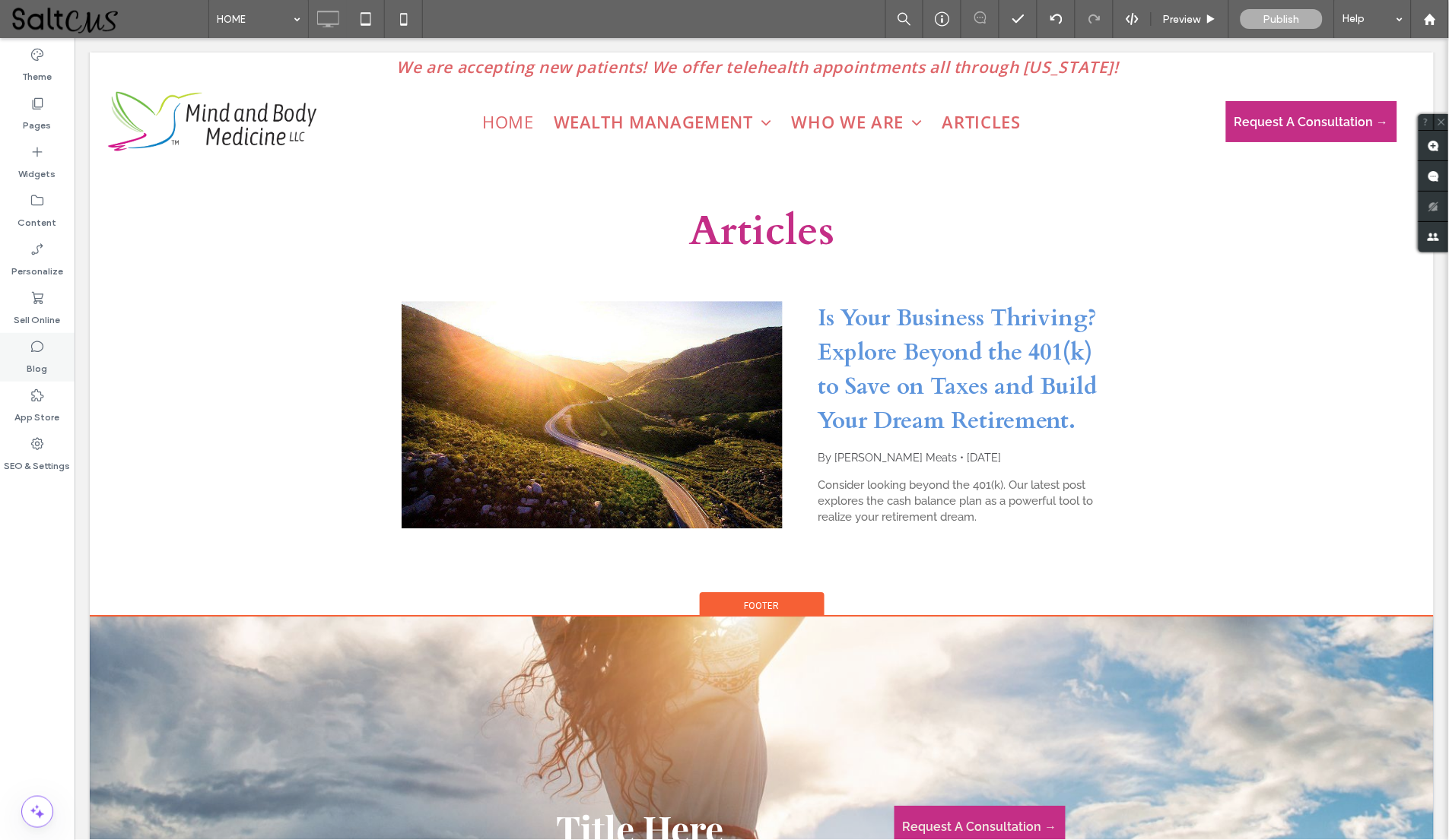
click at [44, 360] on label "Blog" at bounding box center [37, 365] width 21 height 22
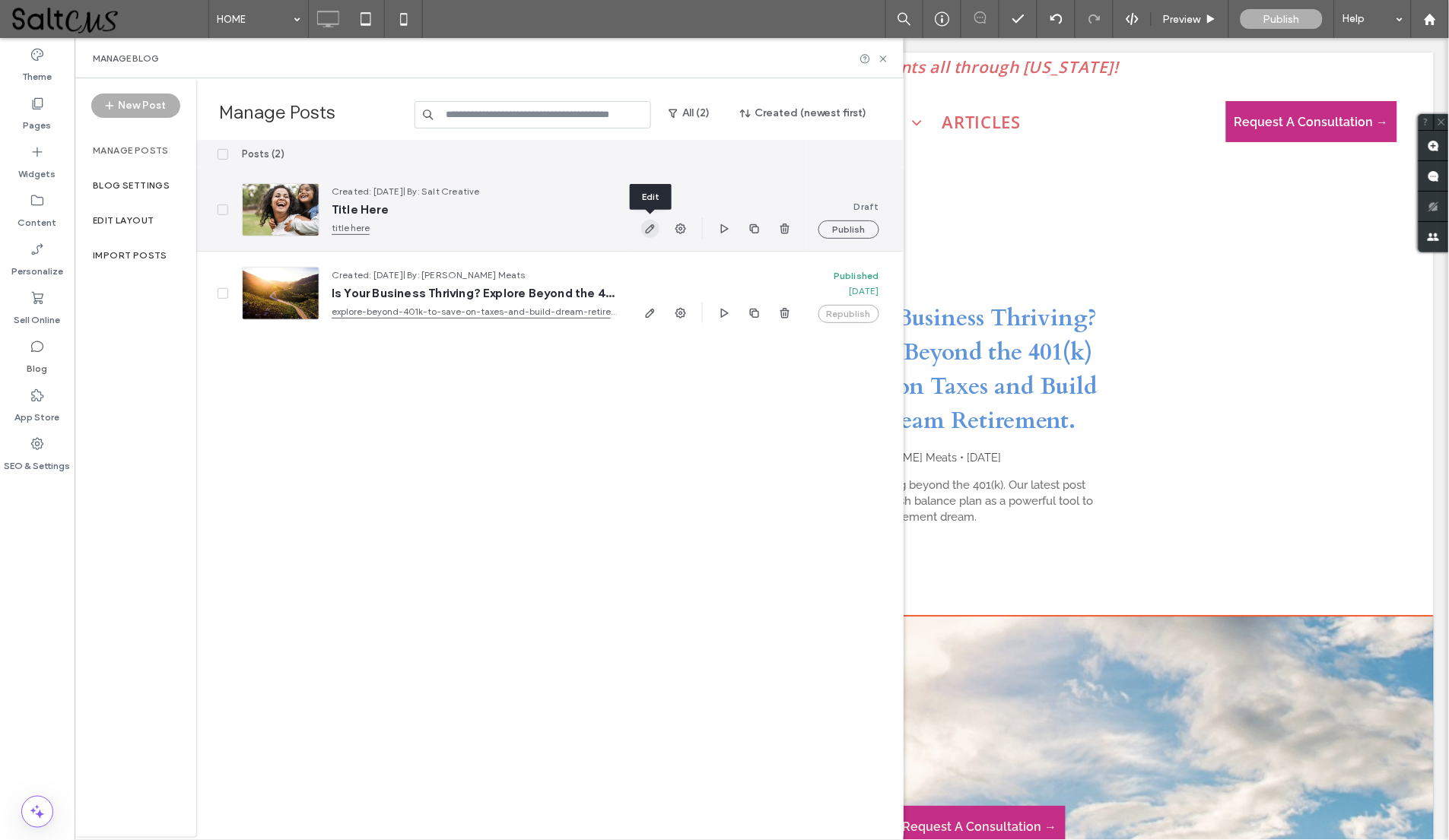
click at [645, 230] on use "button" at bounding box center [650, 228] width 9 height 9
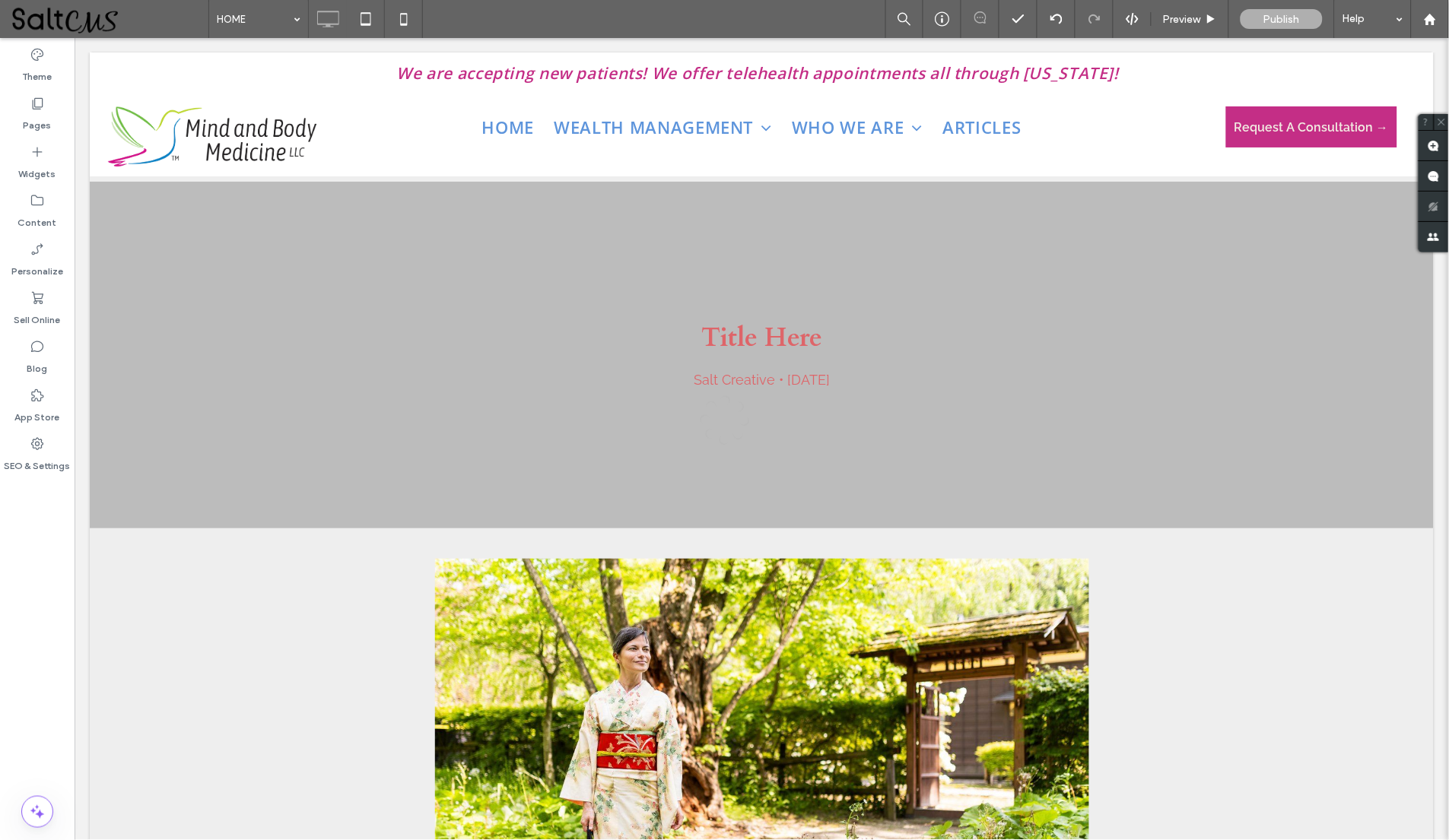
scroll to position [0, 0]
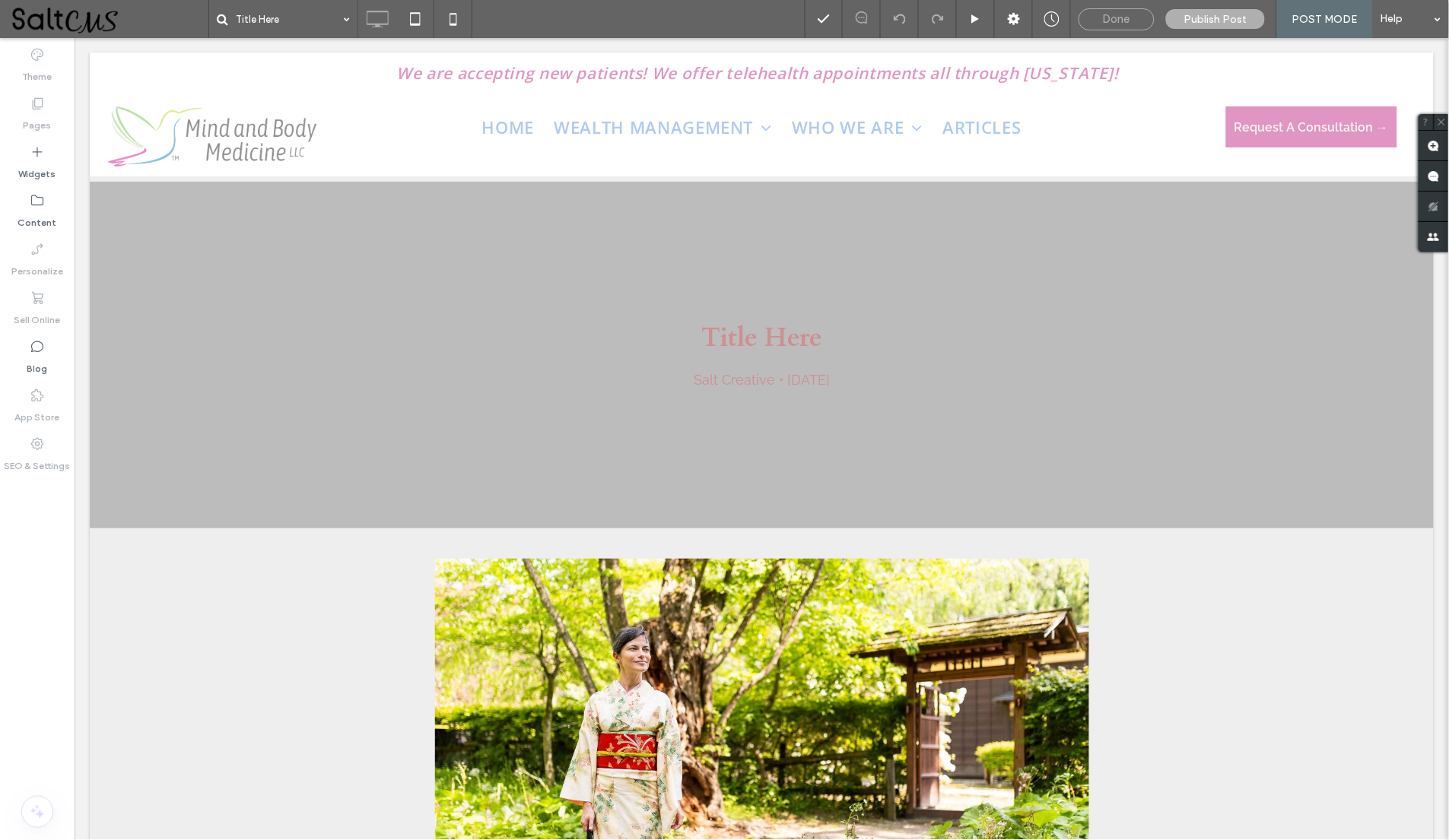
click at [1109, 11] on div "Done" at bounding box center [1116, 19] width 76 height 22
click at [1130, 22] on span "Done" at bounding box center [1116, 19] width 27 height 13
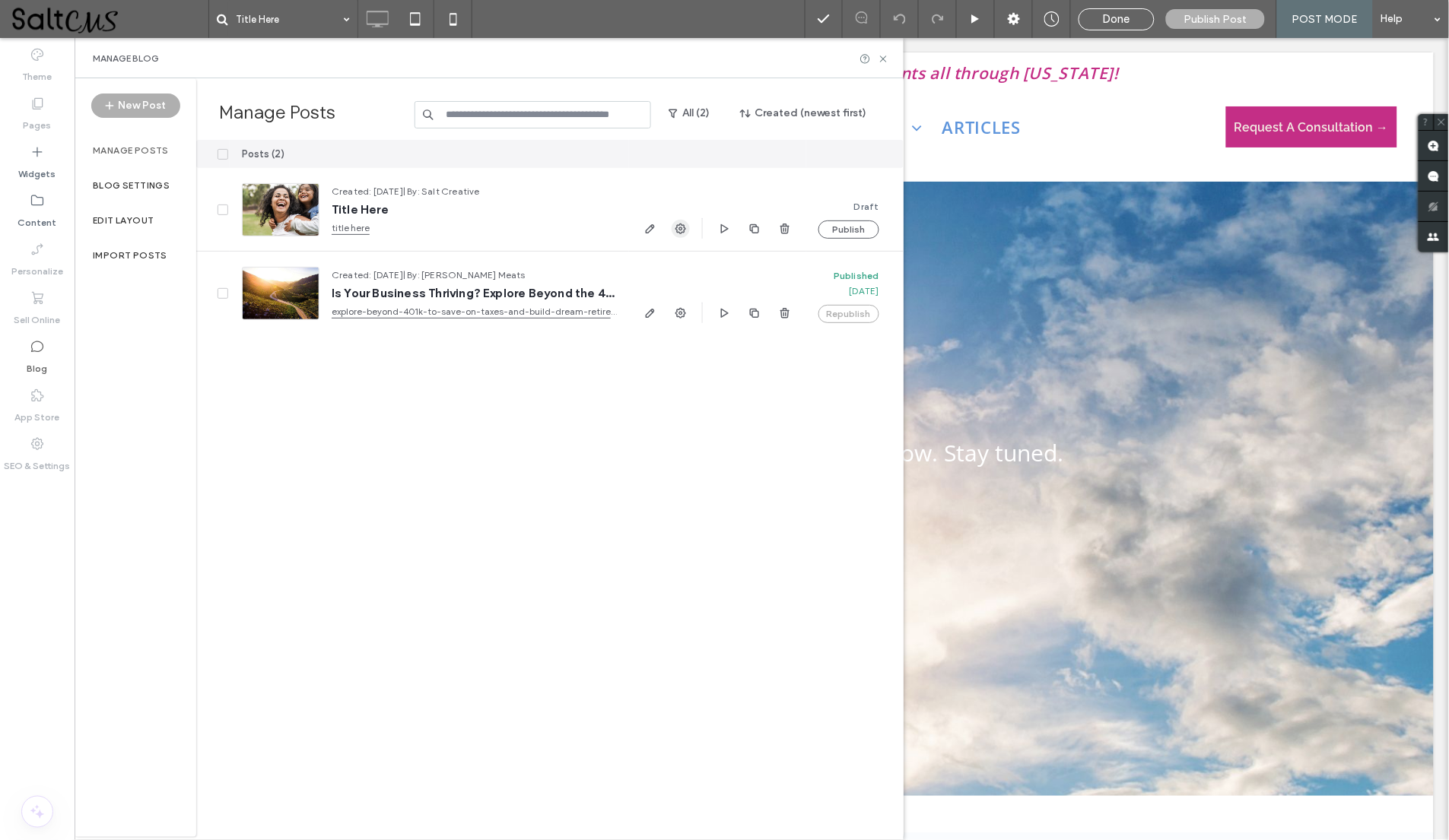
click at [685, 230] on icon "button" at bounding box center [680, 229] width 12 height 12
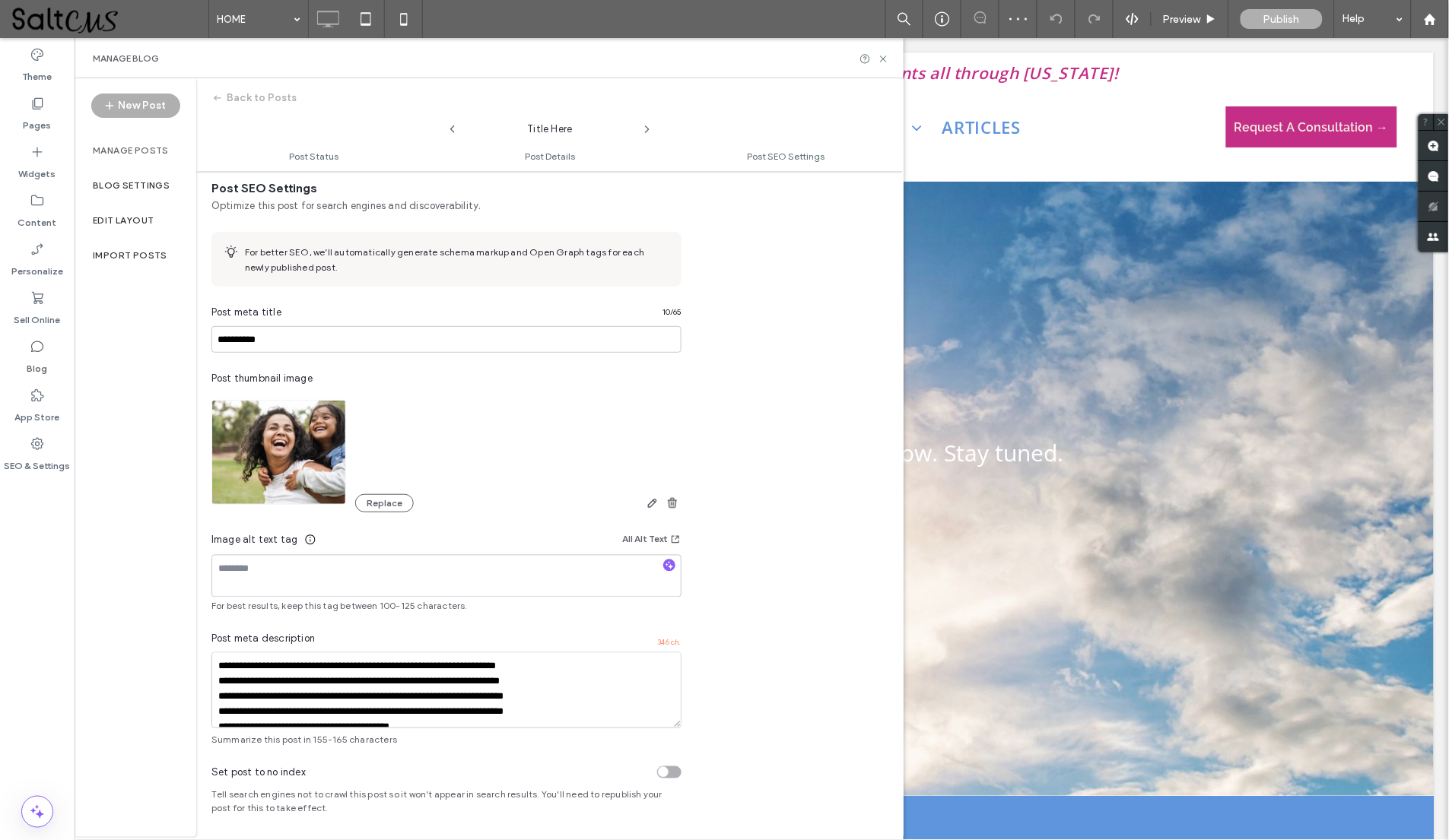
scroll to position [665, 0]
click at [505, 708] on textarea "**********" at bounding box center [446, 690] width 470 height 76
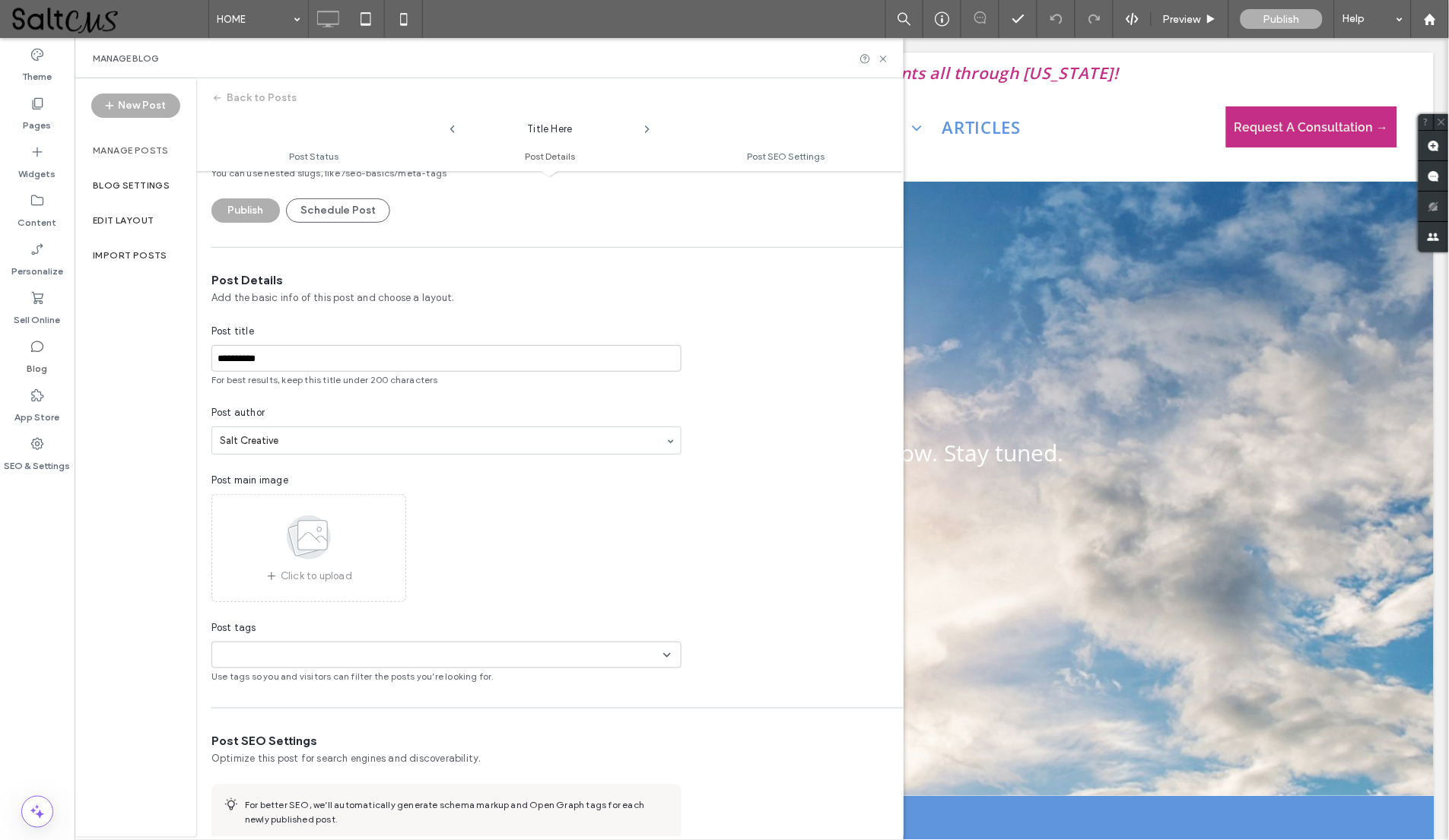
scroll to position [28, 0]
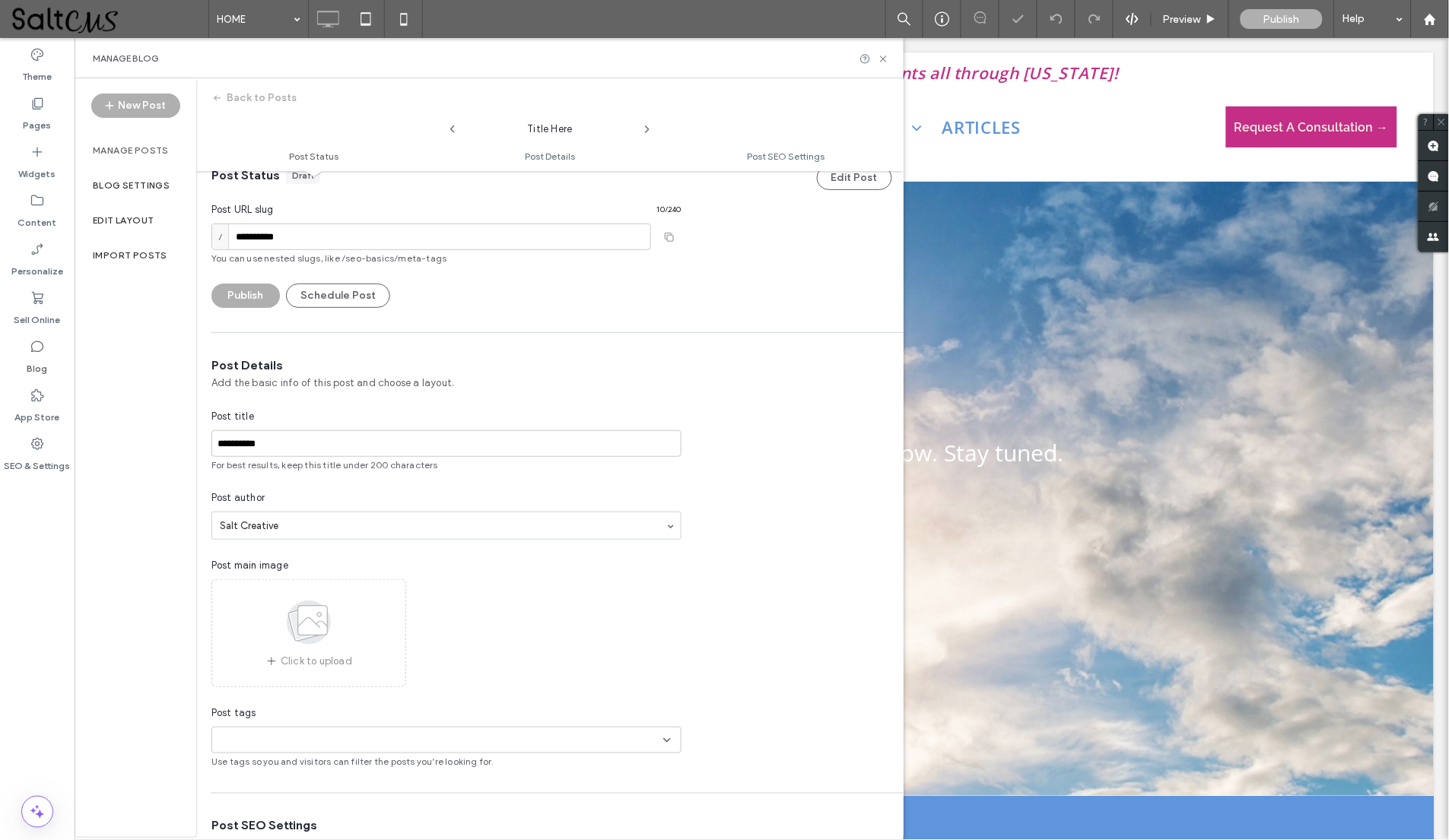
click at [430, 731] on div "+0 +0" at bounding box center [441, 740] width 445 height 25
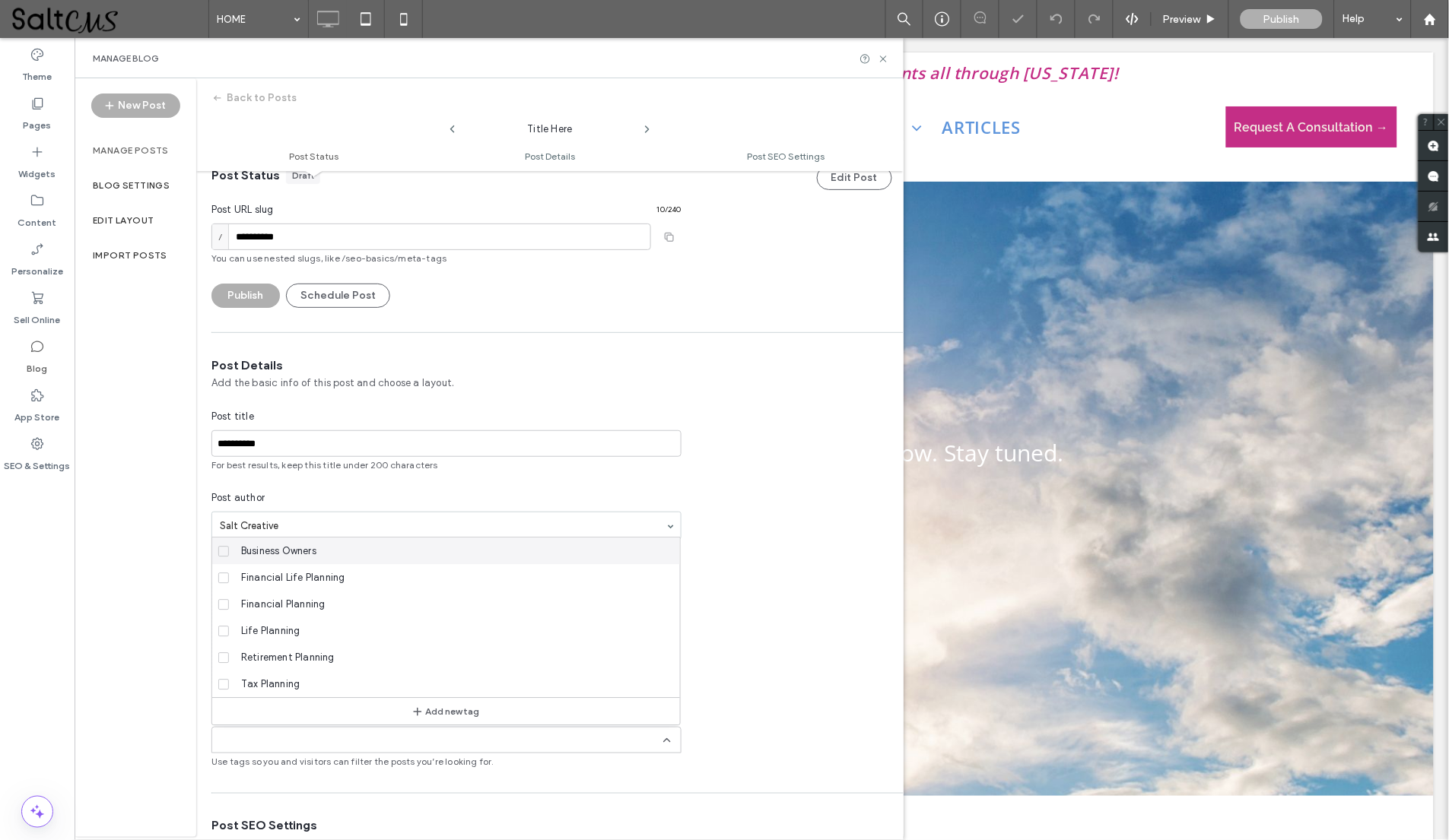
scroll to position [0, 0]
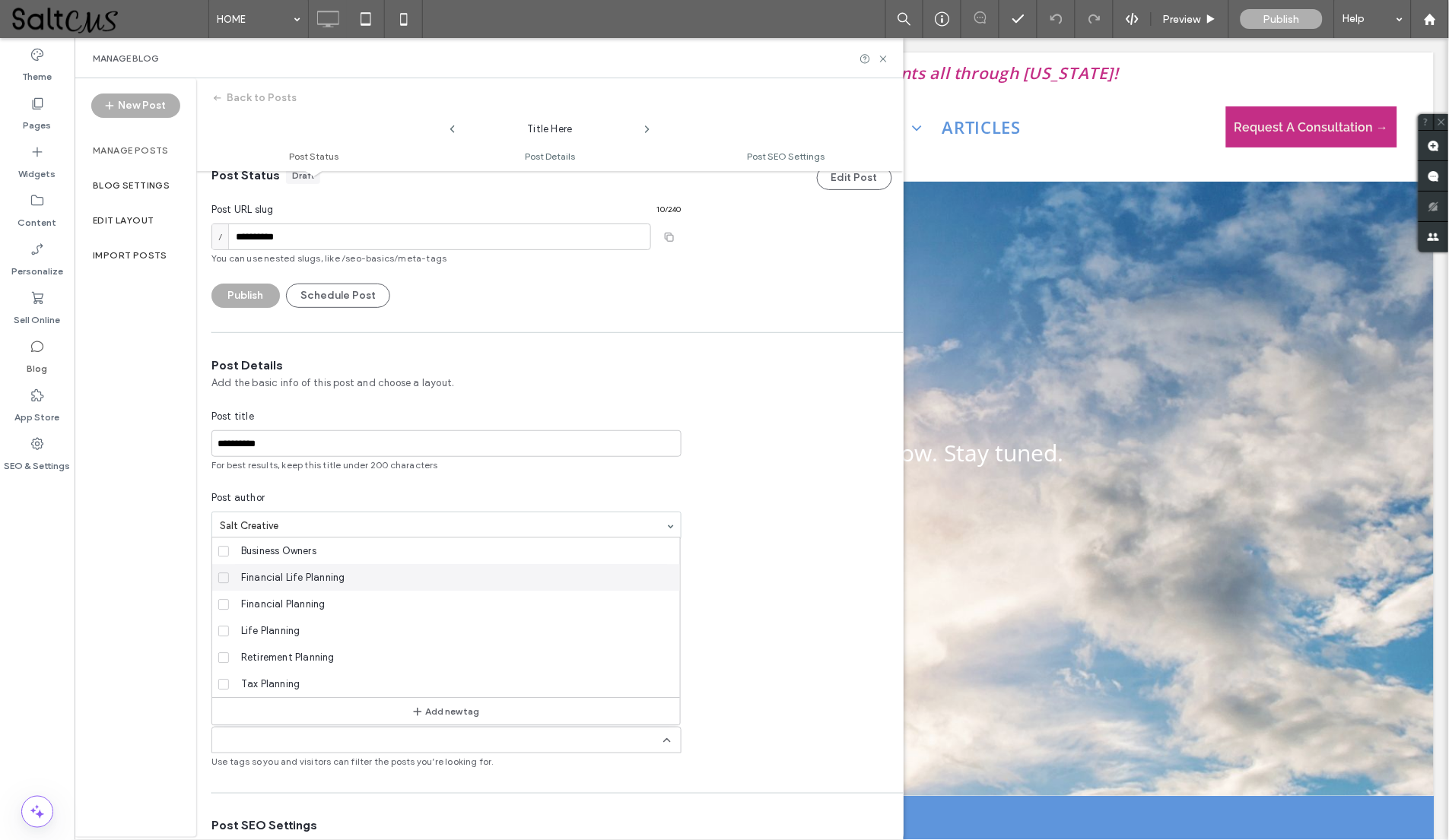
click at [300, 580] on span "Financial Life Planning" at bounding box center [292, 578] width 104 height 15
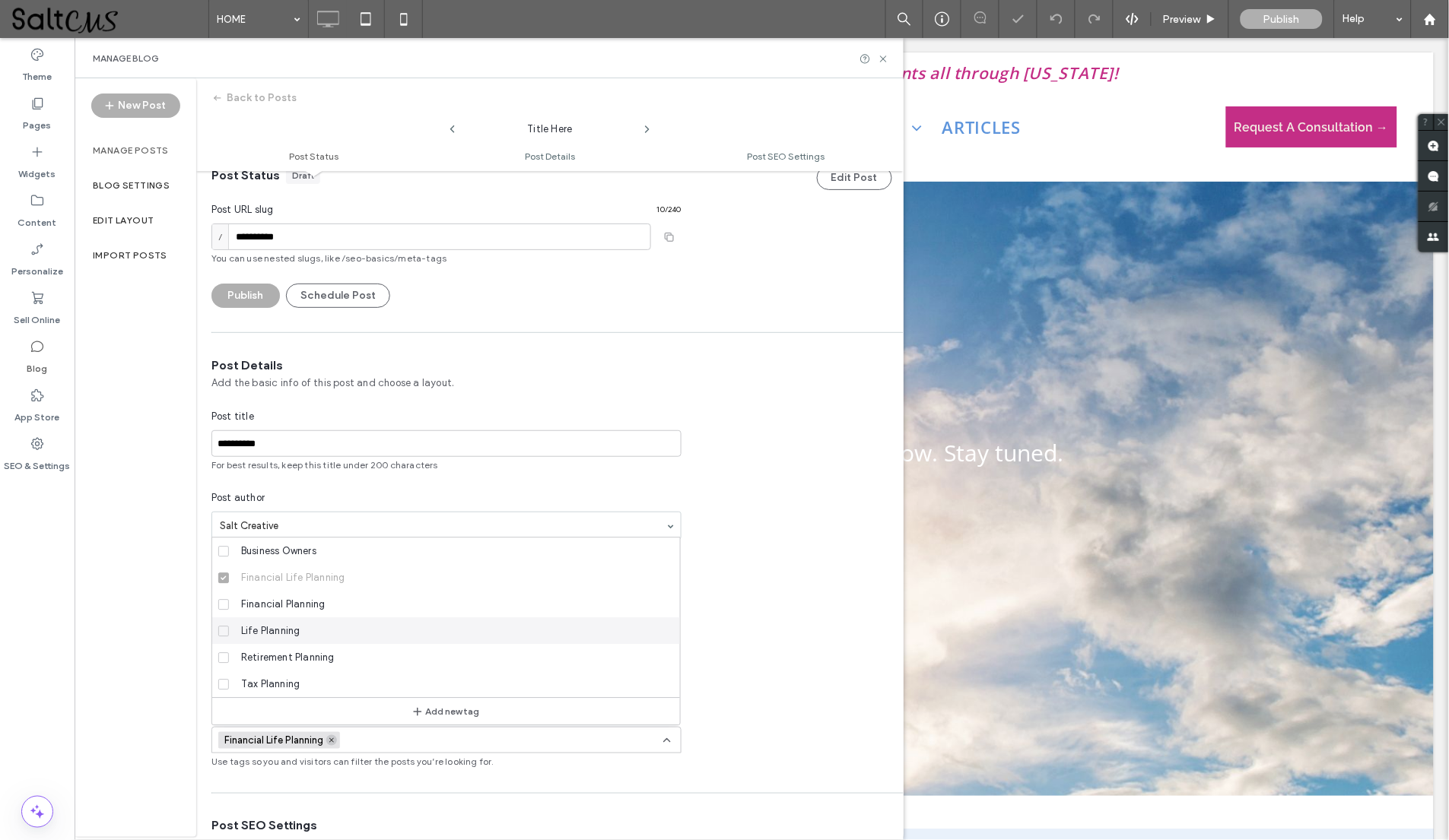
click at [336, 737] on icon at bounding box center [331, 740] width 7 height 7
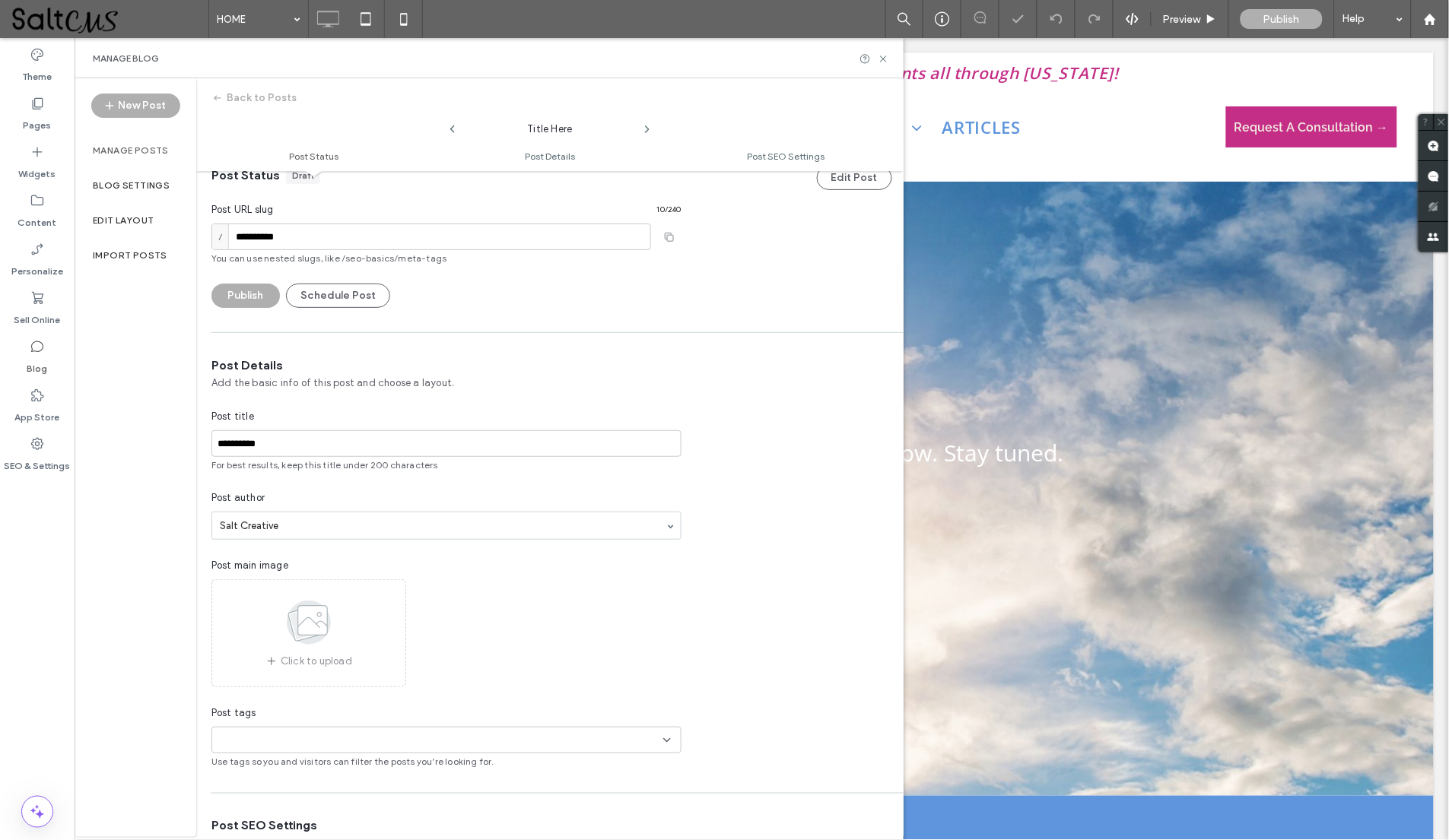
click at [310, 740] on input at bounding box center [271, 740] width 105 height 12
click at [227, 549] on span at bounding box center [223, 551] width 11 height 11
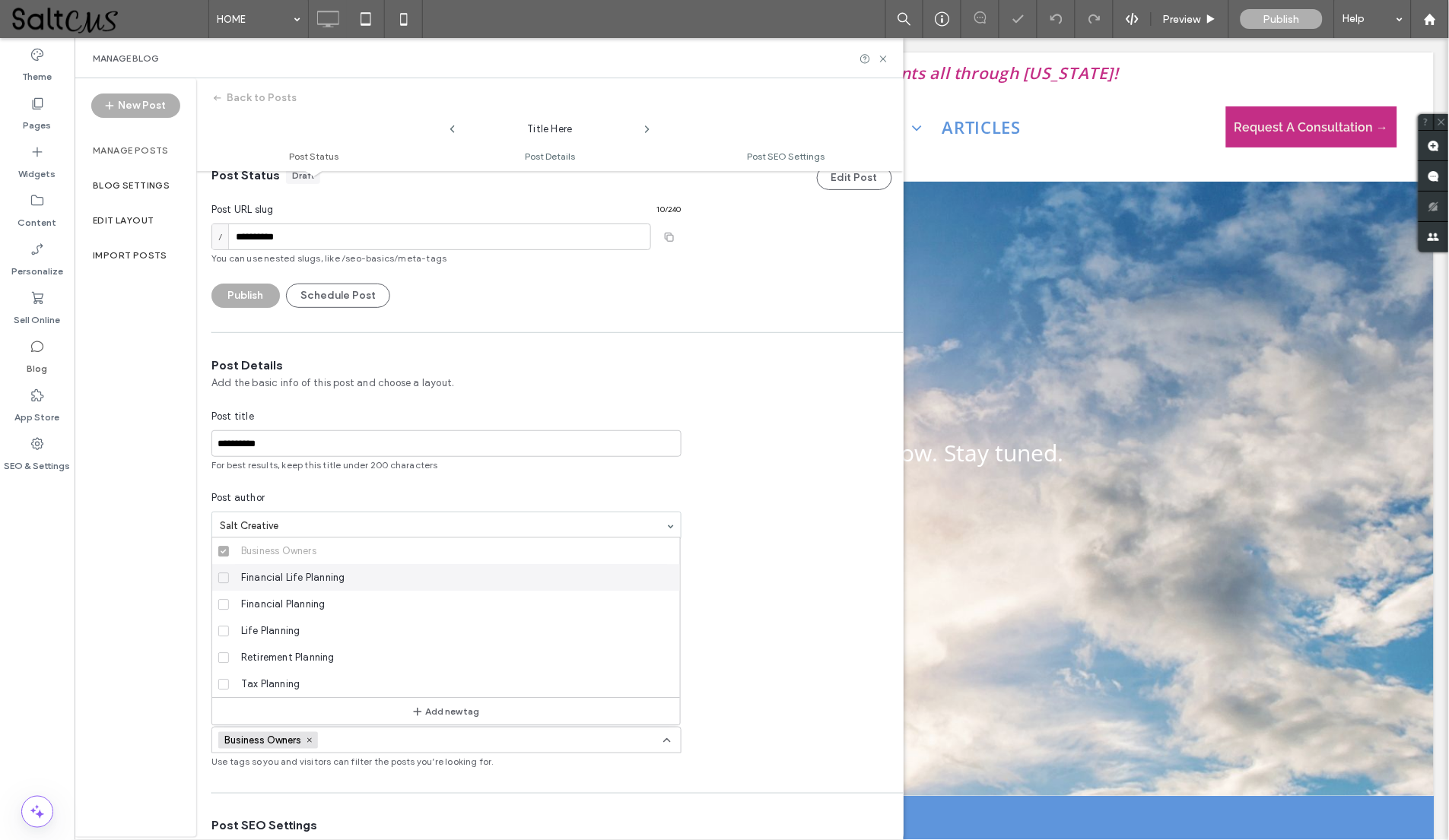
click at [229, 579] on span at bounding box center [223, 578] width 11 height 11
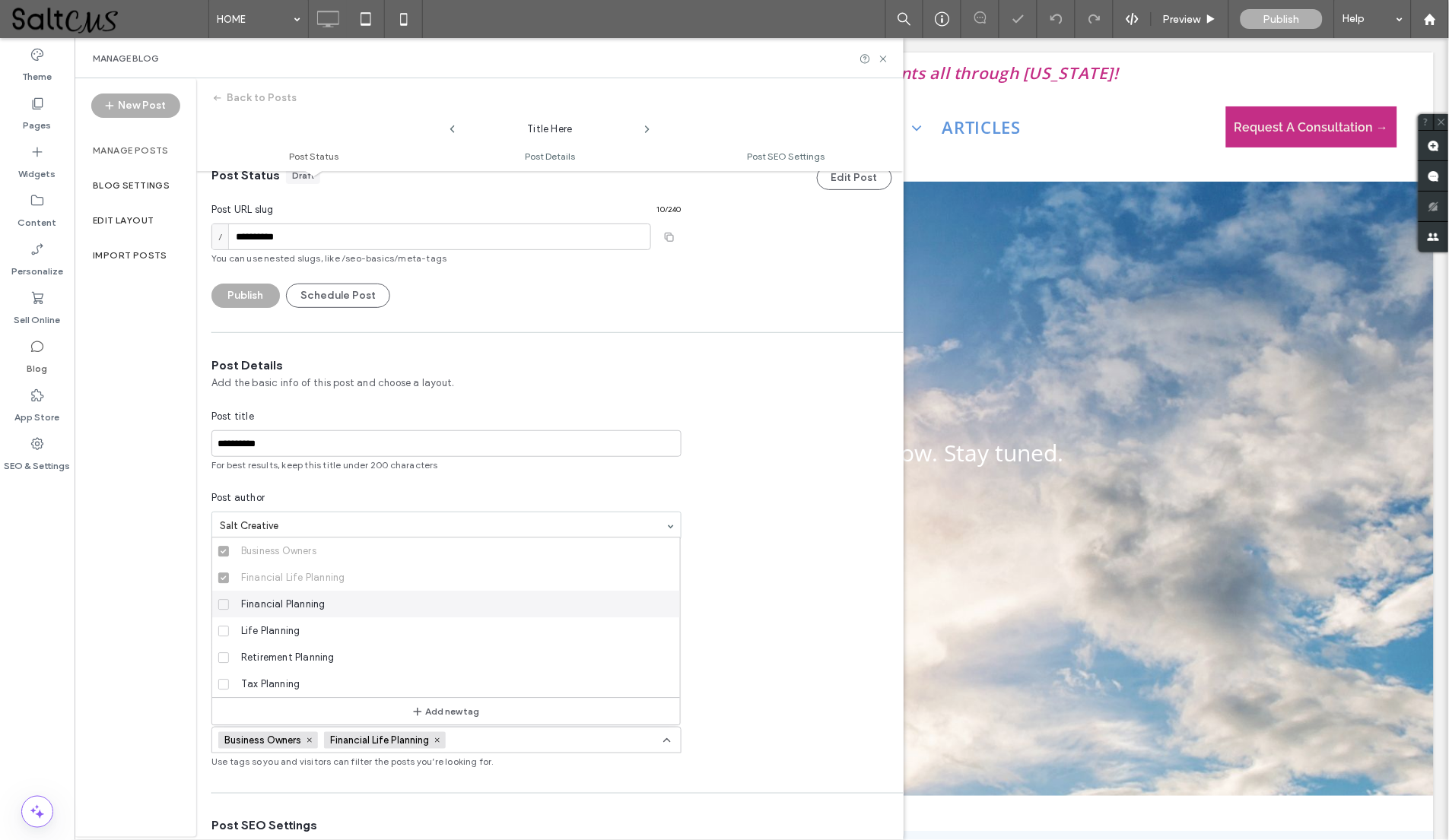
click at [224, 607] on span at bounding box center [223, 604] width 11 height 11
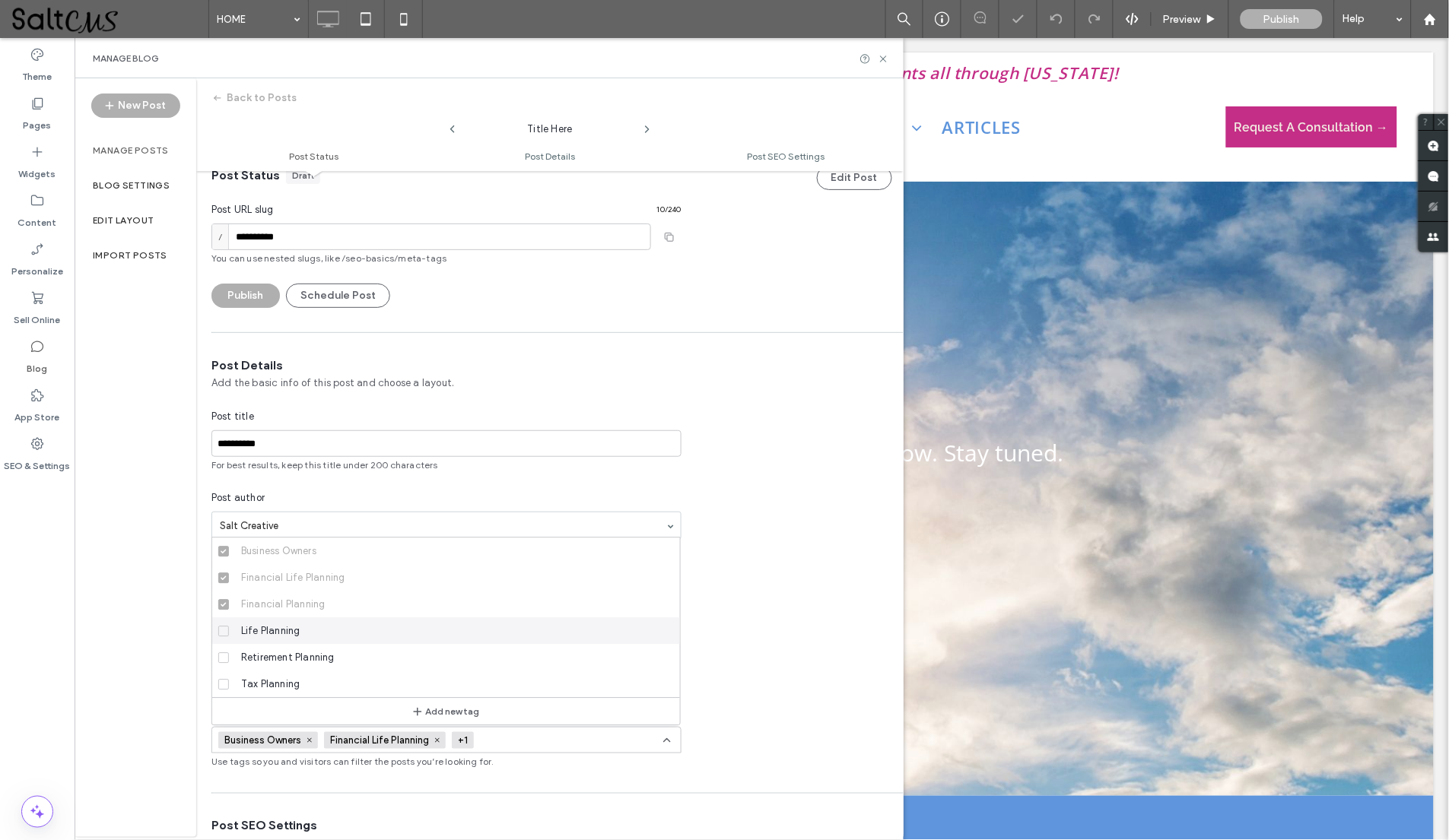
click at [225, 632] on icon at bounding box center [223, 630] width 6 height 4
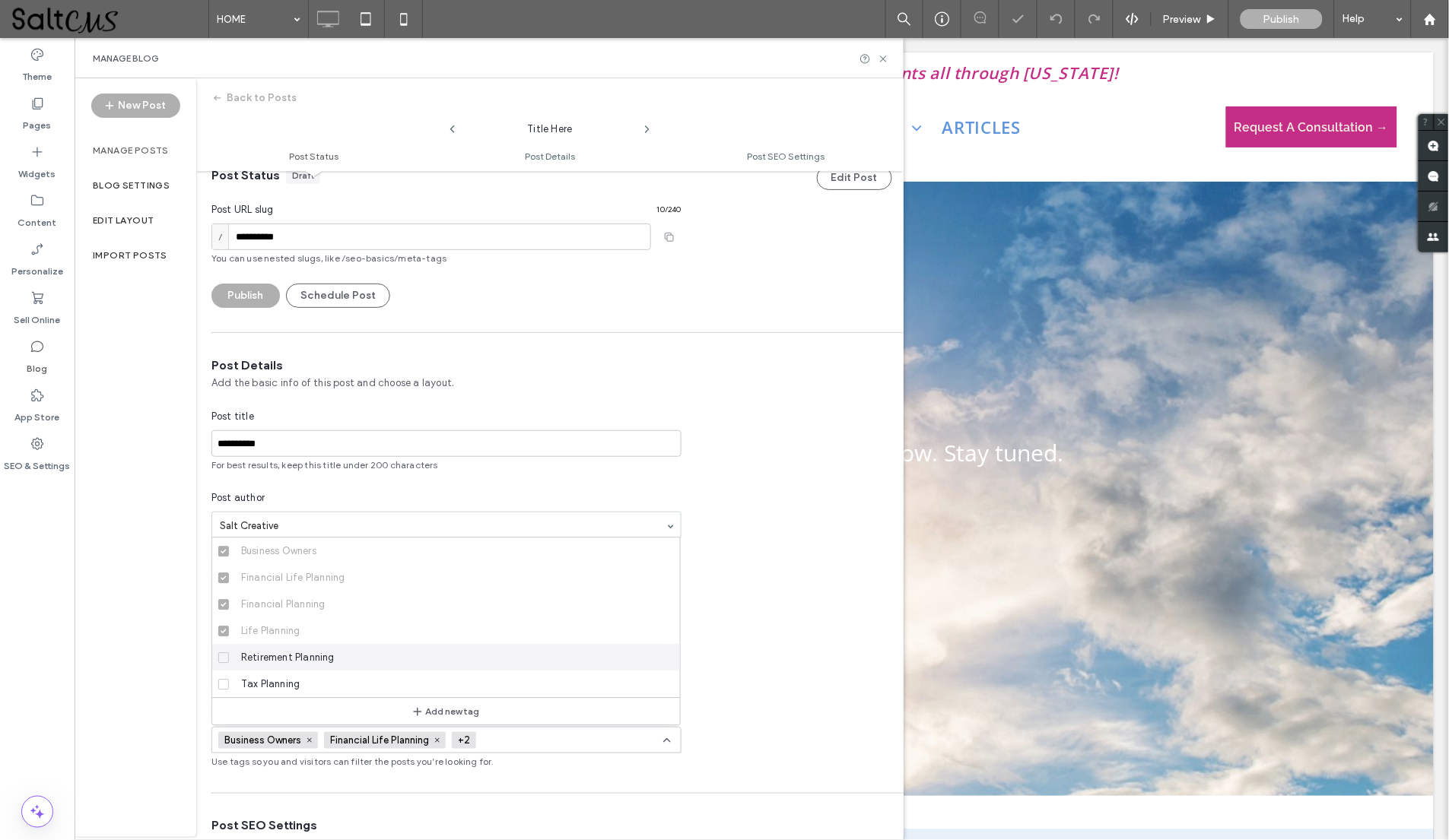
click at [222, 658] on body ".wqwq-1{fill:#231f20;} .cls-1q, .cls-2q { fill-rule: evenodd; } .cls-2q { fill:…" at bounding box center [724, 420] width 1449 height 840
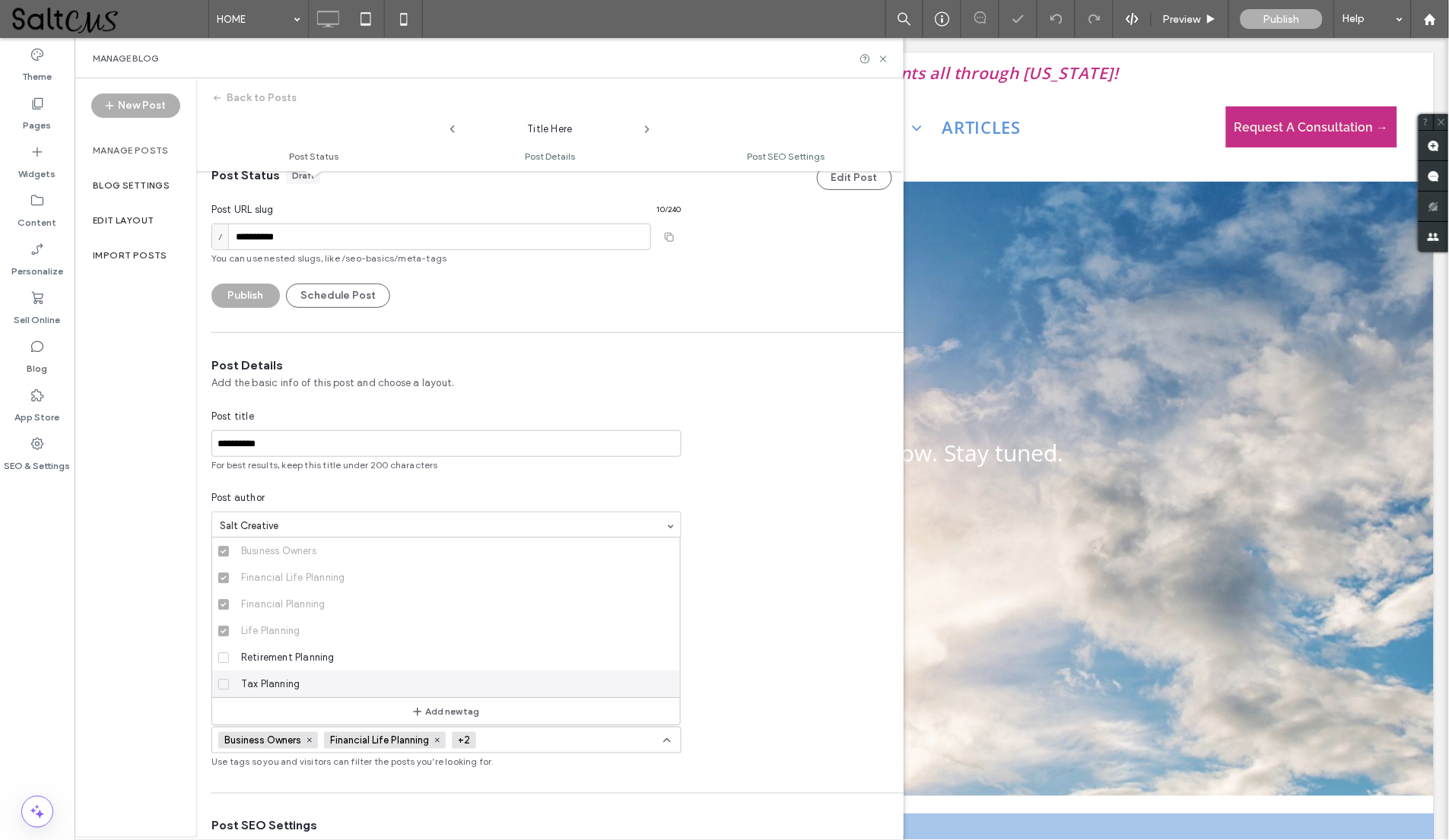
click at [220, 686] on span at bounding box center [223, 683] width 11 height 11
